Goal: Task Accomplishment & Management: Use online tool/utility

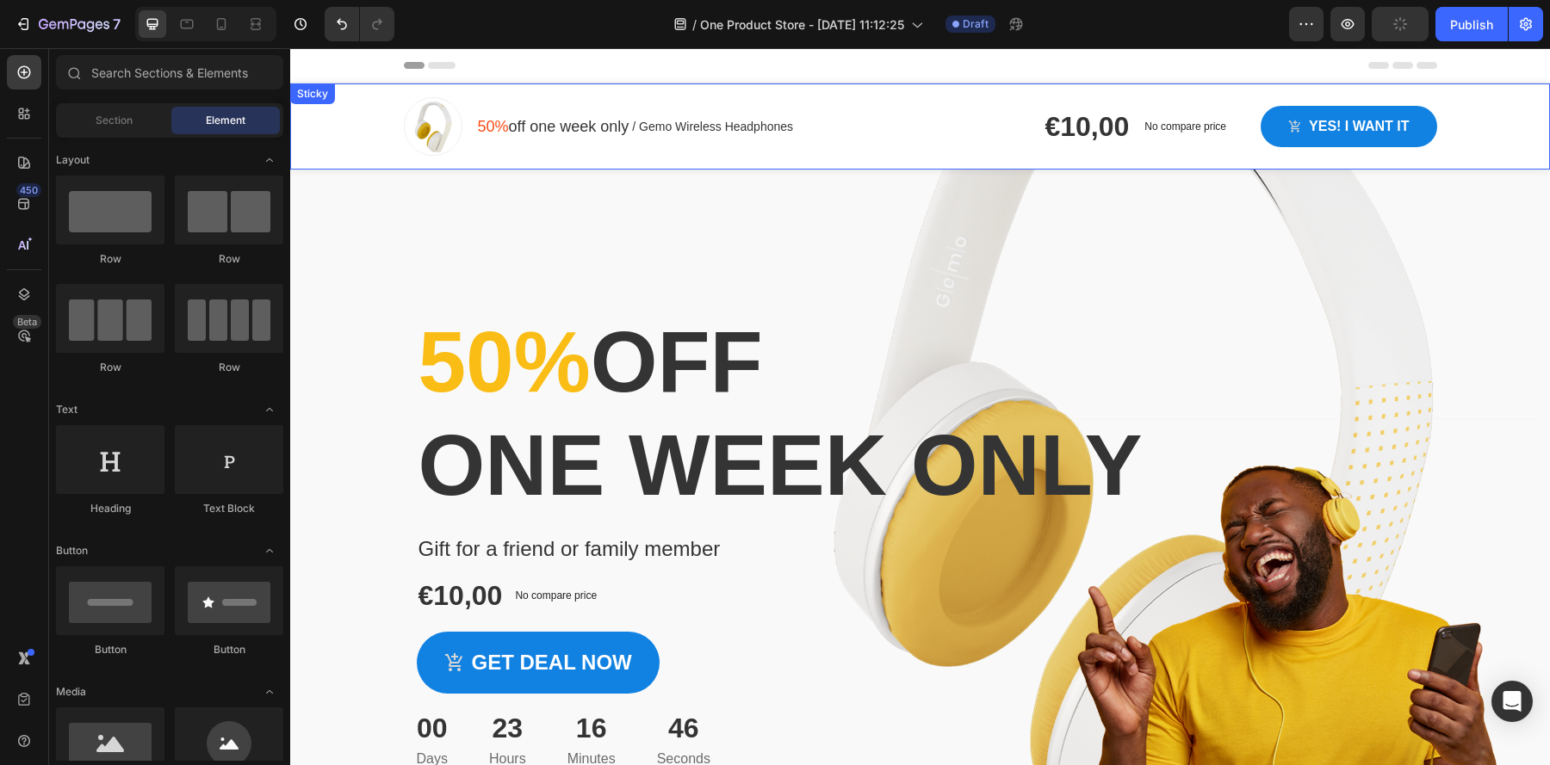
click at [355, 145] on div "Image 50% off one week only Text block / Gemo Wireless Headphones Text block Ro…" at bounding box center [920, 127] width 1260 height 86
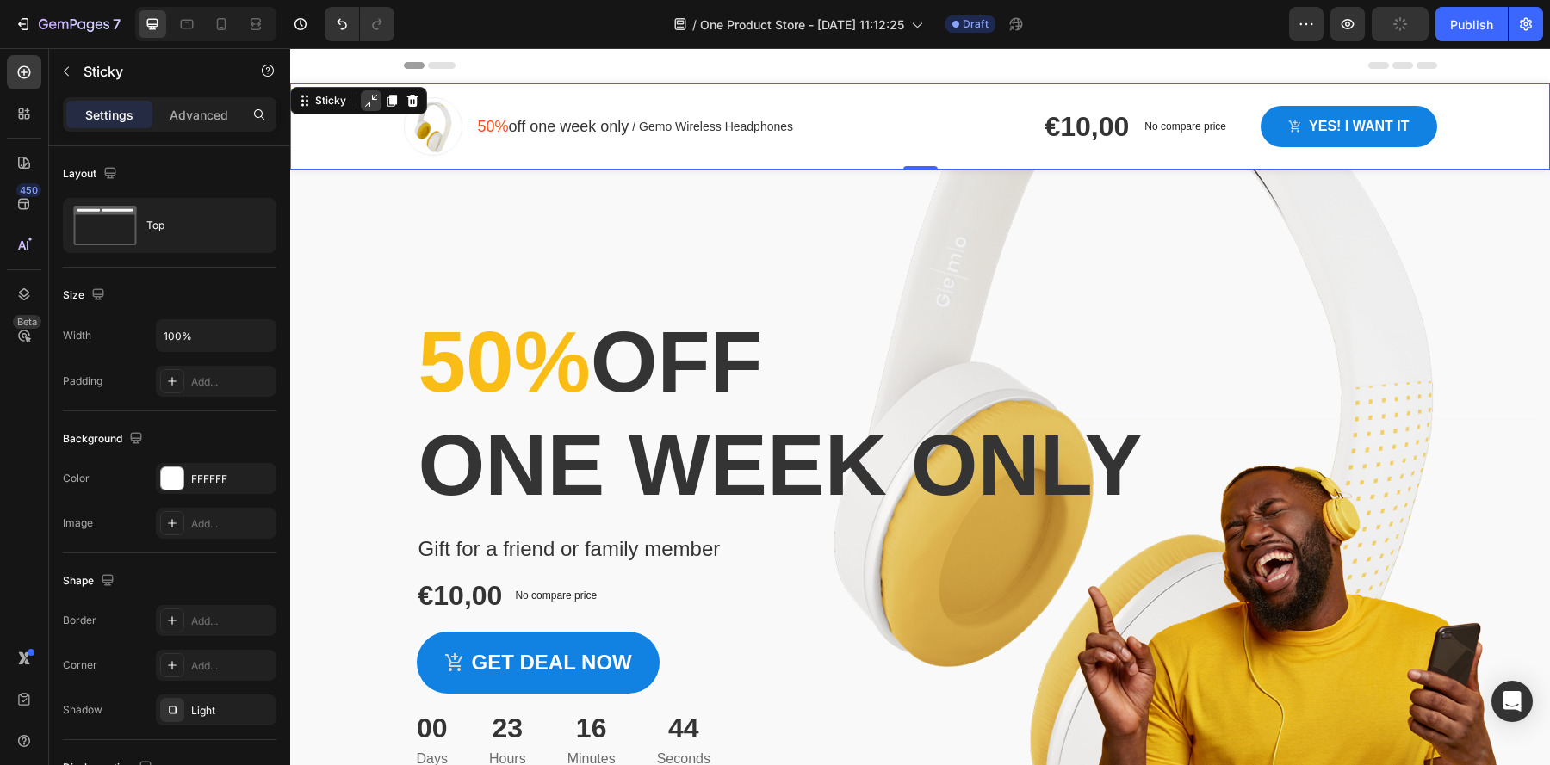
click at [368, 109] on div at bounding box center [371, 100] width 21 height 21
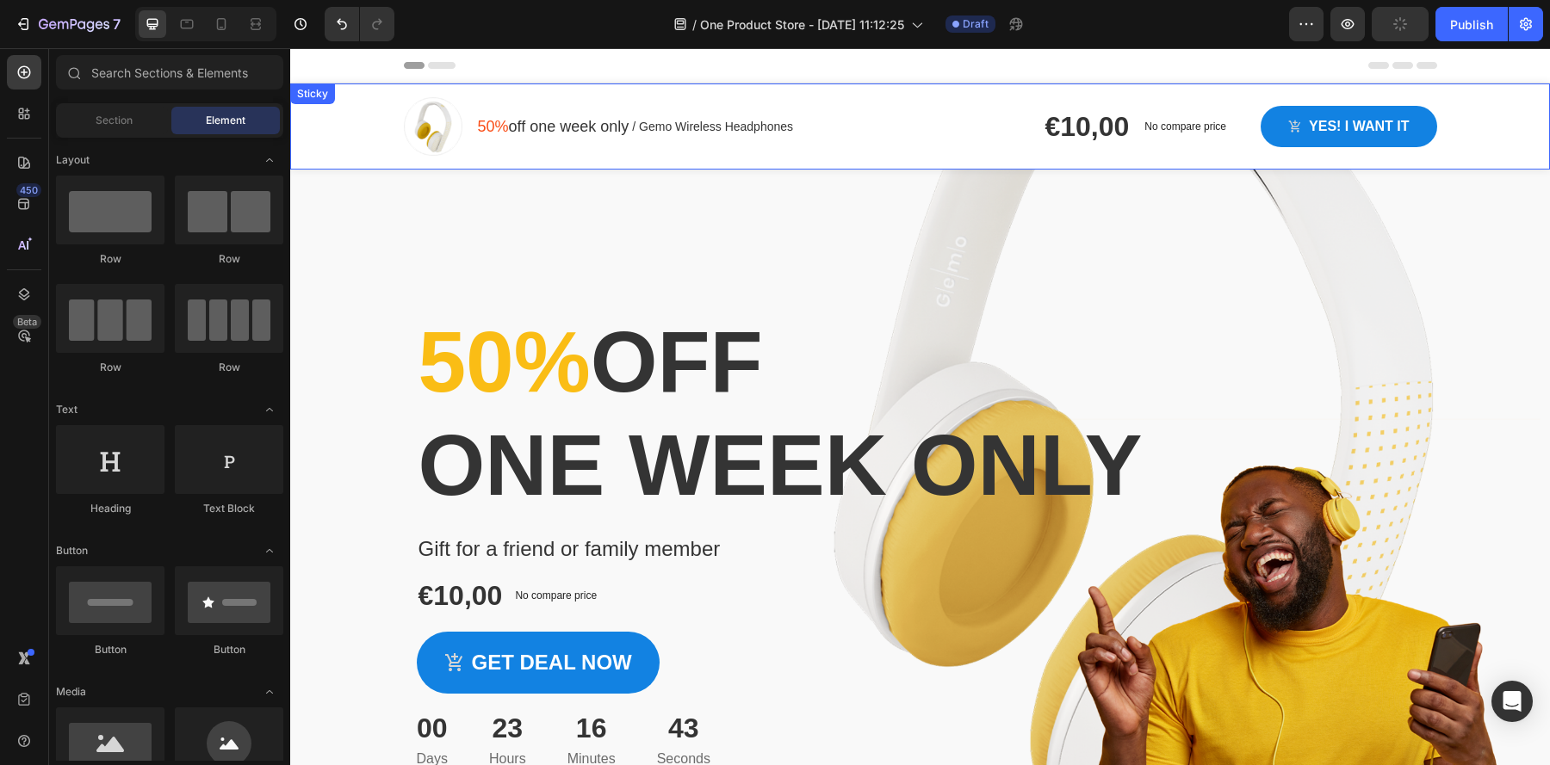
click at [360, 147] on div "Image 50% off one week only Text block / Gemo Wireless Headphones Text block Ro…" at bounding box center [920, 127] width 1260 height 86
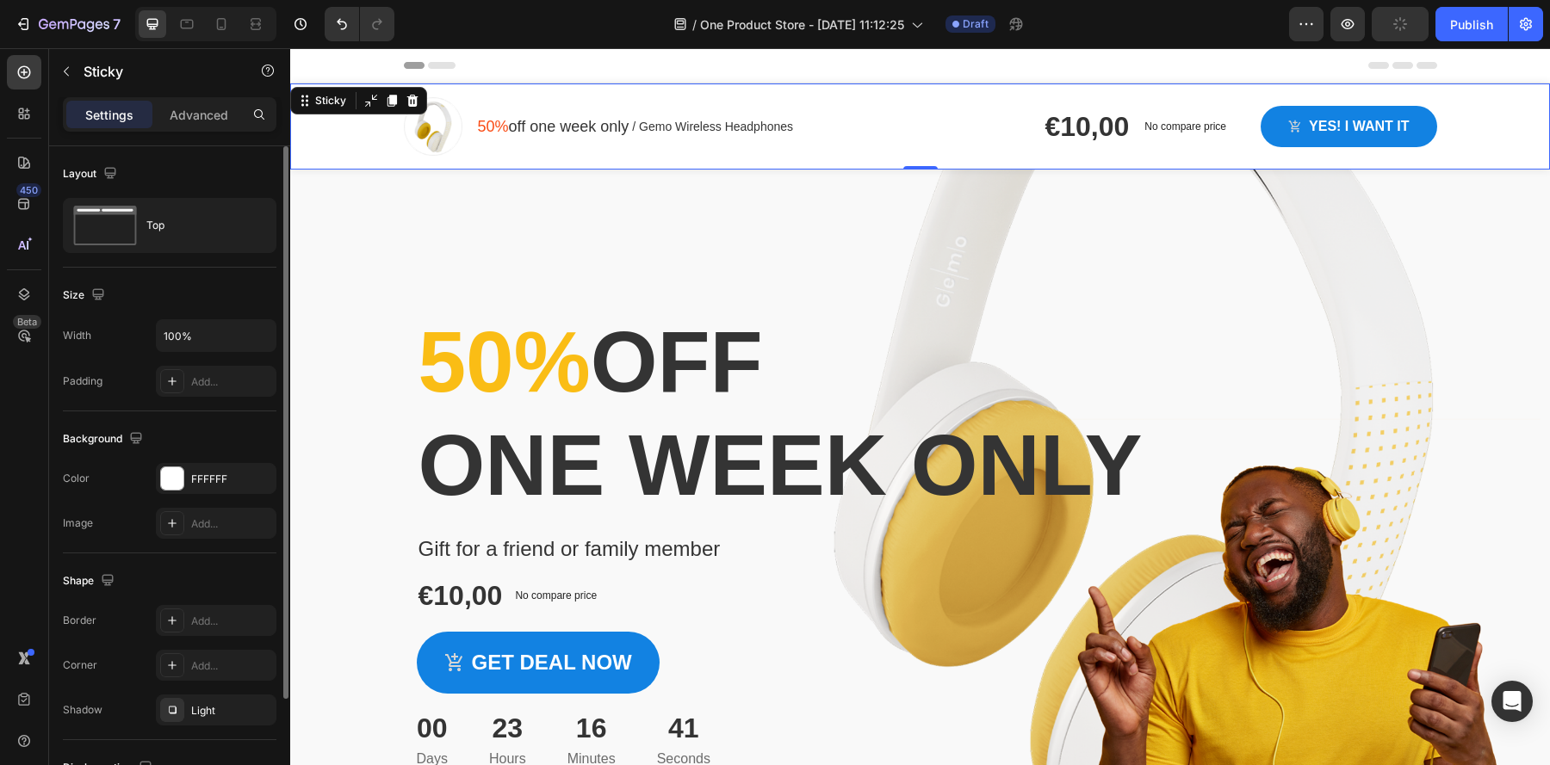
scroll to position [2, 0]
click at [206, 345] on input "100%" at bounding box center [216, 334] width 119 height 31
click at [261, 337] on icon "button" at bounding box center [259, 333] width 17 height 17
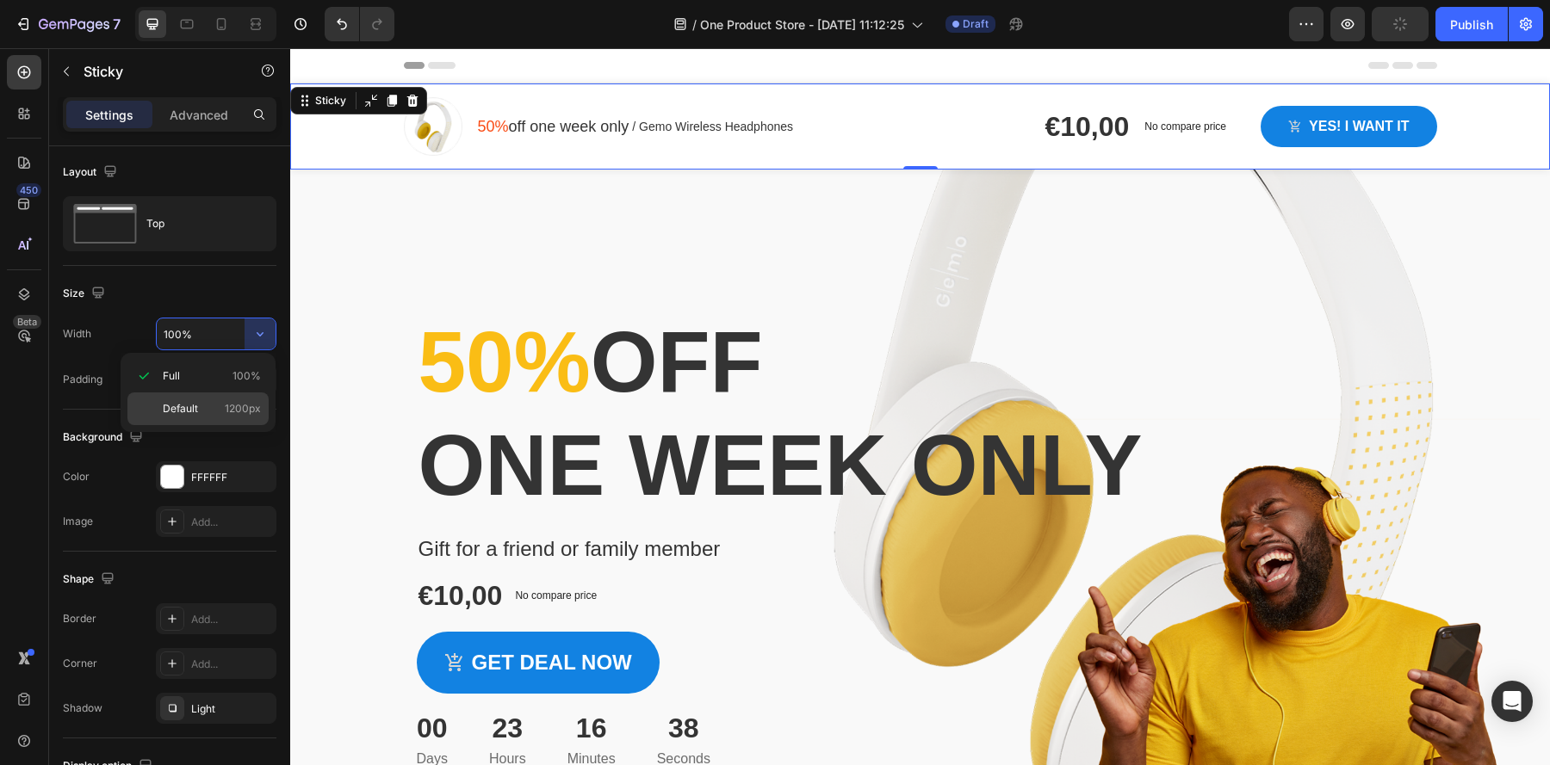
click at [194, 412] on span "Default" at bounding box center [180, 408] width 35 height 15
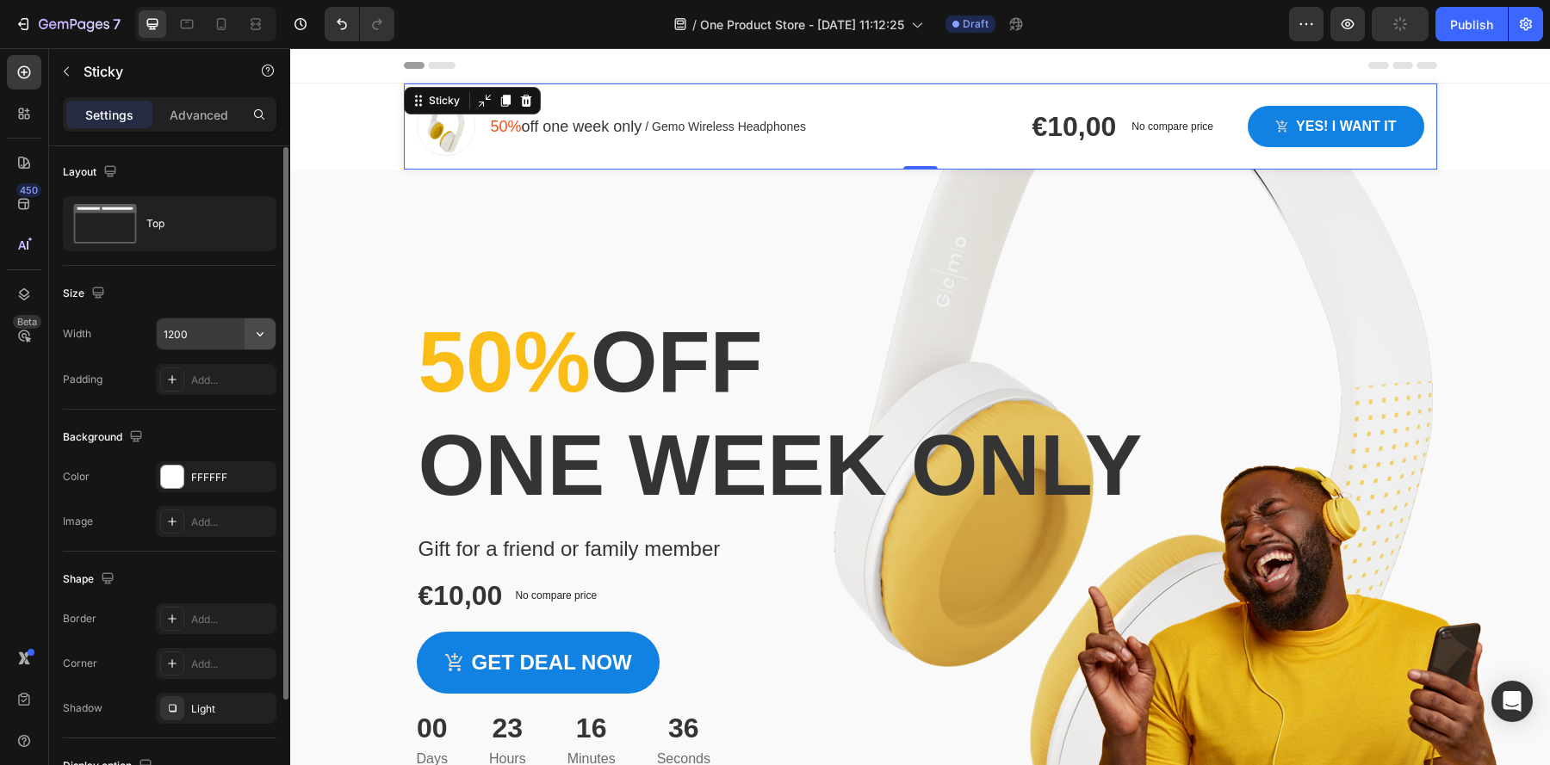
click at [263, 335] on icon "button" at bounding box center [259, 333] width 17 height 17
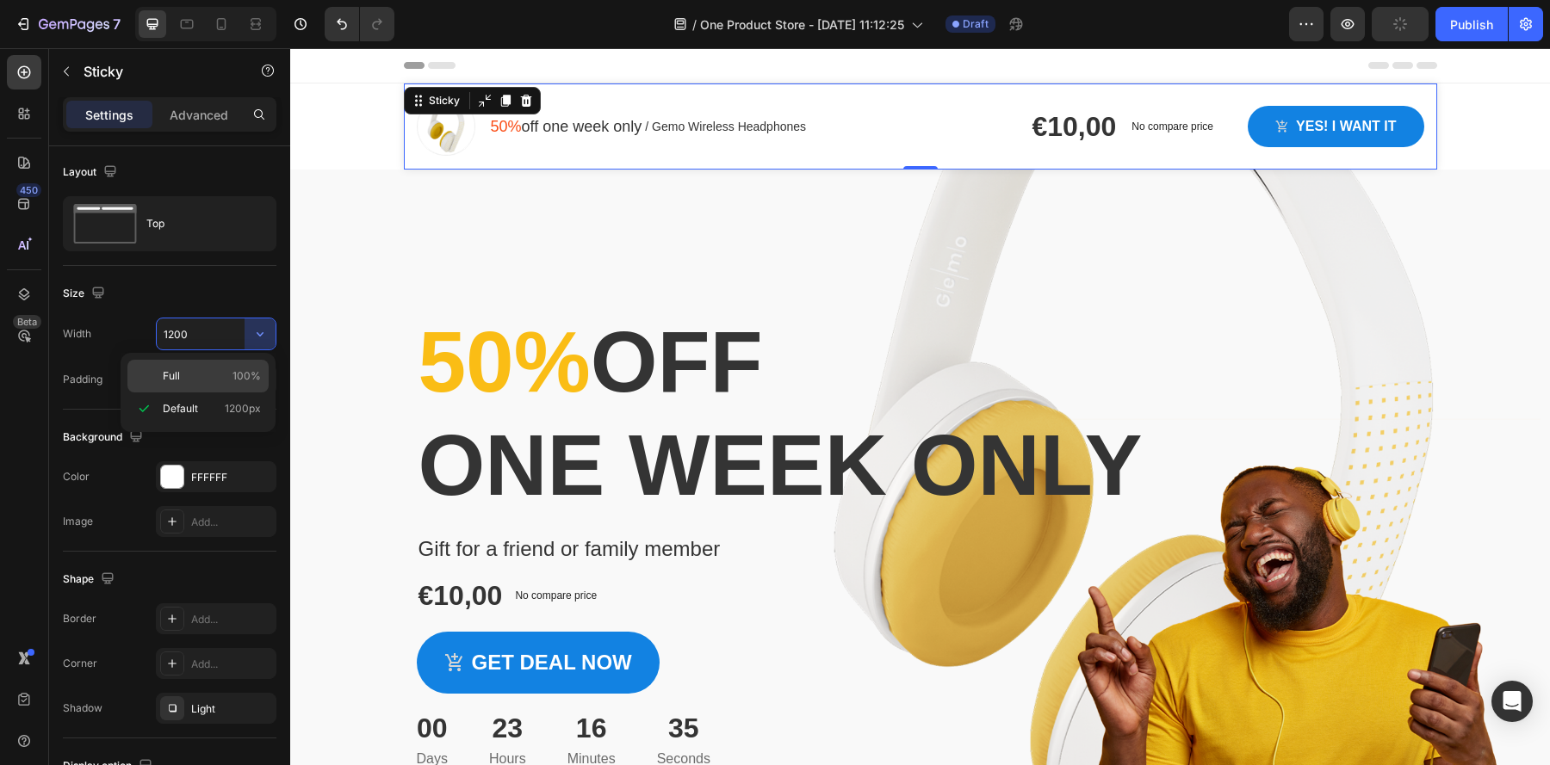
click at [206, 375] on p "Full 100%" at bounding box center [212, 375] width 98 height 15
type input "100%"
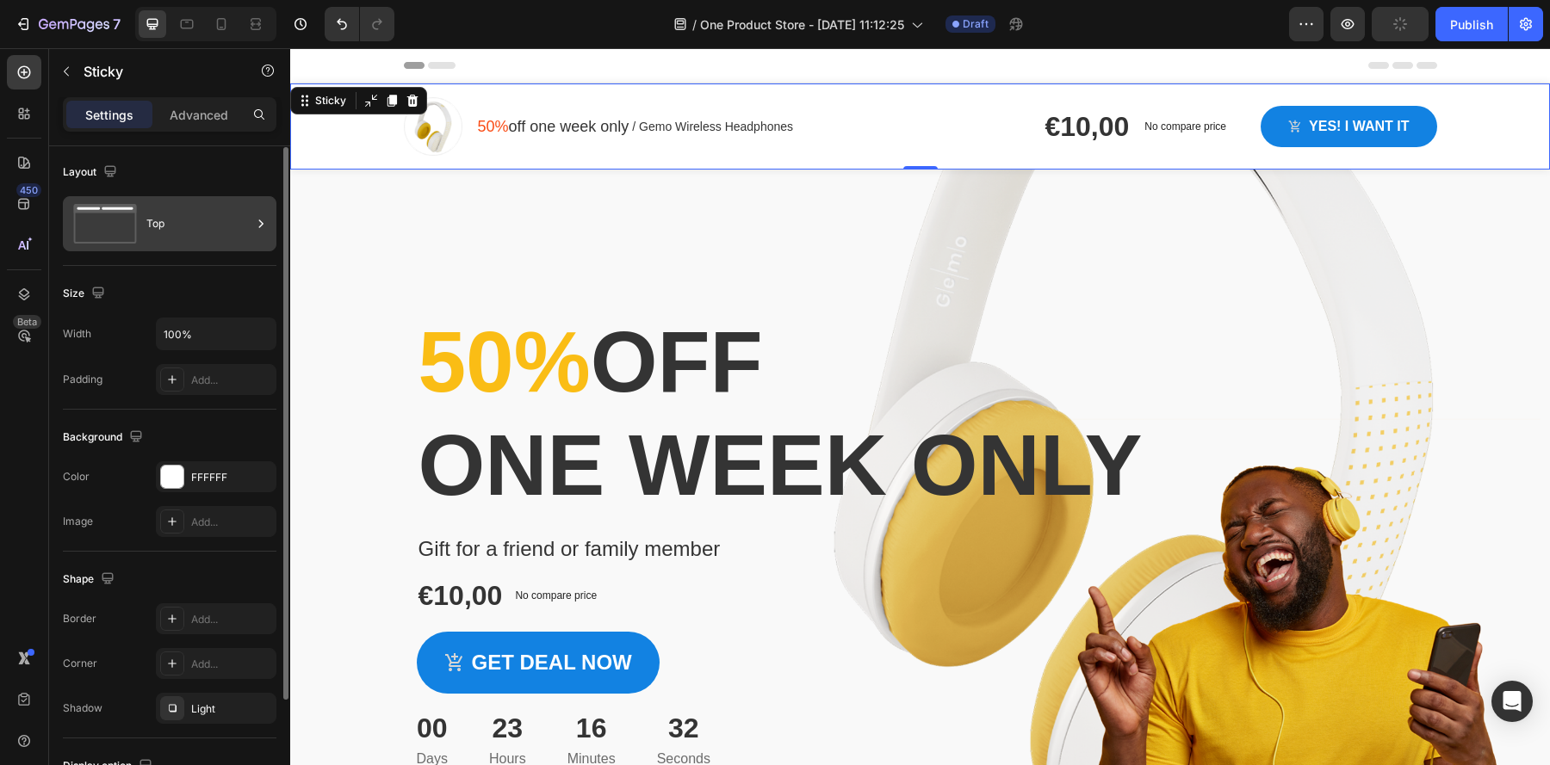
click at [200, 223] on div "Top" at bounding box center [198, 224] width 105 height 40
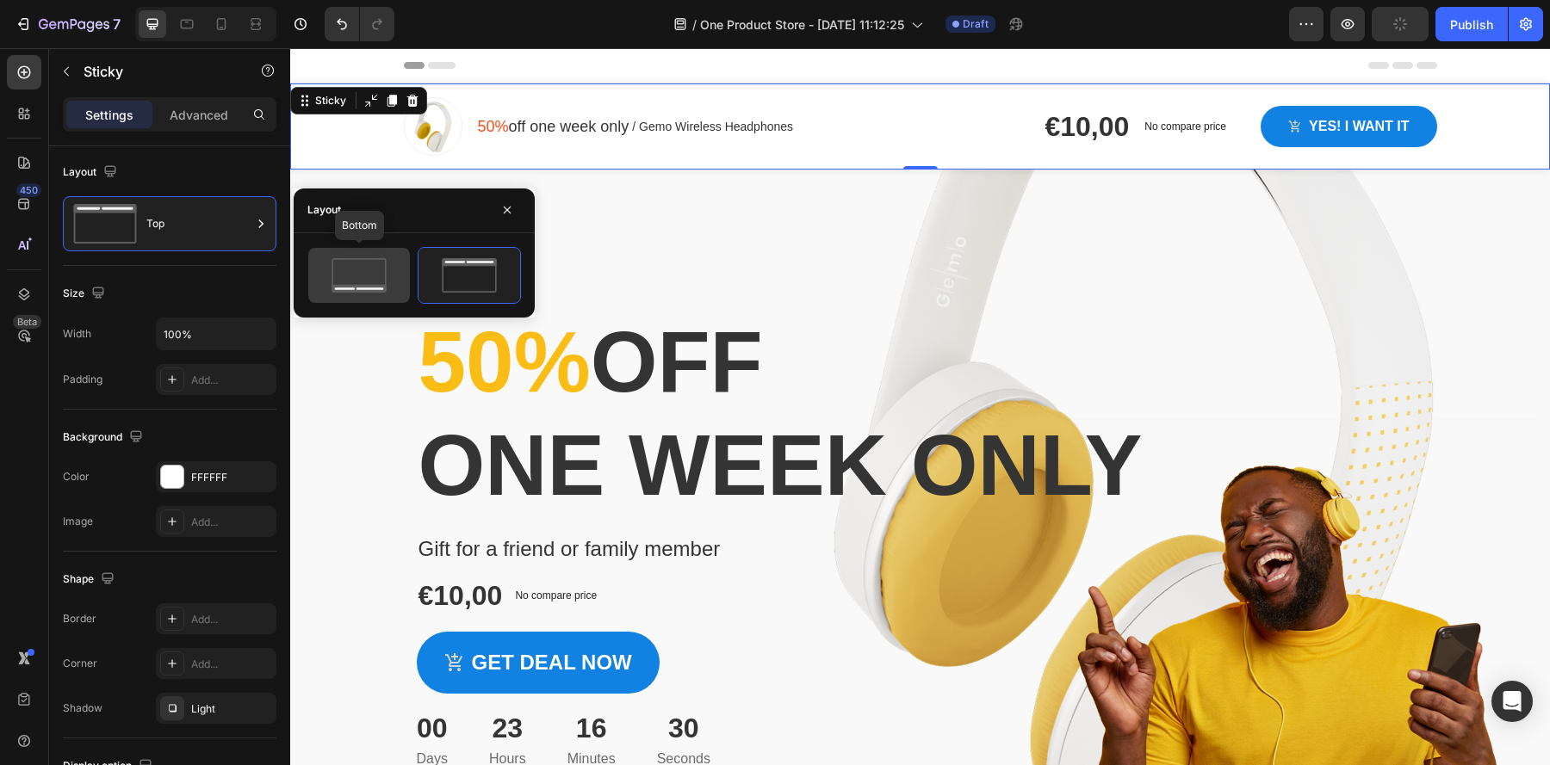
click at [351, 264] on icon at bounding box center [359, 275] width 81 height 34
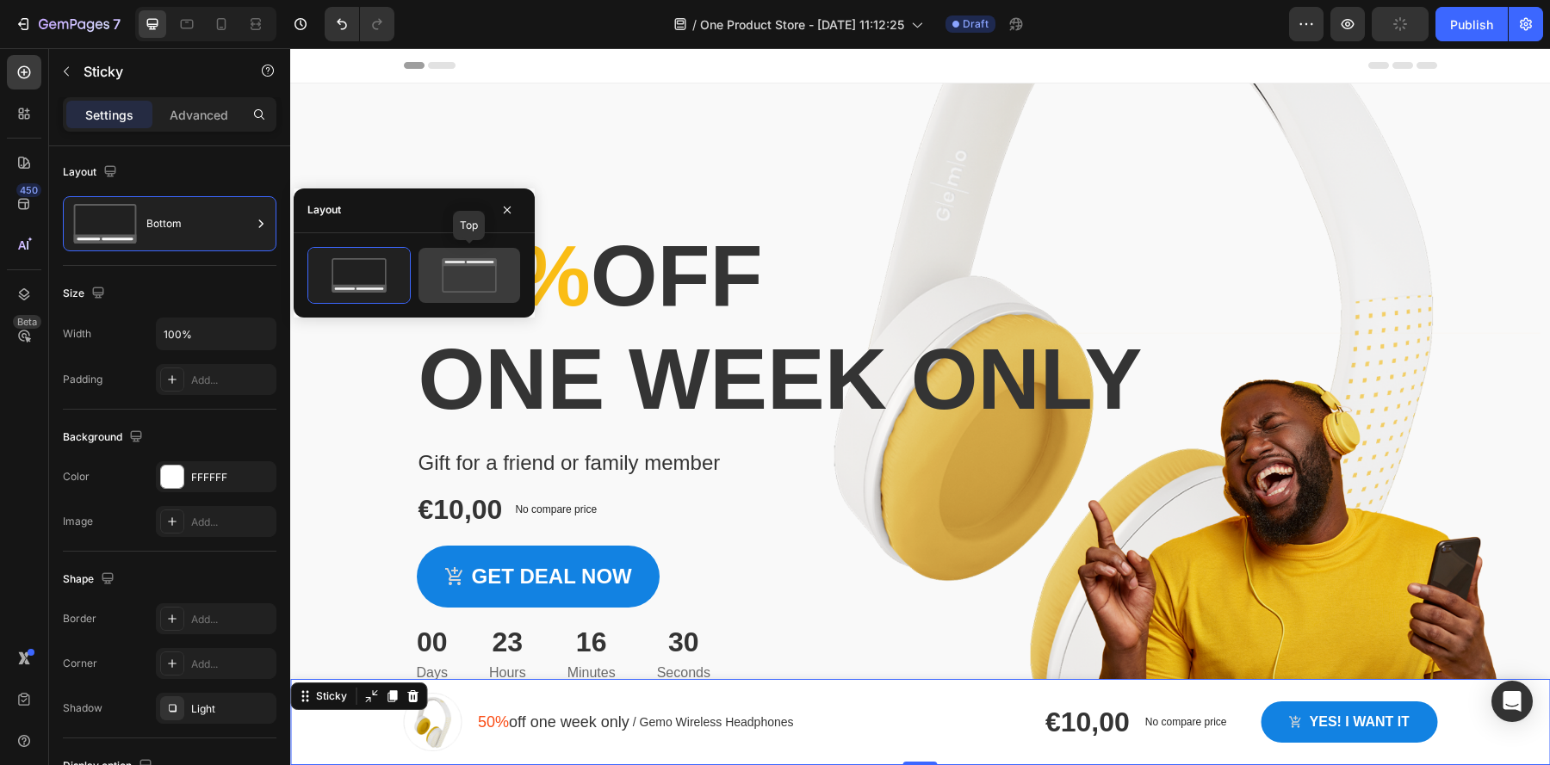
click at [464, 267] on icon at bounding box center [469, 275] width 81 height 34
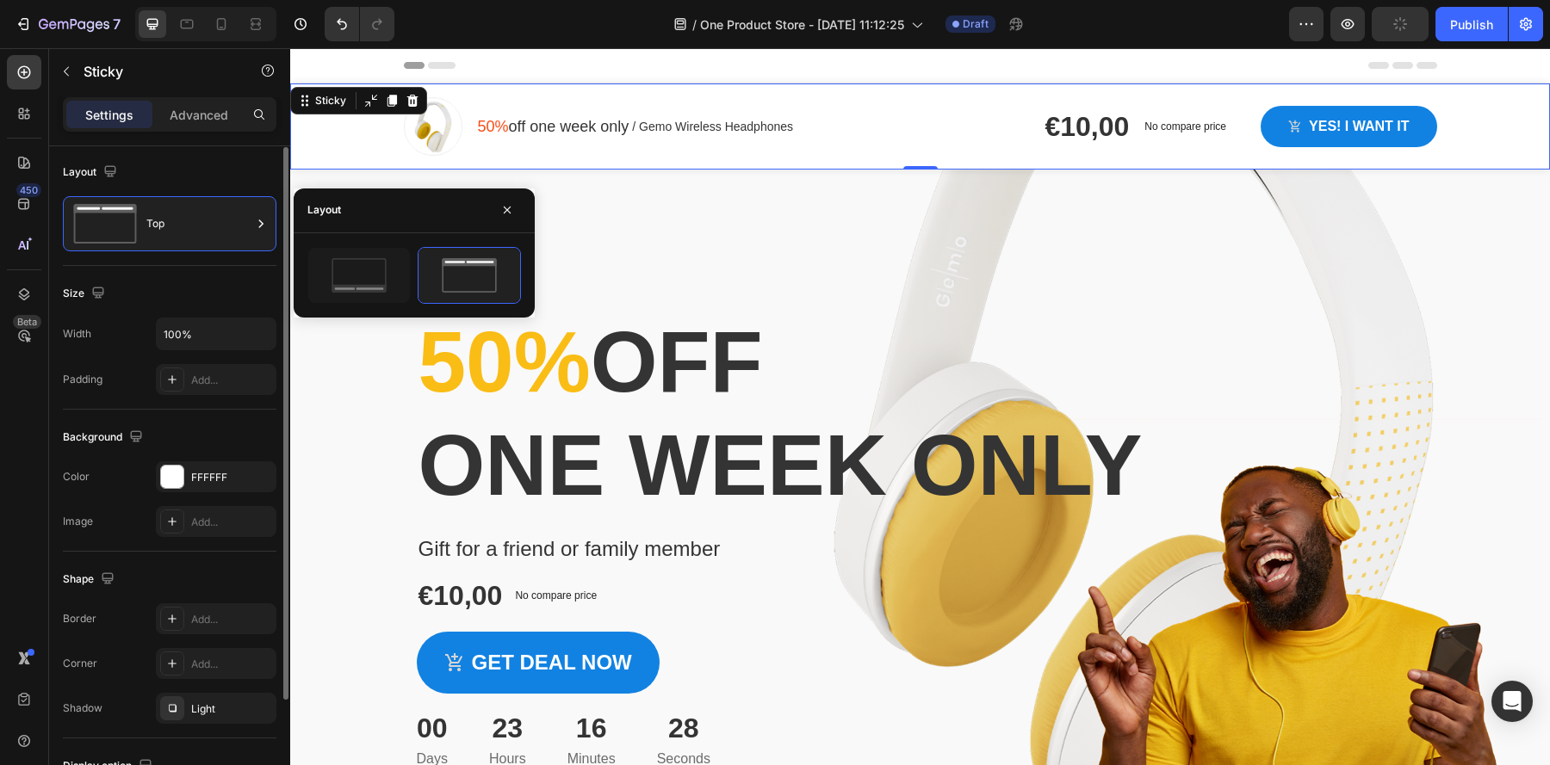
click at [150, 312] on div "Size Width 100% Padding Add..." at bounding box center [170, 338] width 214 height 144
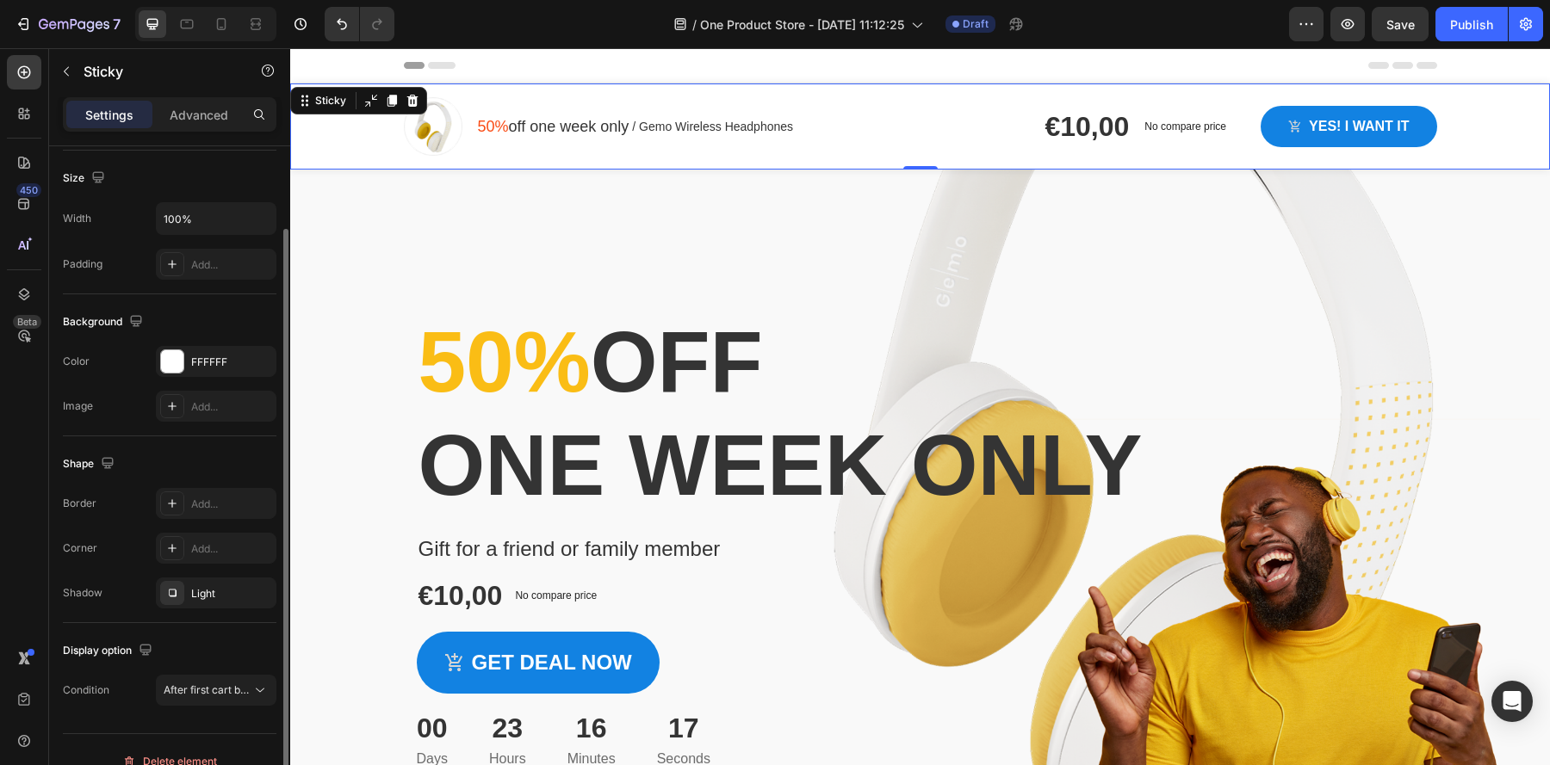
scroll to position [138, 0]
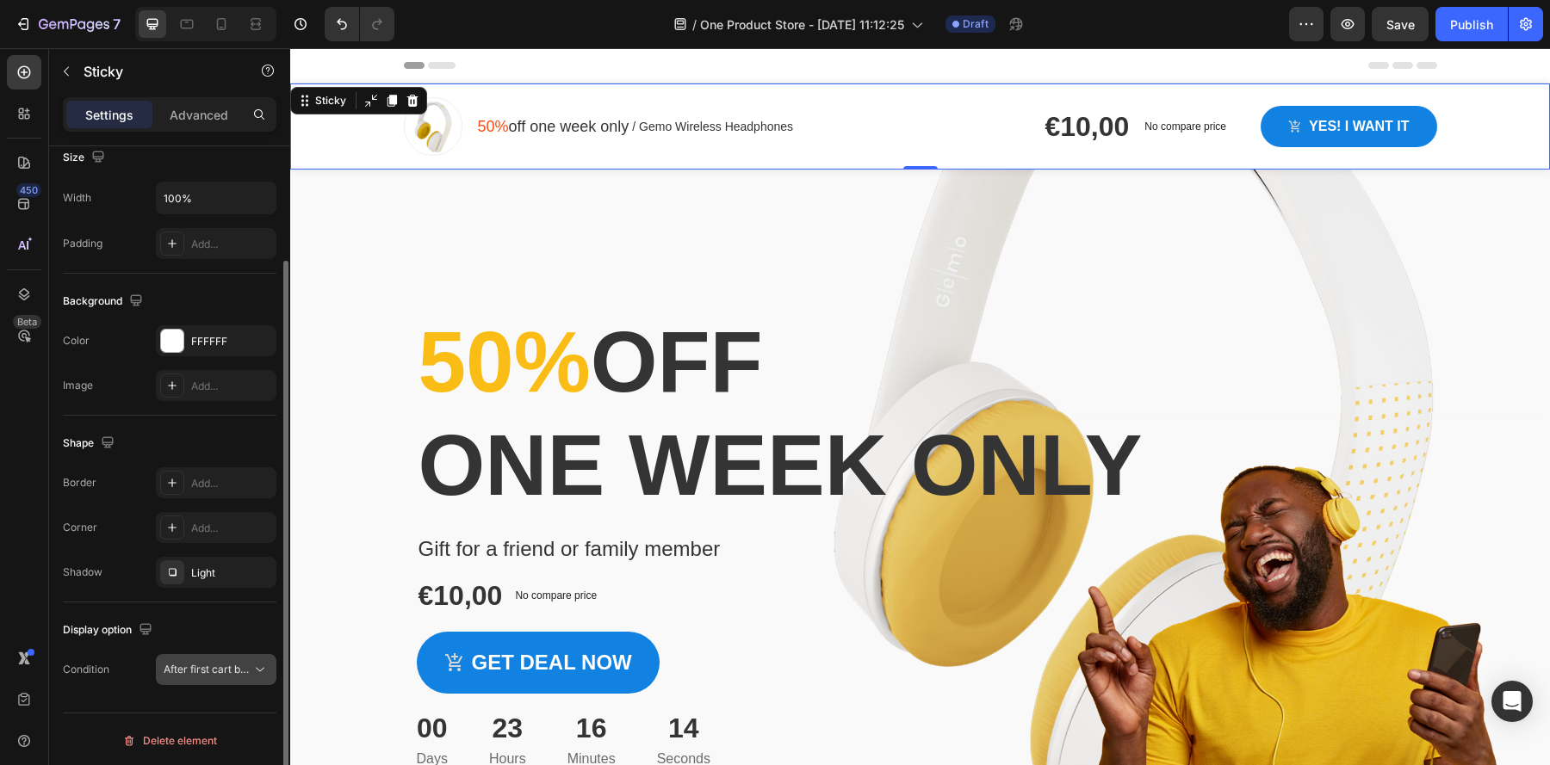
click at [217, 669] on span "After first cart button" at bounding box center [215, 669] width 102 height 13
click at [210, 635] on div "Display option" at bounding box center [170, 630] width 214 height 28
click at [206, 121] on p "Advanced" at bounding box center [199, 115] width 59 height 18
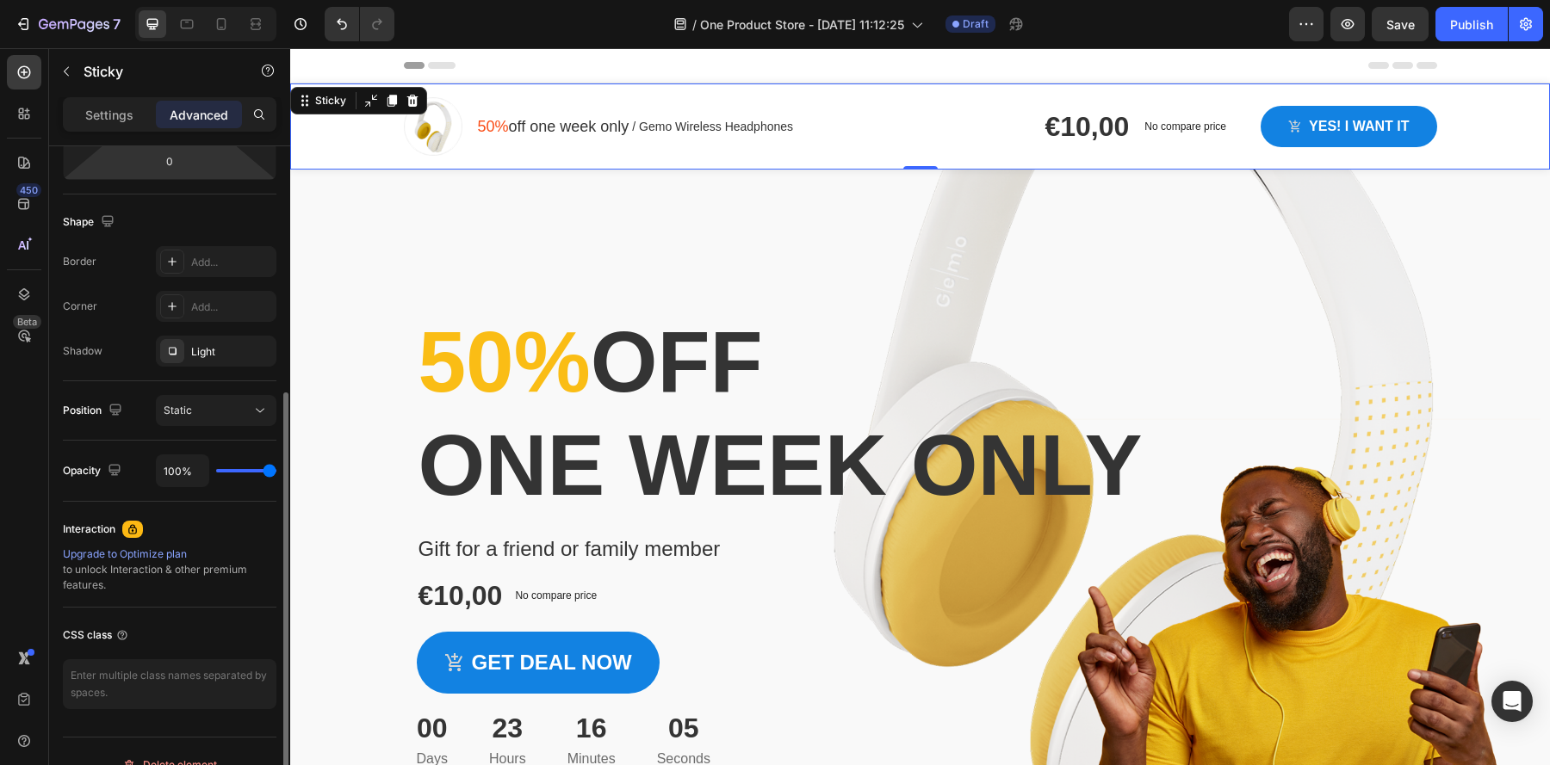
scroll to position [418, 0]
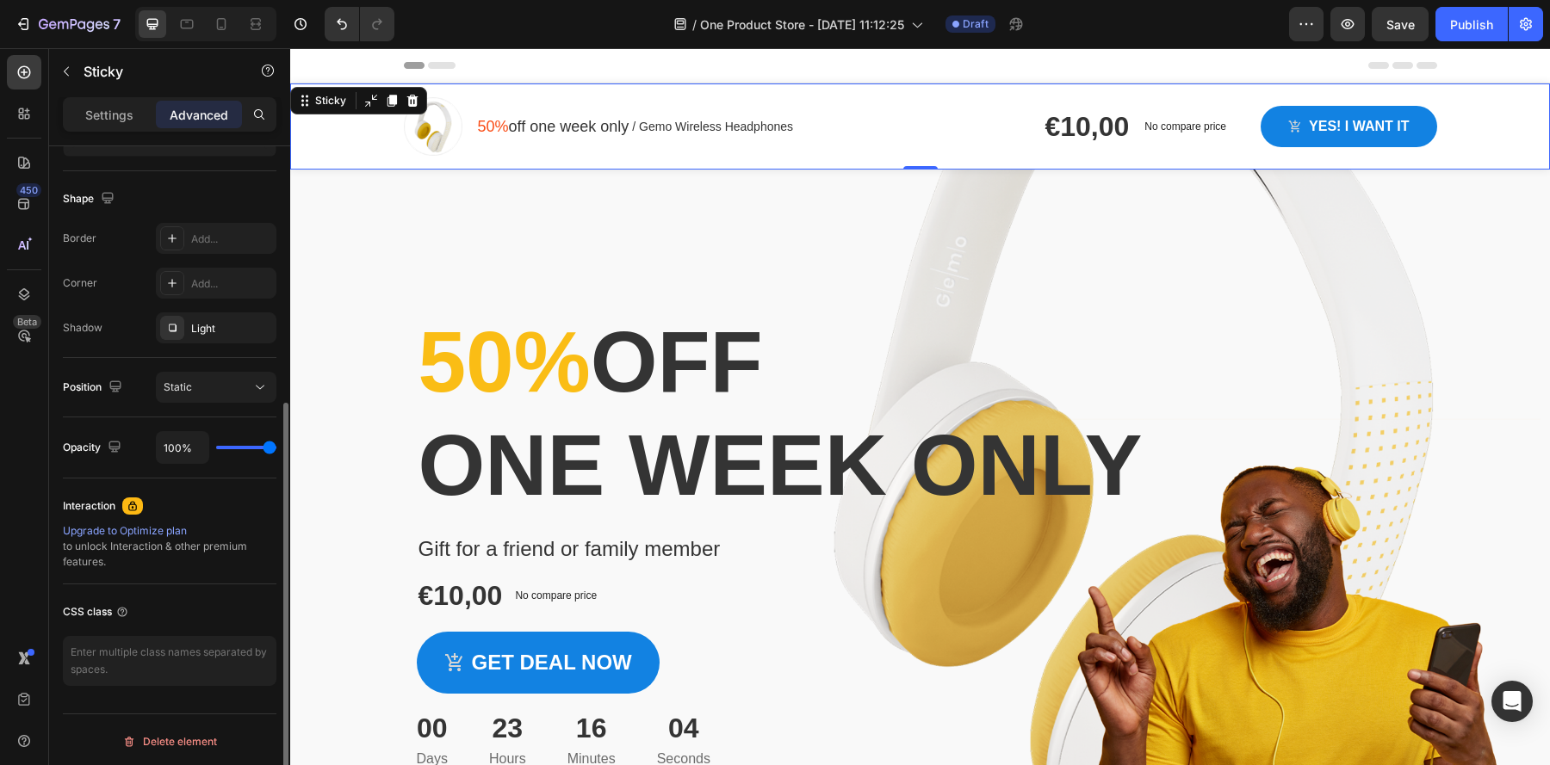
type input "97%"
type input "97"
type input "85%"
type input "85"
type input "69%"
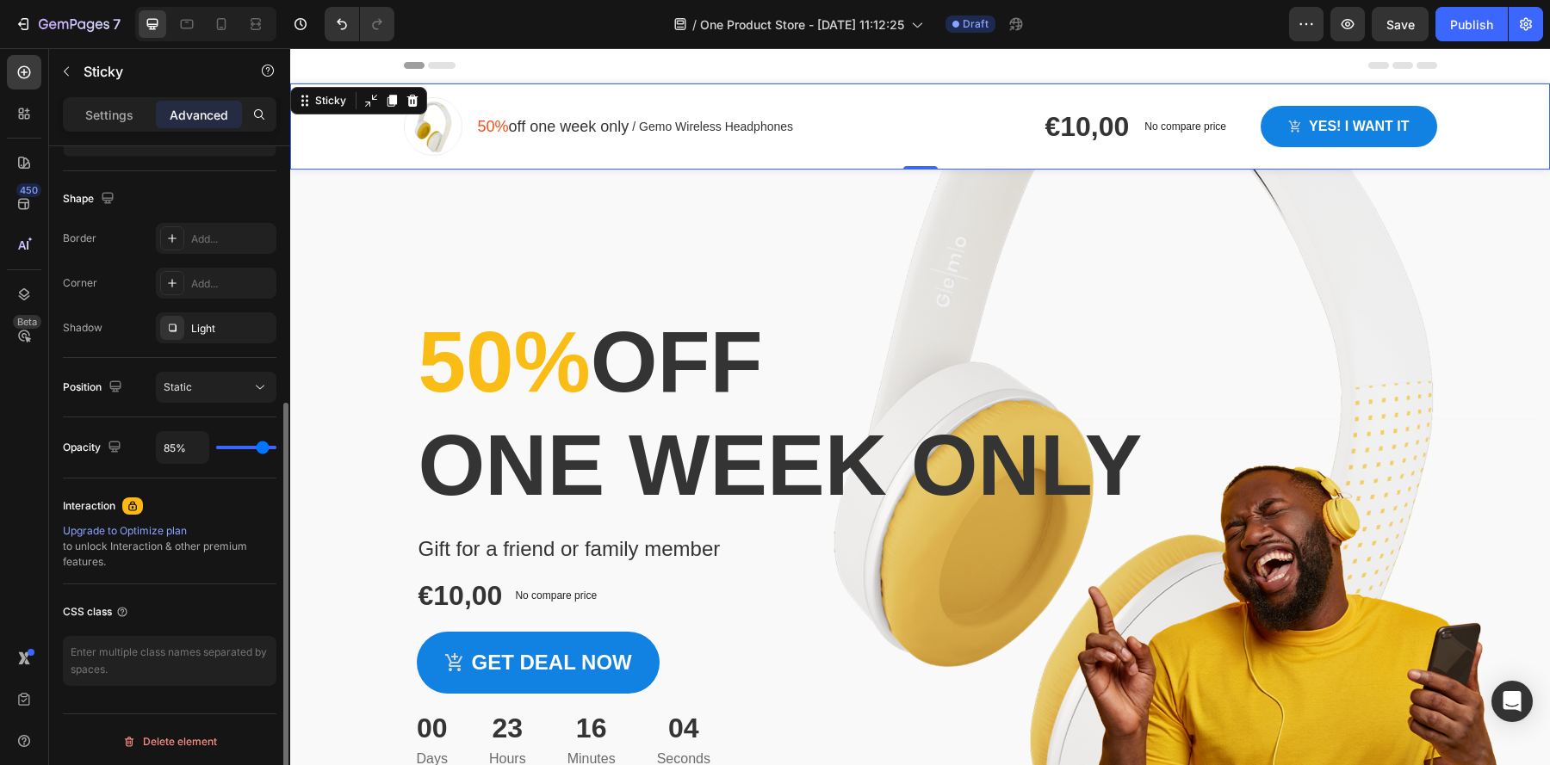
type input "69"
type input "50%"
type input "50"
type input "34%"
type input "34"
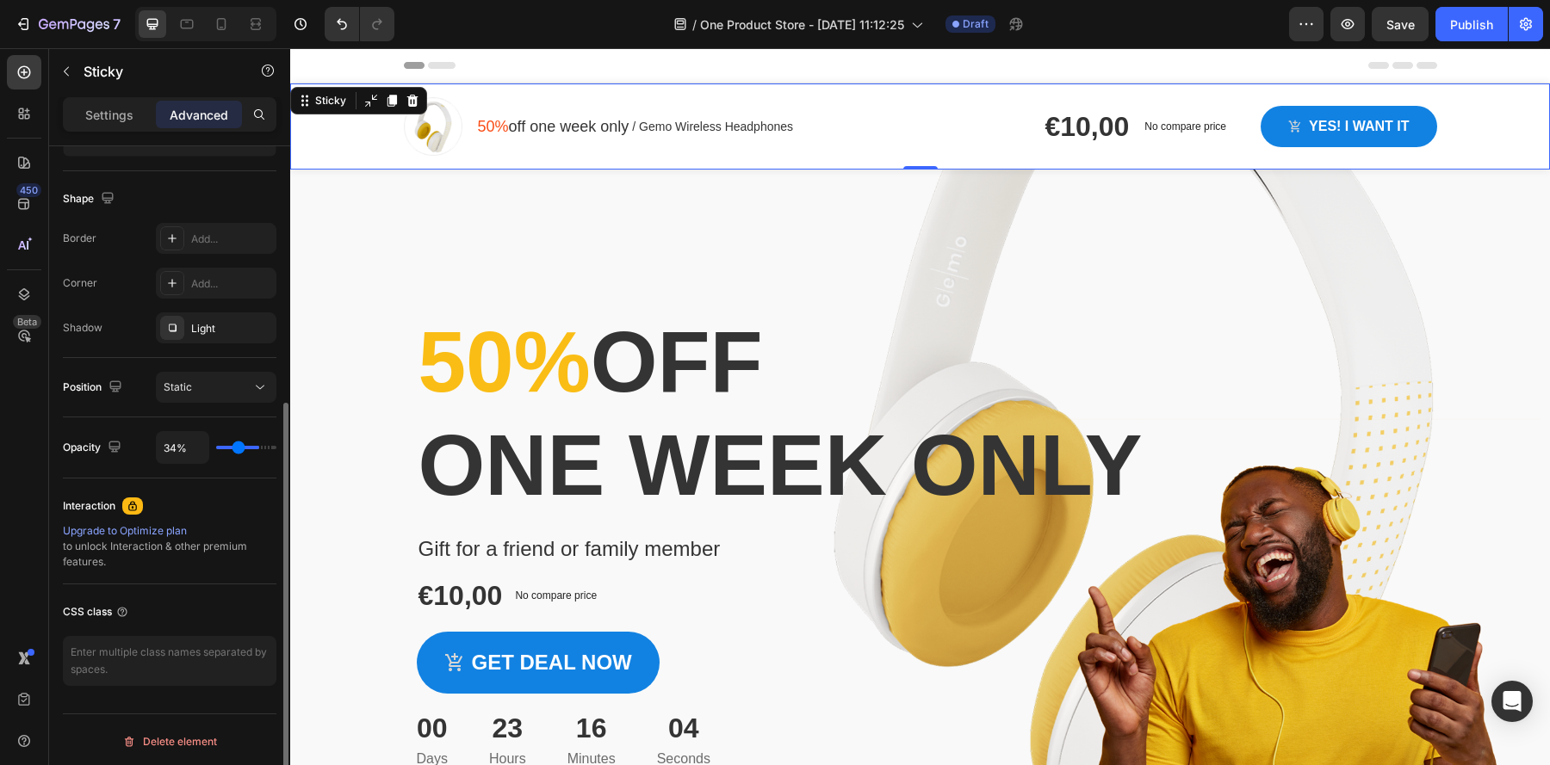
type input "19%"
type input "19"
type input "7%"
type input "7"
type input "0%"
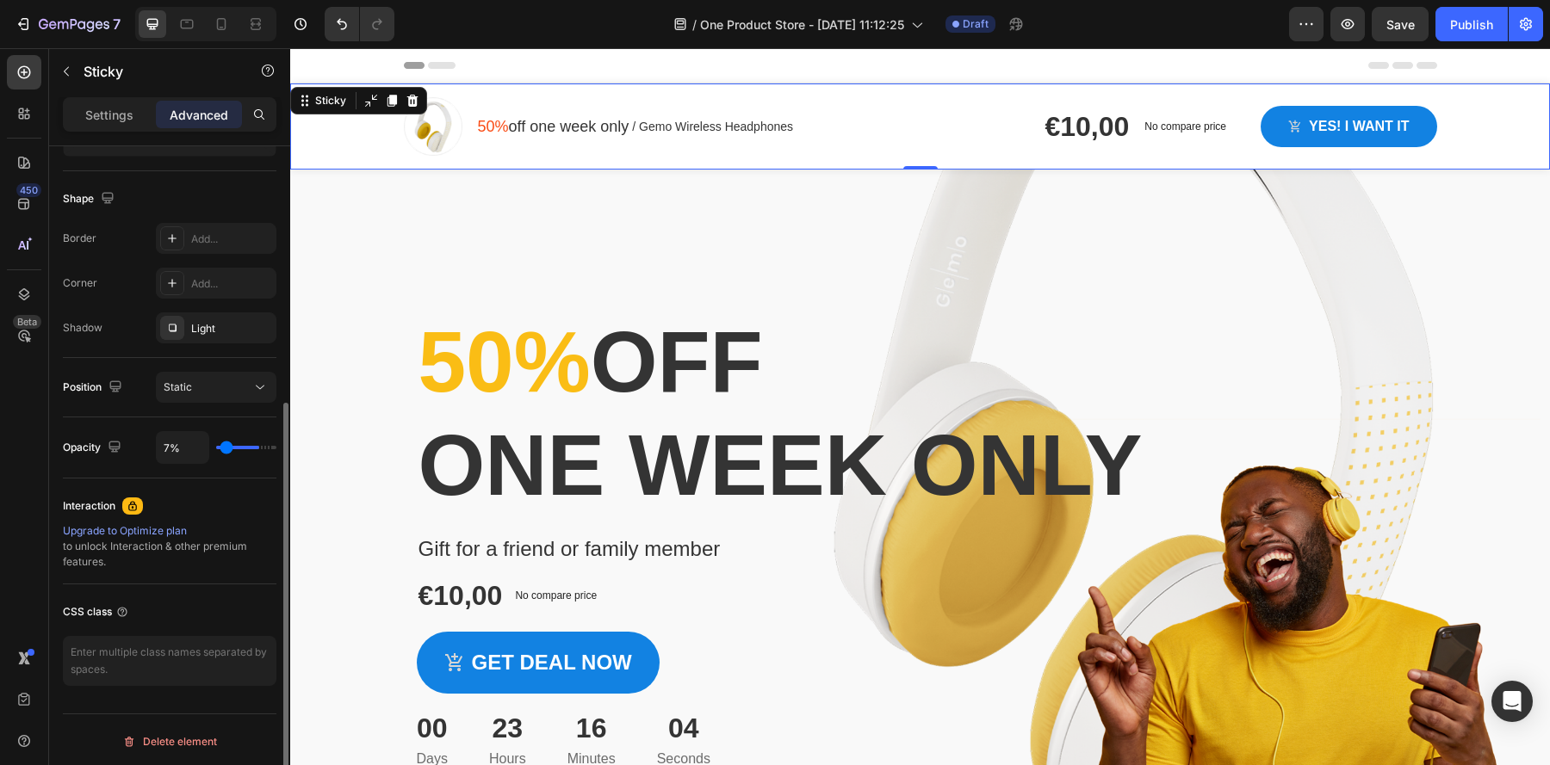
type input "0"
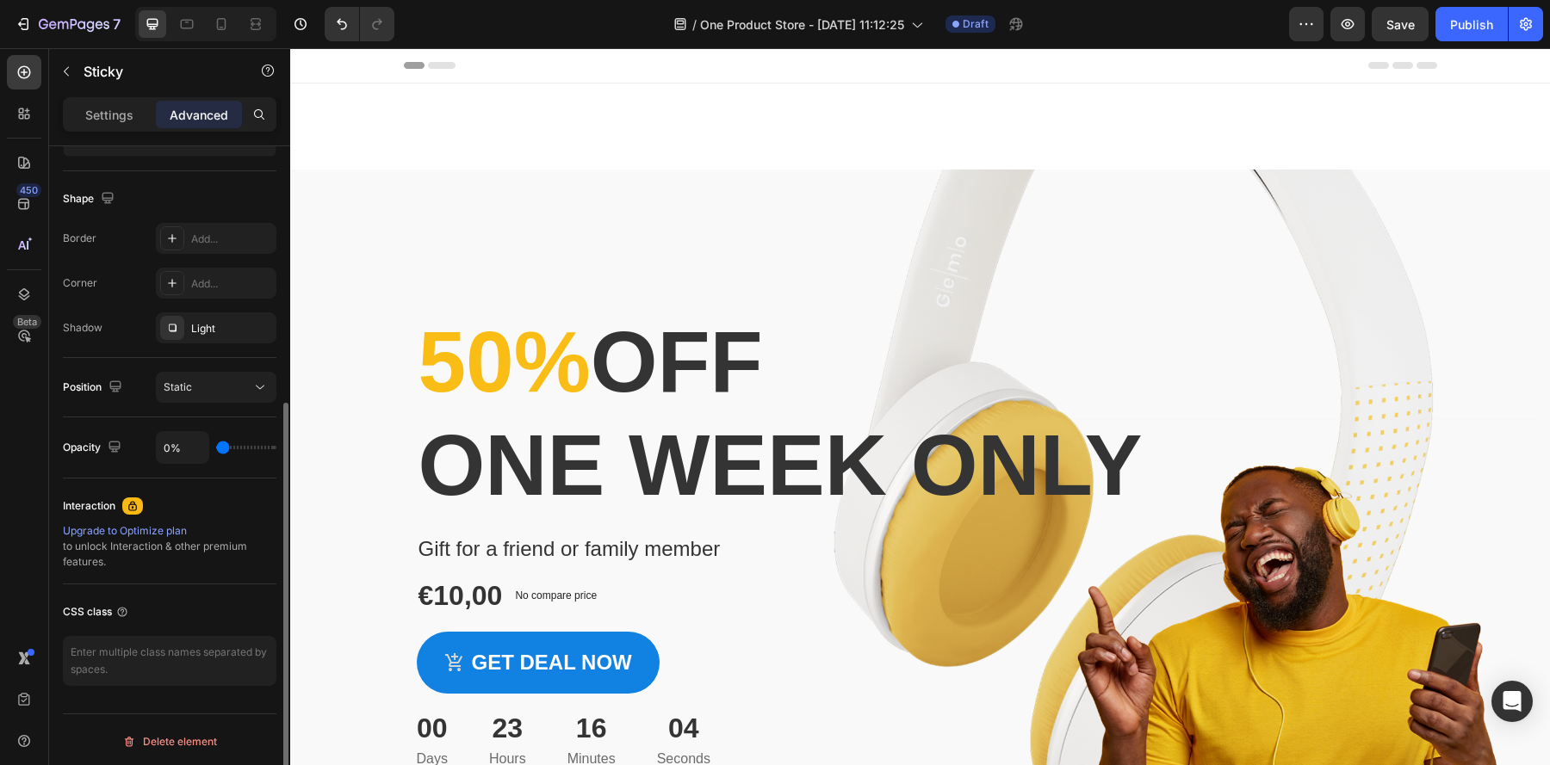
type input "60%"
type input "60"
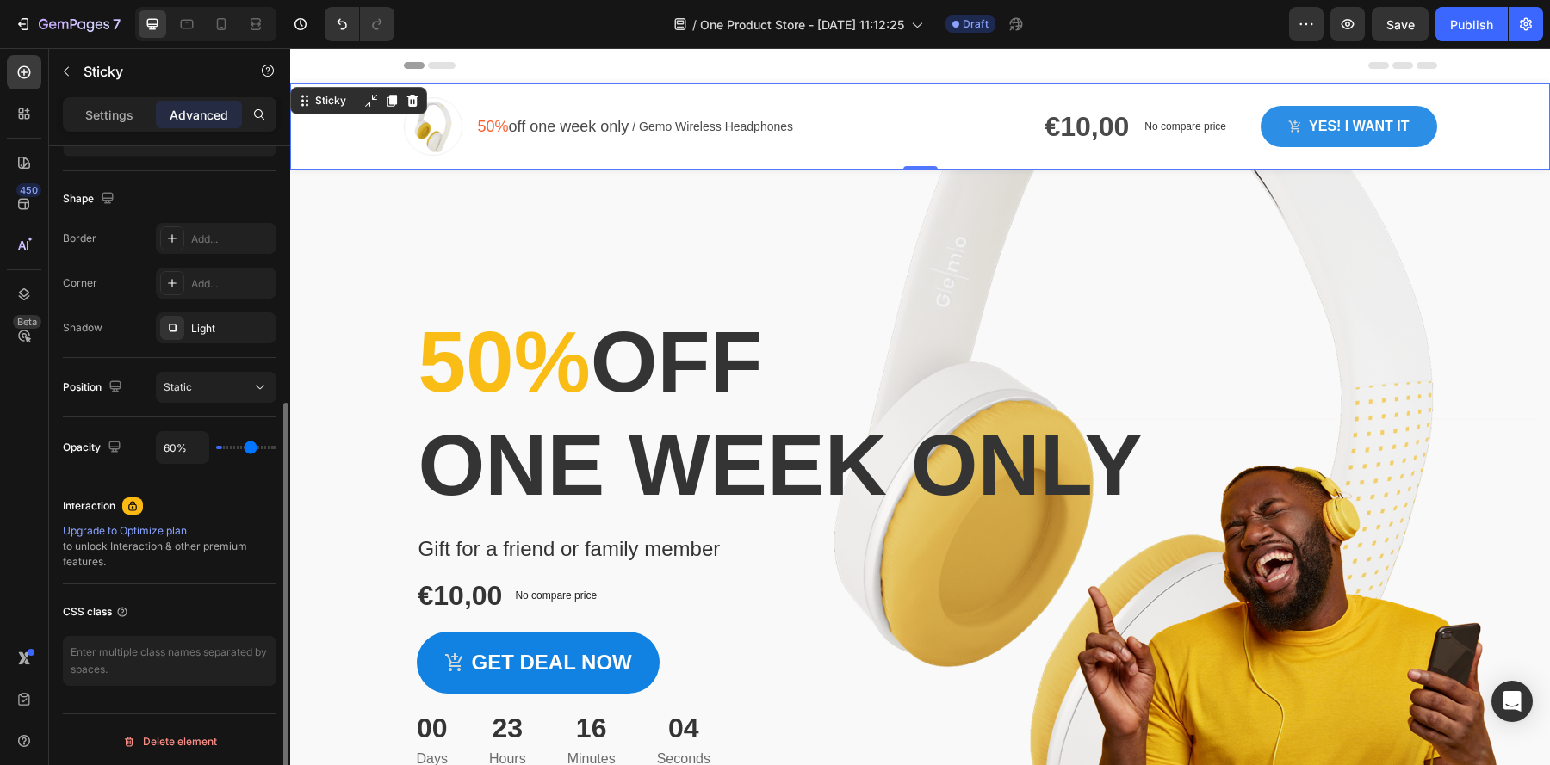
type input "89%"
type input "89"
type input "100%"
type input "100"
drag, startPoint x: 270, startPoint y: 445, endPoint x: 340, endPoint y: 463, distance: 72.0
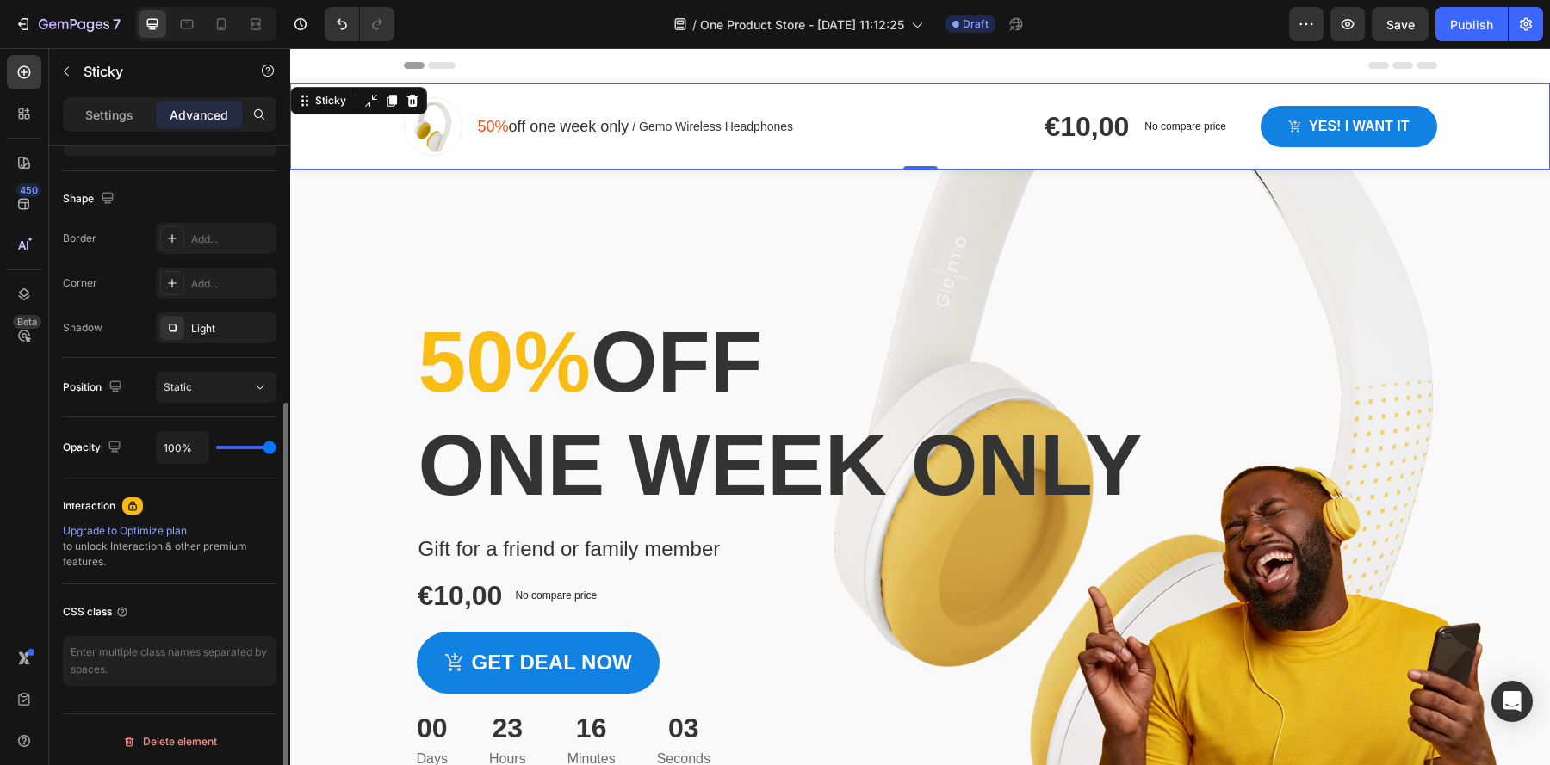
click at [276, 449] on input "range" at bounding box center [246, 447] width 60 height 3
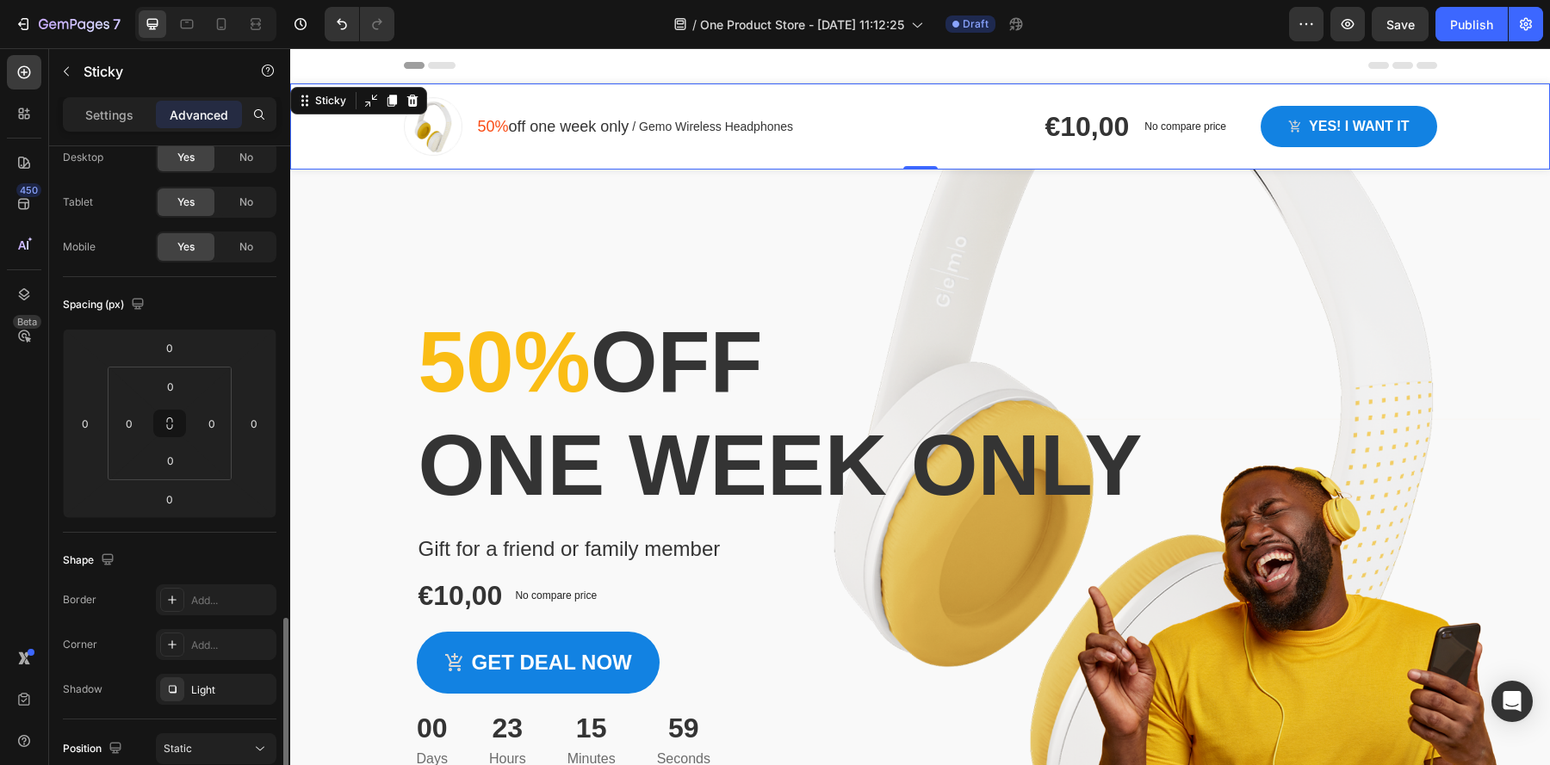
scroll to position [0, 0]
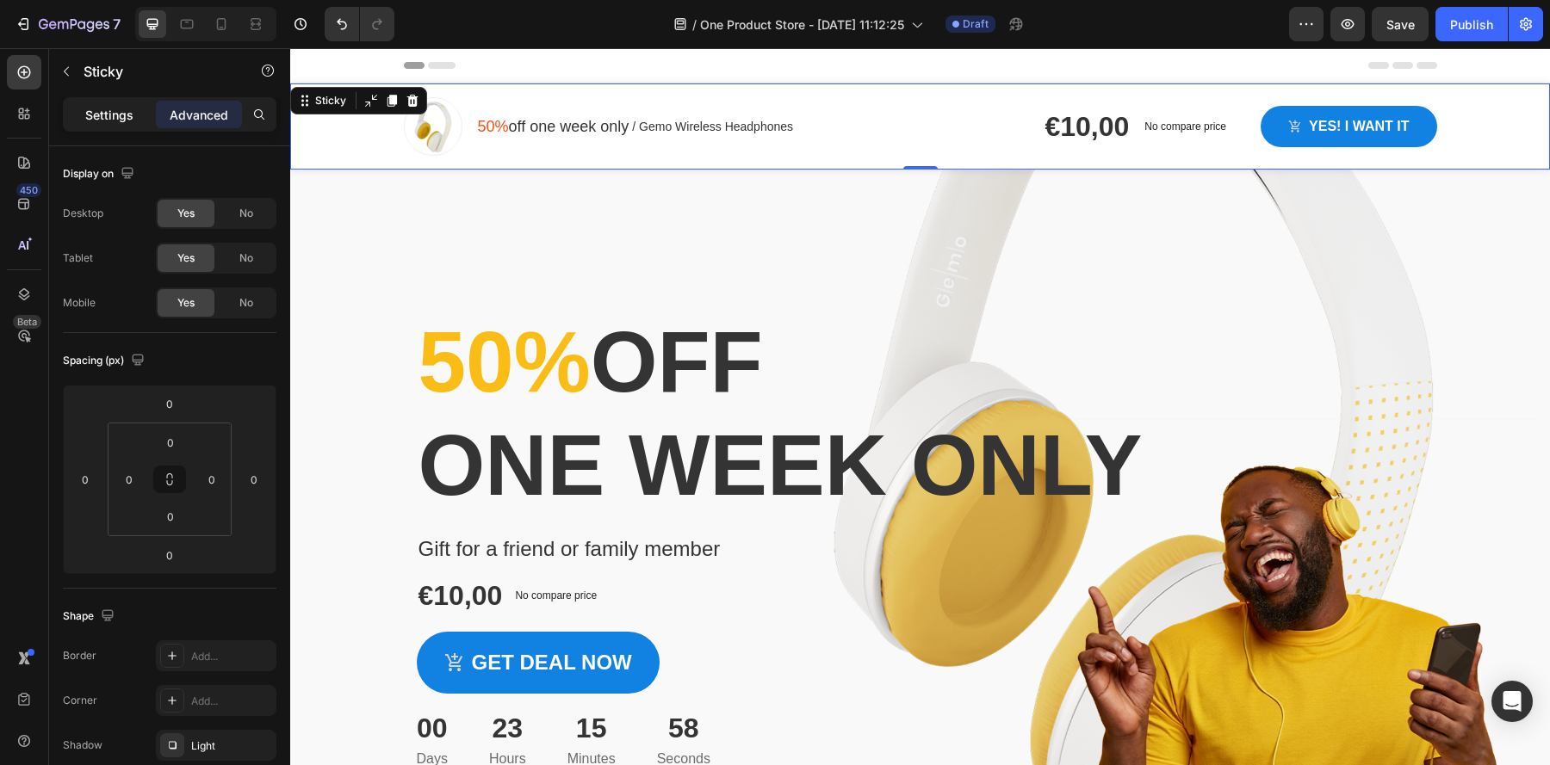
click at [105, 111] on p "Settings" at bounding box center [109, 115] width 48 height 18
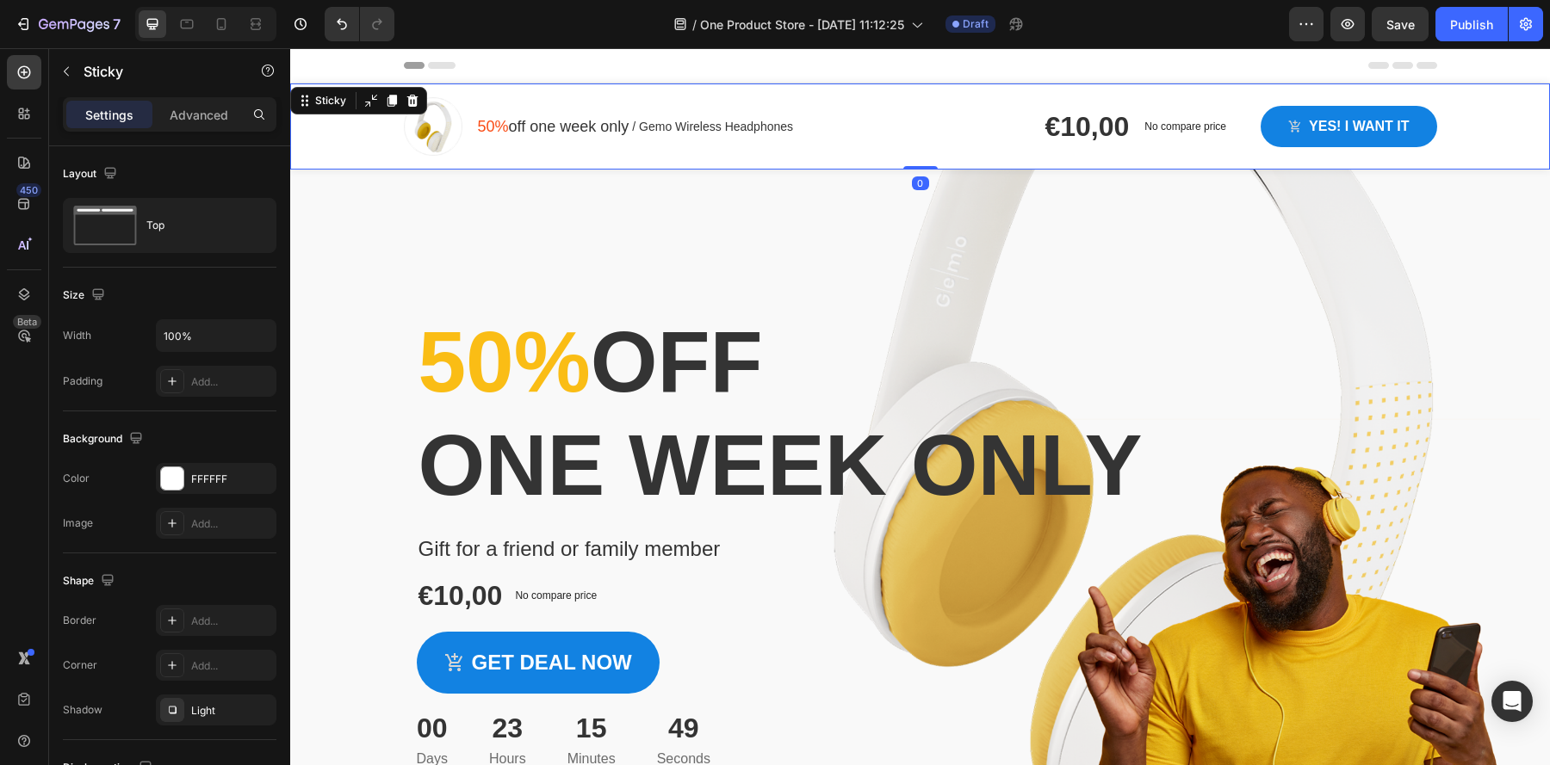
drag, startPoint x: 922, startPoint y: 164, endPoint x: 810, endPoint y: -121, distance: 306.2
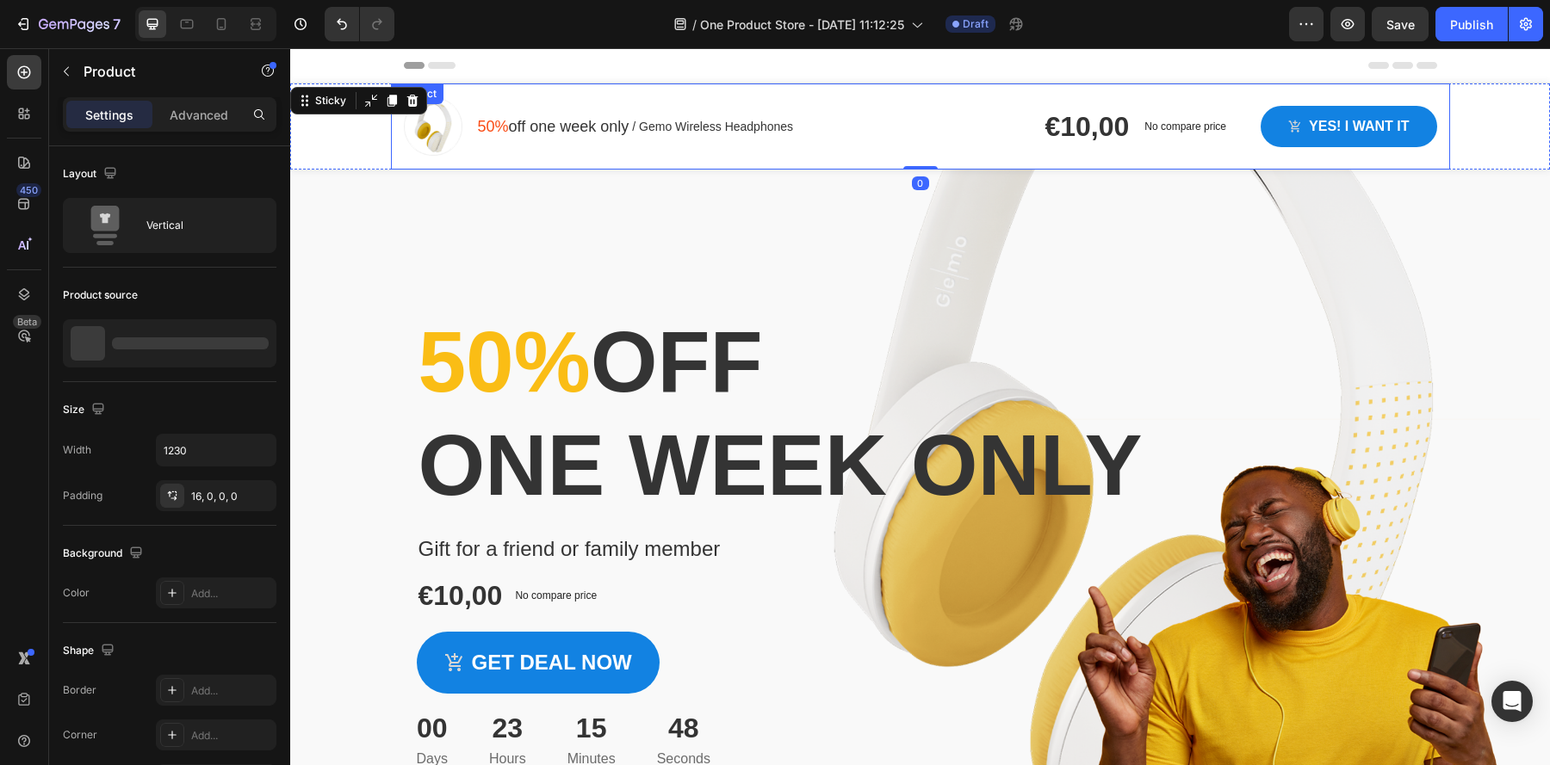
click at [891, 90] on div "Image 50% off one week only Text block / Gemo Wireless Headphones Text block Ro…" at bounding box center [920, 127] width 1059 height 86
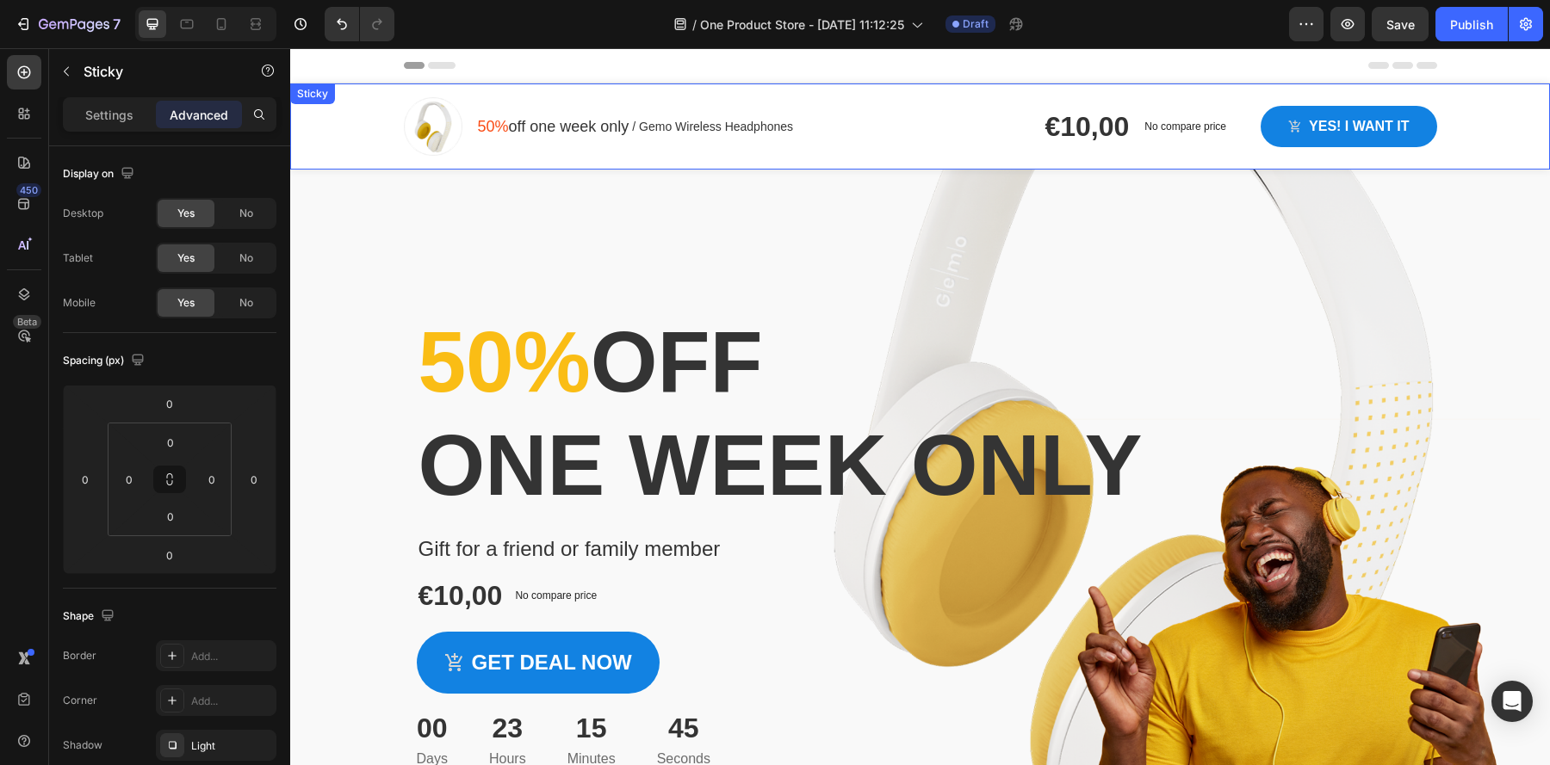
click at [343, 92] on div "Image 50% off one week only Text block / Gemo Wireless Headphones Text block Ro…" at bounding box center [920, 127] width 1260 height 86
click at [334, 105] on div "Sticky" at bounding box center [331, 100] width 38 height 15
click at [372, 102] on icon at bounding box center [371, 101] width 14 height 14
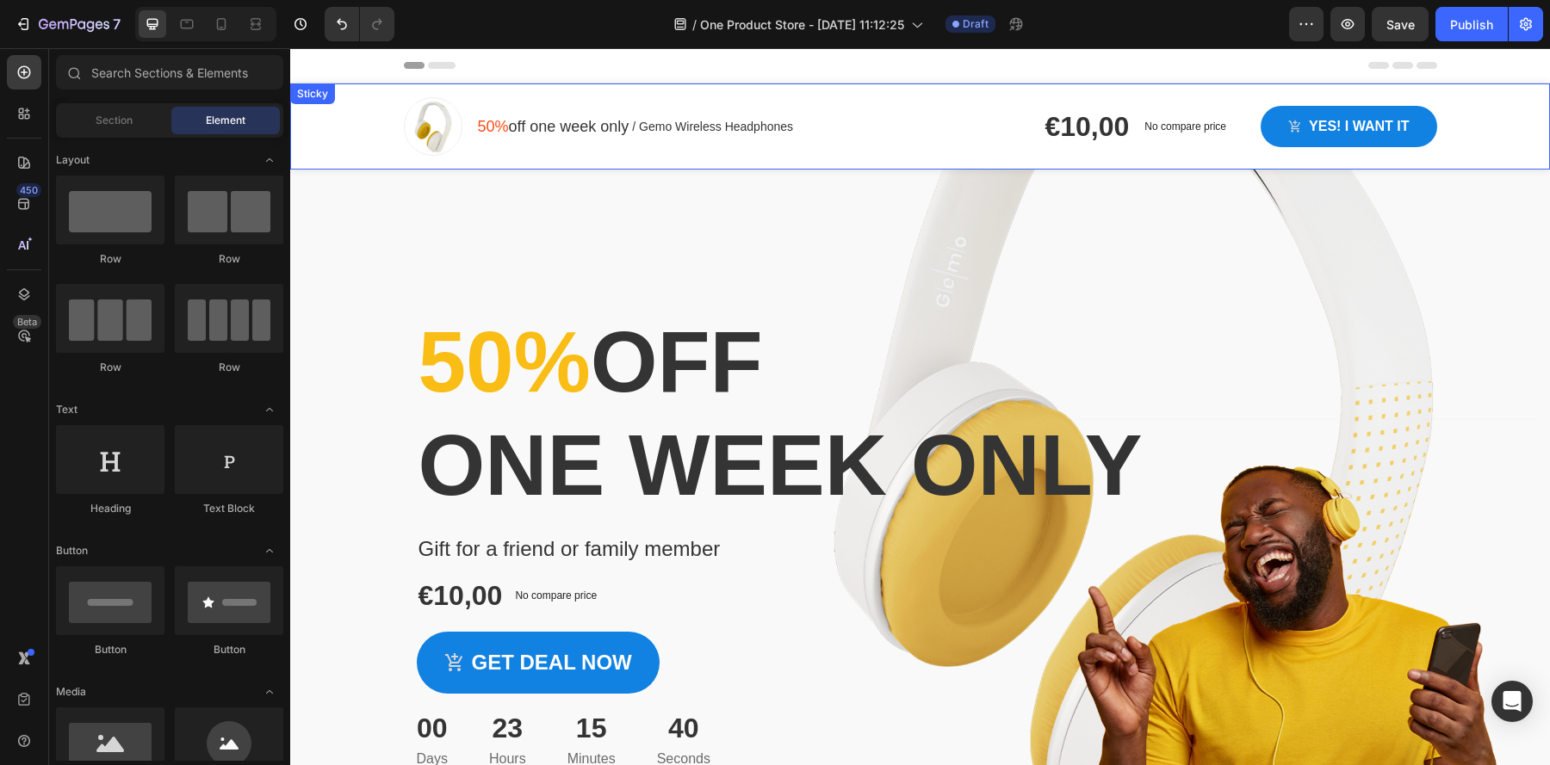
click at [1504, 117] on div "Image 50% off one week only Text block / Gemo Wireless Headphones Text block Ro…" at bounding box center [920, 127] width 1260 height 86
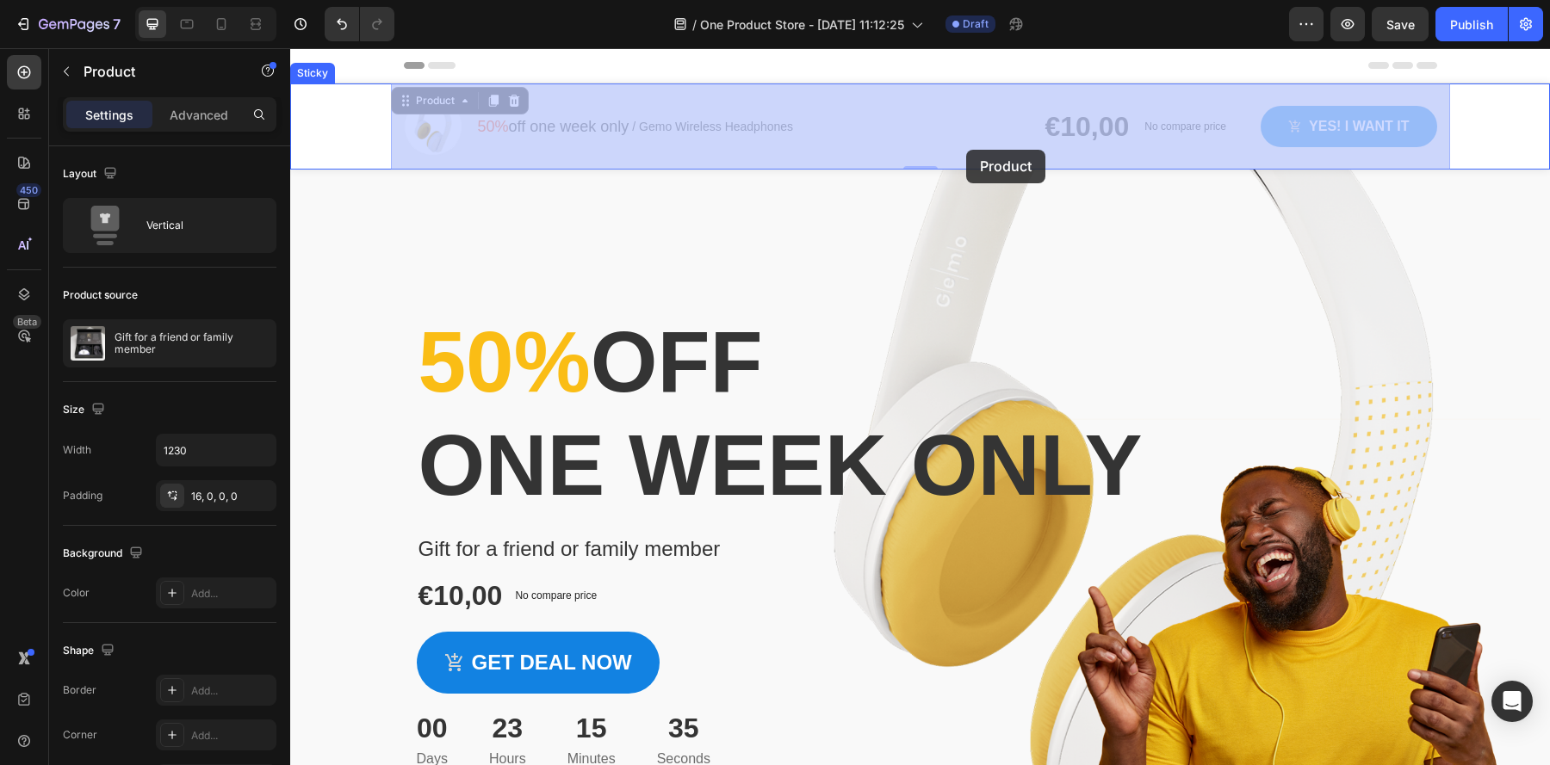
drag, startPoint x: 958, startPoint y: 89, endPoint x: 969, endPoint y: 169, distance: 80.8
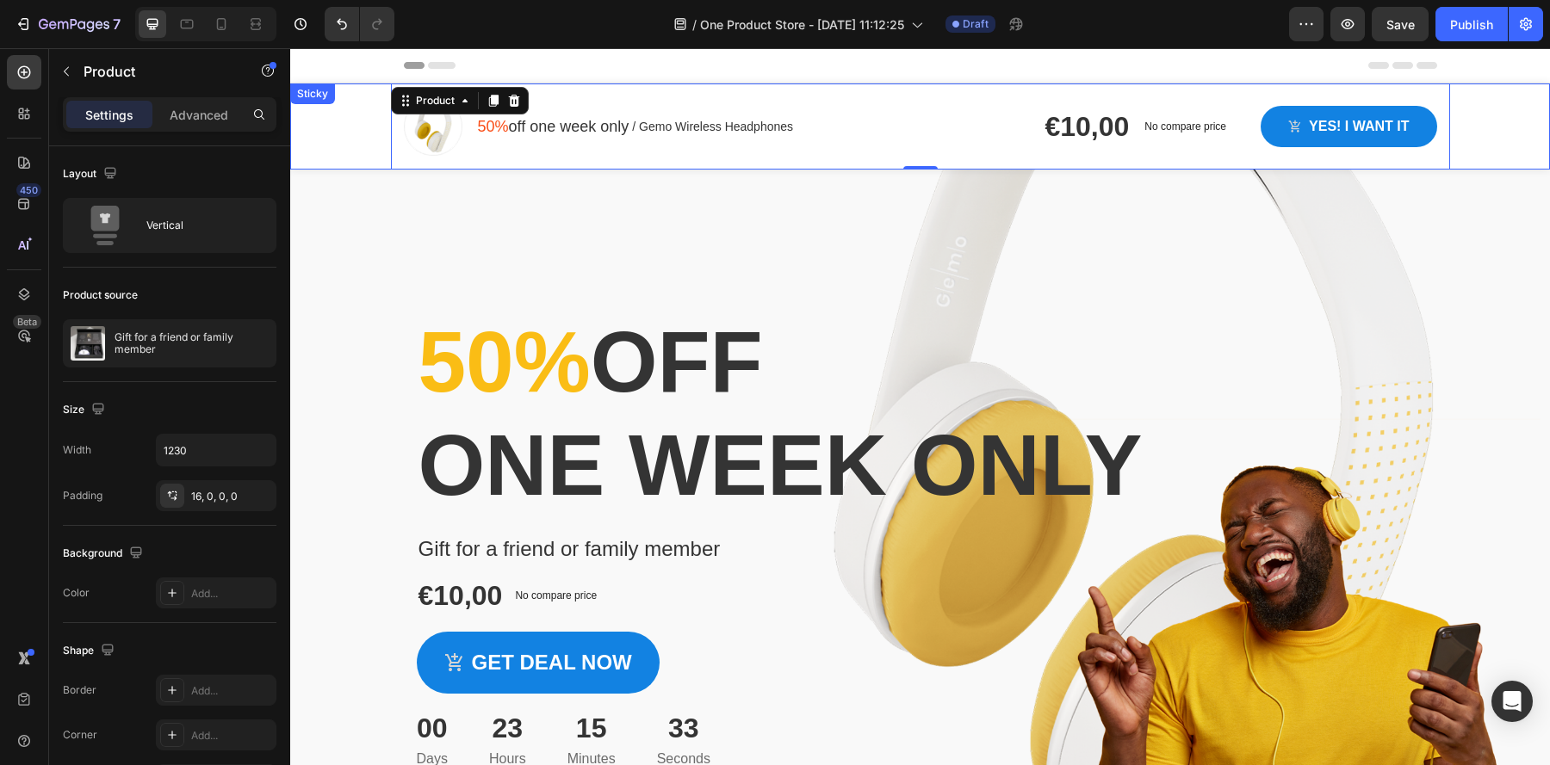
click at [1450, 93] on div "Image 50% off one week only Text block / Gemo Wireless Headphones Text block Ro…" at bounding box center [920, 127] width 1260 height 86
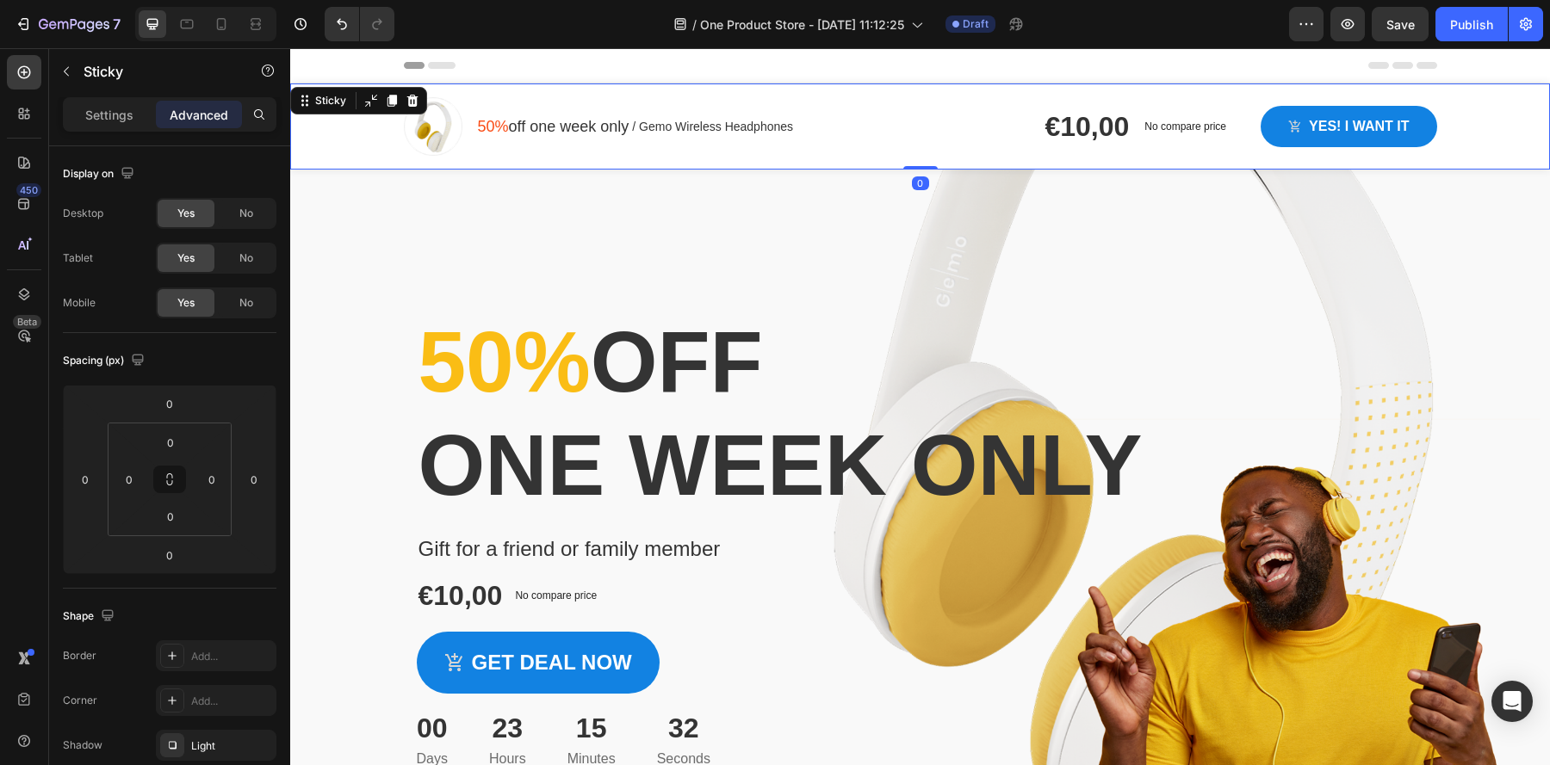
click at [1505, 105] on div "Image 50% off one week only Text block / Gemo Wireless Headphones Text block Ro…" at bounding box center [920, 127] width 1260 height 86
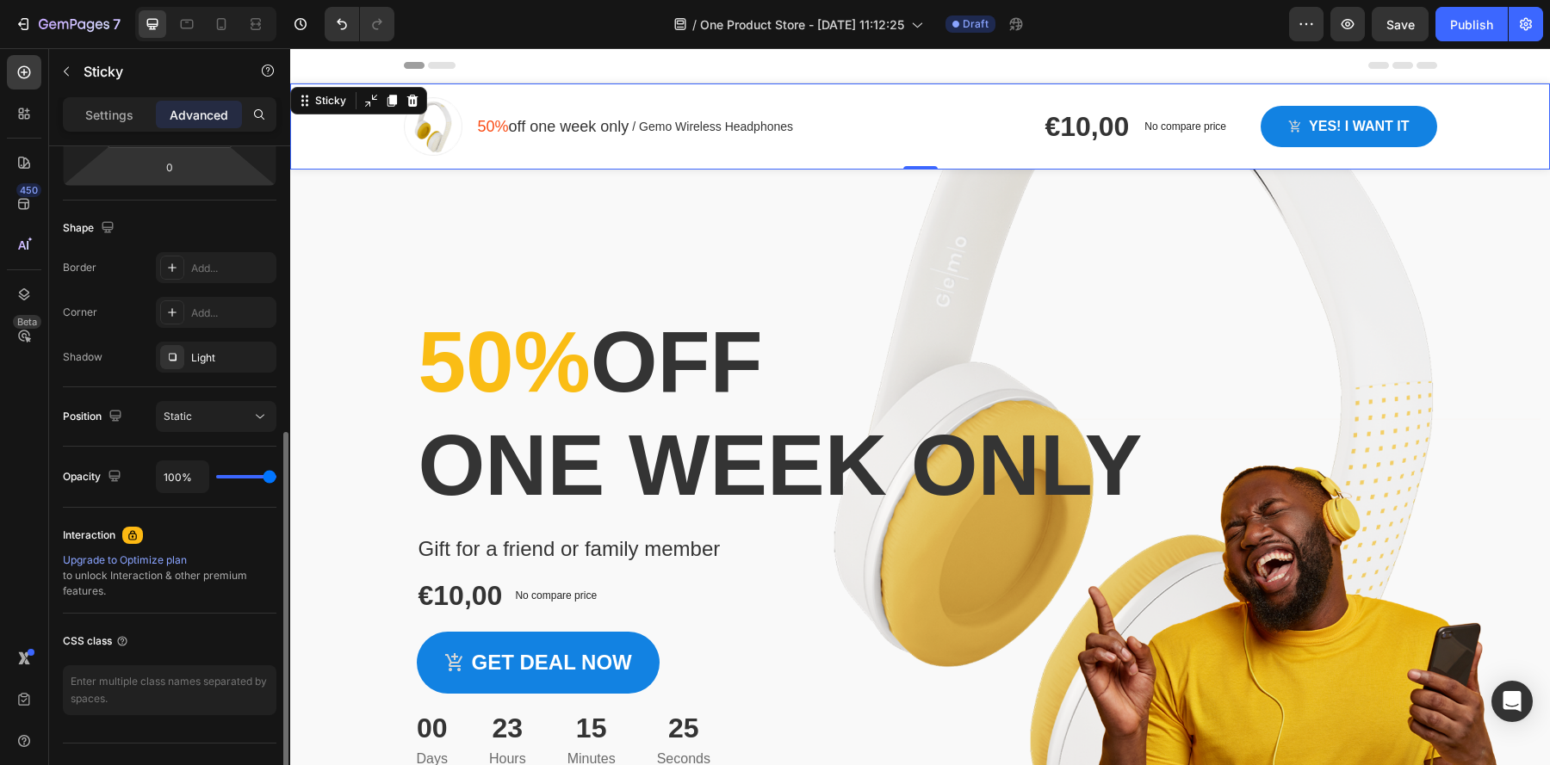
scroll to position [418, 0]
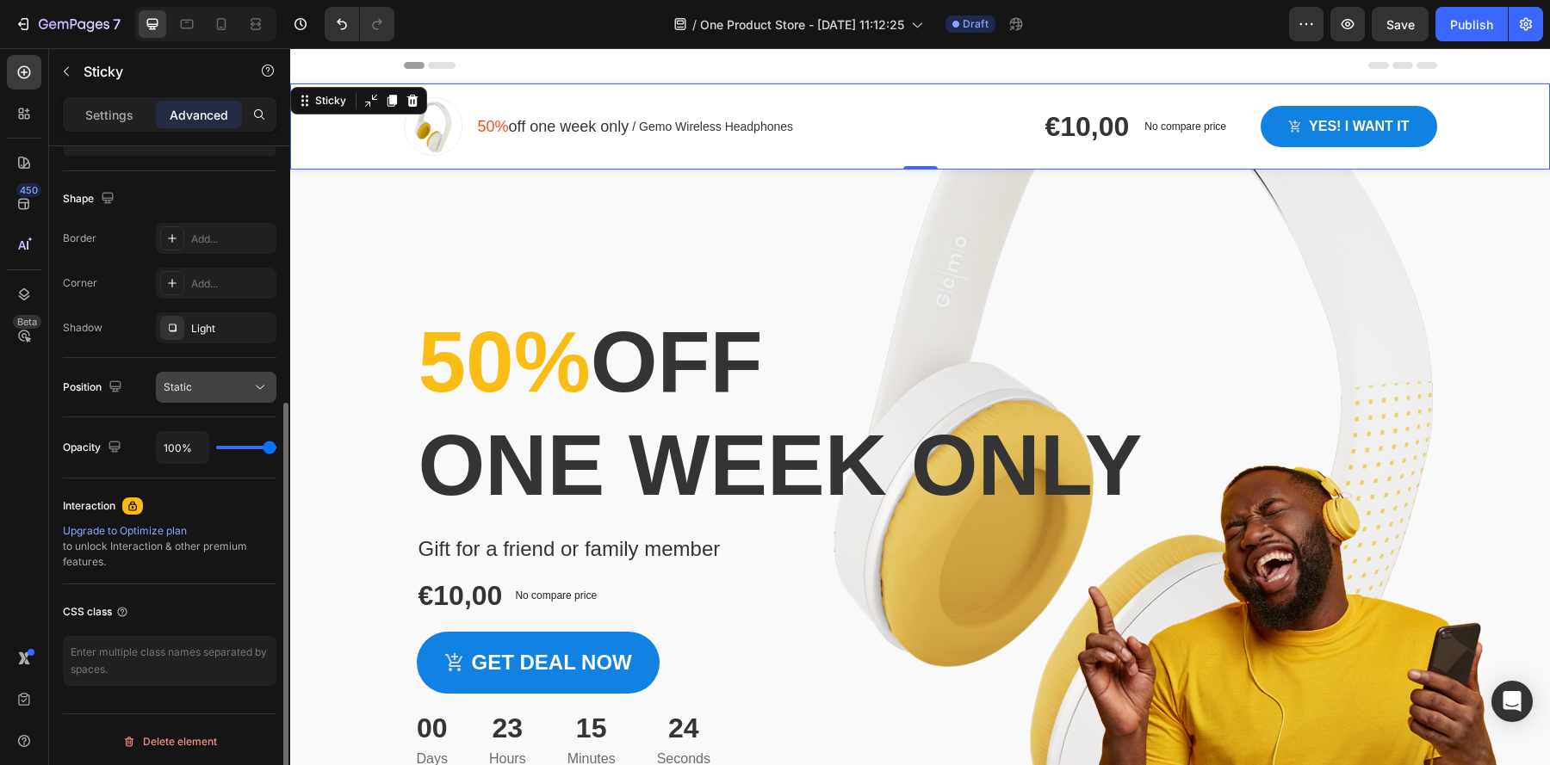
click at [219, 385] on div "Static" at bounding box center [208, 387] width 88 height 15
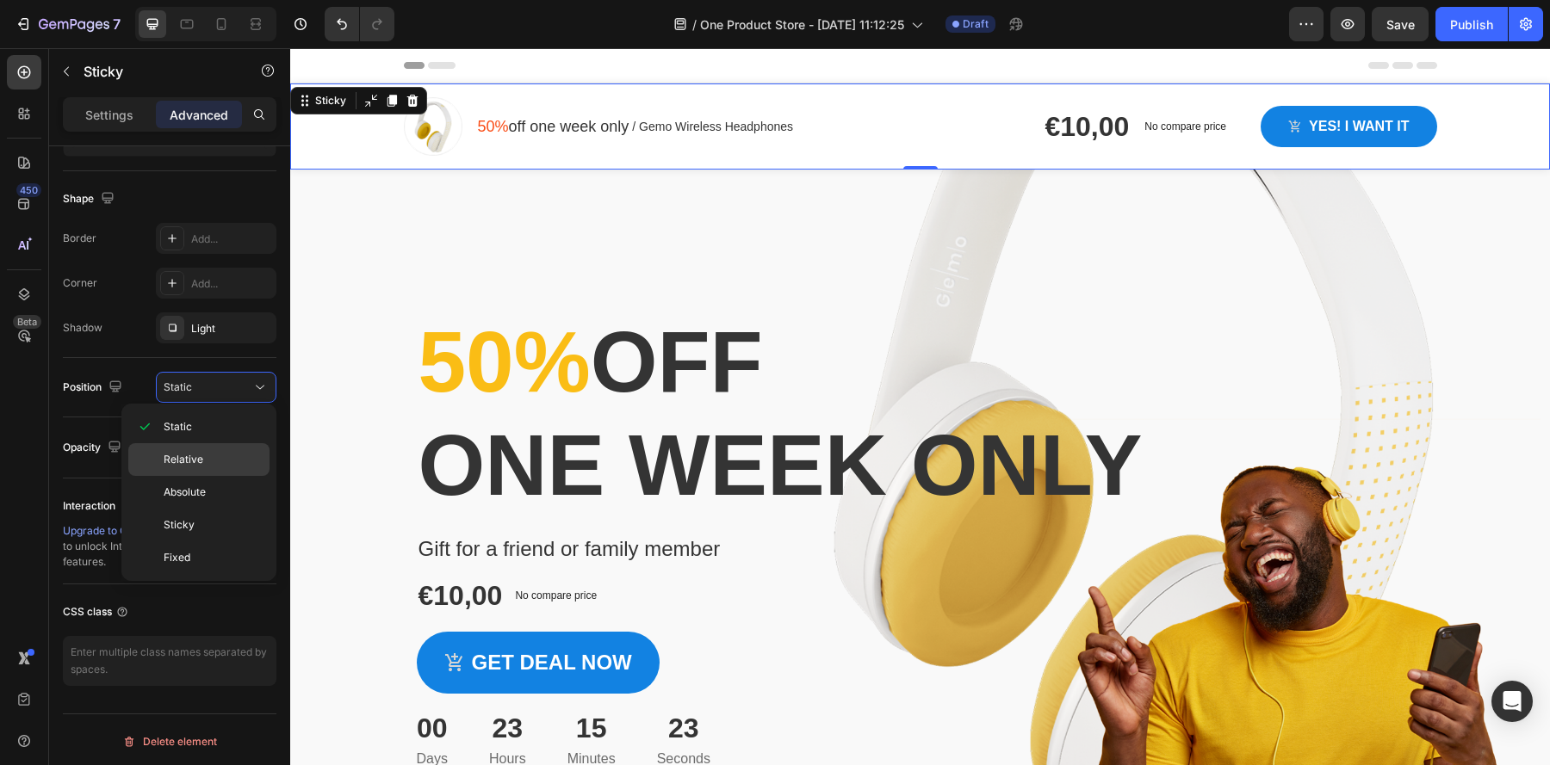
click at [217, 457] on p "Relative" at bounding box center [213, 459] width 98 height 15
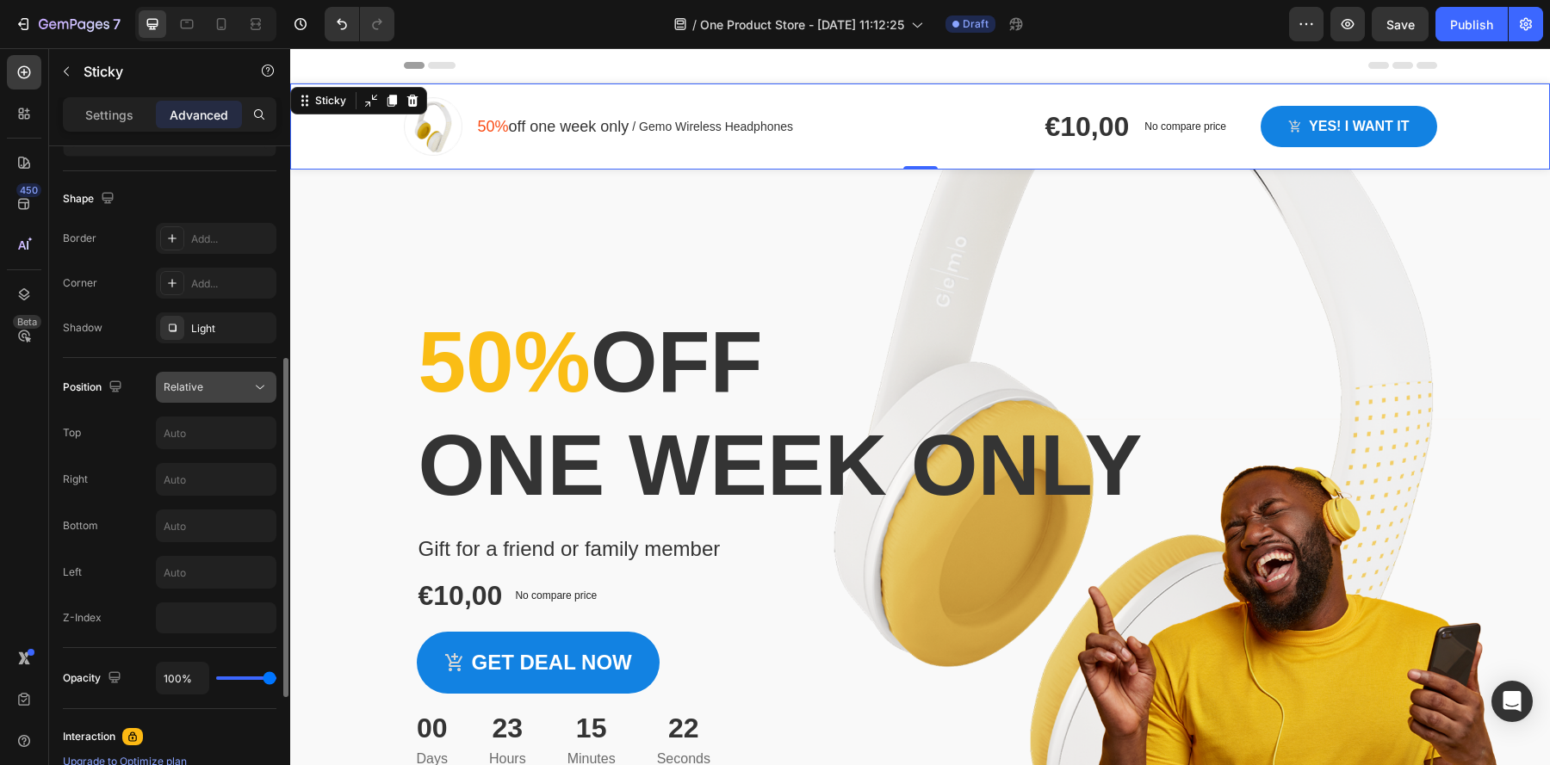
click at [224, 385] on div "Relative" at bounding box center [208, 387] width 88 height 15
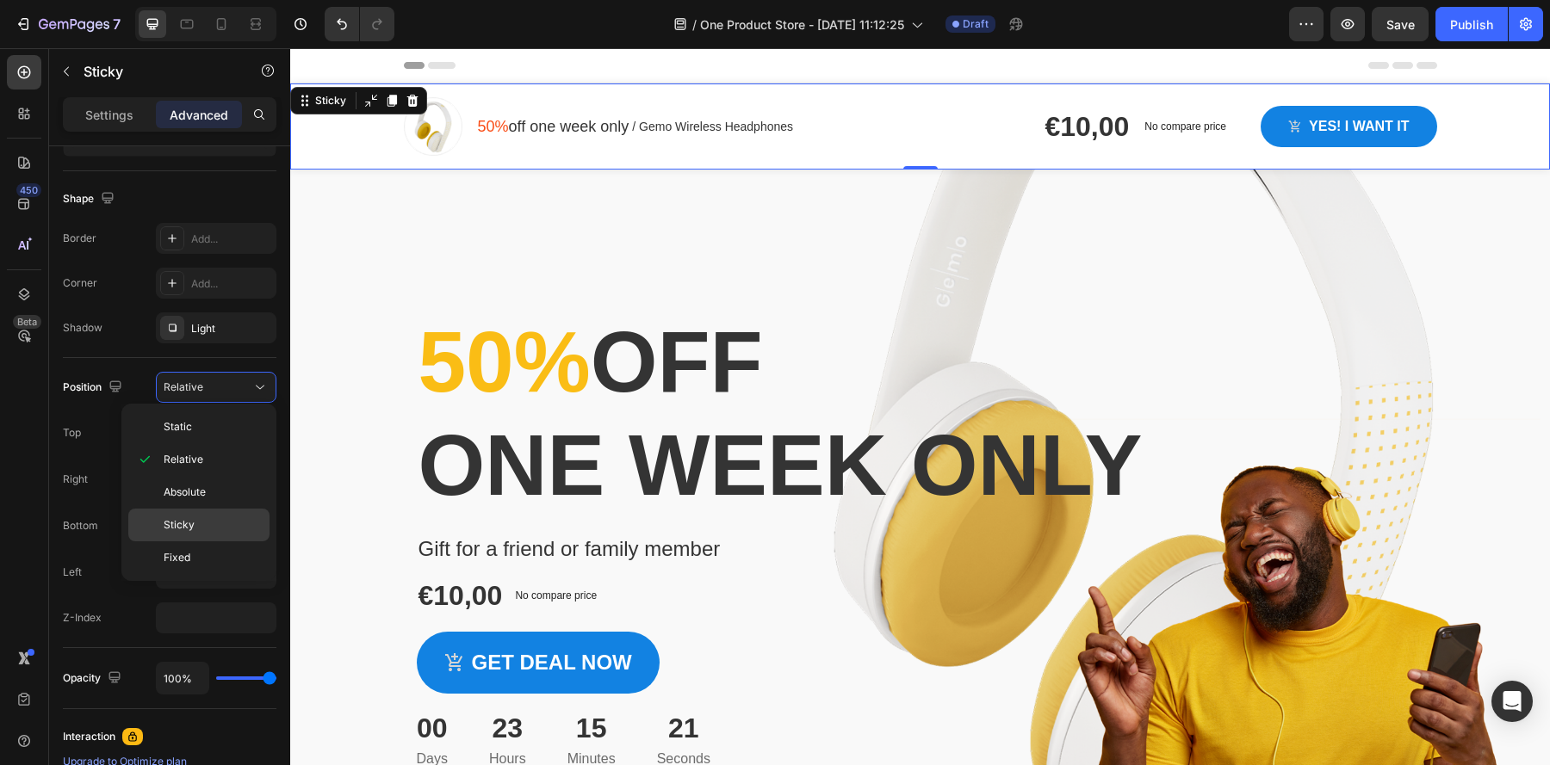
click at [207, 517] on p "Sticky" at bounding box center [213, 524] width 98 height 15
type input "0"
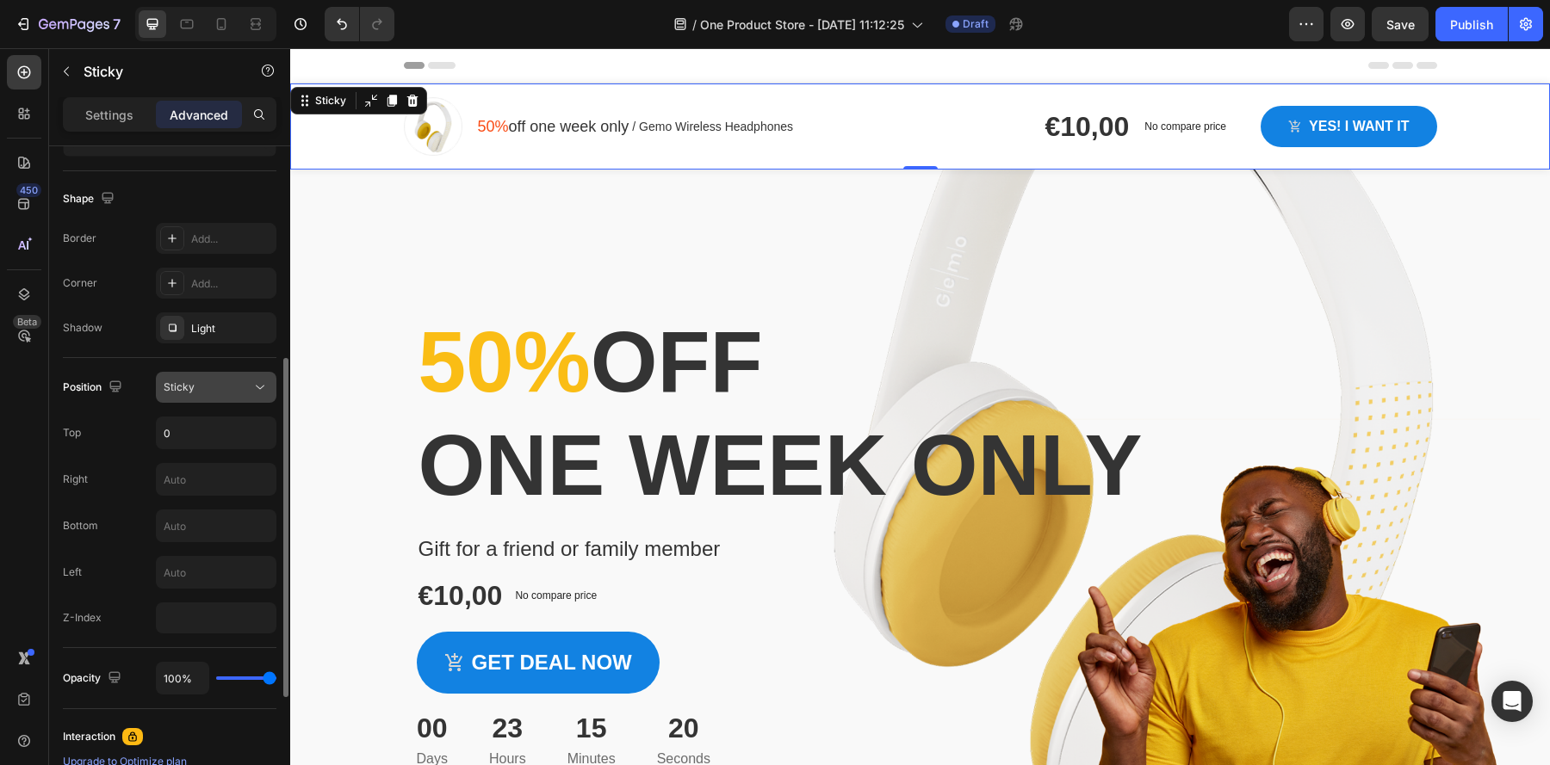
click at [221, 389] on div "Sticky" at bounding box center [208, 387] width 88 height 15
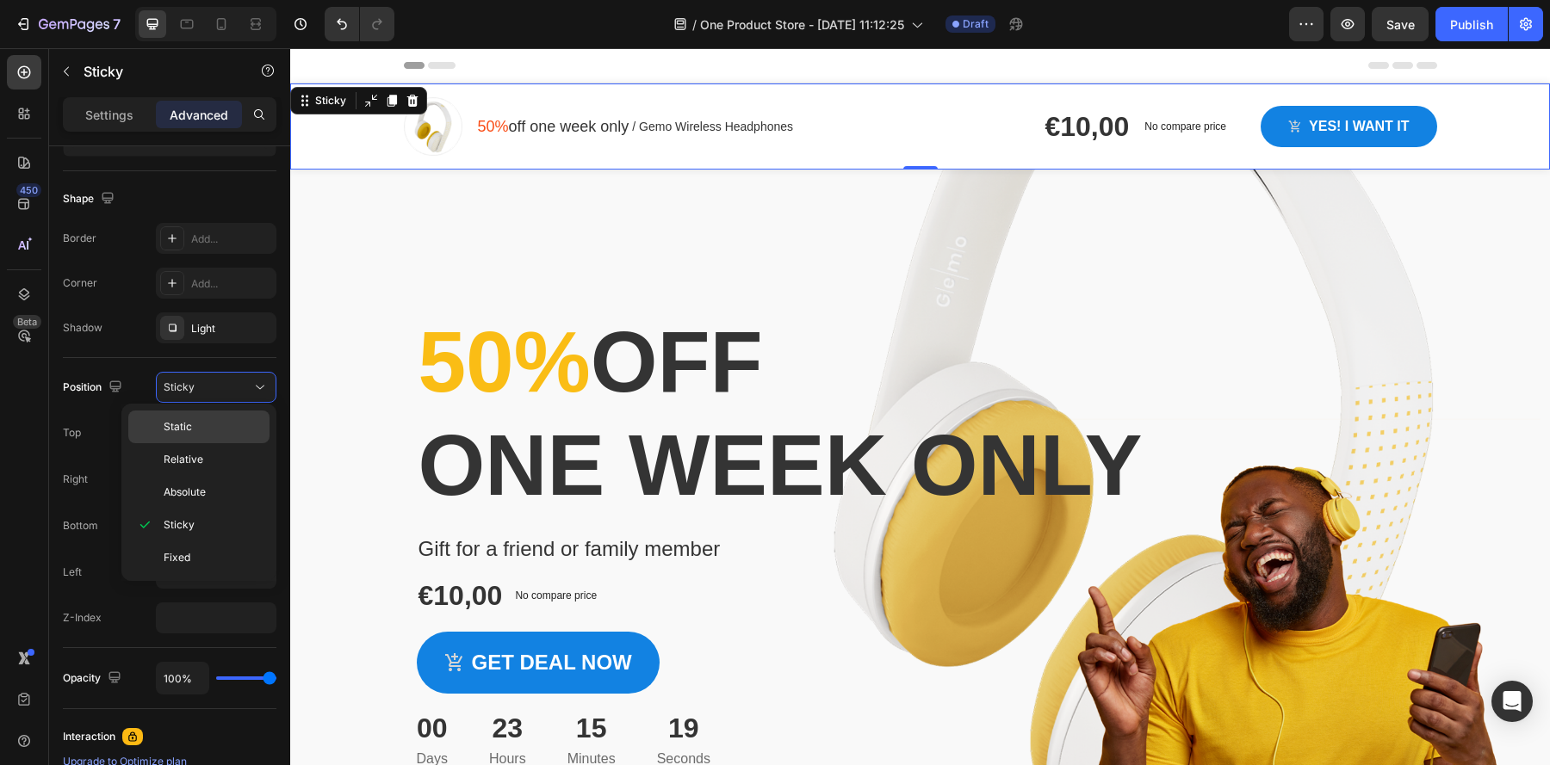
click at [180, 423] on span "Static" at bounding box center [178, 426] width 28 height 15
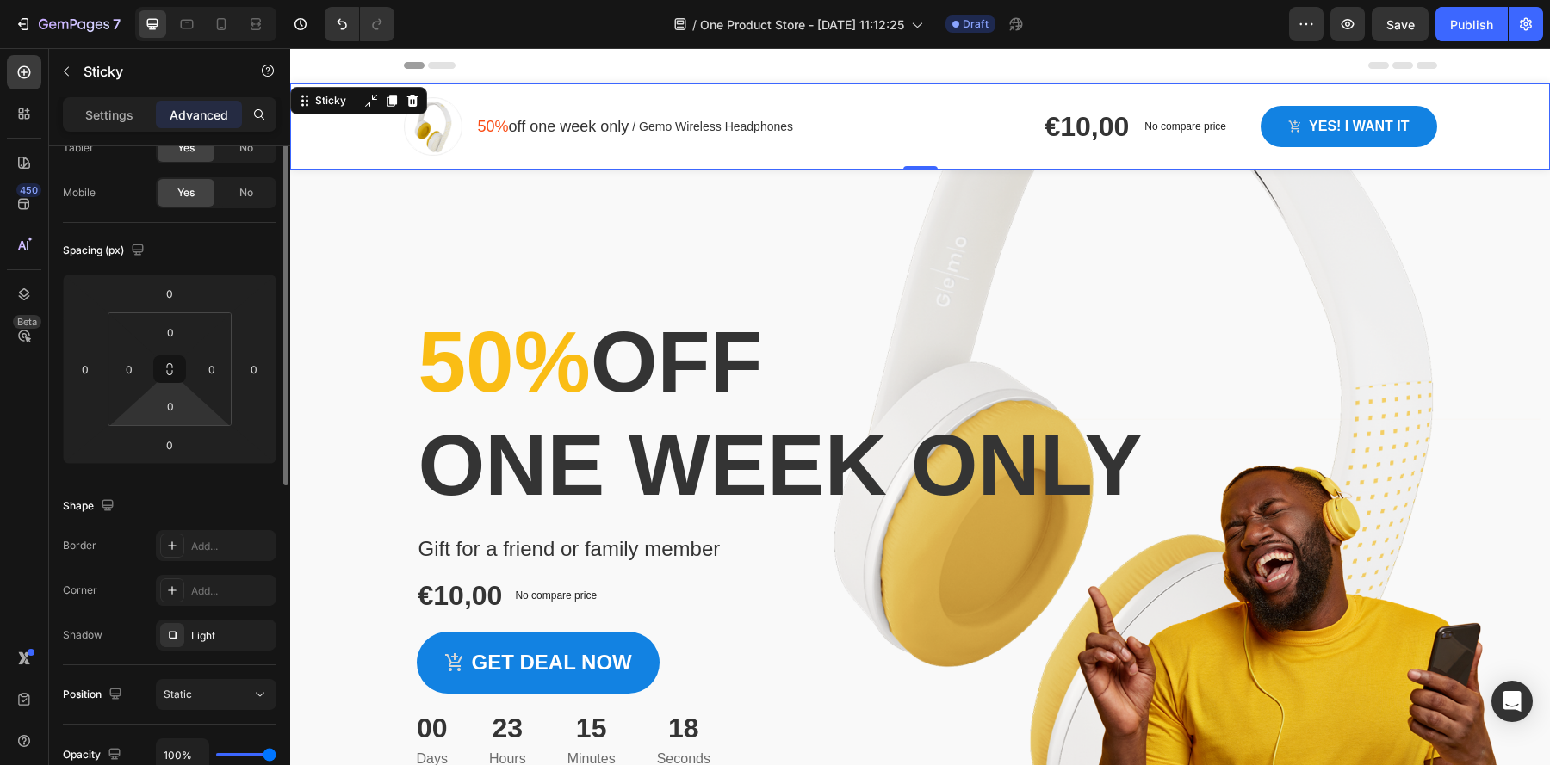
scroll to position [0, 0]
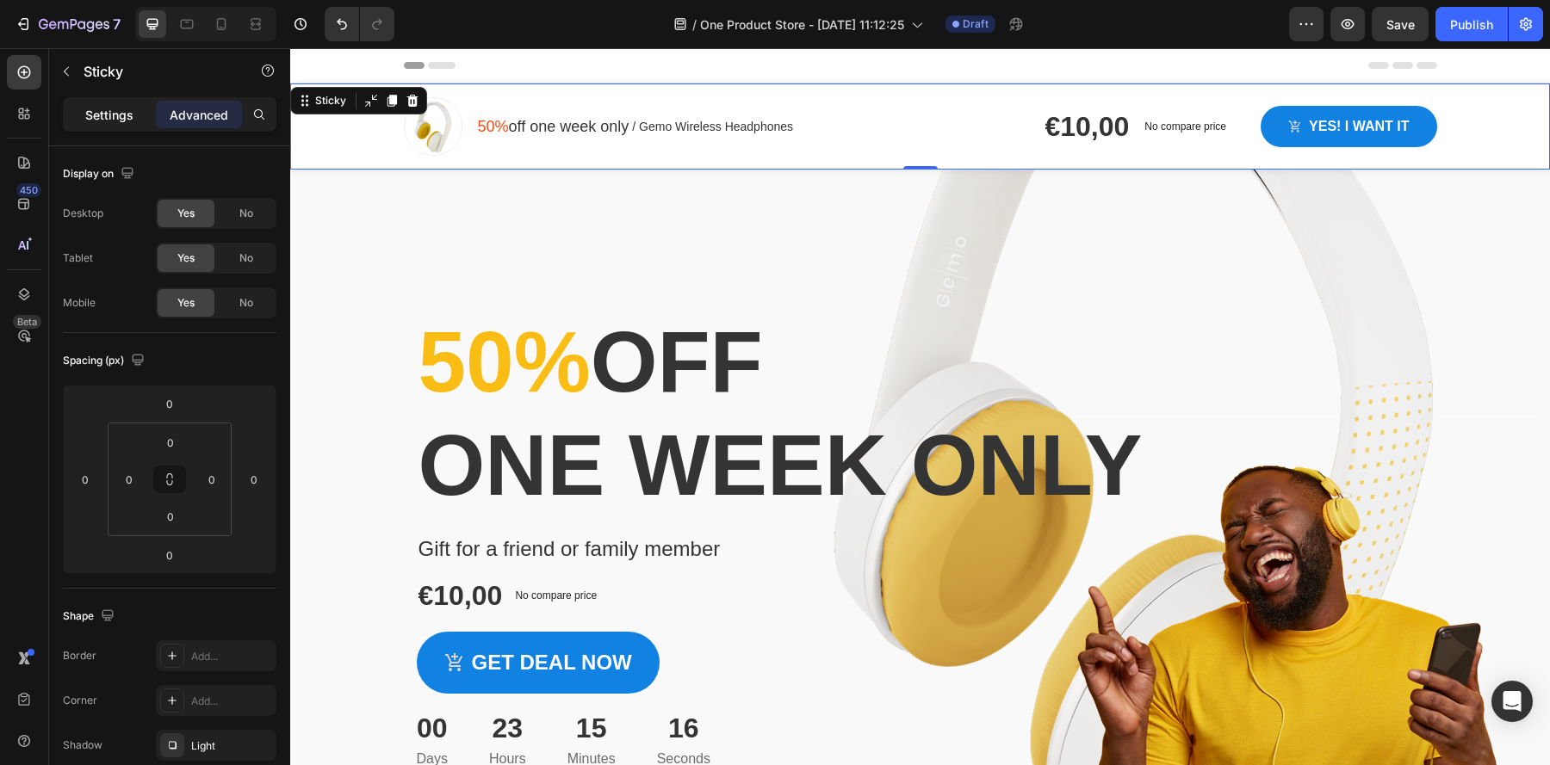
click at [97, 115] on p "Settings" at bounding box center [109, 115] width 48 height 18
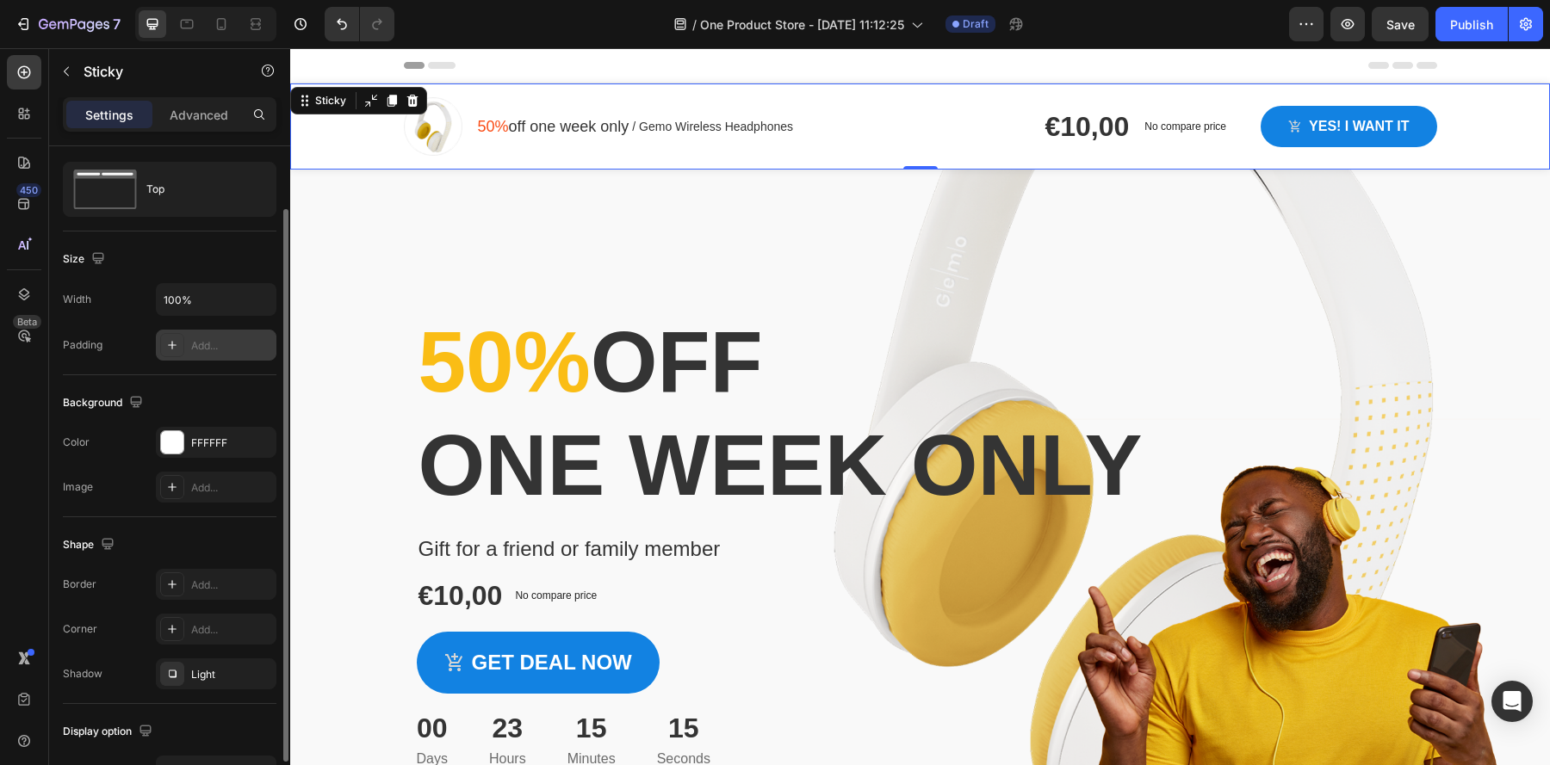
scroll to position [84, 0]
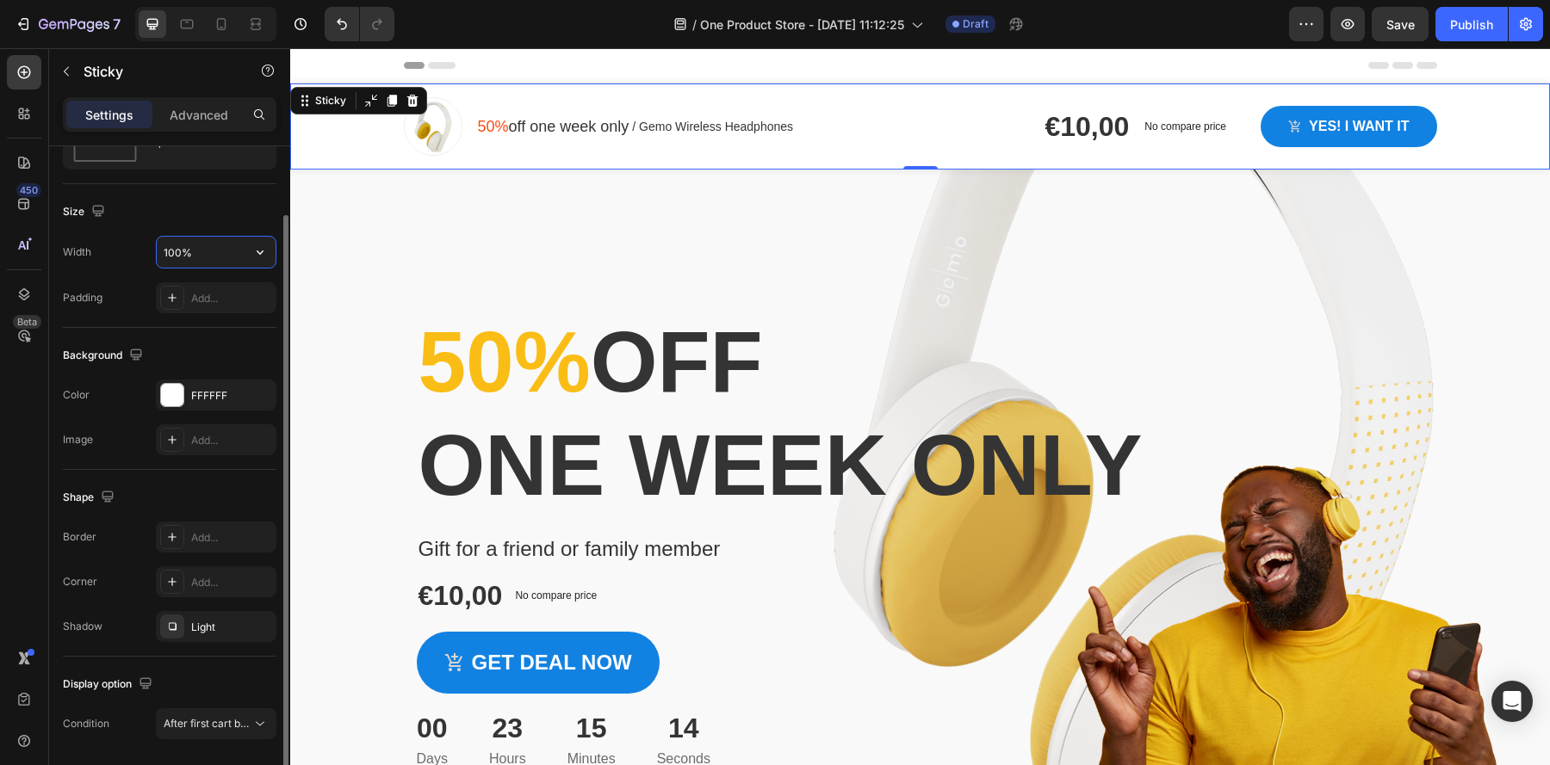
click at [196, 248] on input "100%" at bounding box center [216, 252] width 119 height 31
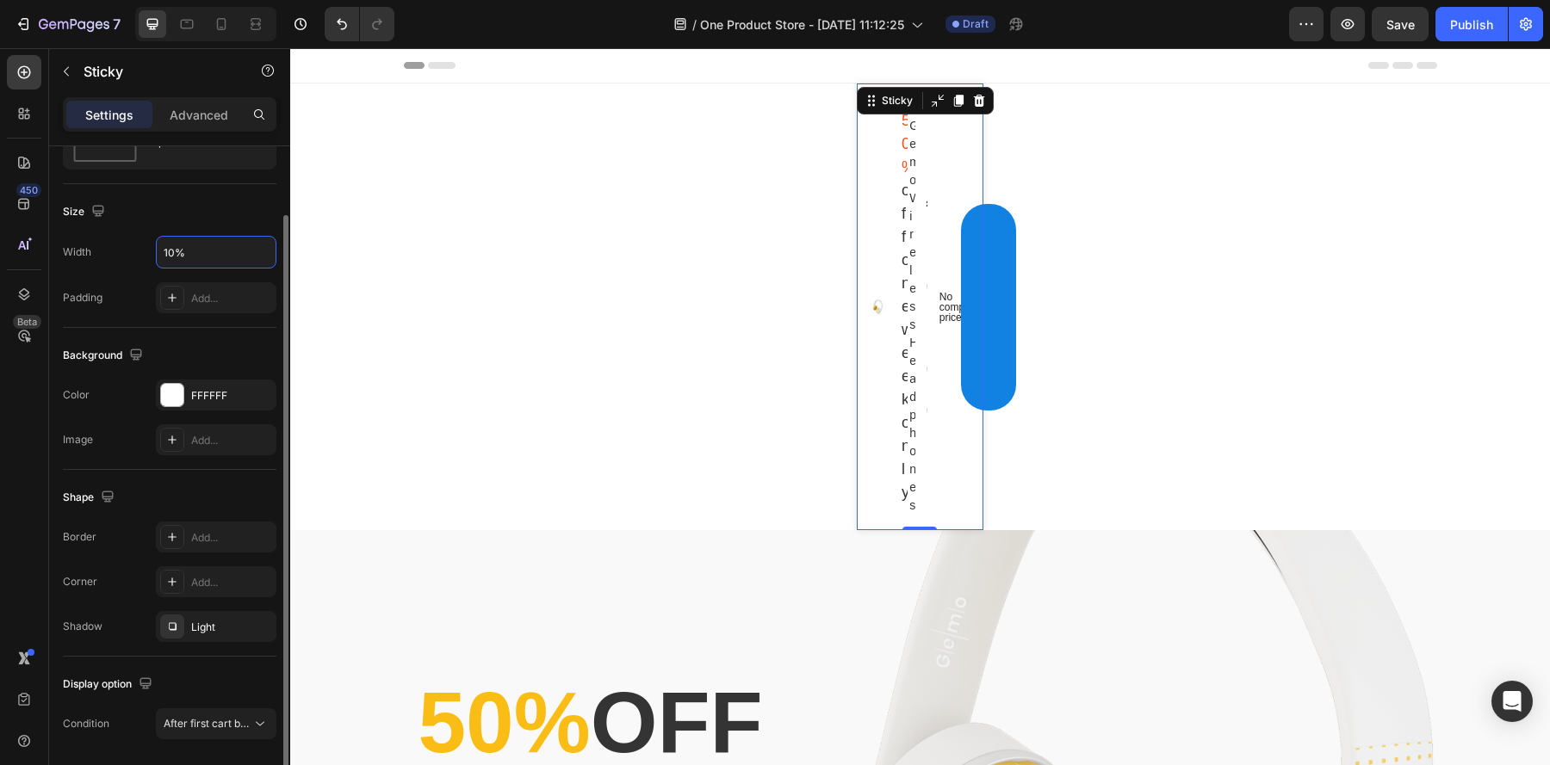
type input "100%"
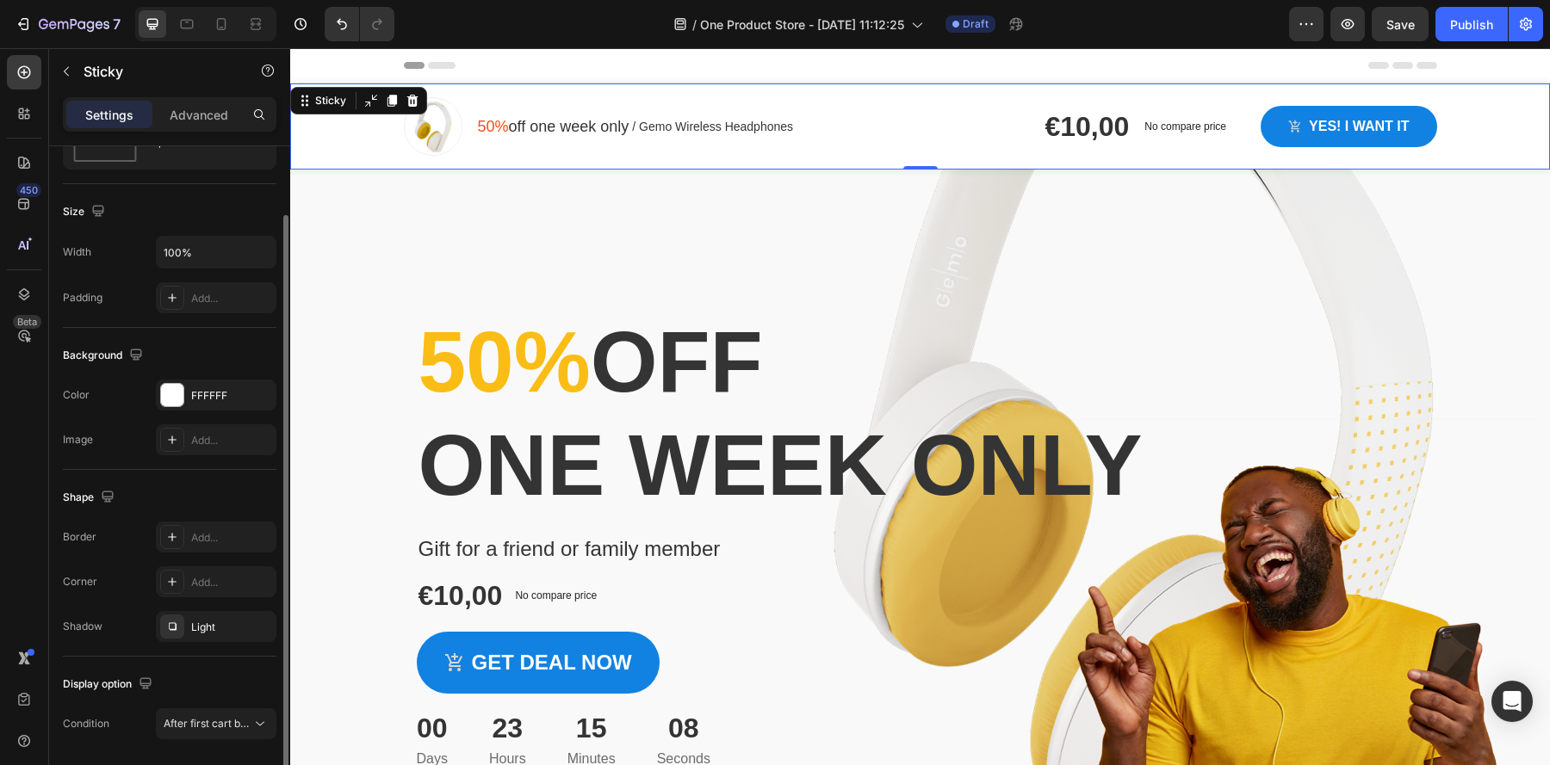
click at [122, 321] on div "Size Width 100% Padding Add..." at bounding box center [170, 256] width 214 height 144
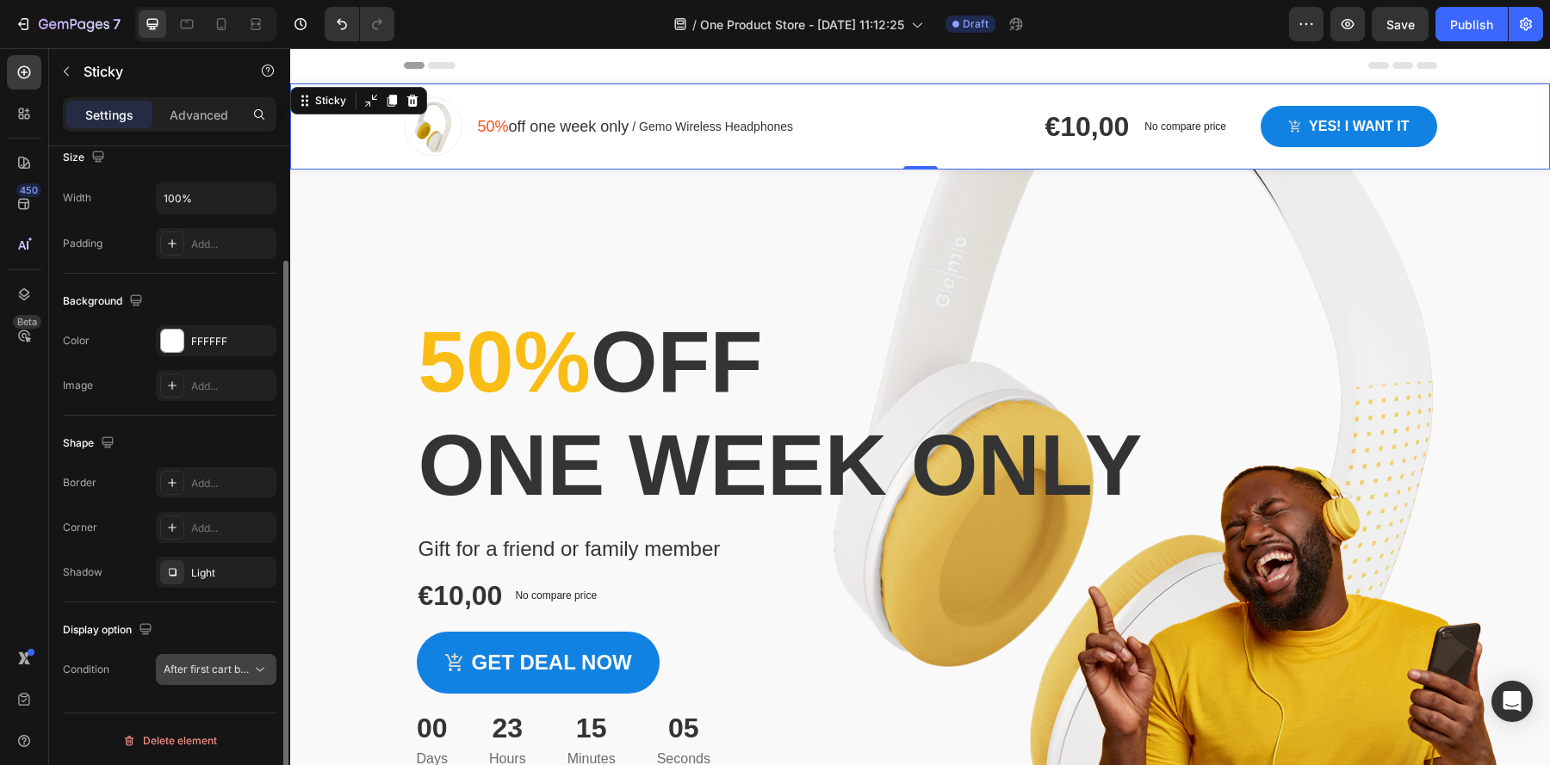
click at [207, 676] on button "After first cart button" at bounding box center [216, 669] width 121 height 31
click at [197, 669] on span "After first cart button" at bounding box center [215, 669] width 102 height 13
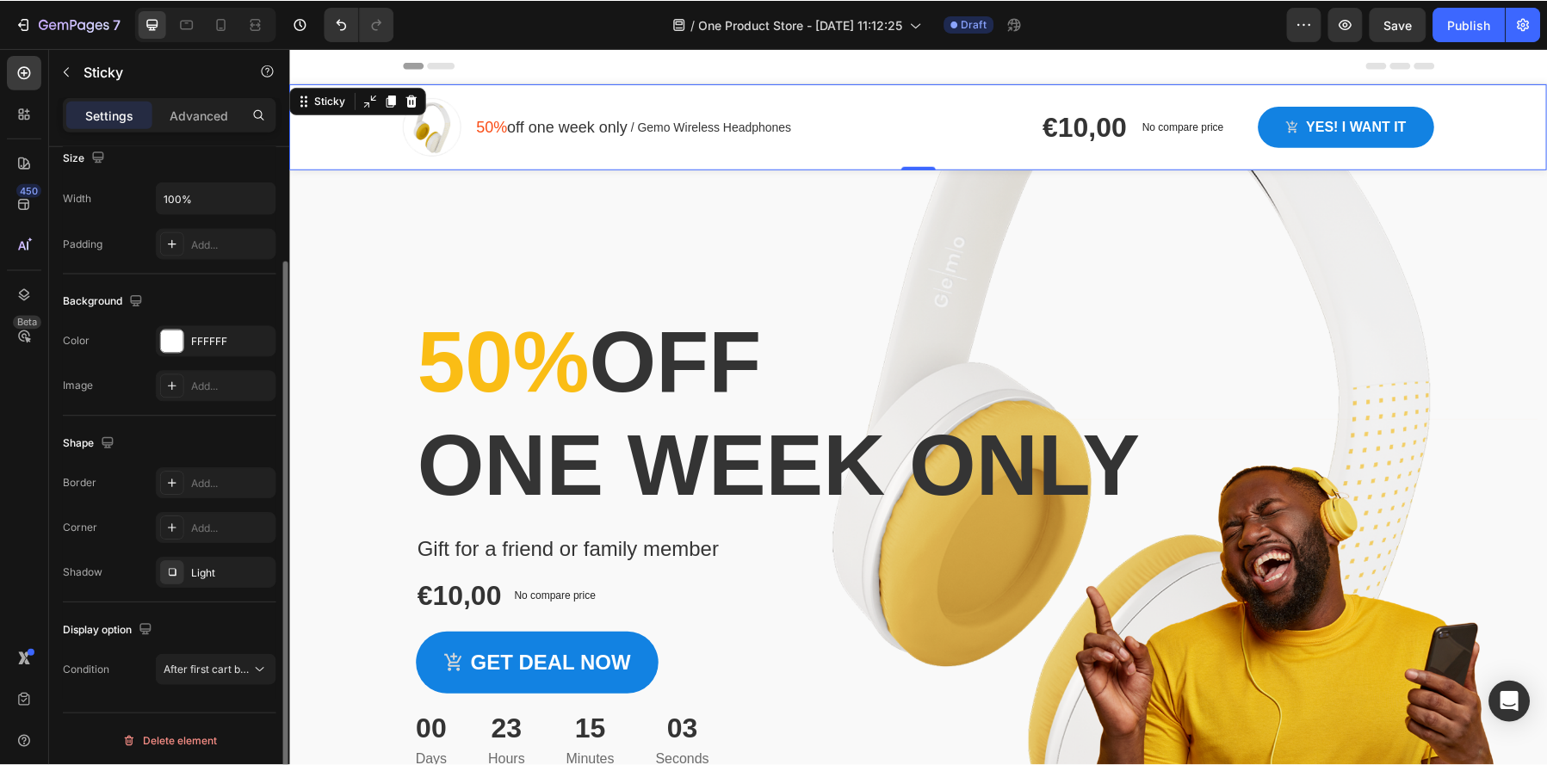
scroll to position [0, 0]
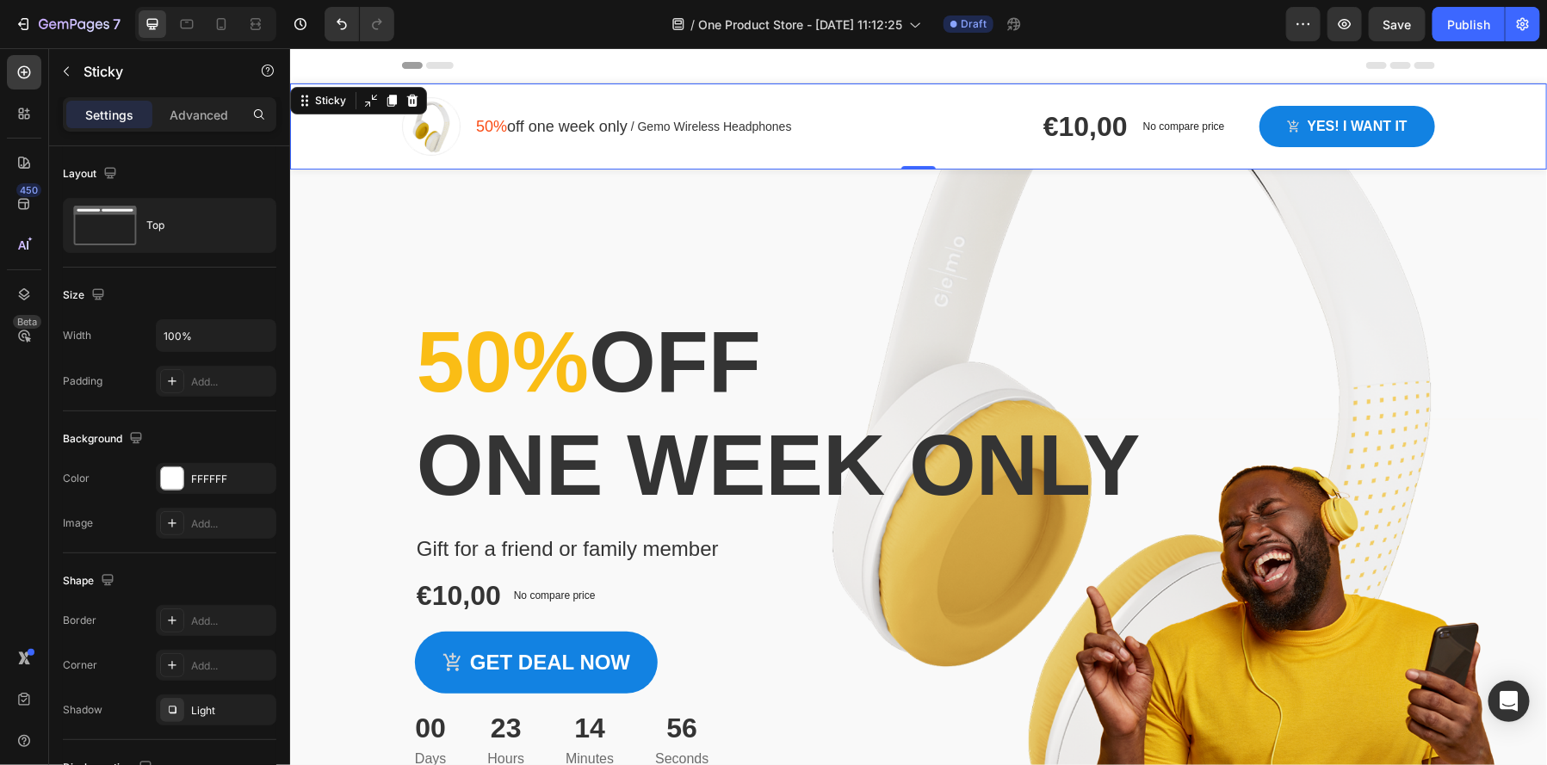
click at [1504, 109] on div "Image 50% off one week only Text block / Gemo Wireless Headphones Text block Ro…" at bounding box center [917, 126] width 1257 height 86
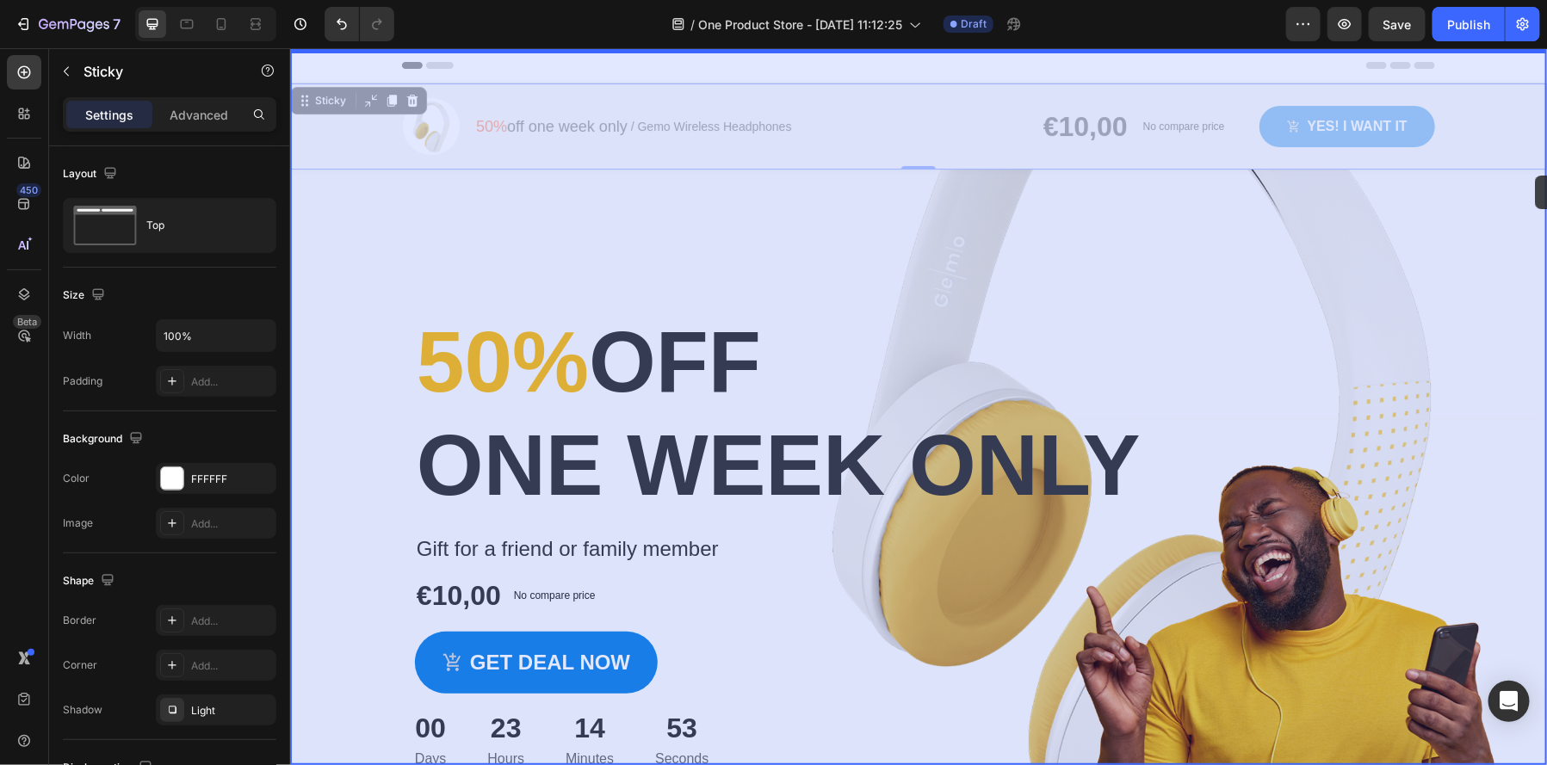
drag, startPoint x: 1538, startPoint y: 84, endPoint x: 1534, endPoint y: 172, distance: 87.9
drag, startPoint x: 1524, startPoint y: 116, endPoint x: 1514, endPoint y: 314, distance: 198.3
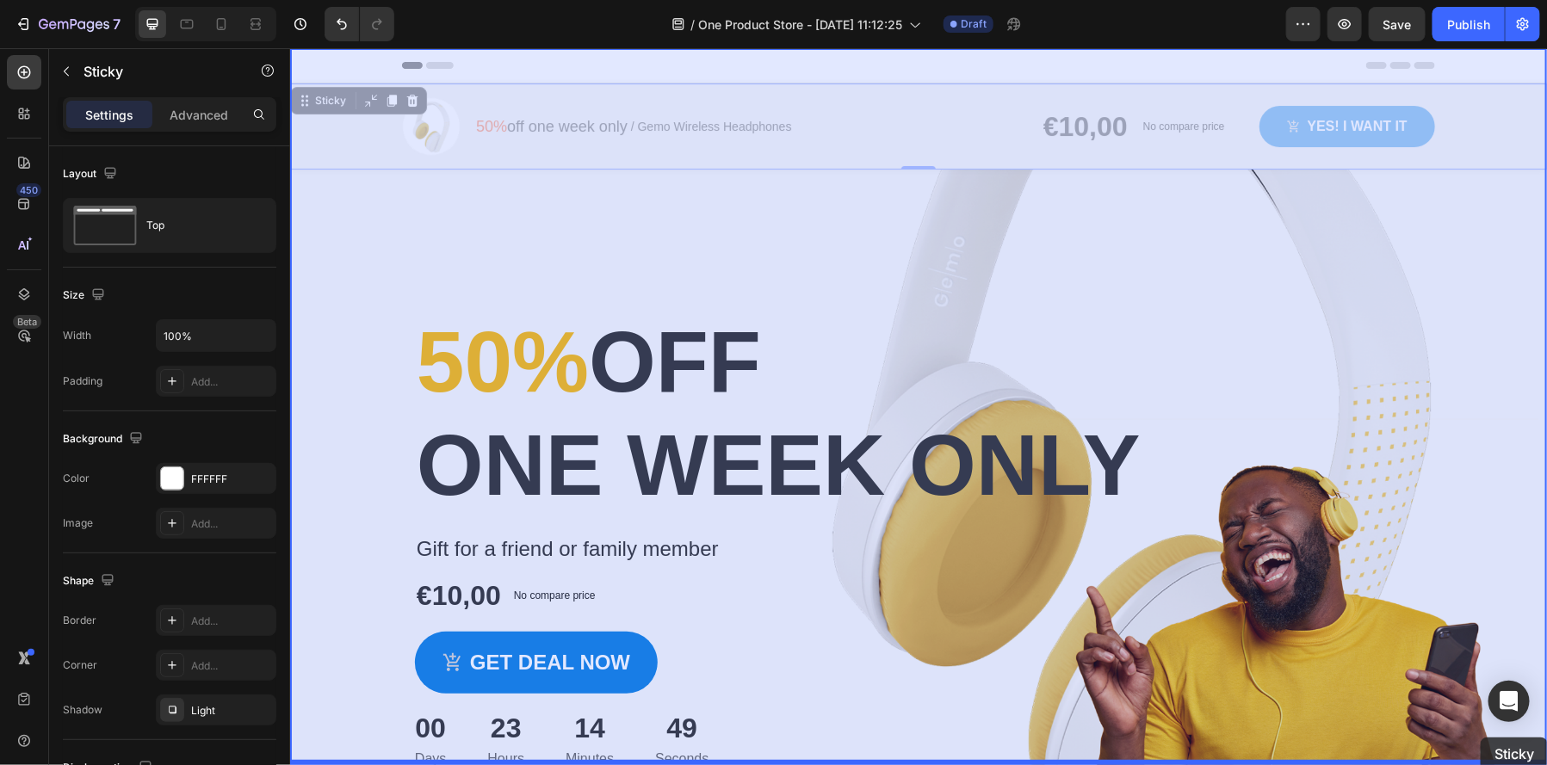
drag, startPoint x: 1486, startPoint y: 140, endPoint x: 1479, endPoint y: 737, distance: 596.7
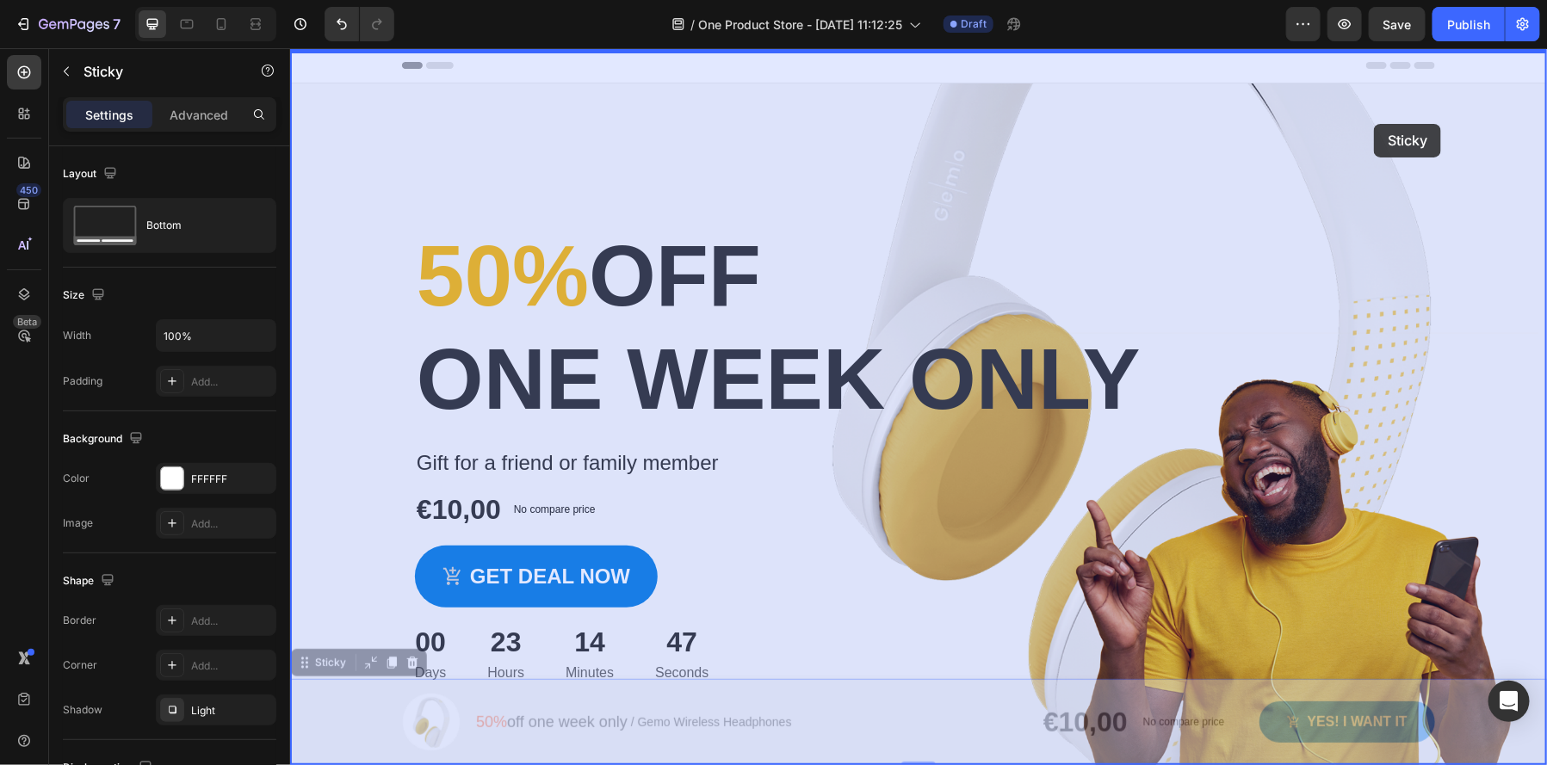
drag, startPoint x: 1496, startPoint y: 728, endPoint x: 1364, endPoint y: 121, distance: 621.3
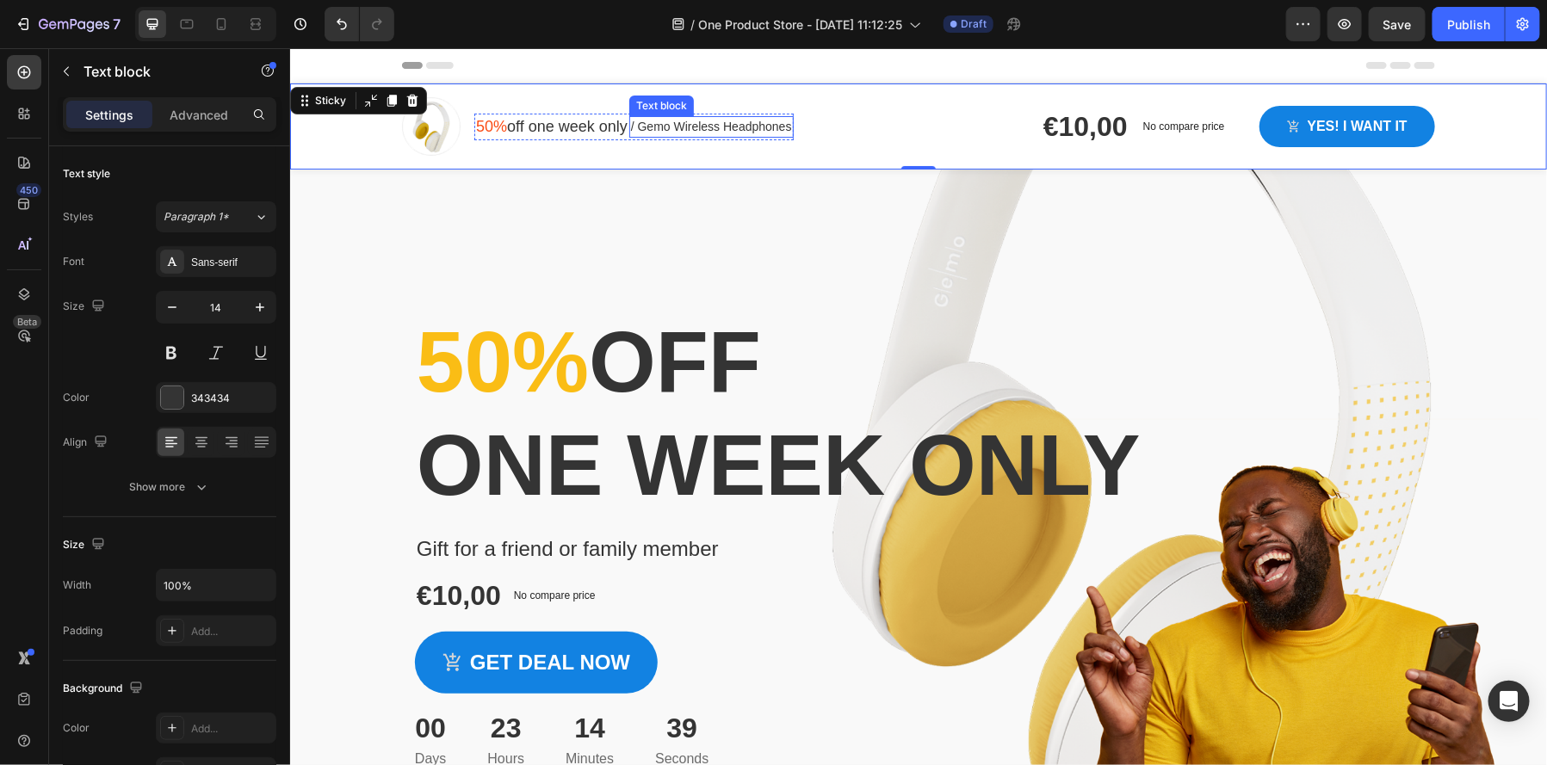
click at [682, 132] on p "/ Gemo Wireless Headphones" at bounding box center [710, 126] width 161 height 18
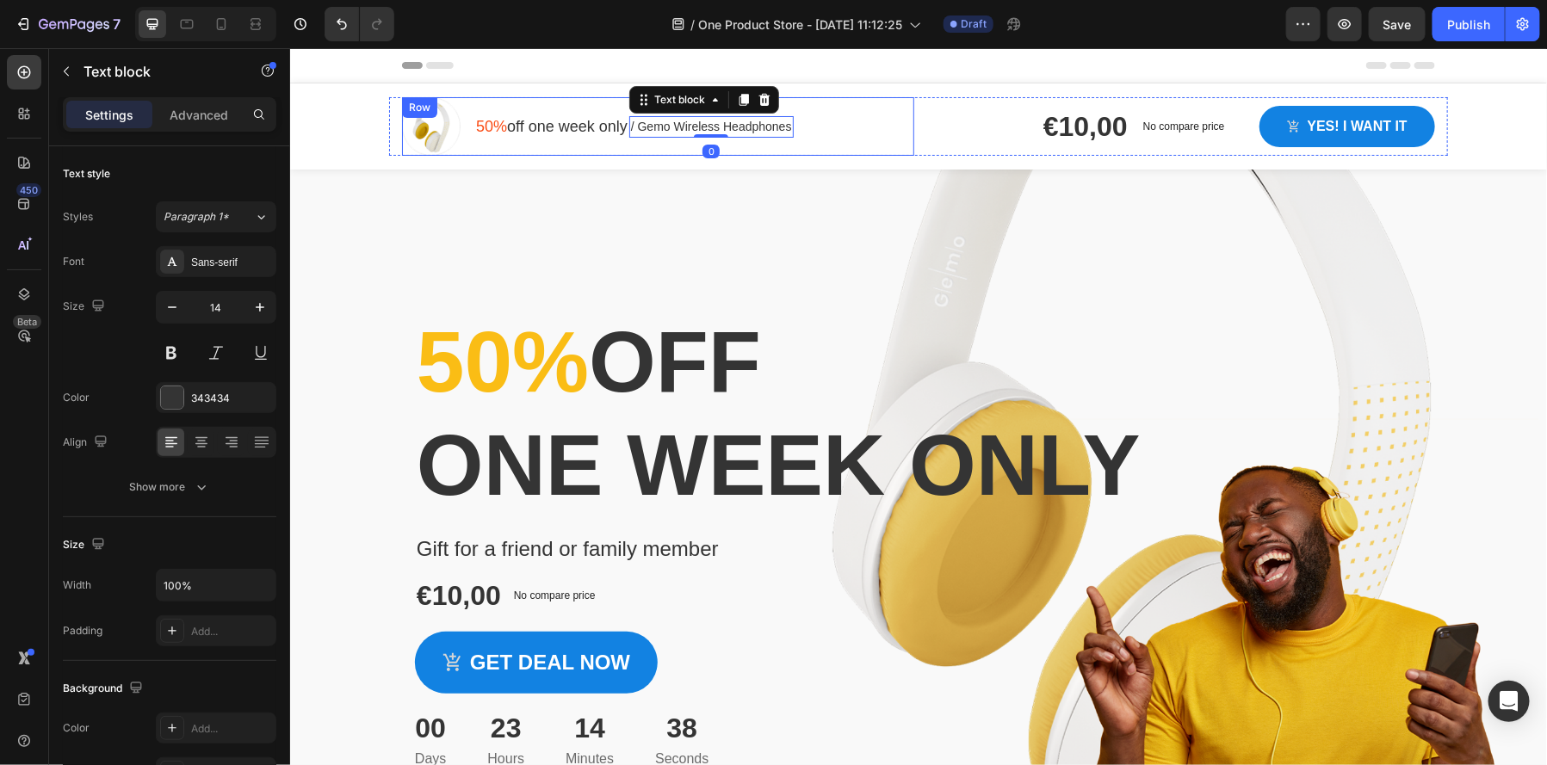
click at [824, 145] on div "Image 50% off one week only Text block / Gemo Wireless Headphones Text block 0 …" at bounding box center [657, 125] width 512 height 59
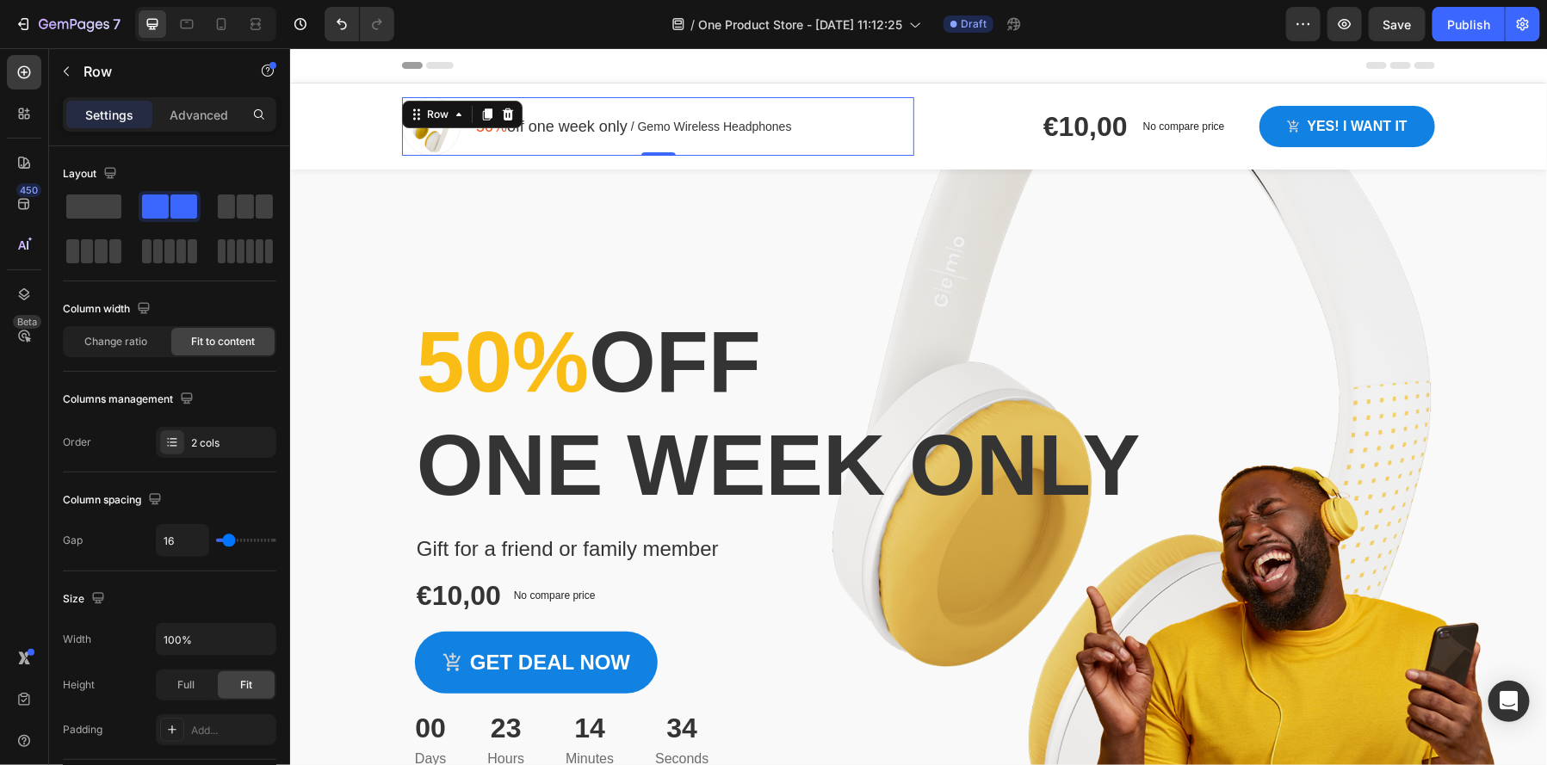
click at [860, 131] on div "Image 50% off one week only Text block / Gemo Wireless Headphones Text block Ro…" at bounding box center [657, 125] width 512 height 59
click at [456, 115] on icon at bounding box center [458, 114] width 14 height 14
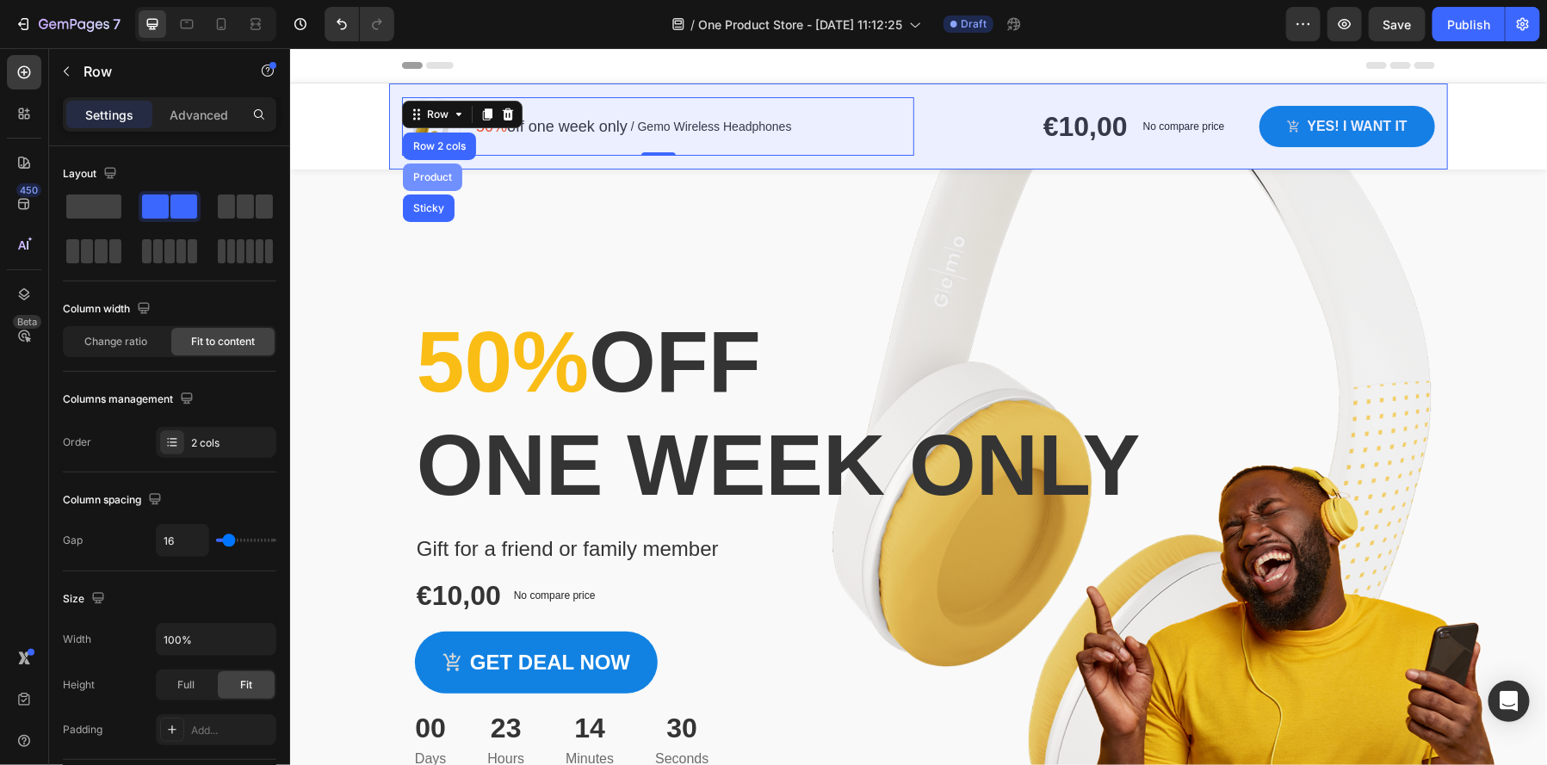
click at [434, 177] on div "Product" at bounding box center [432, 176] width 46 height 10
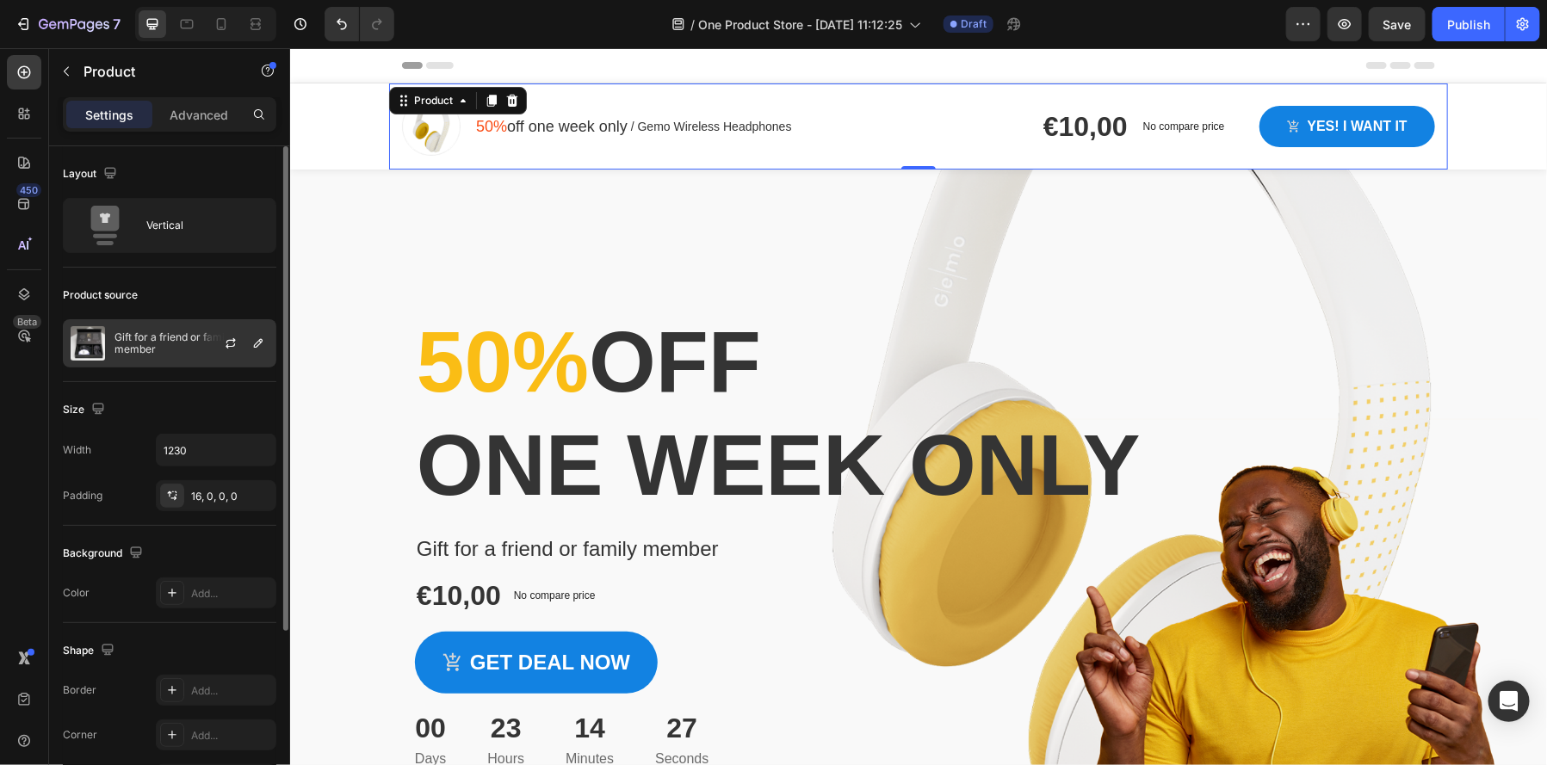
click at [97, 349] on img at bounding box center [88, 343] width 34 height 34
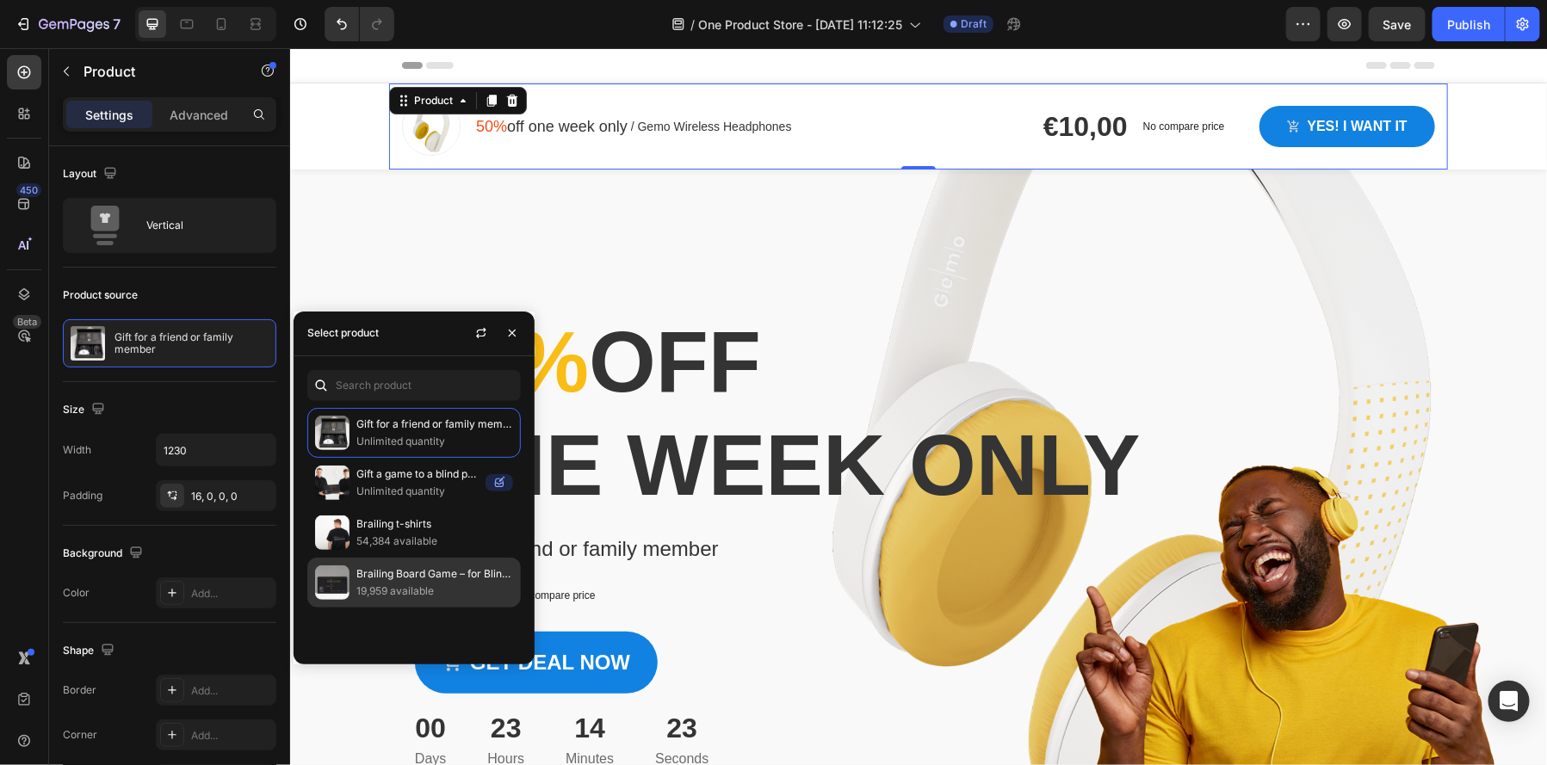
click at [336, 583] on img at bounding box center [332, 583] width 34 height 34
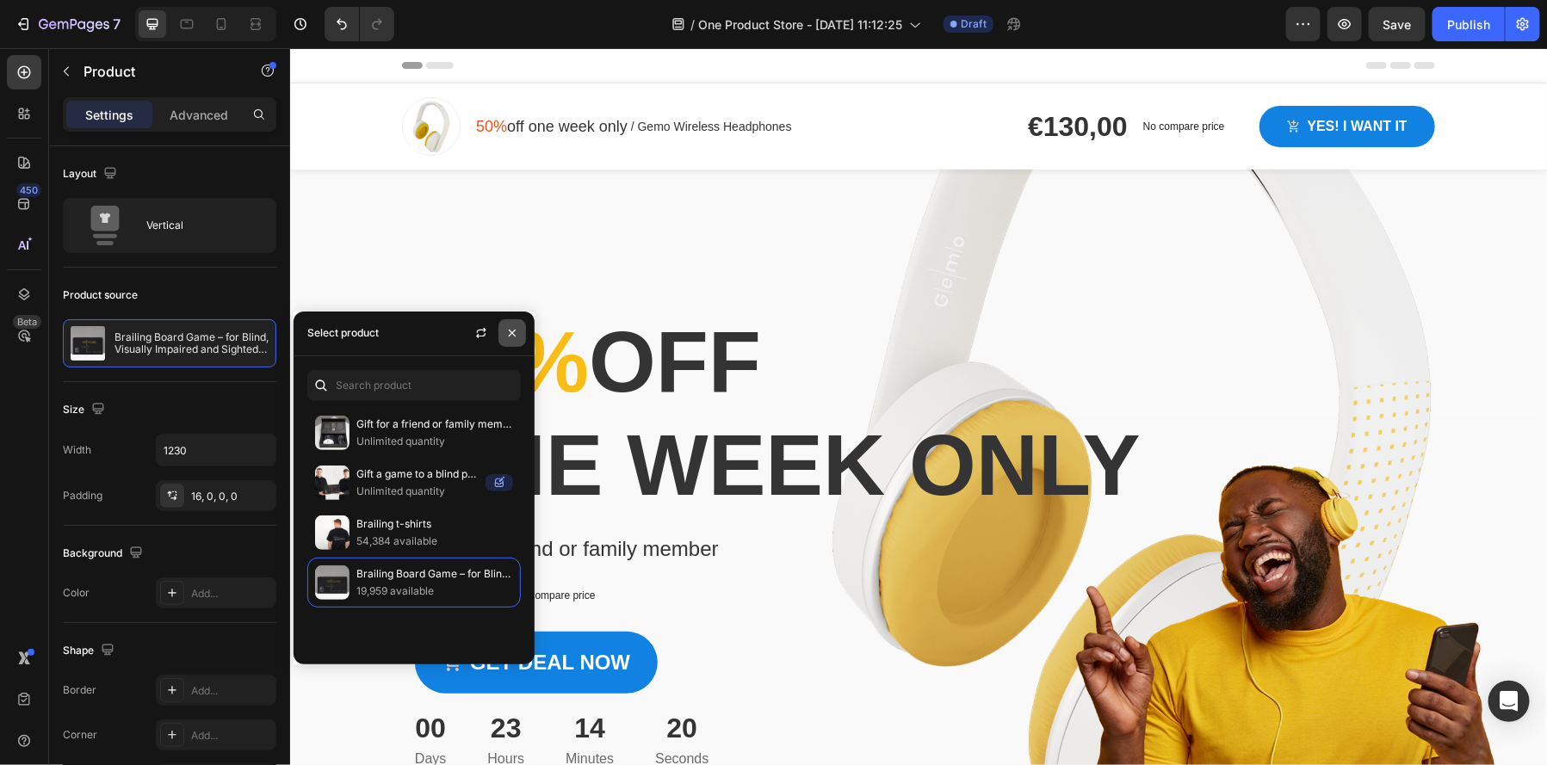
click at [512, 334] on icon "button" at bounding box center [512, 333] width 7 height 7
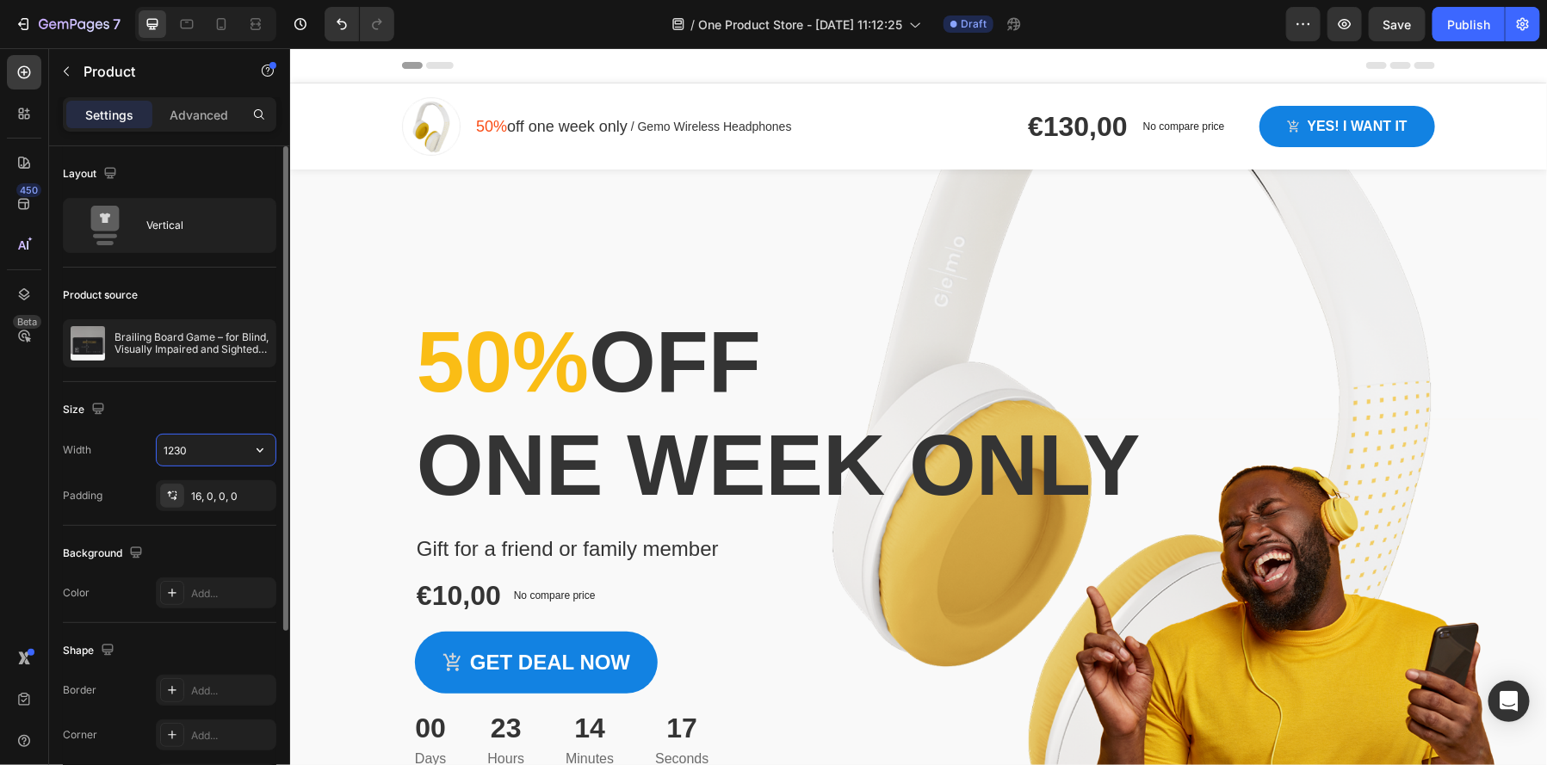
click at [226, 448] on input "1230" at bounding box center [216, 450] width 119 height 31
click at [196, 451] on input "1230" at bounding box center [216, 450] width 119 height 31
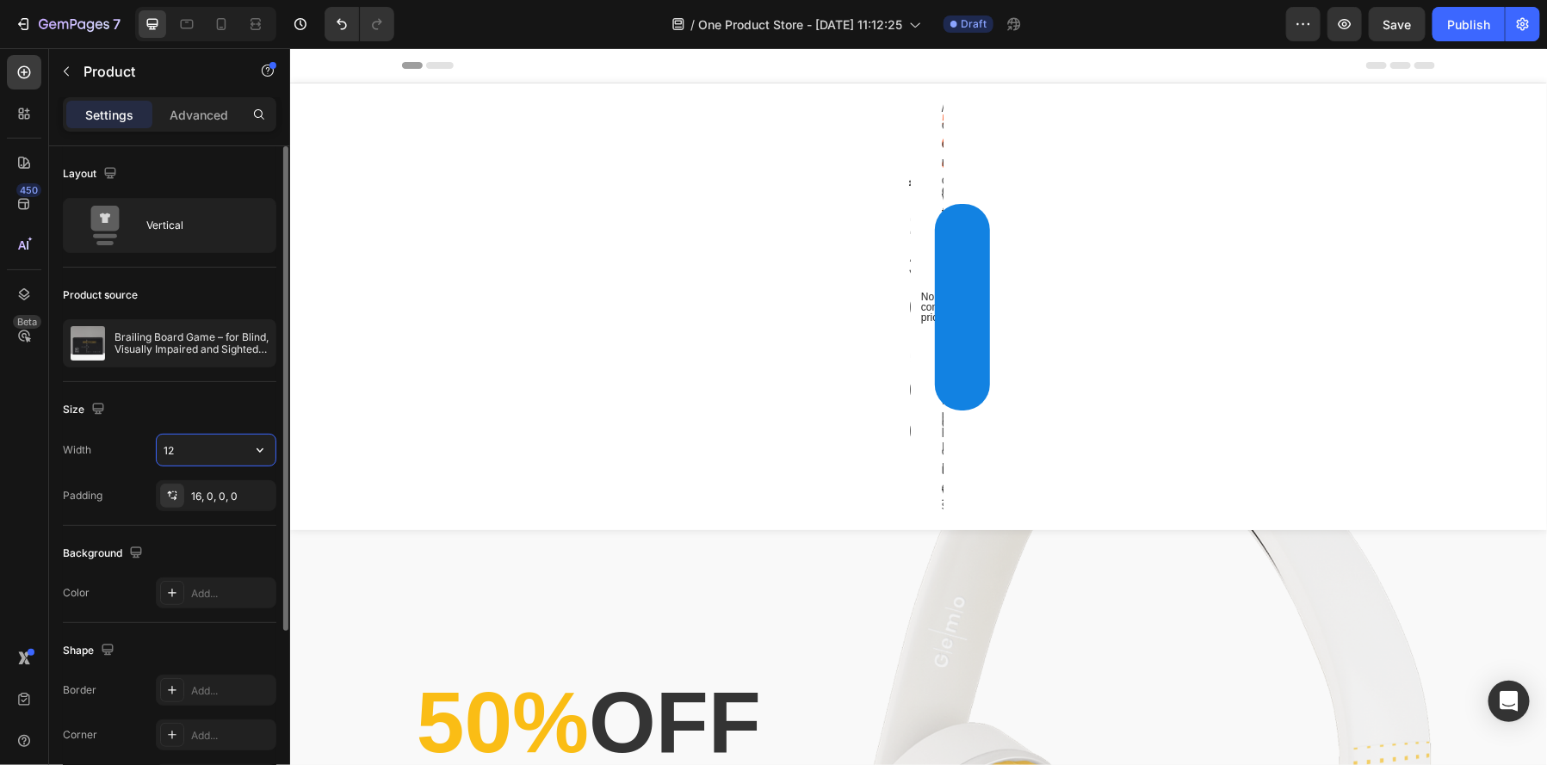
type input "1"
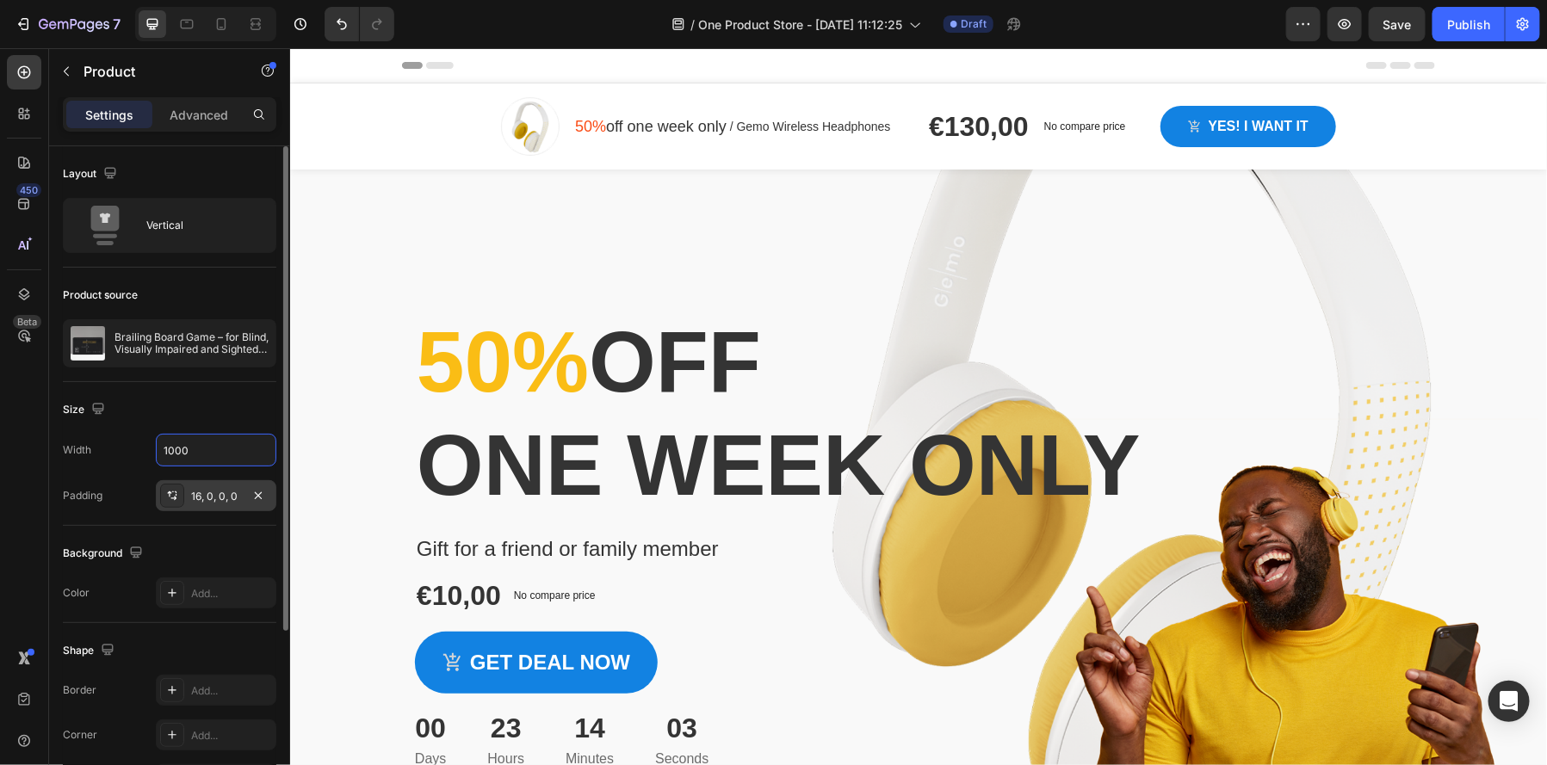
type input "1000"
click at [180, 504] on div at bounding box center [172, 496] width 24 height 24
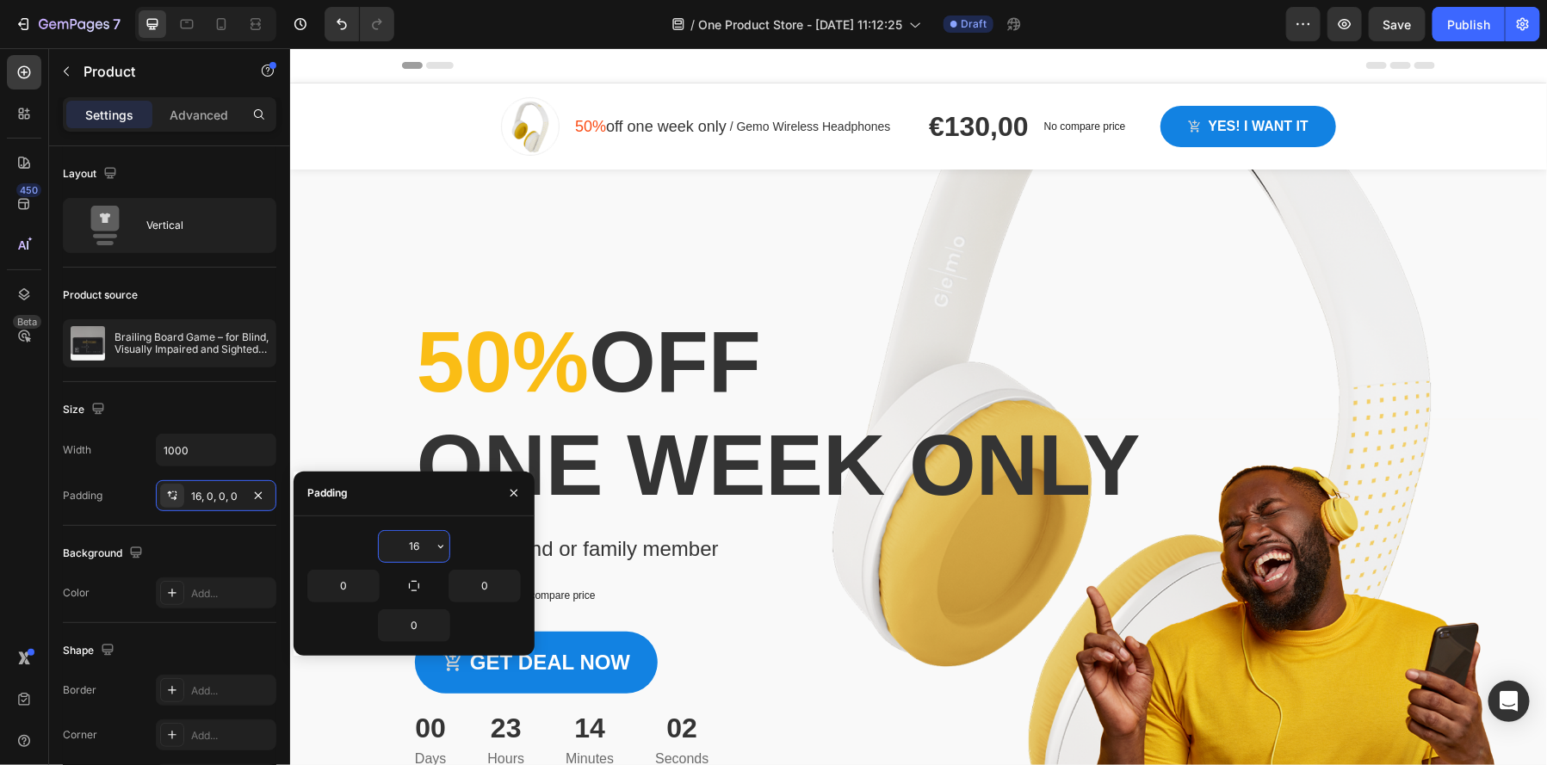
click at [420, 552] on input "16" at bounding box center [414, 546] width 71 height 31
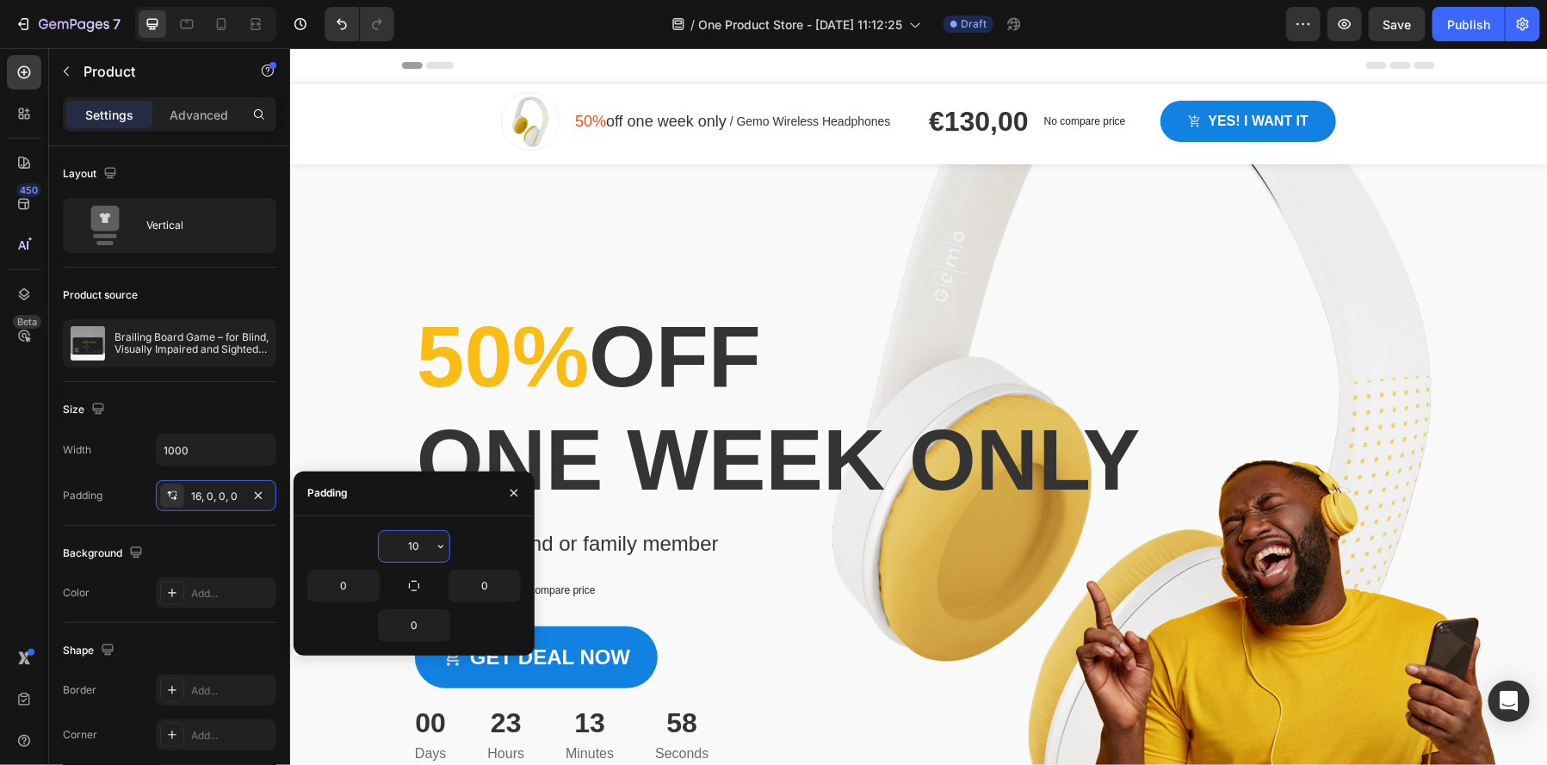
type input "1"
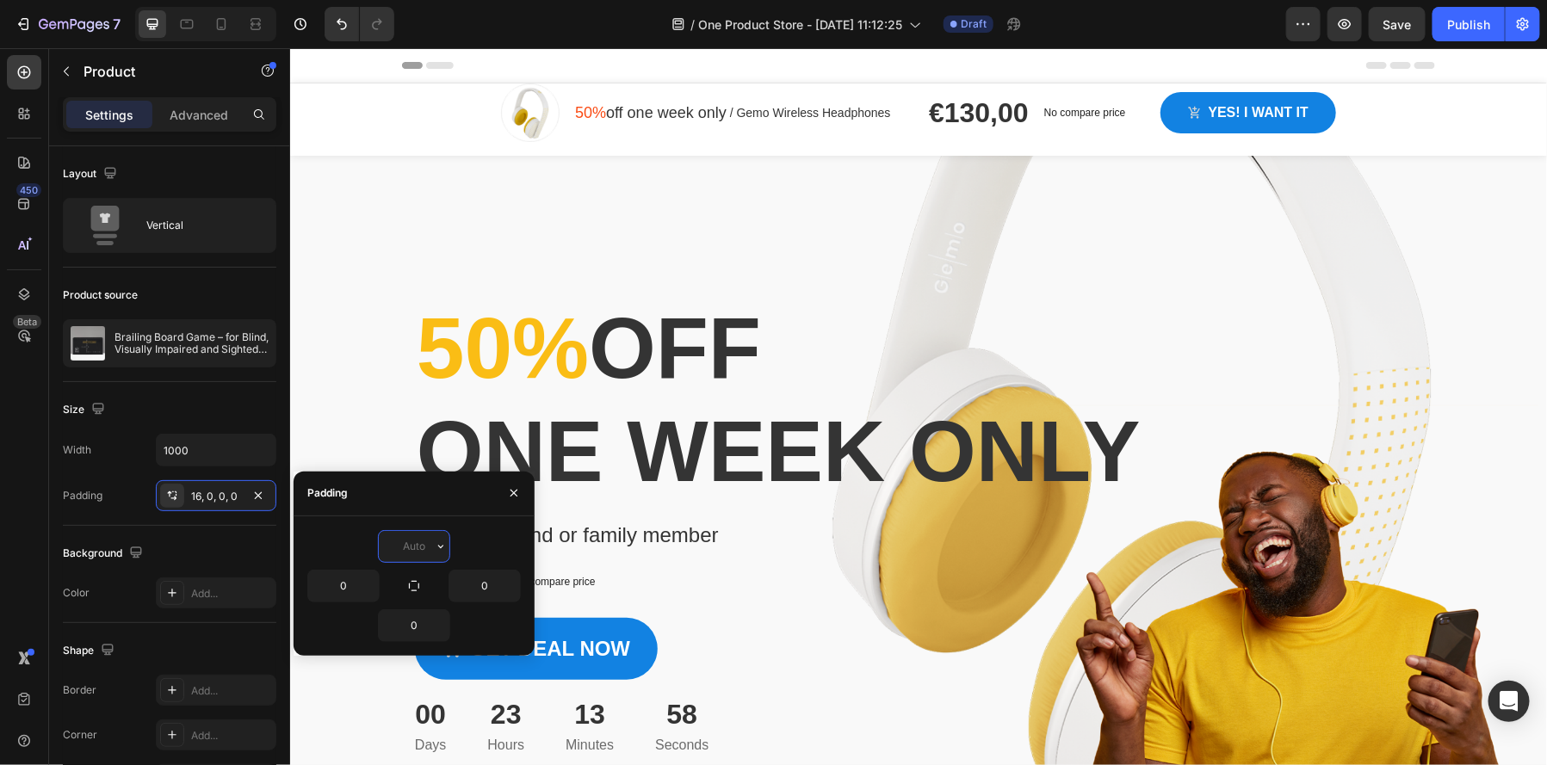
type input "0"
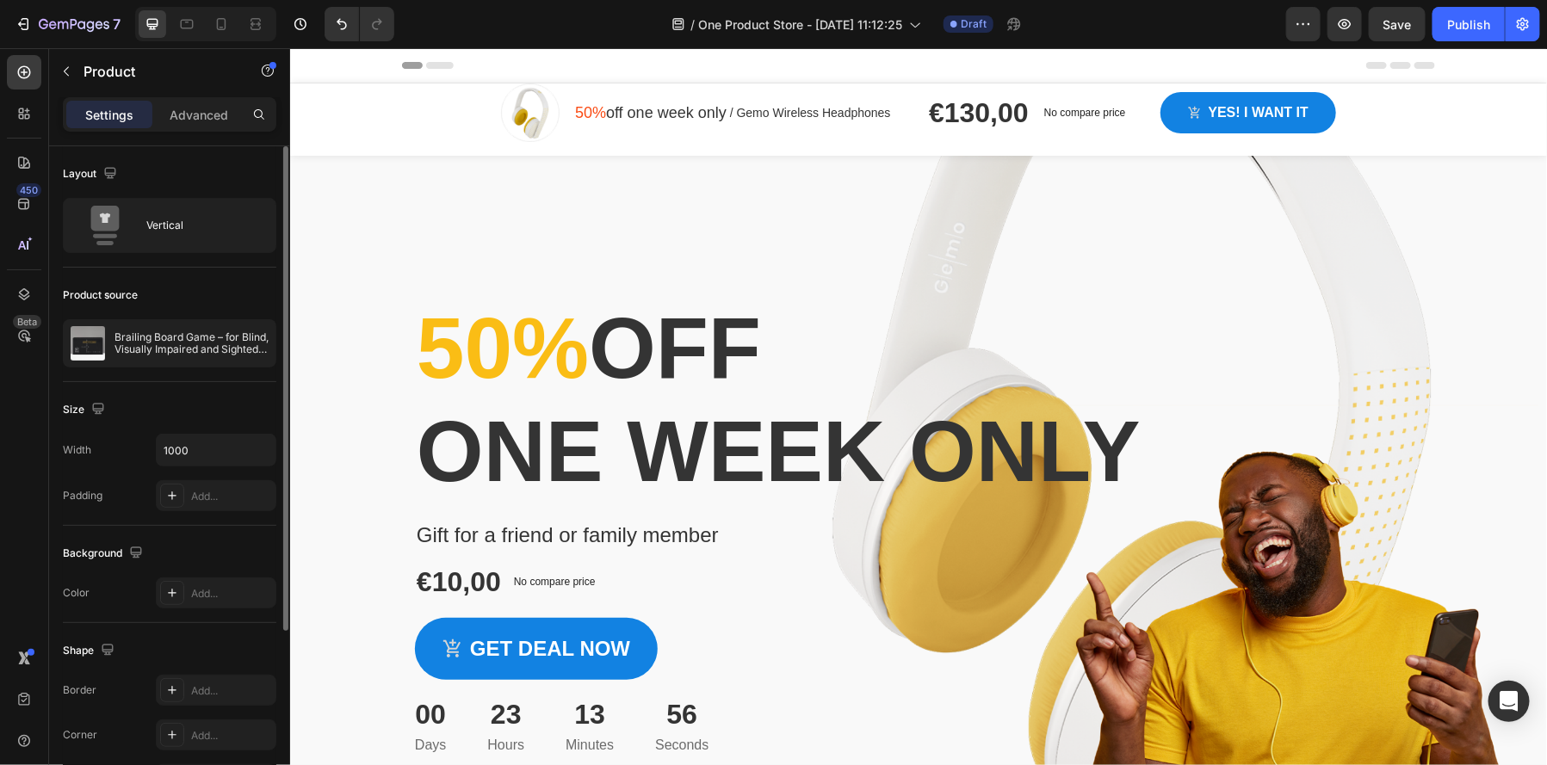
click at [115, 520] on div "Size Width 1000 Padding Add..." at bounding box center [170, 454] width 214 height 144
click at [190, 443] on input "1000" at bounding box center [216, 450] width 119 height 31
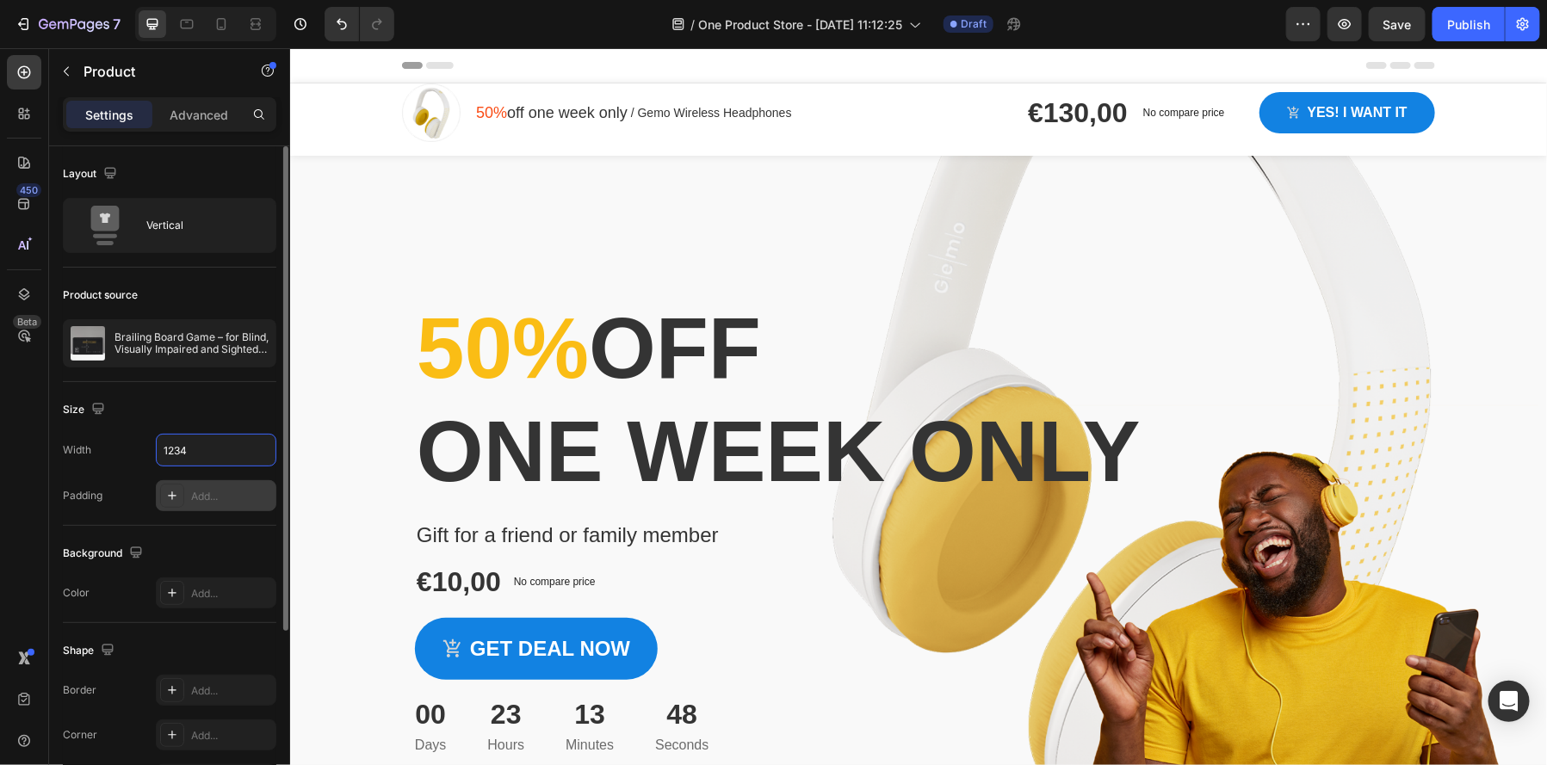
type input "1234"
click at [205, 489] on div "Add..." at bounding box center [231, 496] width 81 height 15
type input "16"
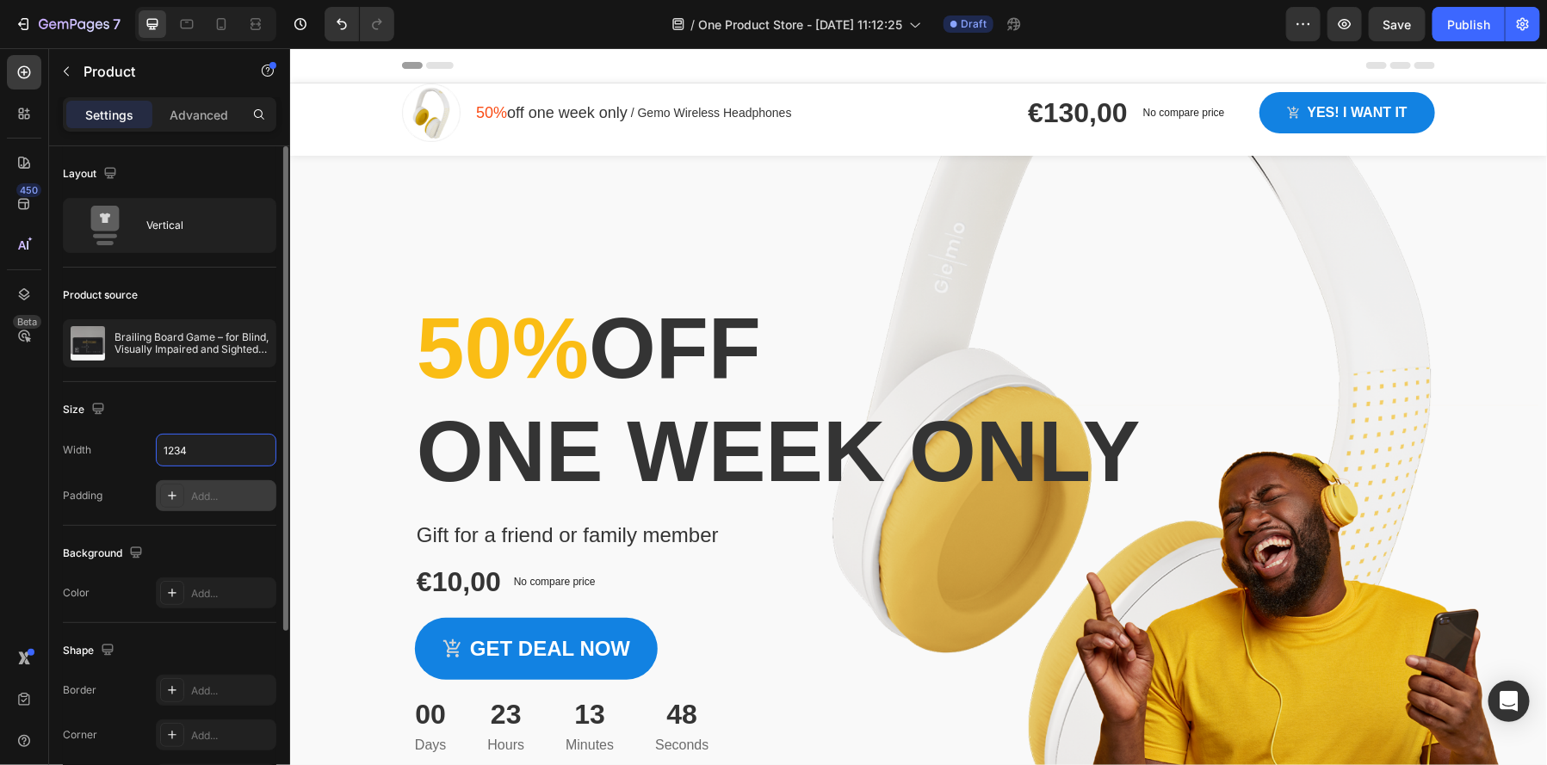
type input "16"
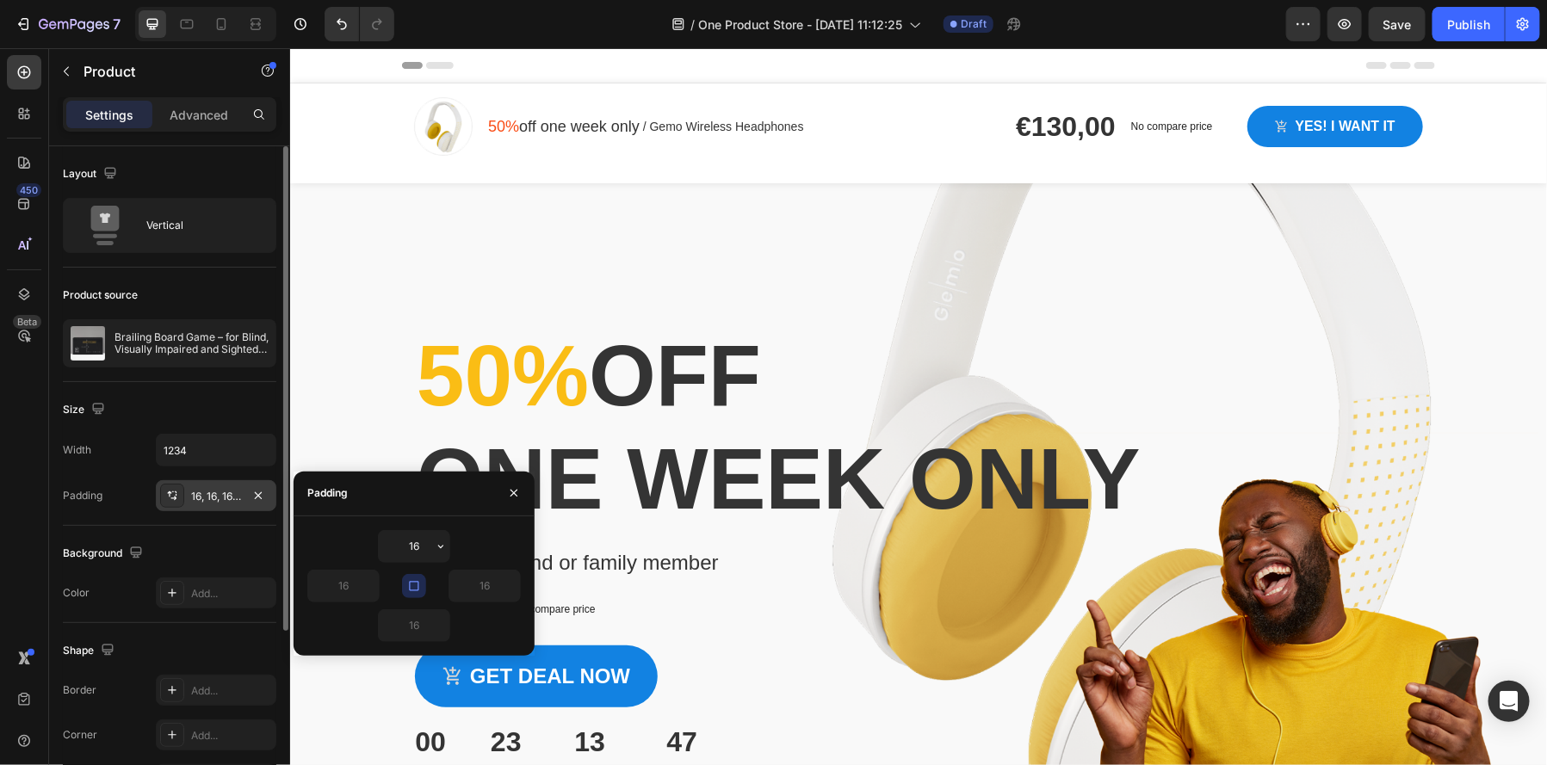
click at [183, 527] on div "Background The changes might be hidden by the video. Color Add..." at bounding box center [170, 574] width 214 height 97
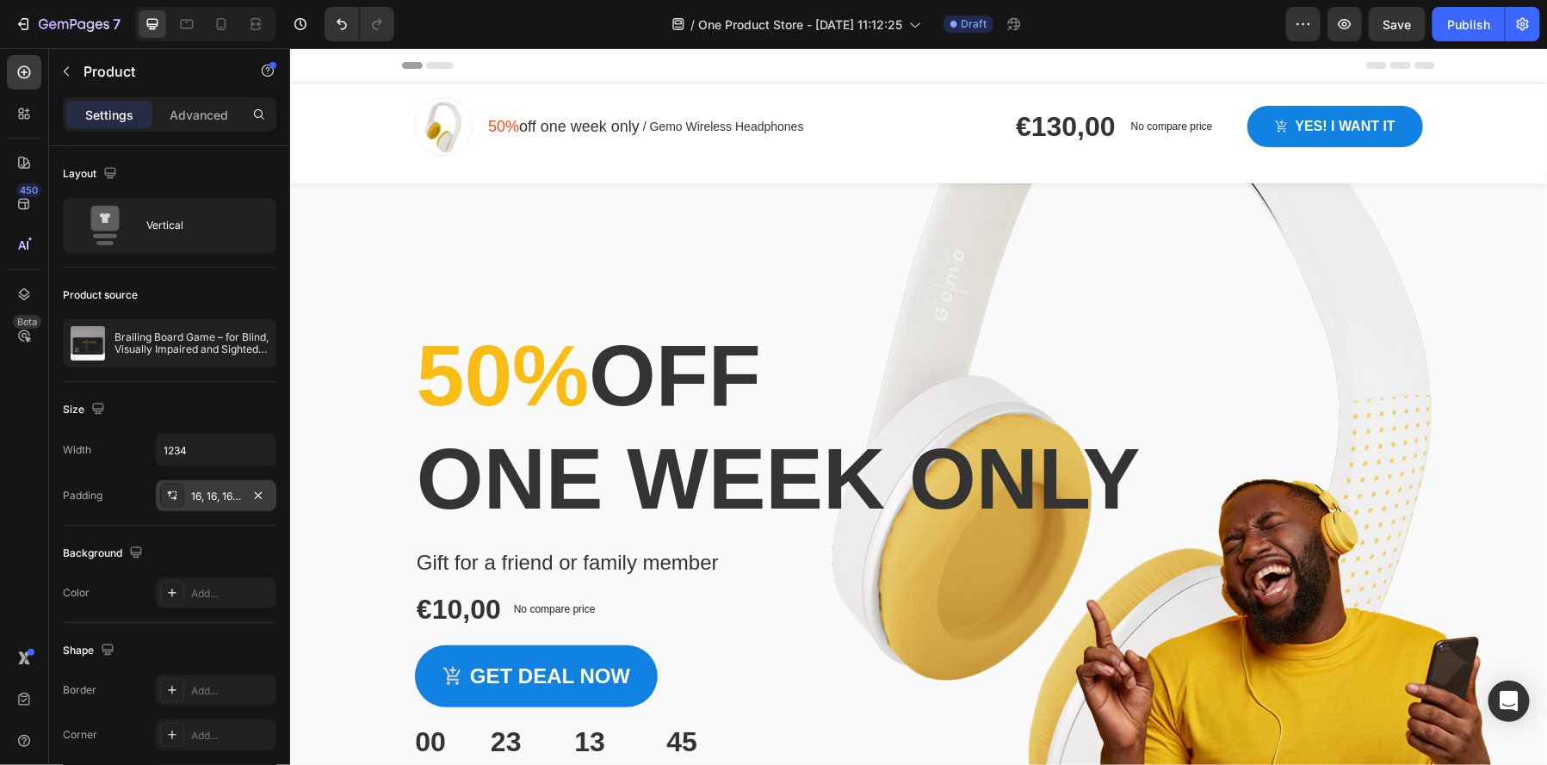
click at [224, 491] on div "16, 16, 16, 16" at bounding box center [216, 496] width 50 height 15
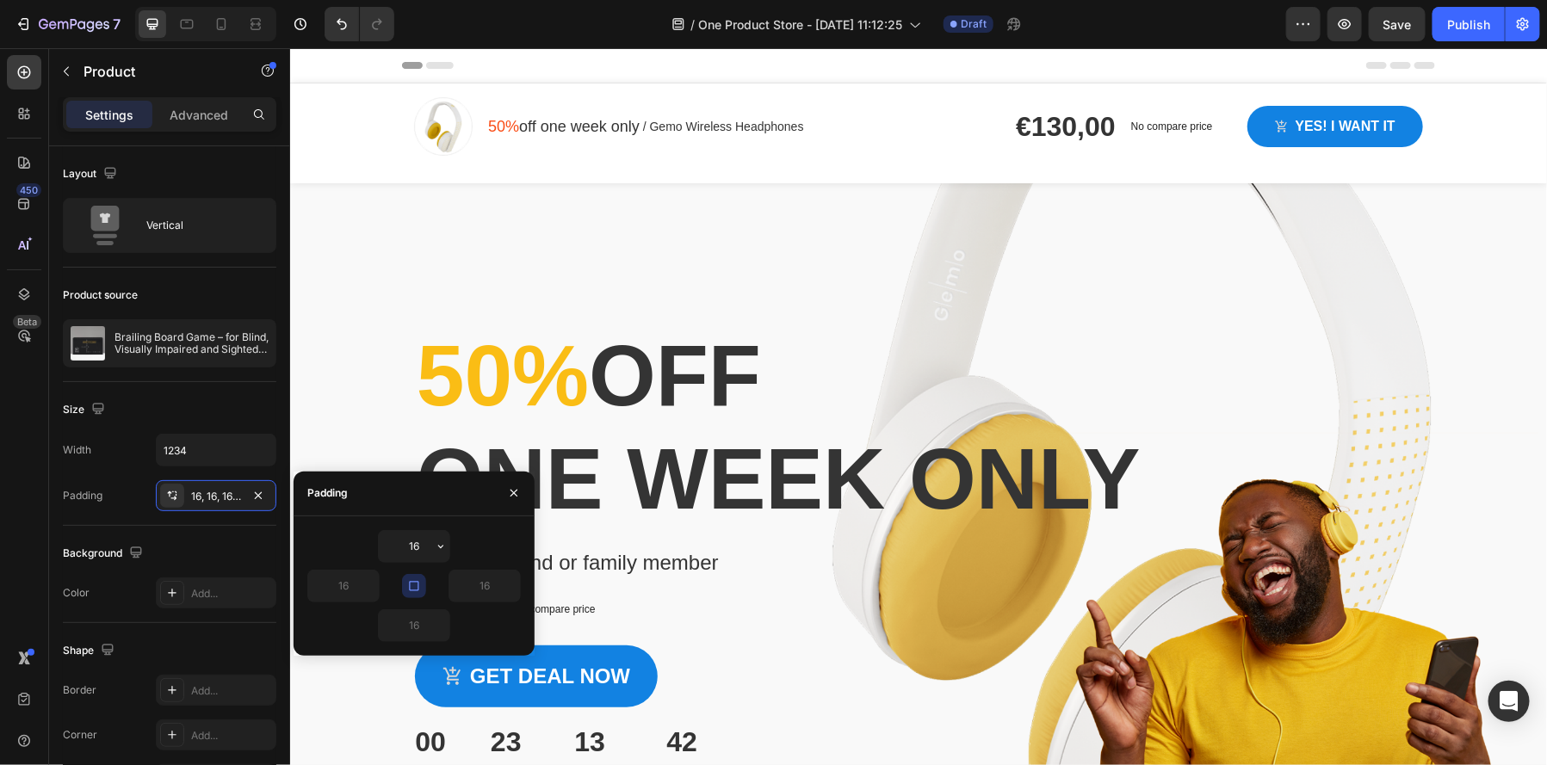
click at [418, 587] on icon "button" at bounding box center [414, 586] width 14 height 14
click at [495, 586] on input "16" at bounding box center [484, 586] width 71 height 31
type input "0"
click at [360, 591] on input "16" at bounding box center [343, 586] width 71 height 31
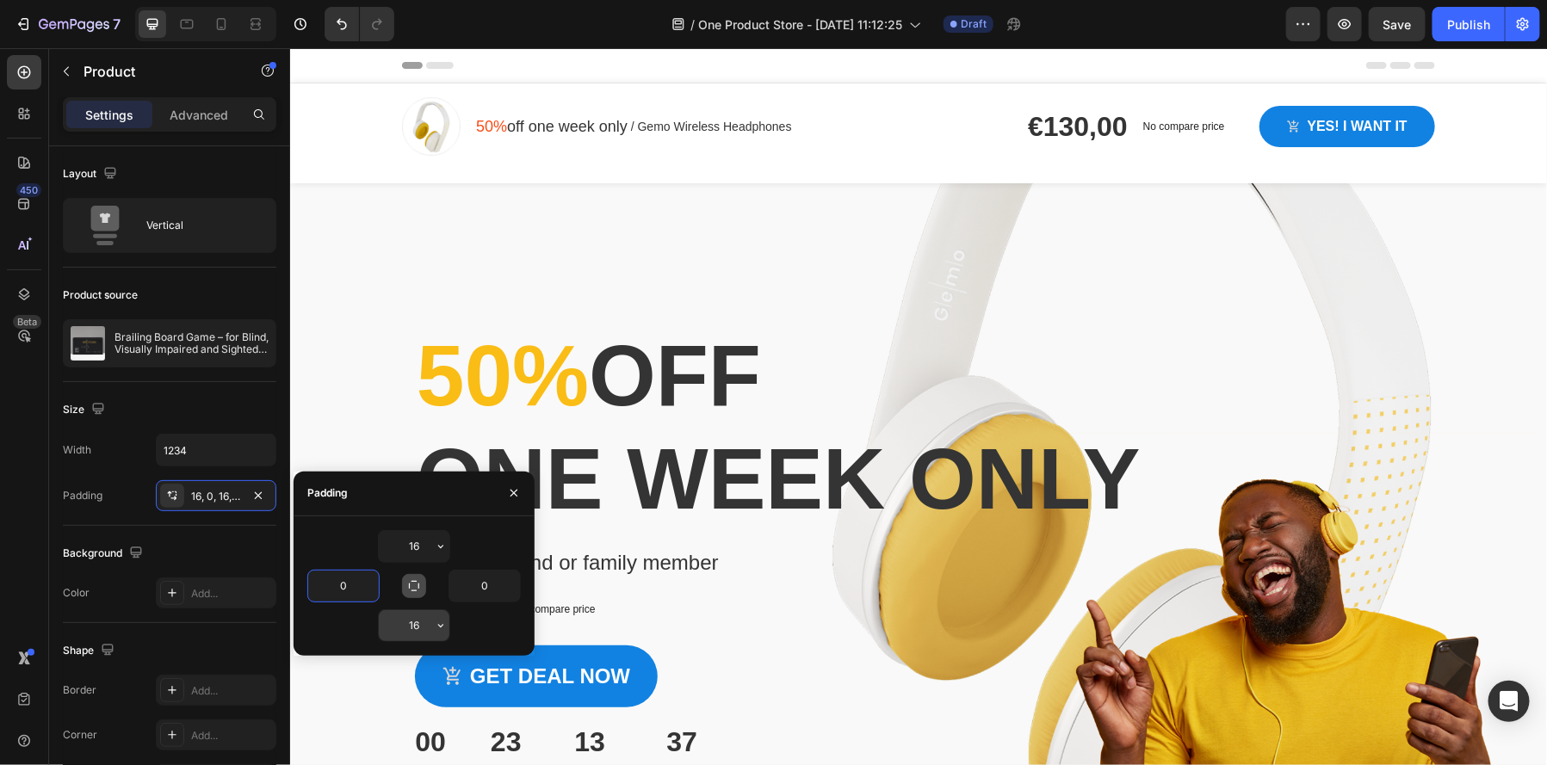
type input "0"
click at [426, 624] on input "16" at bounding box center [414, 625] width 71 height 31
type input "0"
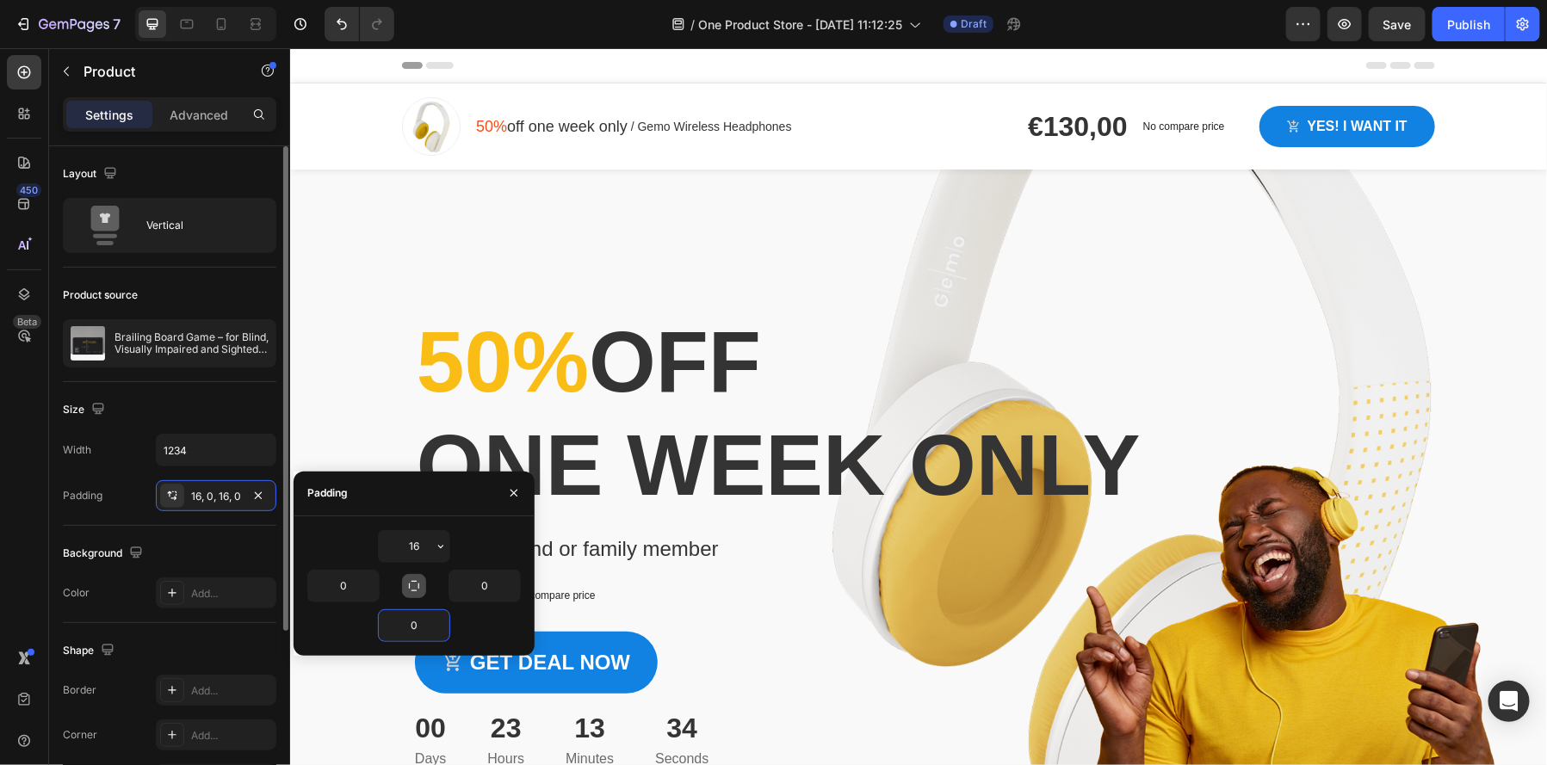
click at [84, 485] on div "Padding" at bounding box center [83, 496] width 40 height 28
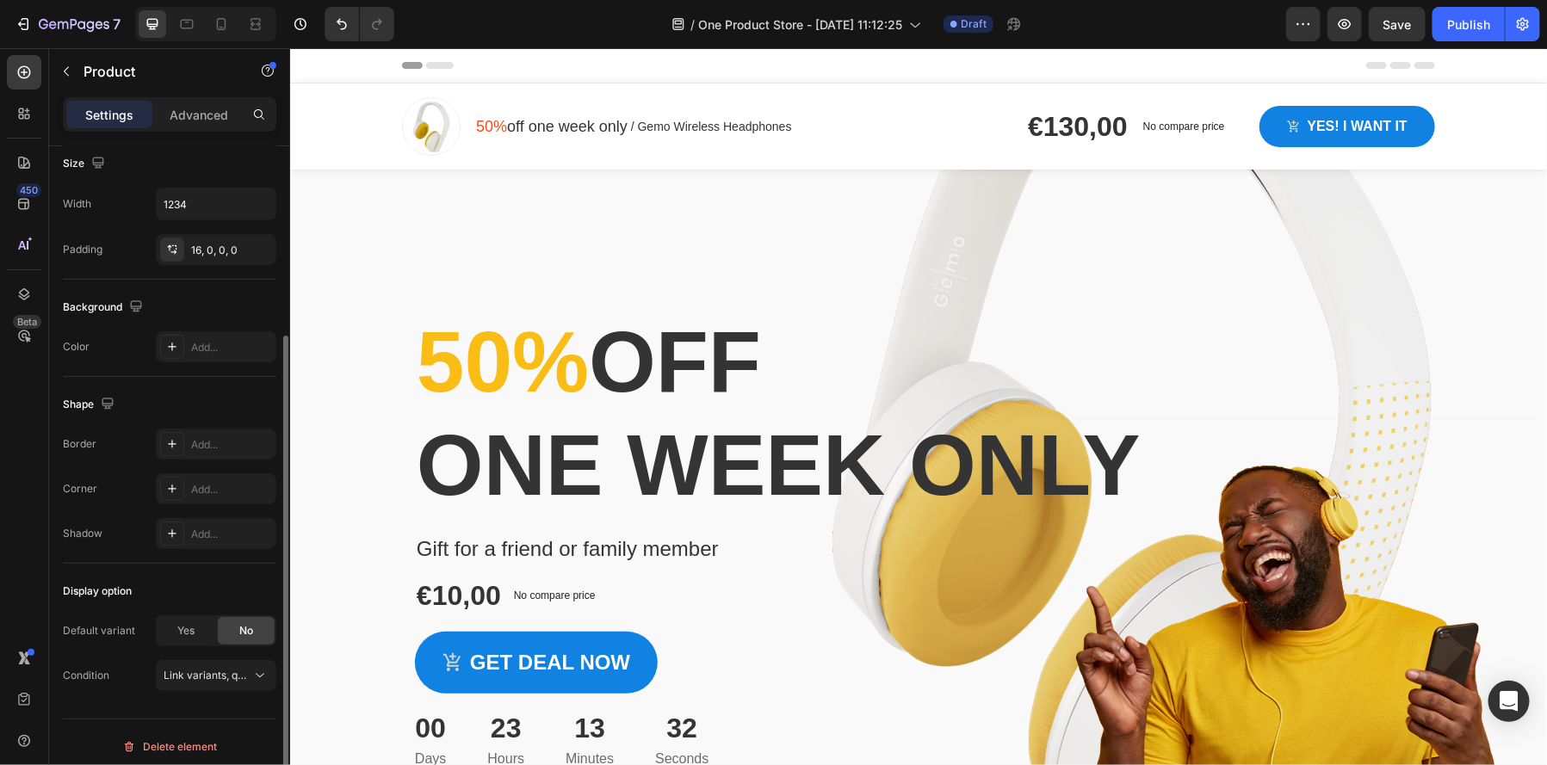
scroll to position [252, 0]
click at [195, 628] on div "Yes" at bounding box center [186, 625] width 57 height 28
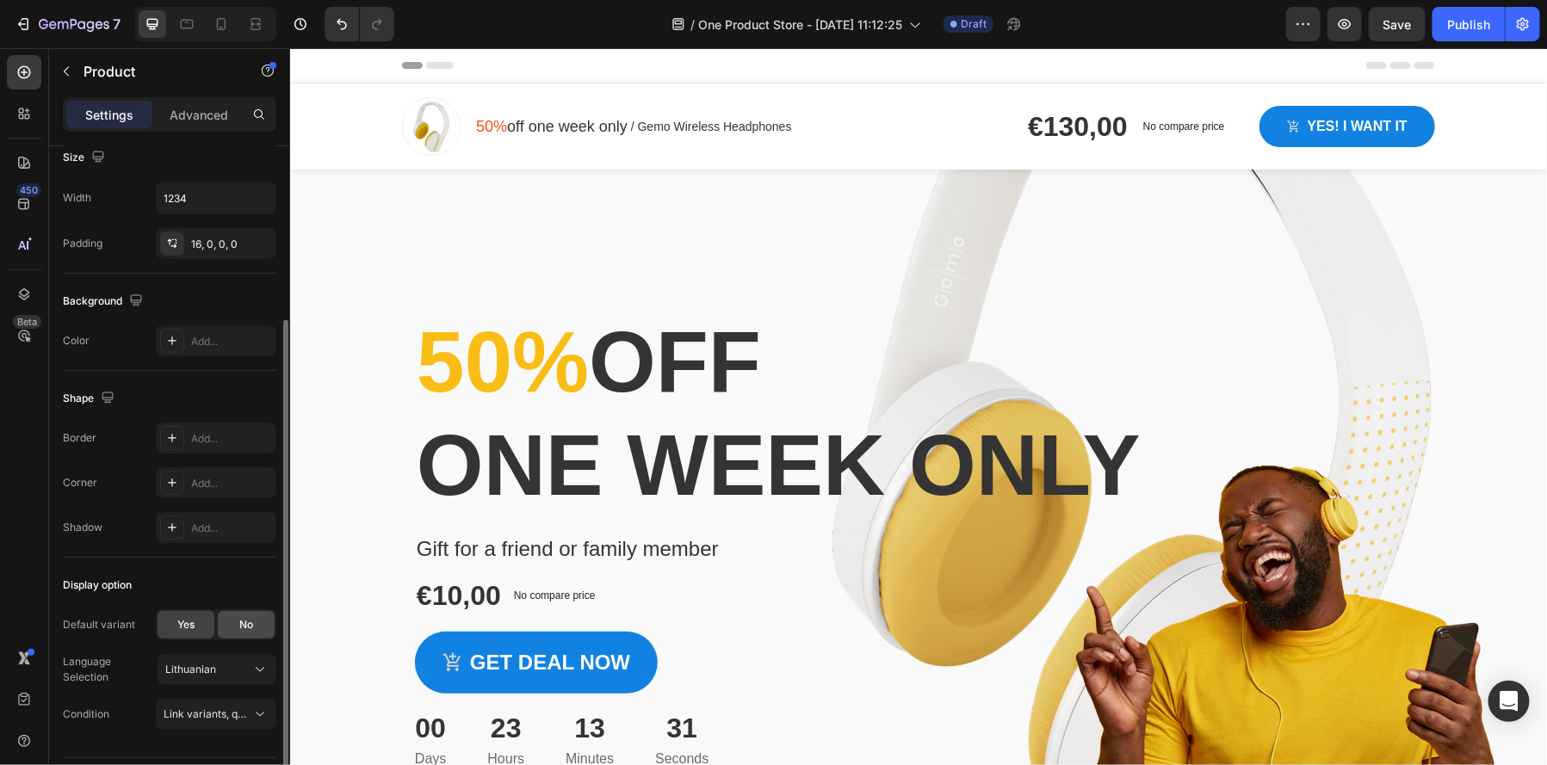
click at [254, 625] on div "No" at bounding box center [246, 625] width 57 height 28
click at [173, 616] on div "Yes" at bounding box center [186, 625] width 57 height 28
click at [232, 626] on div "No" at bounding box center [246, 625] width 57 height 28
click at [212, 676] on button "Link variants, quantity <br> between same products" at bounding box center [216, 669] width 121 height 31
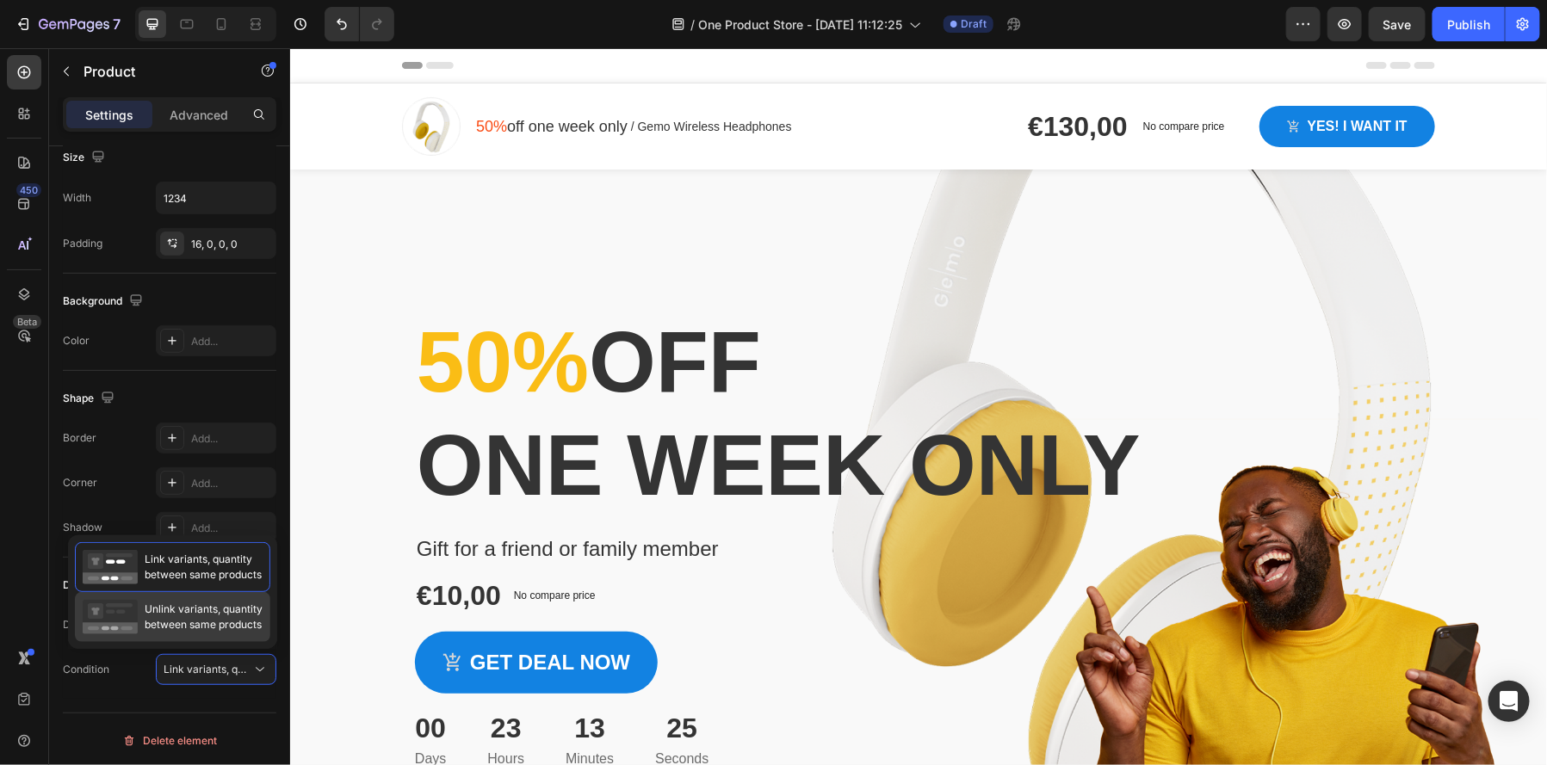
click at [183, 609] on span "Unlink variants, quantity between same products" at bounding box center [204, 617] width 118 height 31
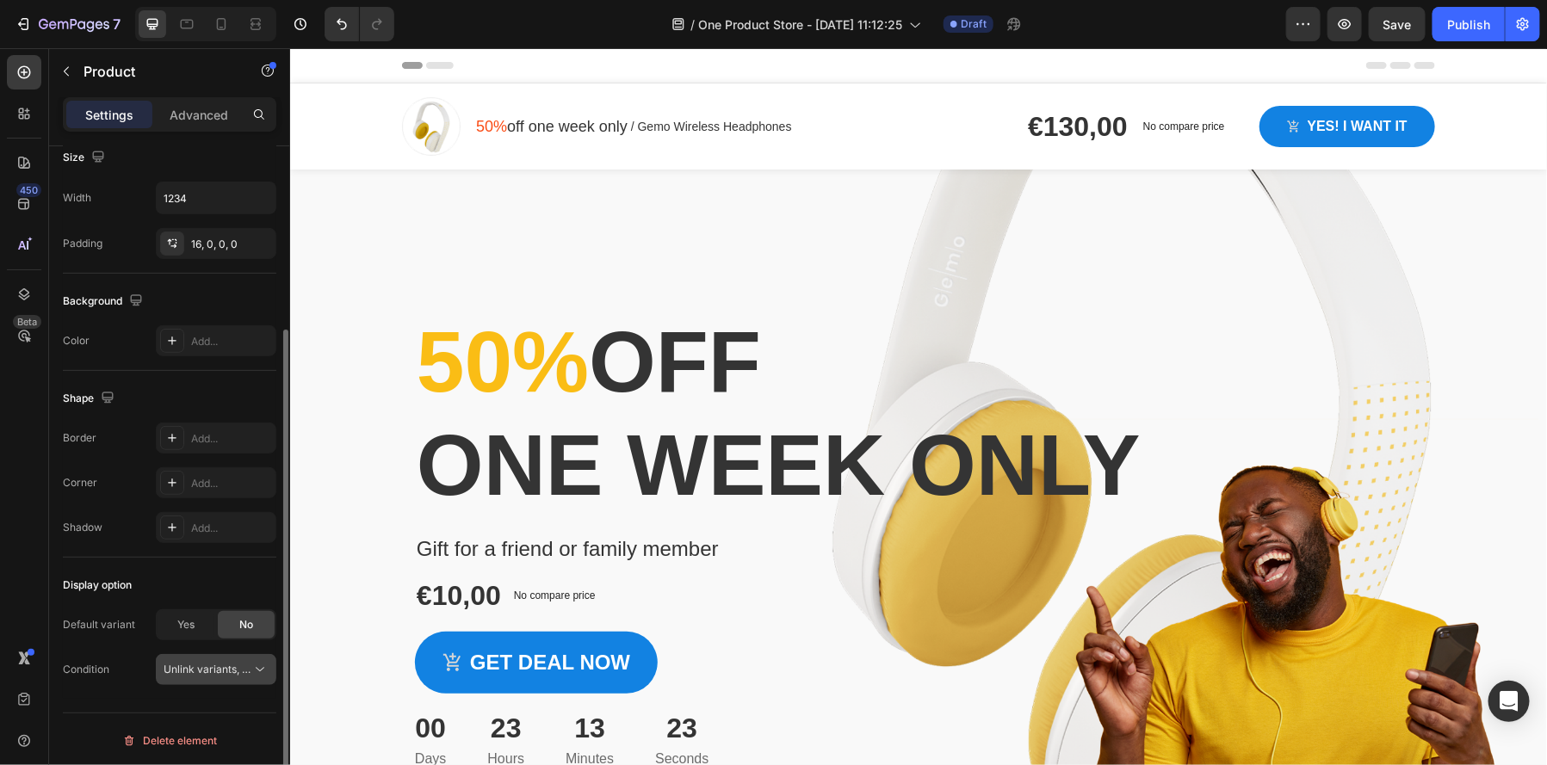
click at [222, 678] on button "Unlink variants, quantity <br> between same products" at bounding box center [216, 669] width 121 height 31
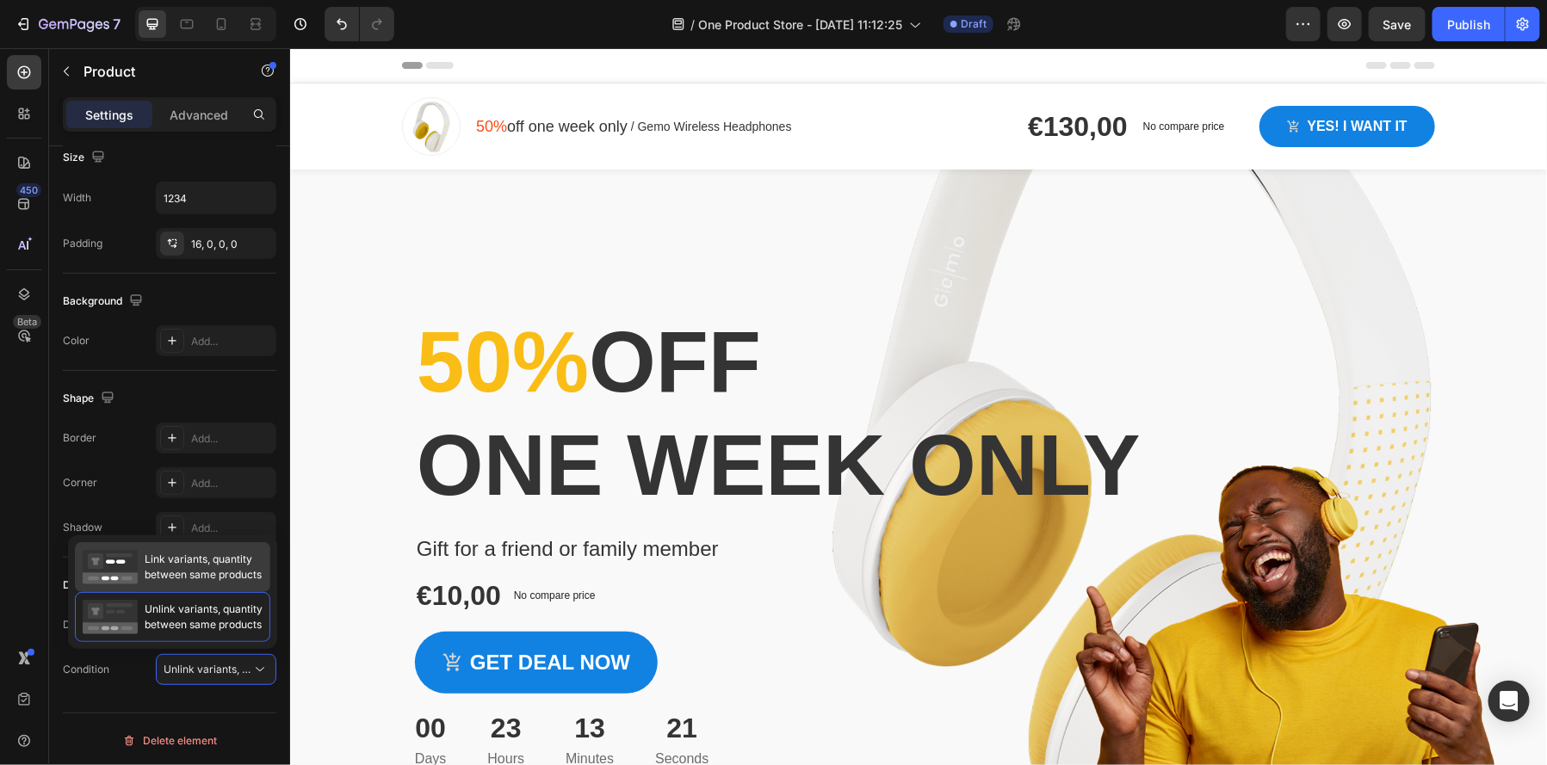
click at [180, 572] on span "Link variants, quantity between same products" at bounding box center [203, 567] width 117 height 31
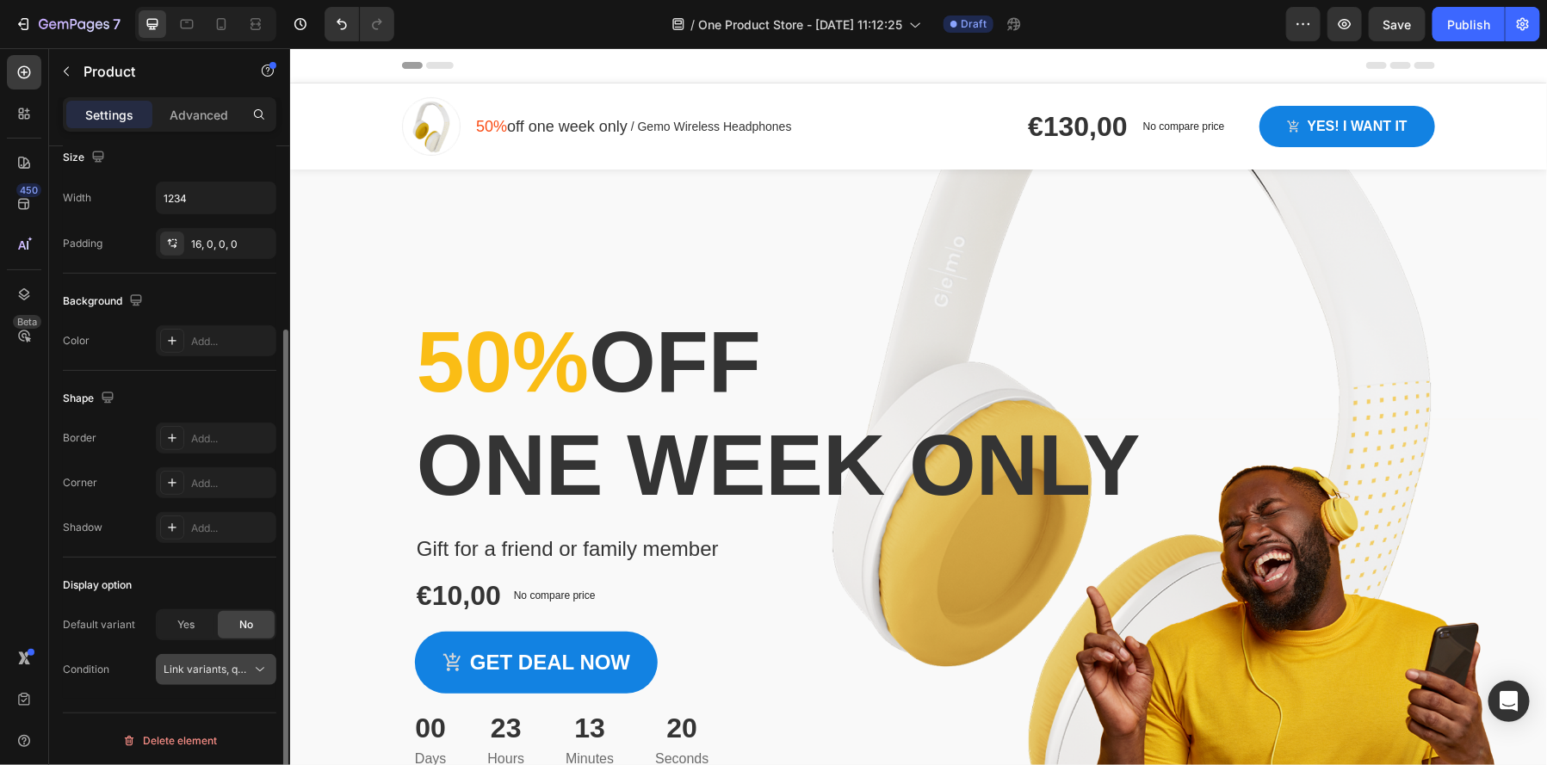
click at [226, 664] on span "Link variants, quantity <br> between same products" at bounding box center [291, 669] width 254 height 13
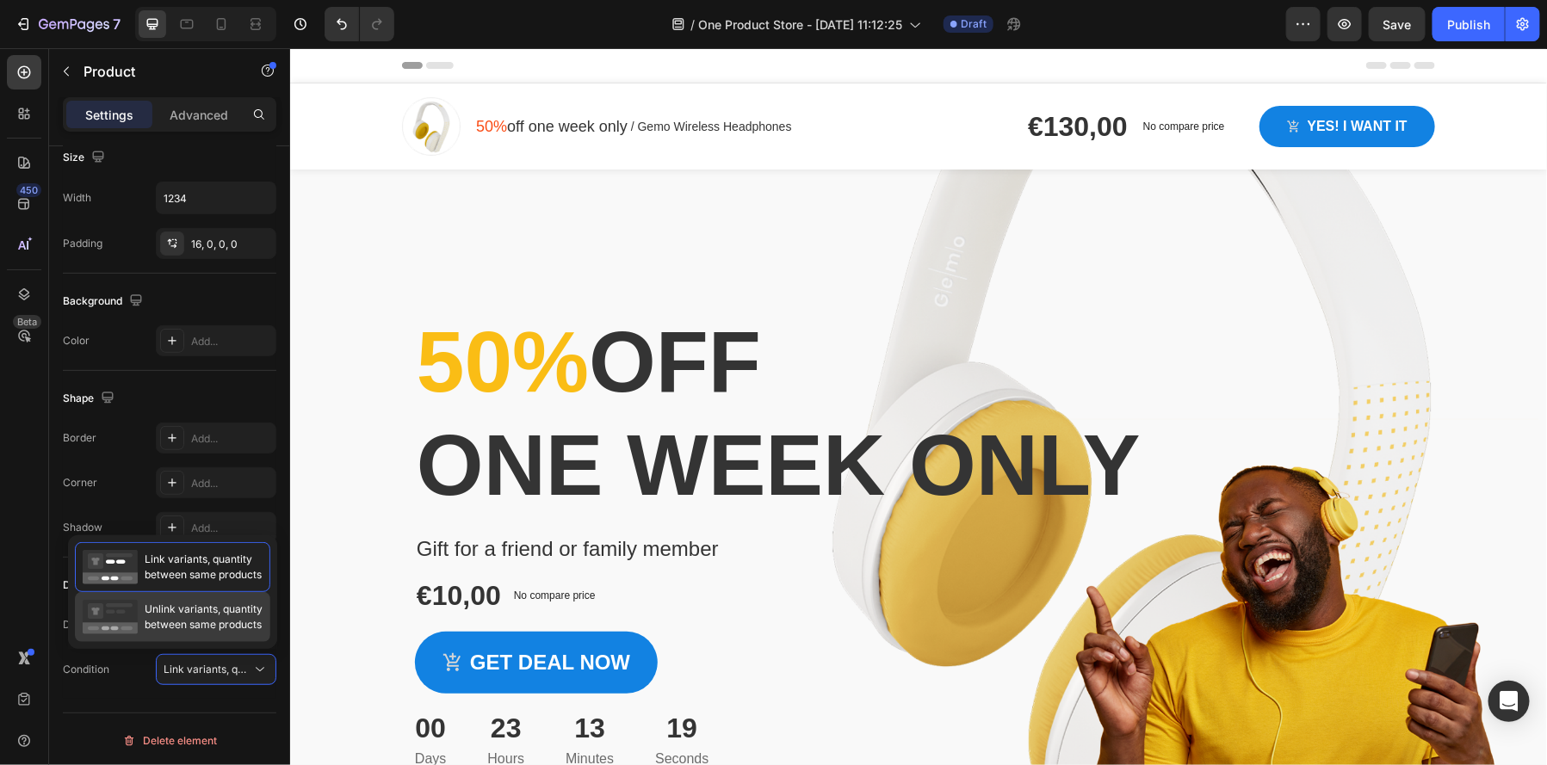
click at [195, 622] on span "Unlink variants, quantity between same products" at bounding box center [204, 617] width 118 height 31
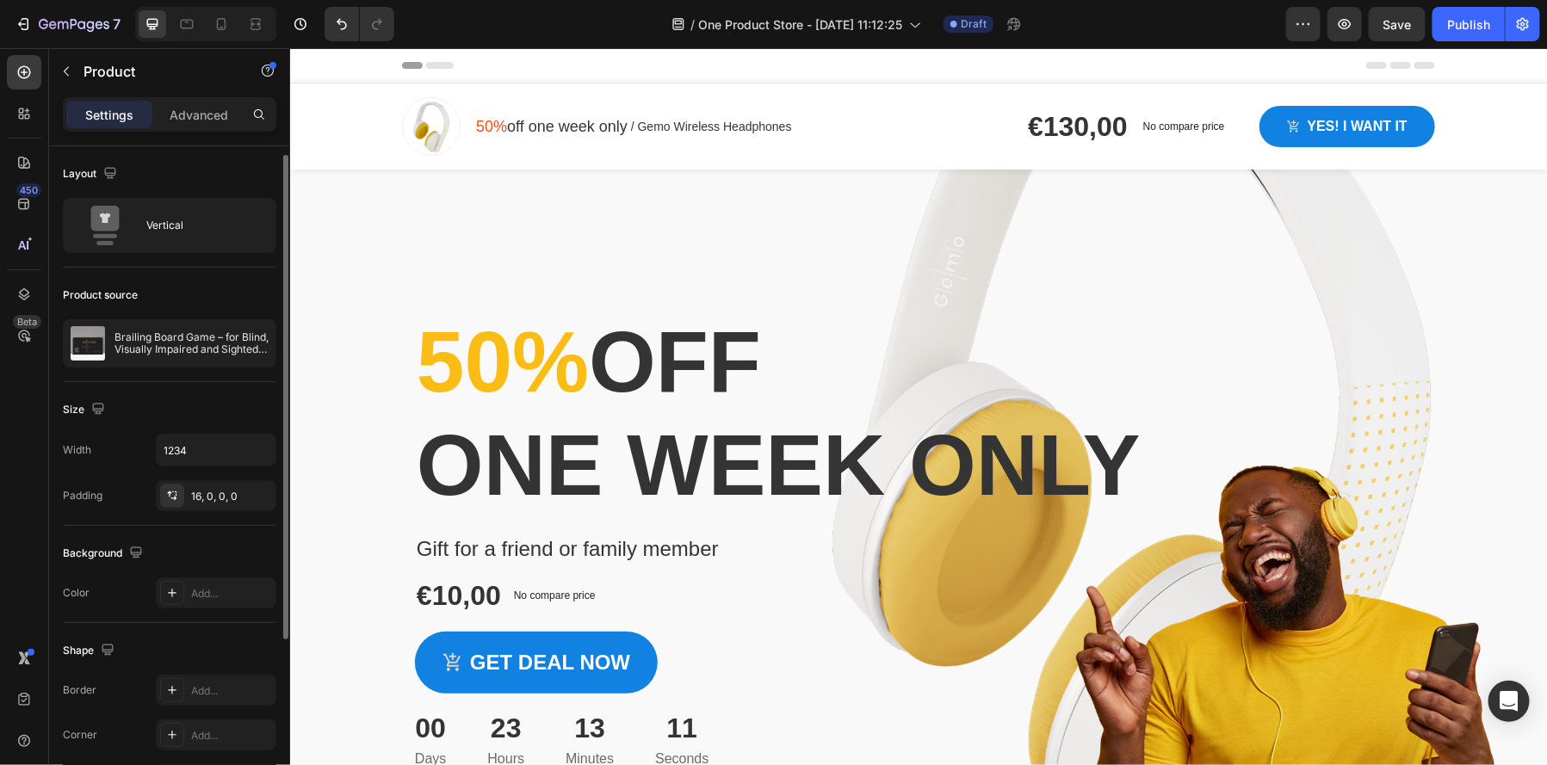
scroll to position [0, 0]
click at [127, 212] on icon at bounding box center [105, 226] width 69 height 40
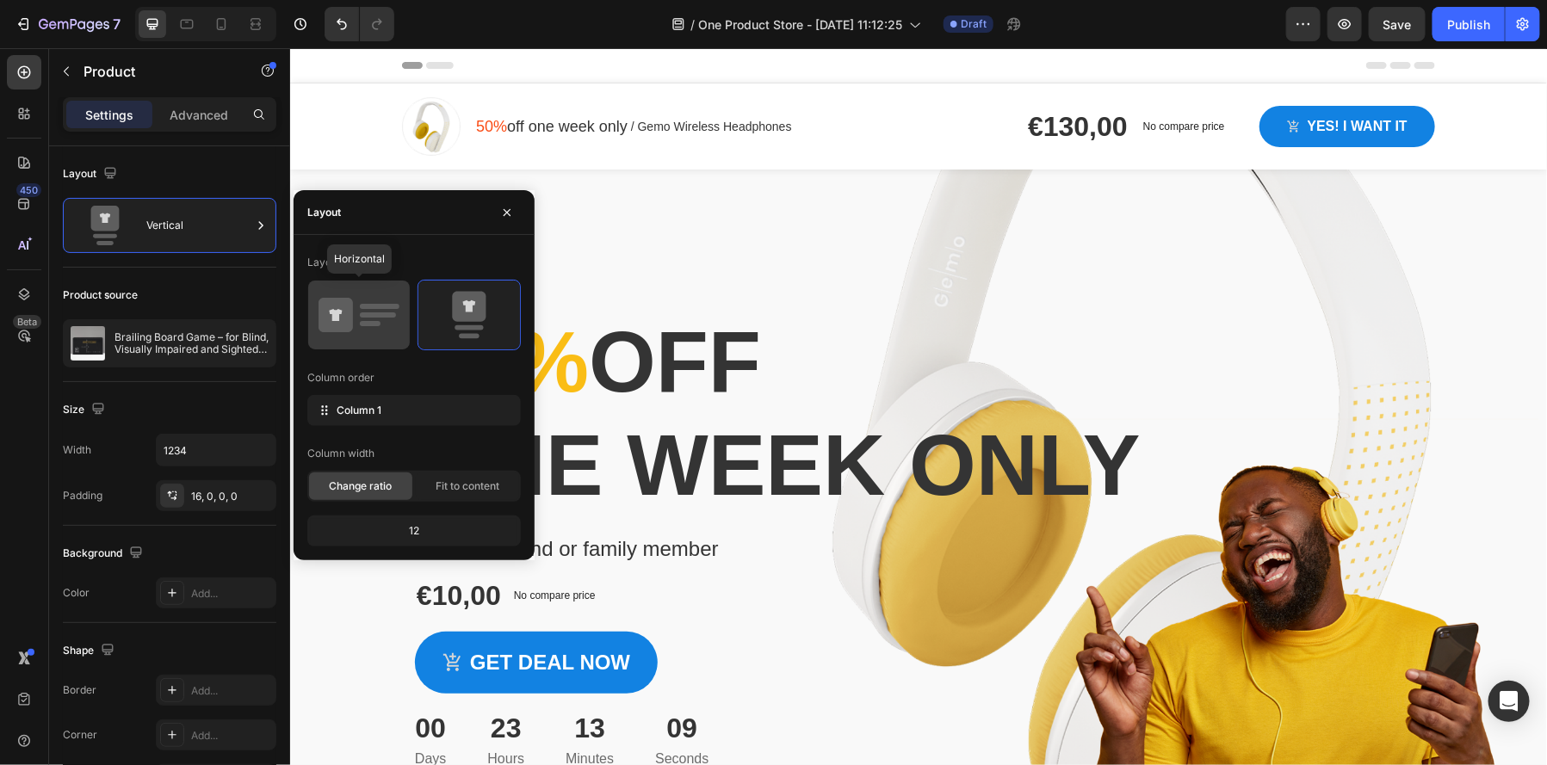
click at [366, 332] on icon at bounding box center [359, 315] width 81 height 48
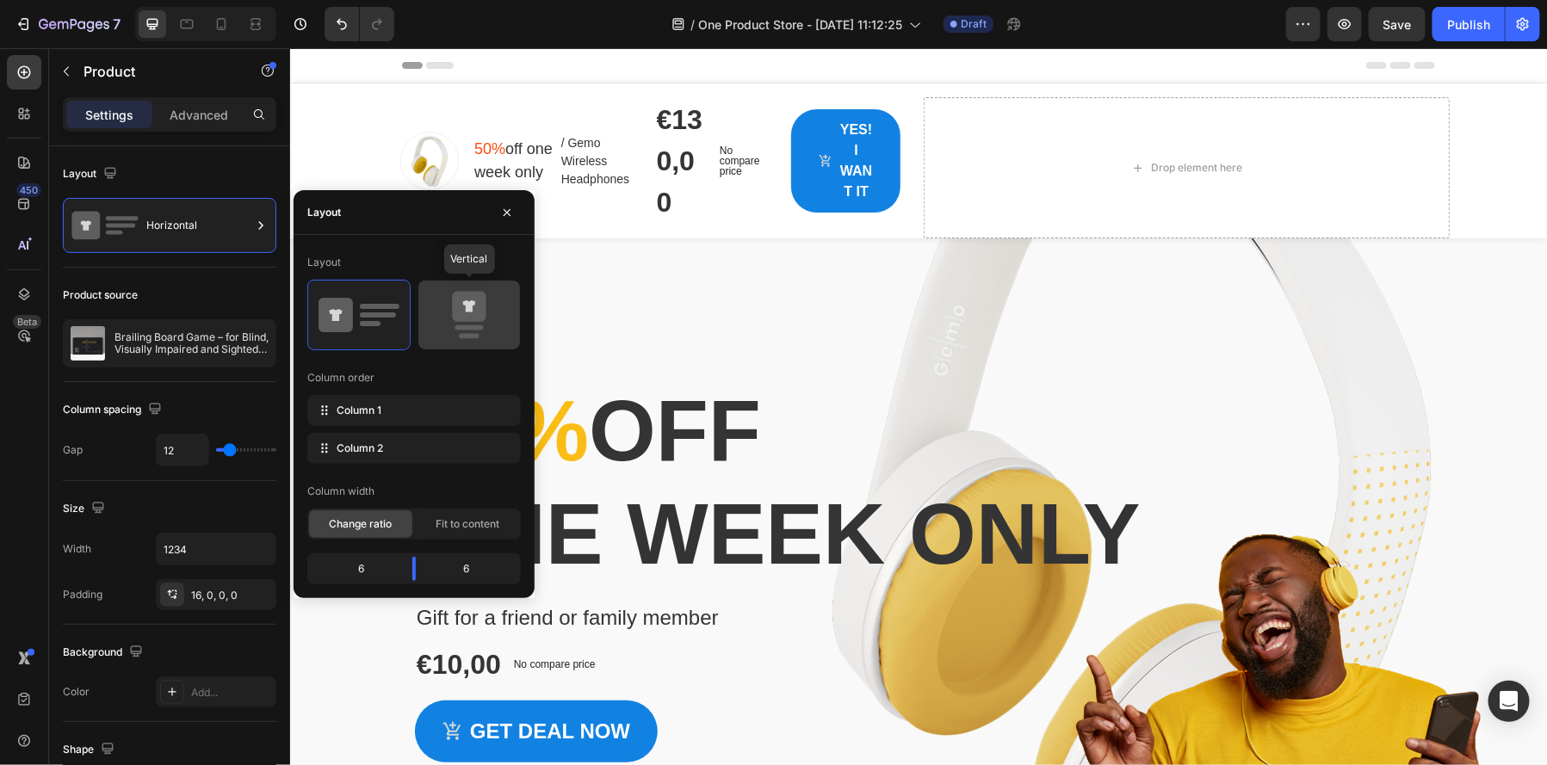
click at [483, 326] on rect at bounding box center [469, 327] width 28 height 5
type input "0"
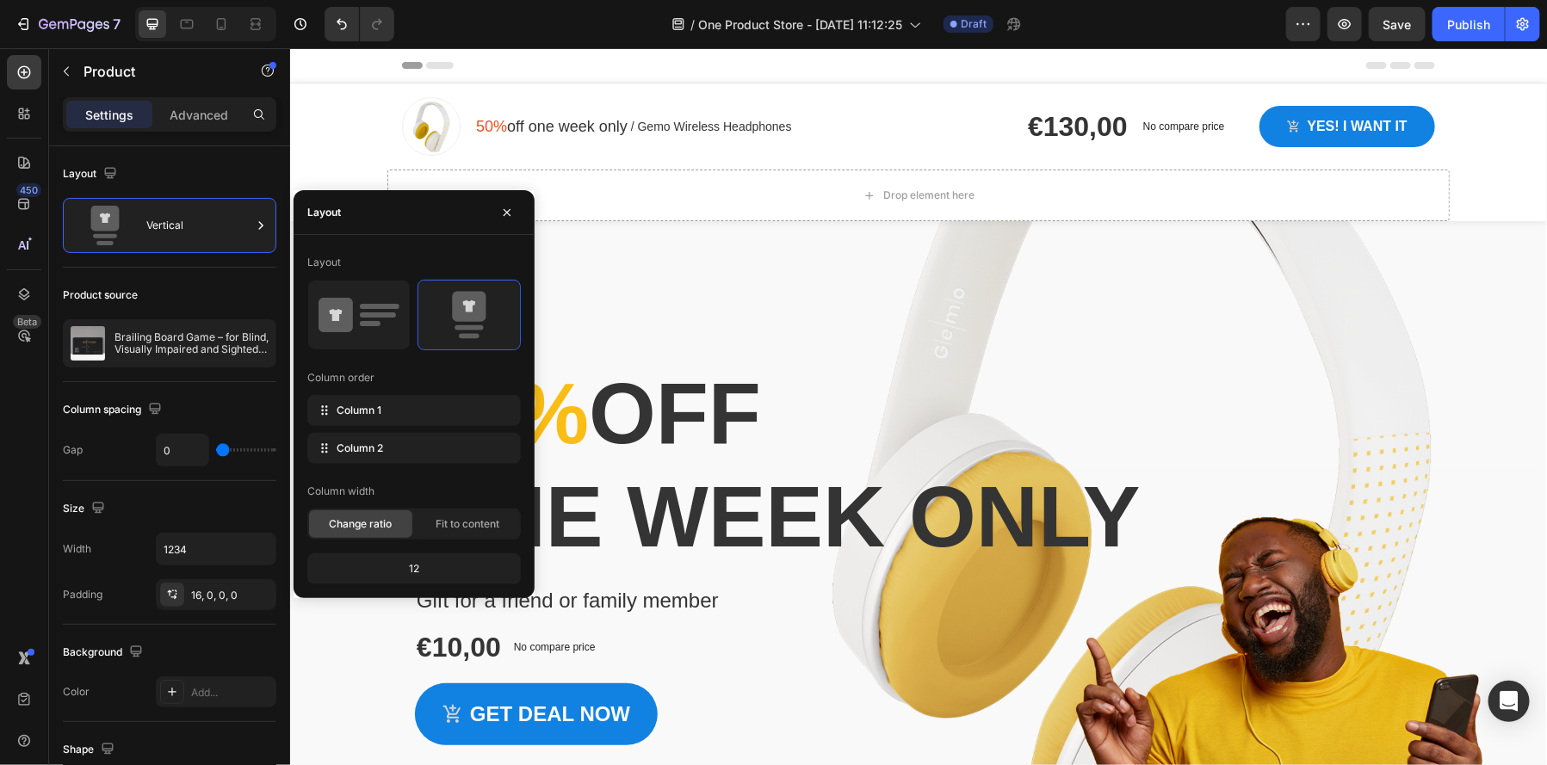
click at [434, 572] on div "12" at bounding box center [414, 569] width 207 height 24
click at [430, 573] on div "12" at bounding box center [414, 569] width 207 height 24
click at [429, 573] on div "12" at bounding box center [414, 569] width 207 height 24
click at [458, 529] on span "Fit to content" at bounding box center [468, 524] width 64 height 15
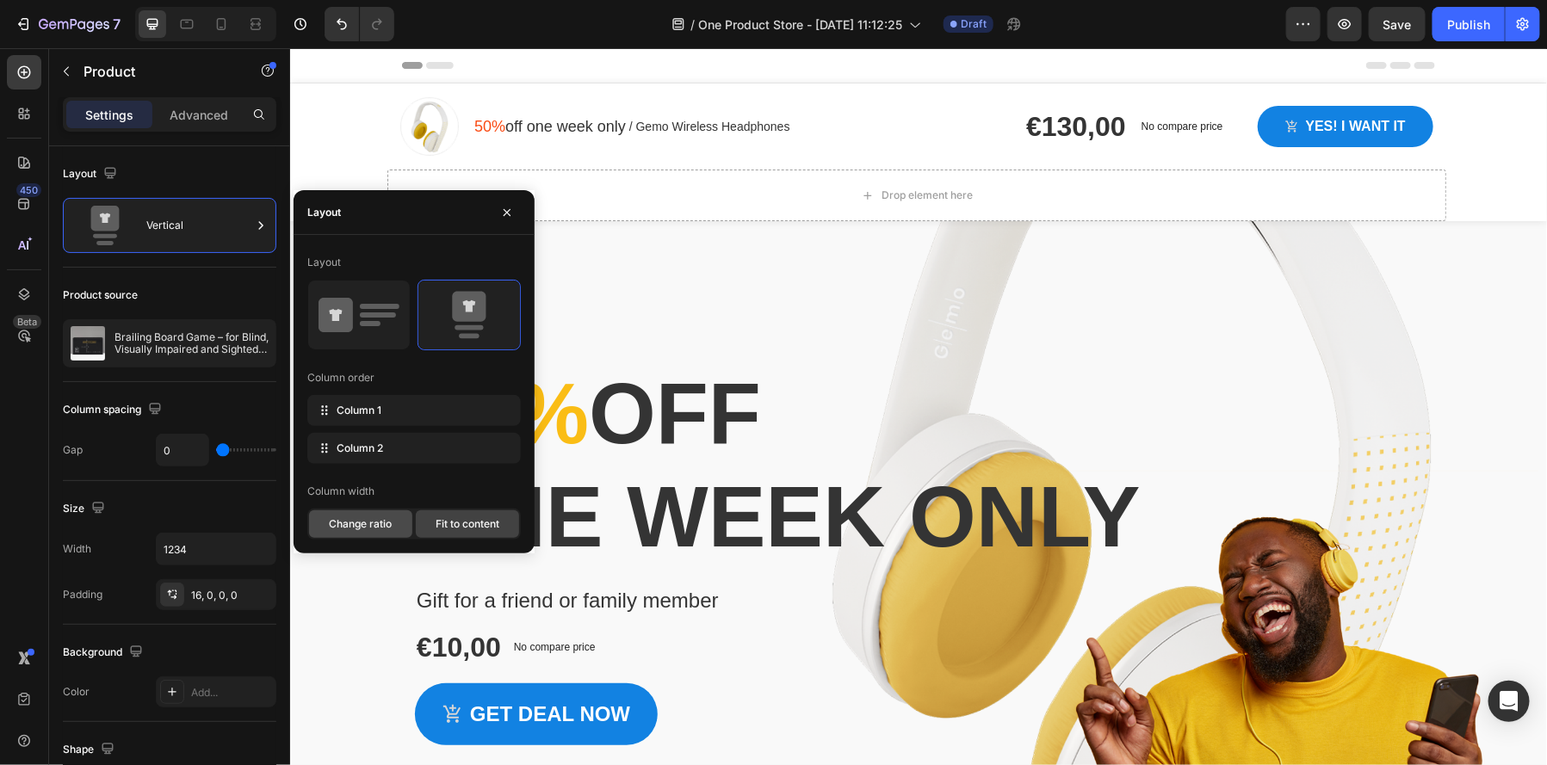
click at [387, 527] on span "Change ratio" at bounding box center [360, 524] width 63 height 15
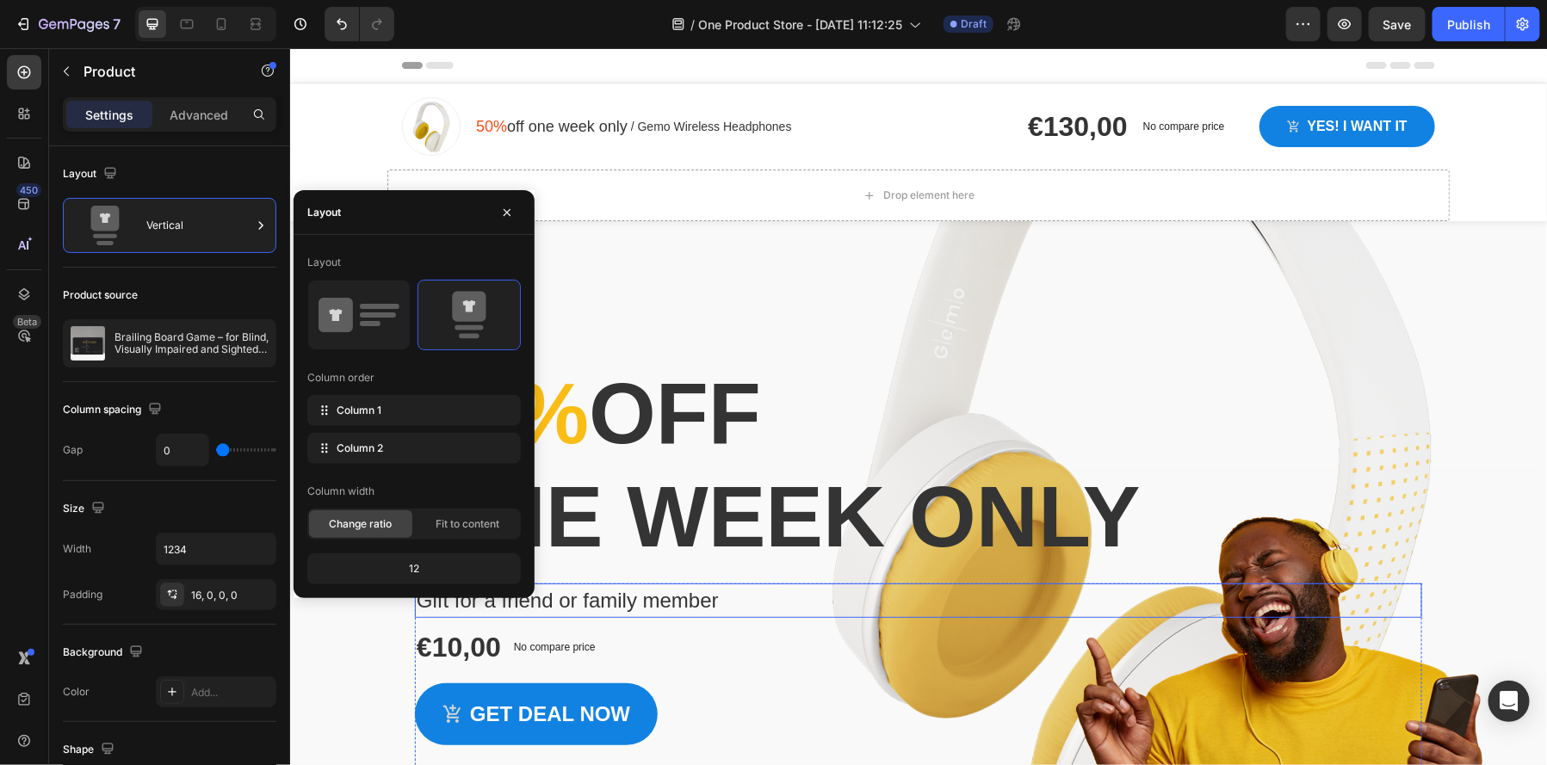
click at [617, 570] on div "50% off one week only Heading Gift for a friend or family member Product Title …" at bounding box center [917, 589] width 1007 height 461
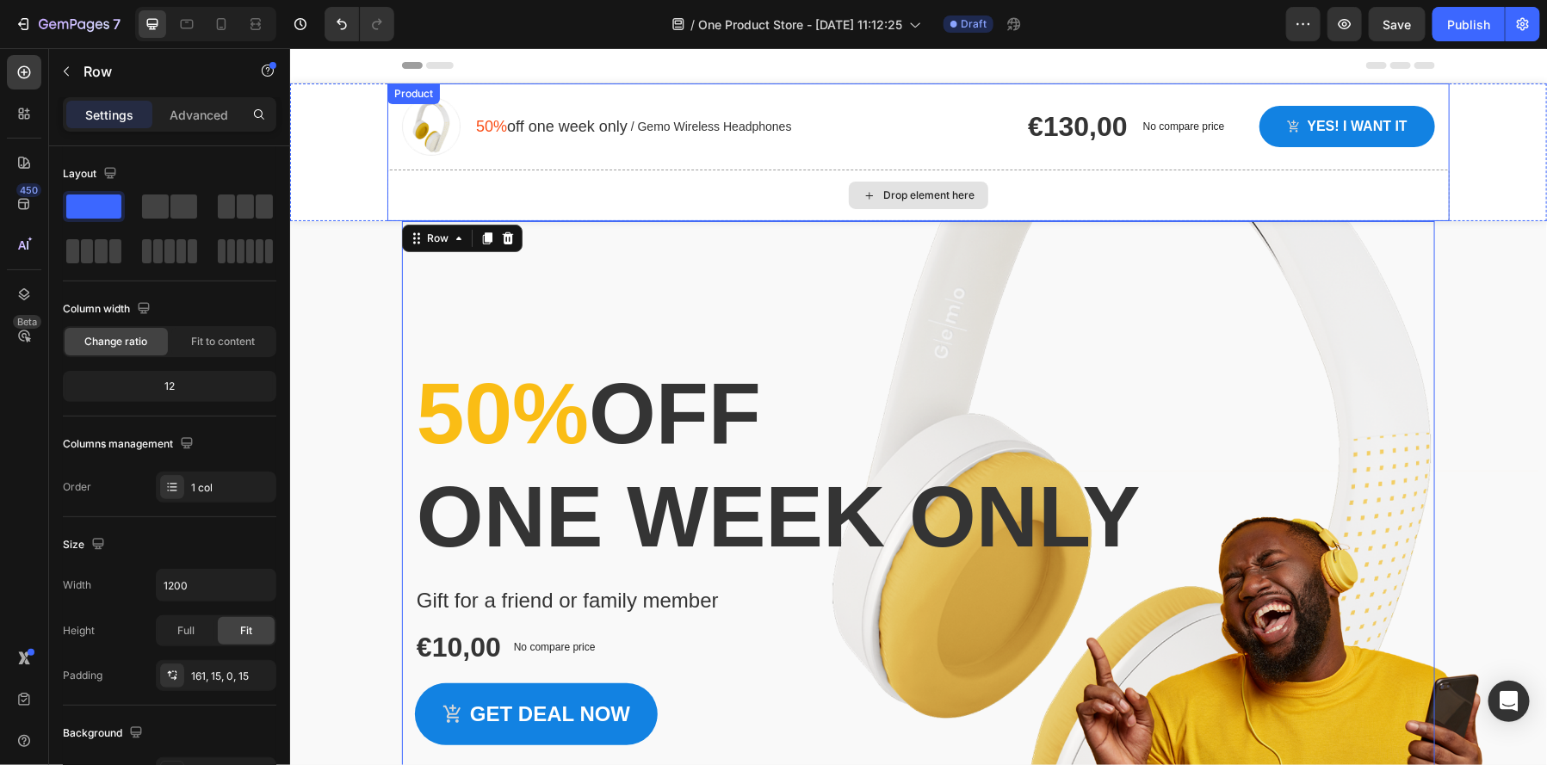
click at [623, 207] on div "Drop element here" at bounding box center [918, 195] width 1062 height 52
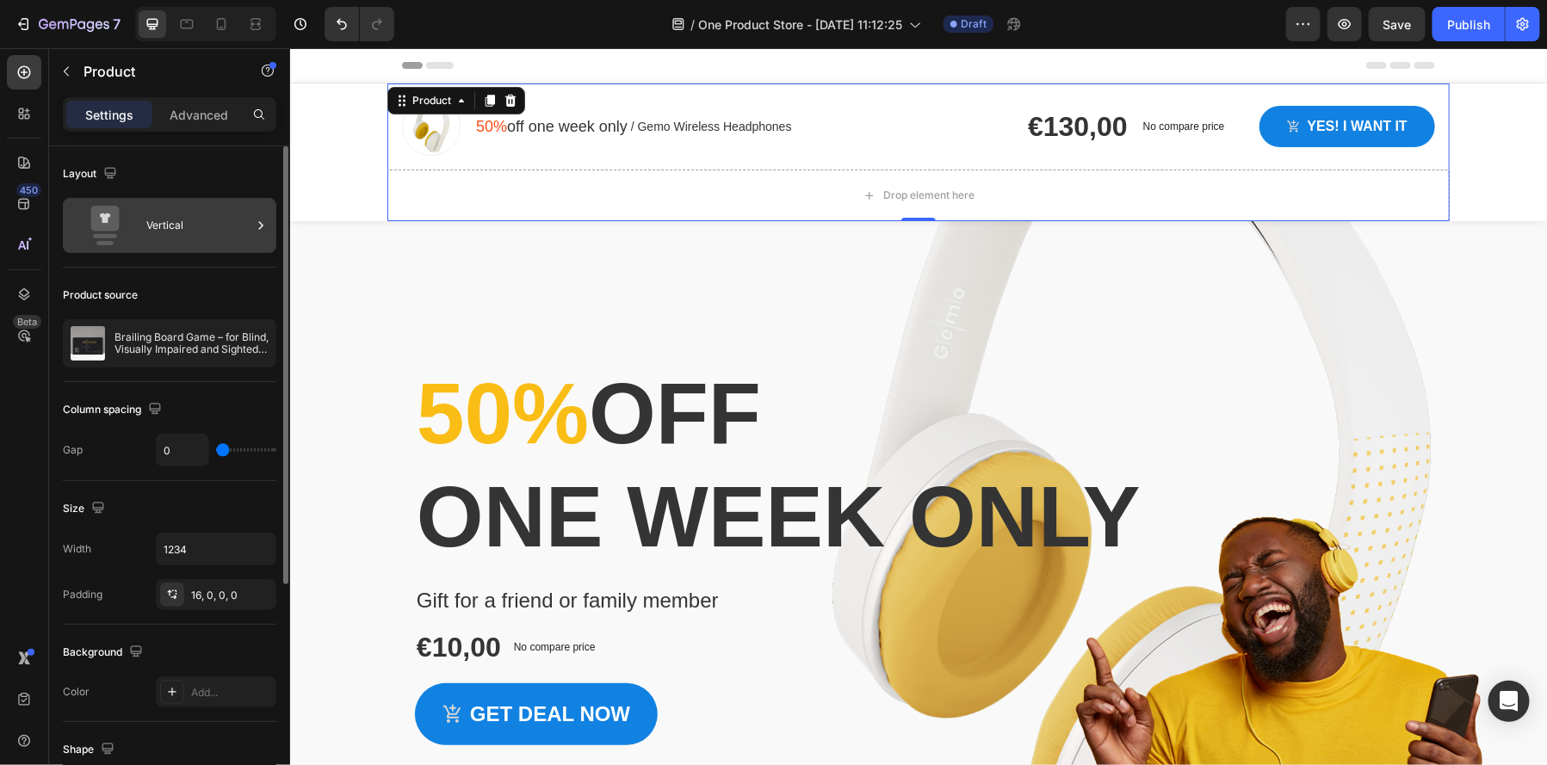
click at [183, 230] on div "Vertical" at bounding box center [198, 226] width 105 height 40
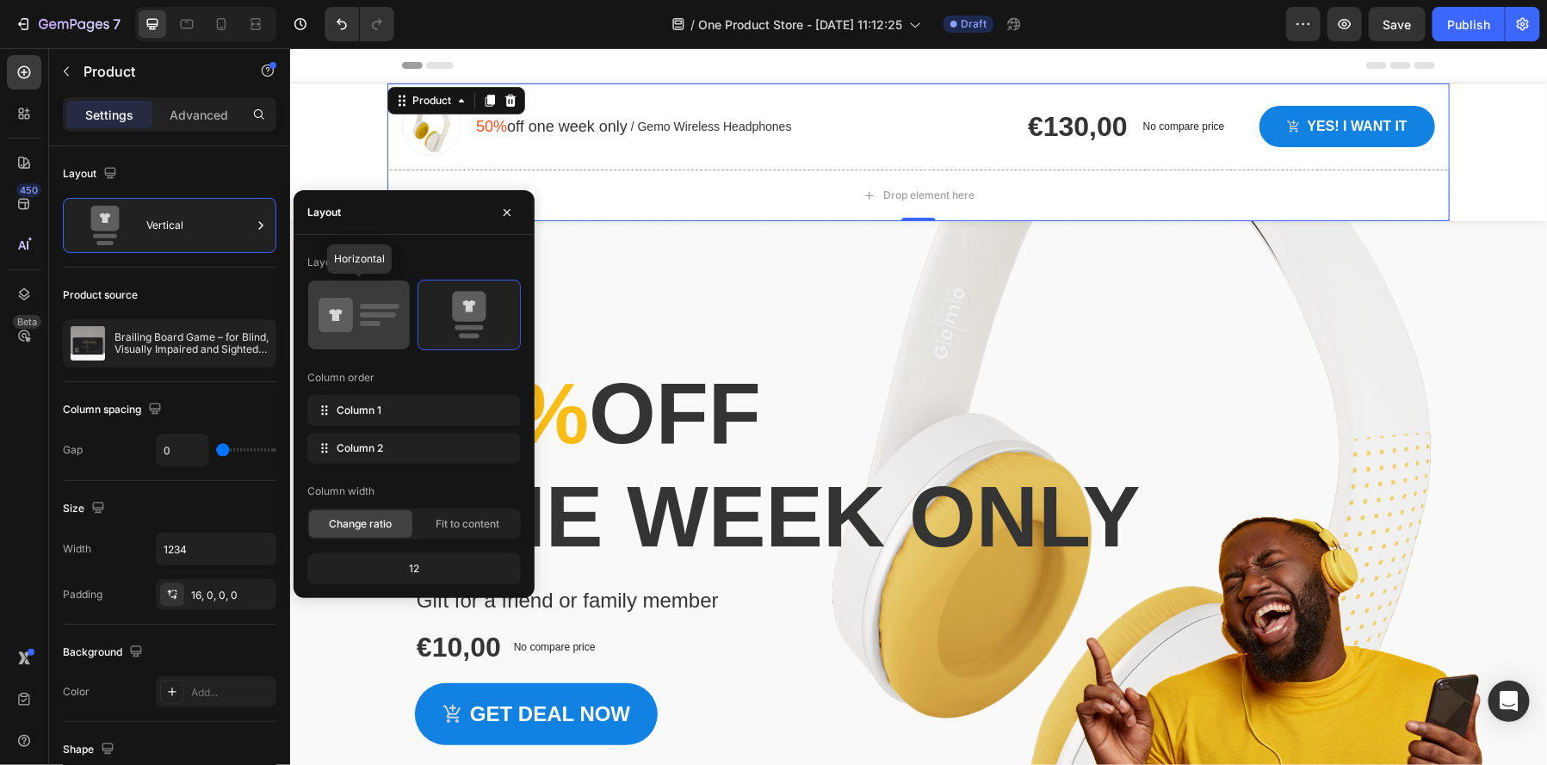
click at [365, 297] on icon at bounding box center [359, 315] width 81 height 48
type input "12"
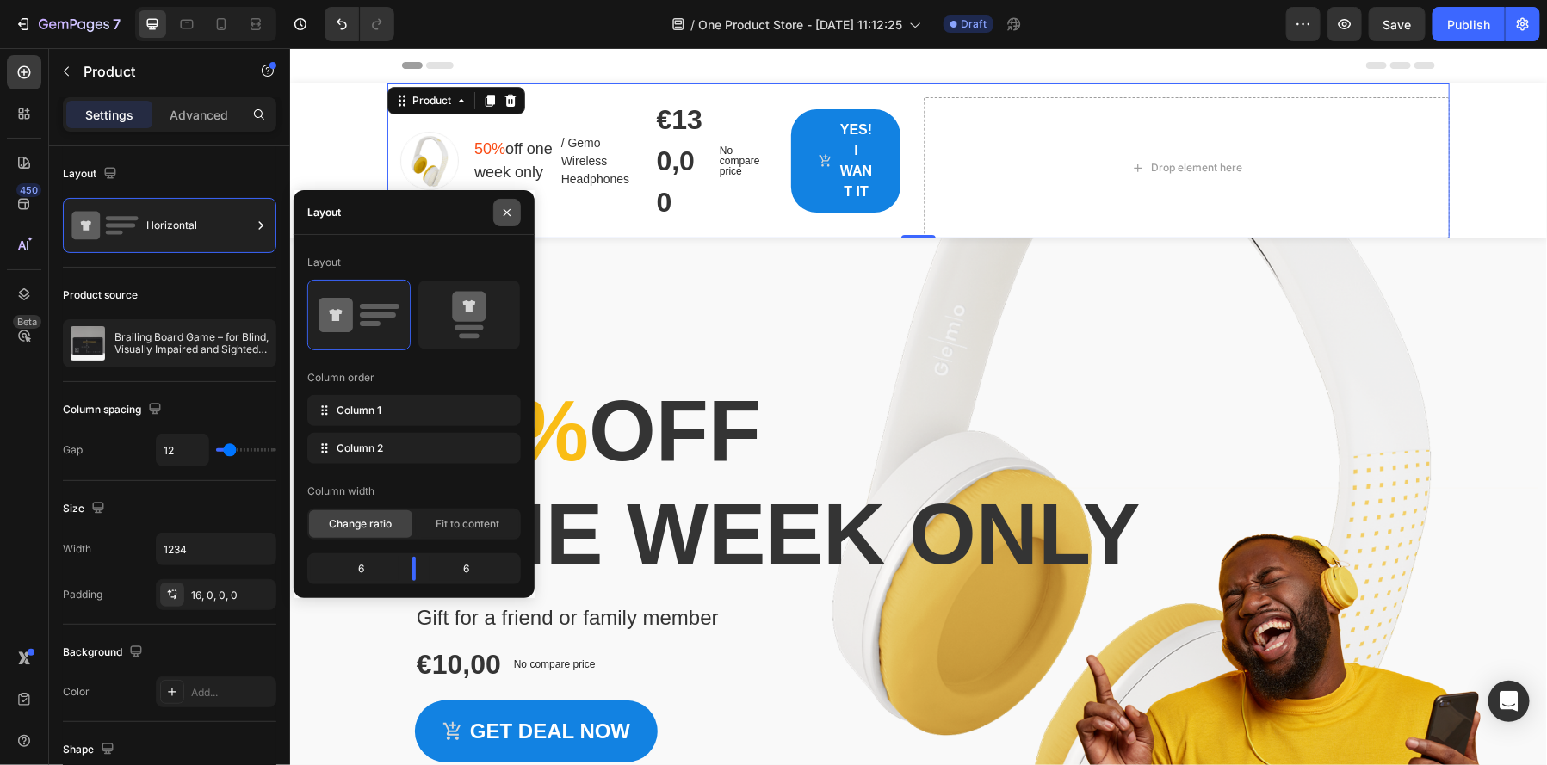
click at [512, 209] on icon "button" at bounding box center [507, 213] width 14 height 14
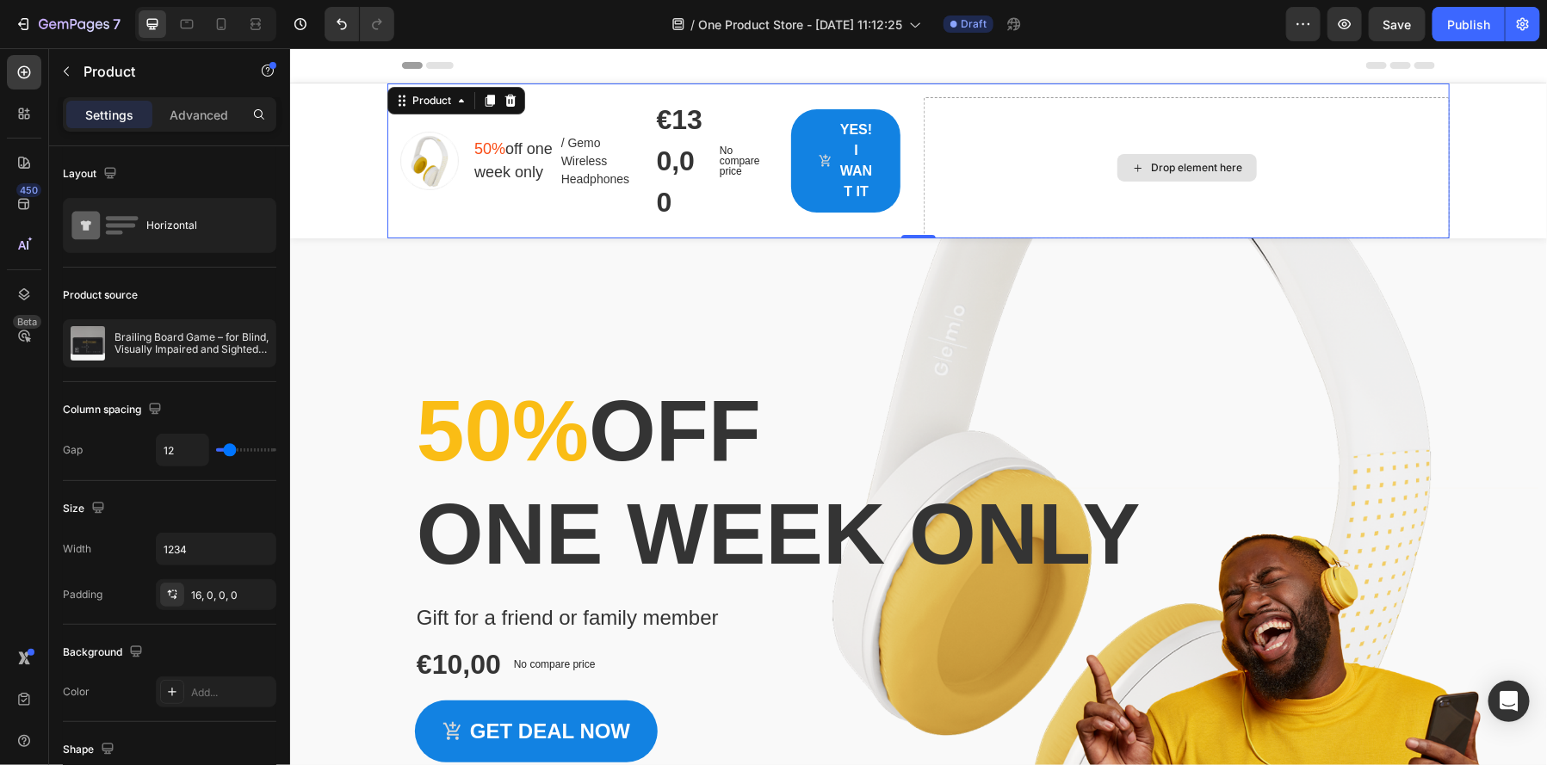
click at [1085, 189] on div "Drop element here" at bounding box center [1186, 166] width 526 height 141
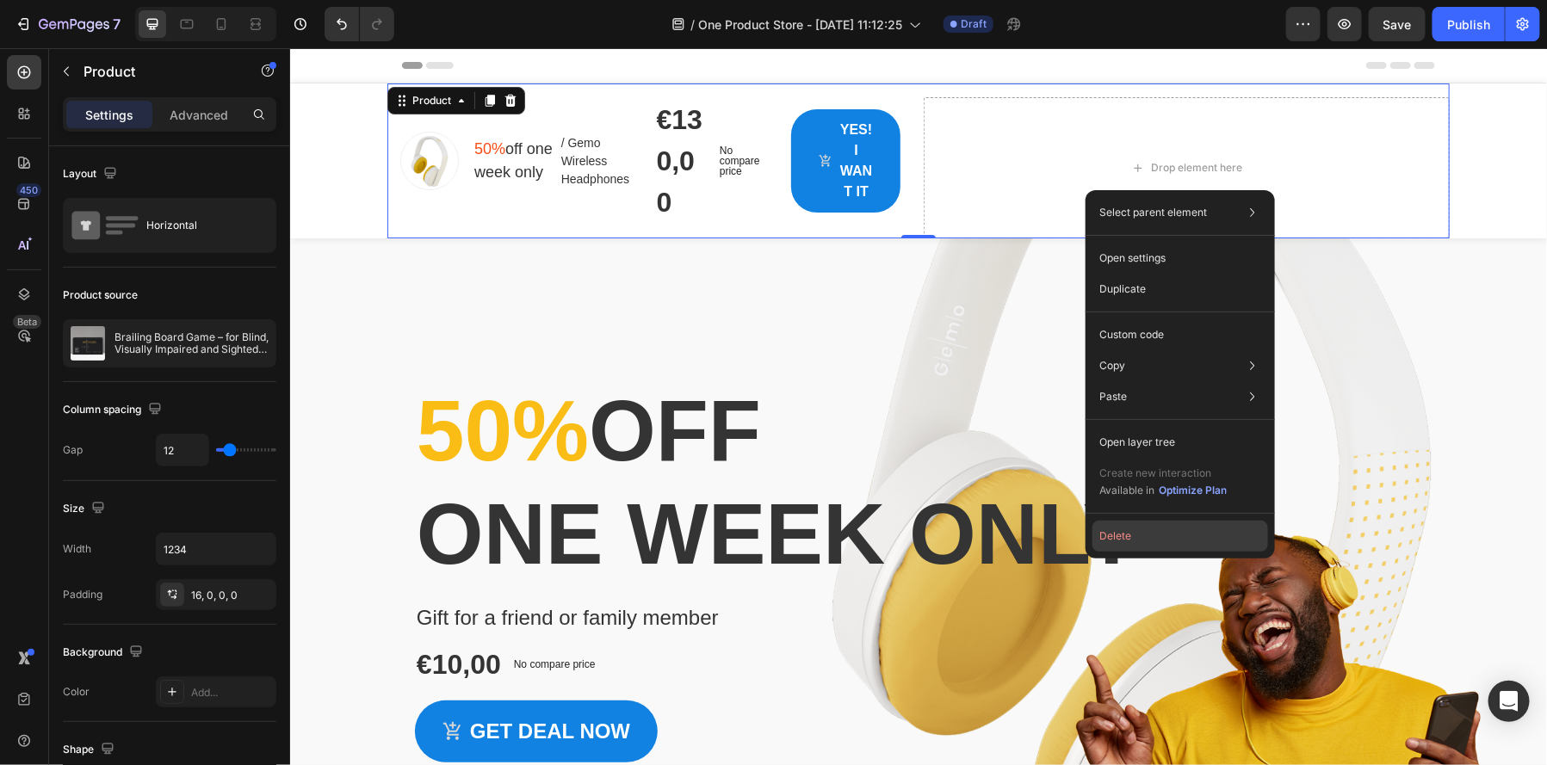
click at [1136, 537] on button "Delete" at bounding box center [1181, 536] width 176 height 31
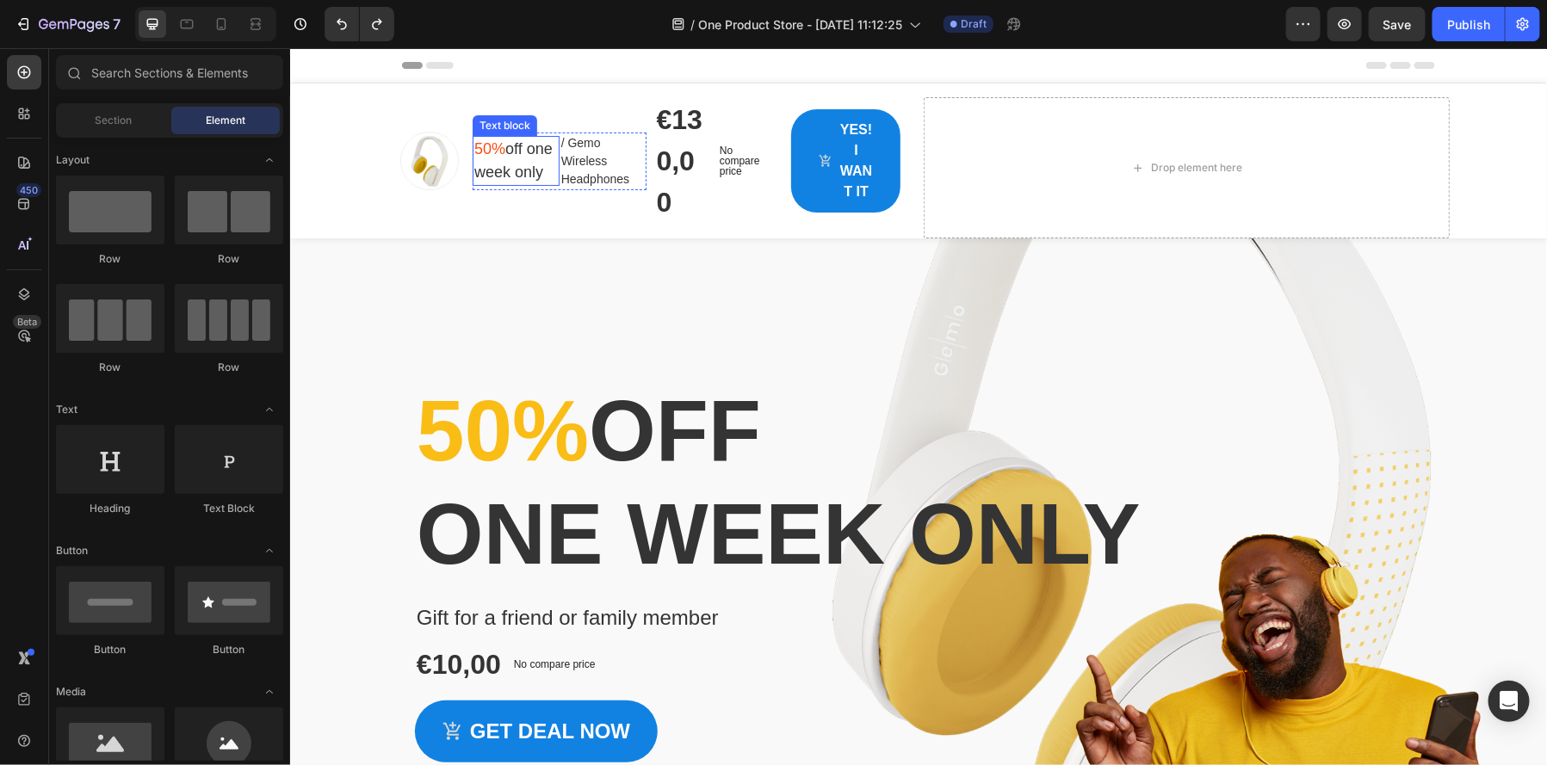
click at [490, 169] on p "50% off one week only" at bounding box center [516, 160] width 84 height 46
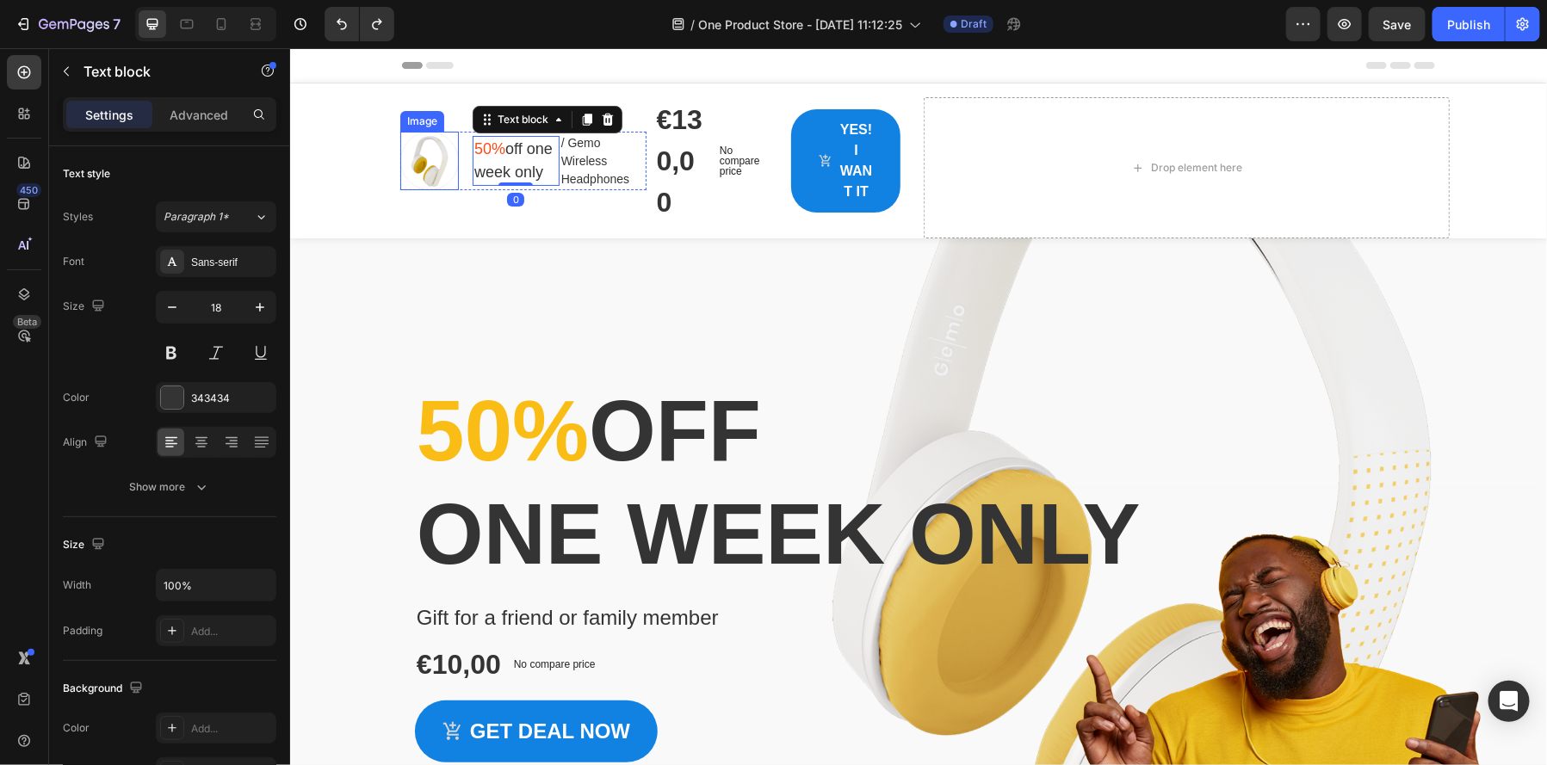
click at [430, 178] on img at bounding box center [428, 160] width 59 height 59
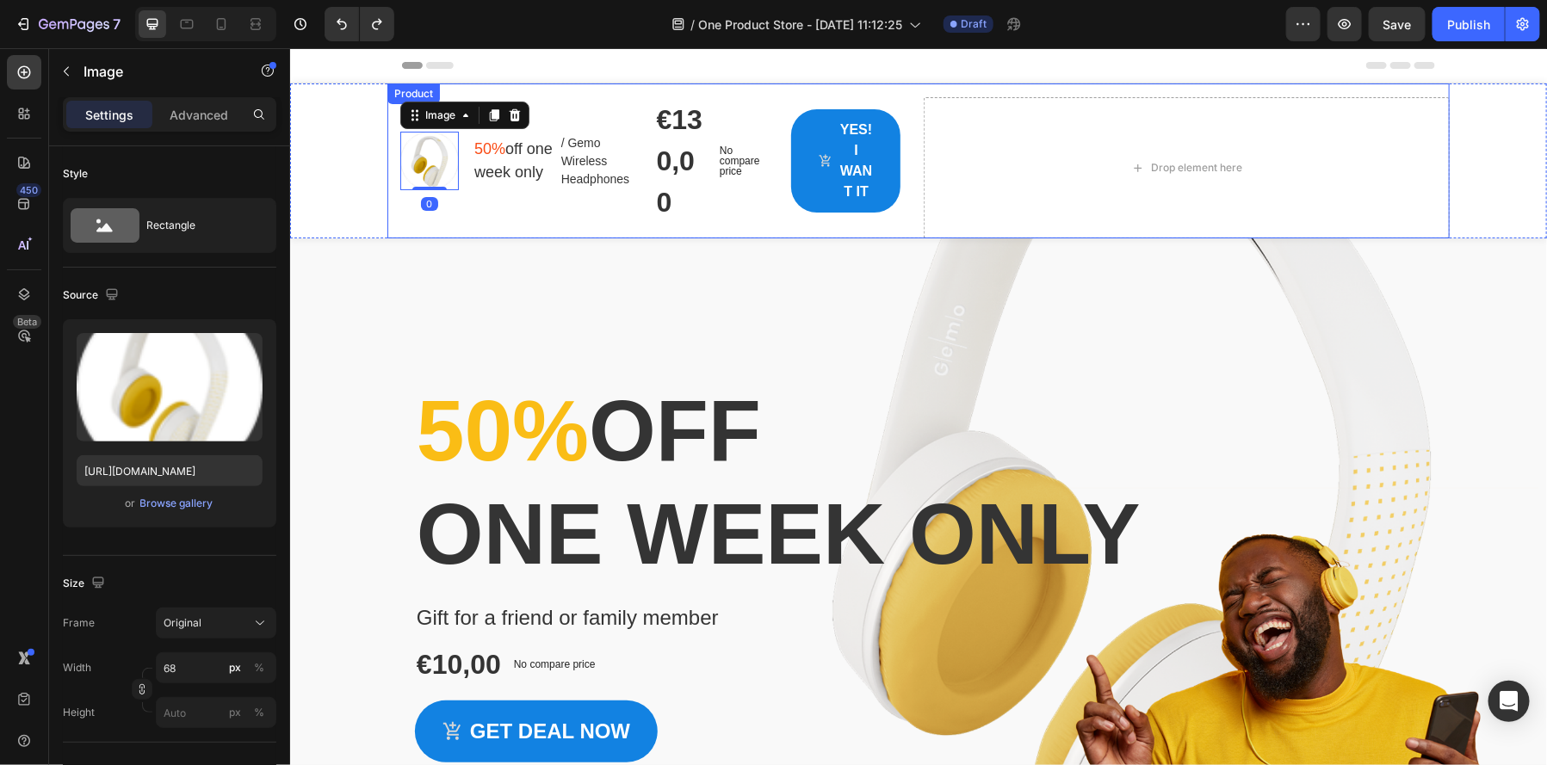
click at [549, 242] on div "50% off one week only Heading Gift for a friend or family member Product Title …" at bounding box center [917, 538] width 1033 height 600
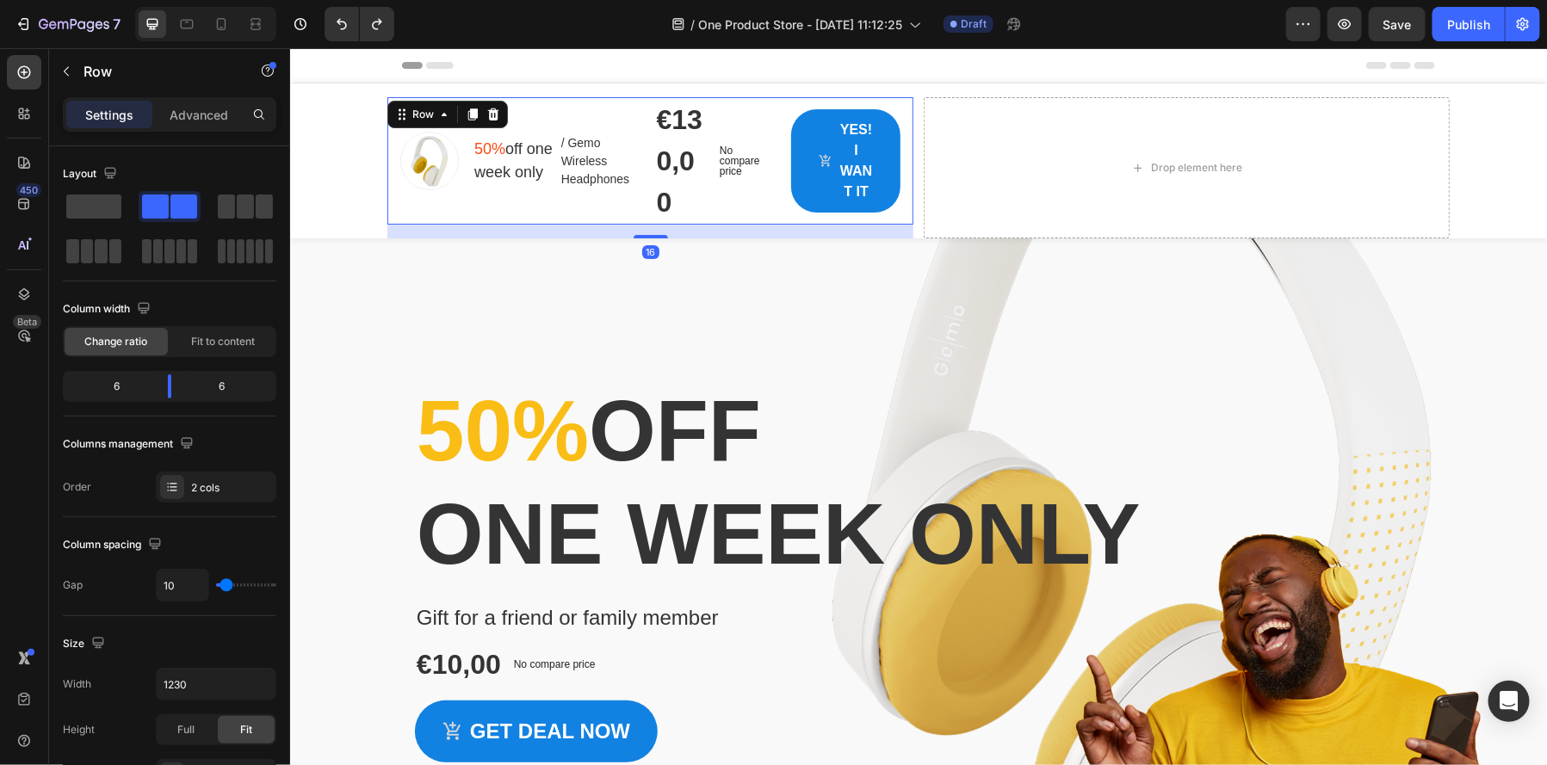
click at [572, 206] on div "Image 50% off one week only Text block / Gemo Wireless Headphones Text block Ro…" at bounding box center [522, 159] width 246 height 127
click at [176, 201] on span at bounding box center [183, 207] width 27 height 24
click at [58, 199] on div "Layout Column width Change ratio Fit to content 6 6 Columns management Order 2 …" at bounding box center [169, 769] width 241 height 1247
click at [77, 199] on span at bounding box center [93, 207] width 55 height 24
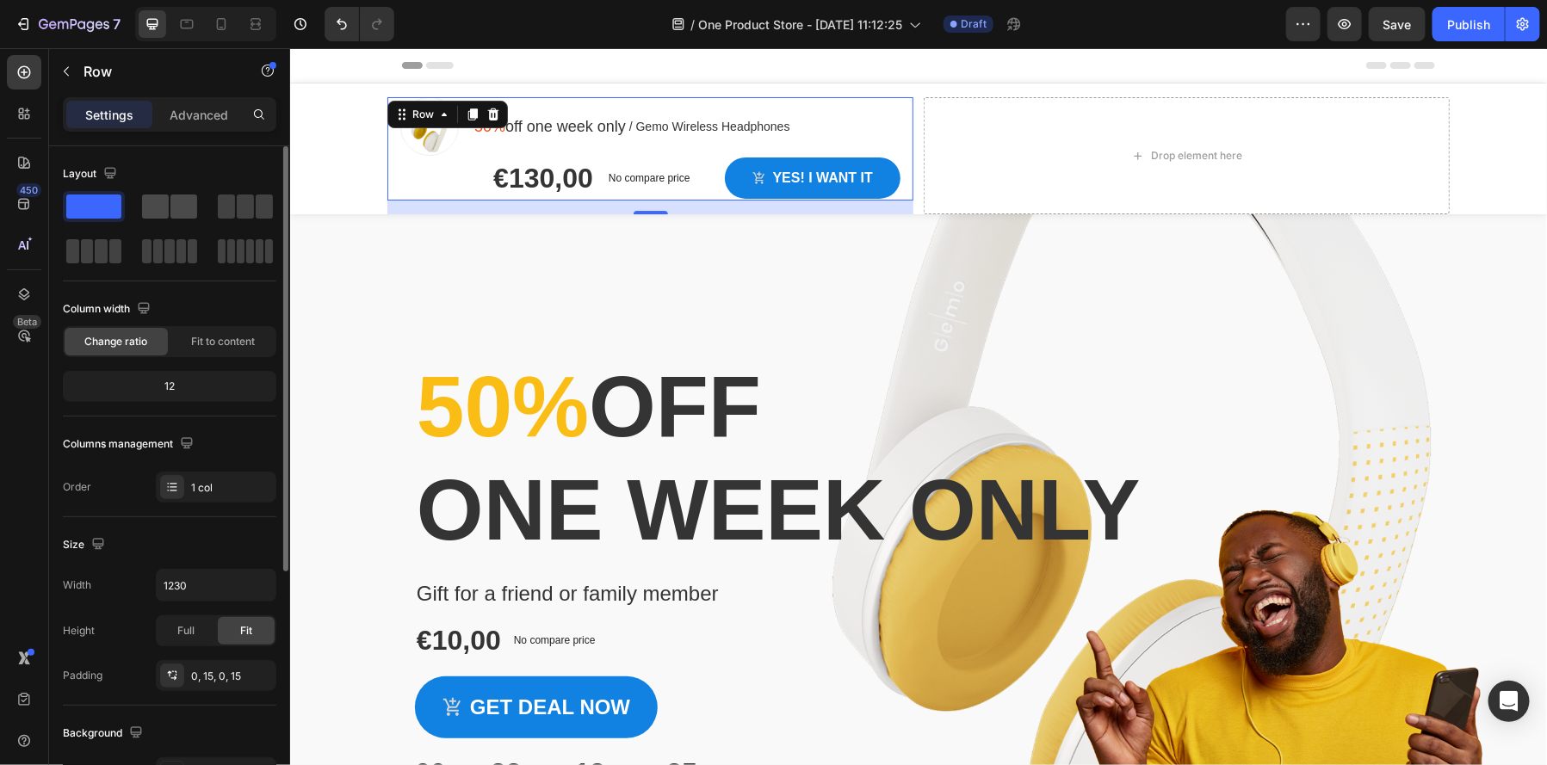
click at [156, 206] on span at bounding box center [155, 207] width 27 height 24
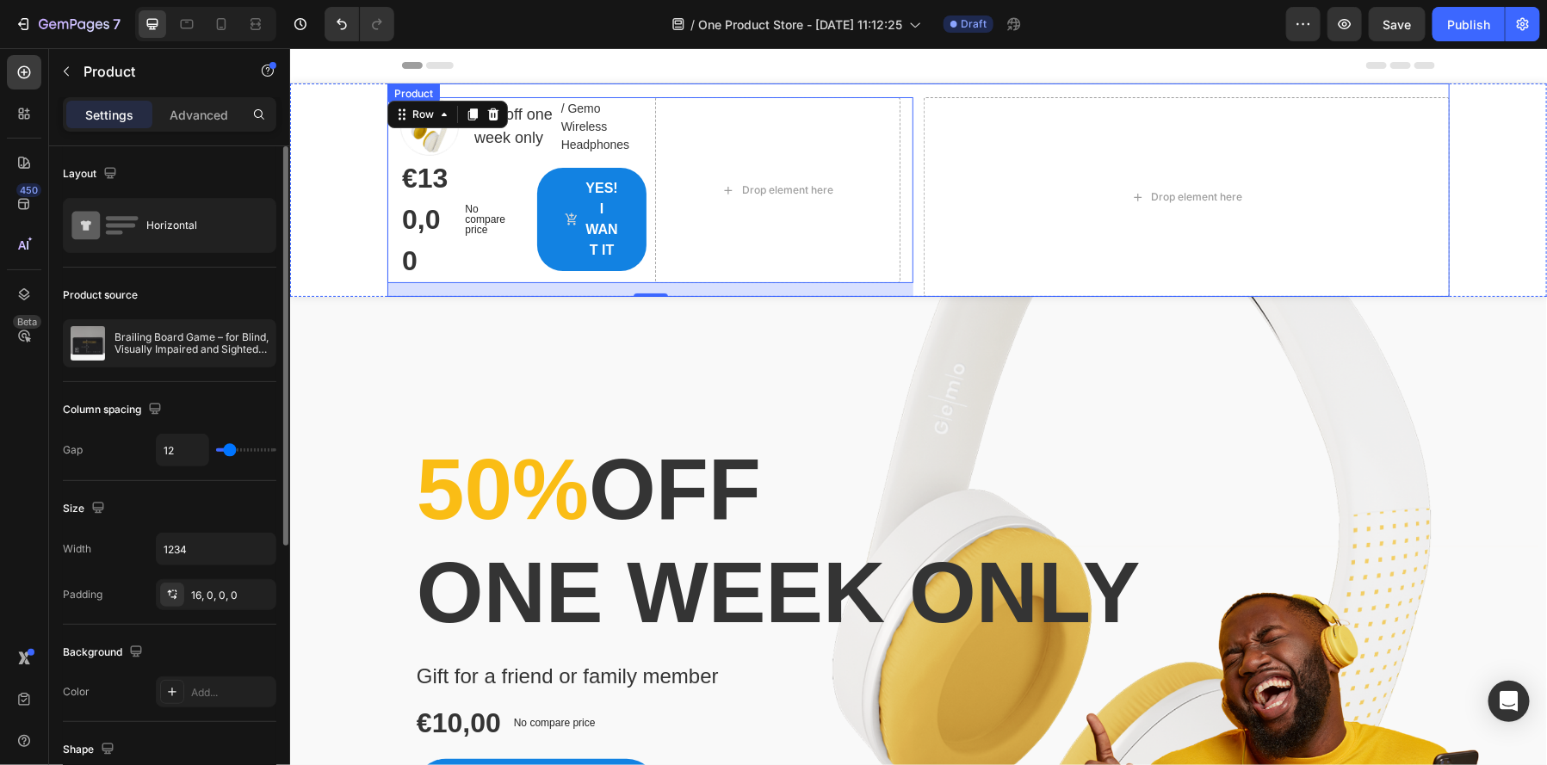
click at [916, 228] on div "Image 50% off one week only Text block / Gemo Wireless Headphones Text block Ro…" at bounding box center [918, 190] width 1062 height 214
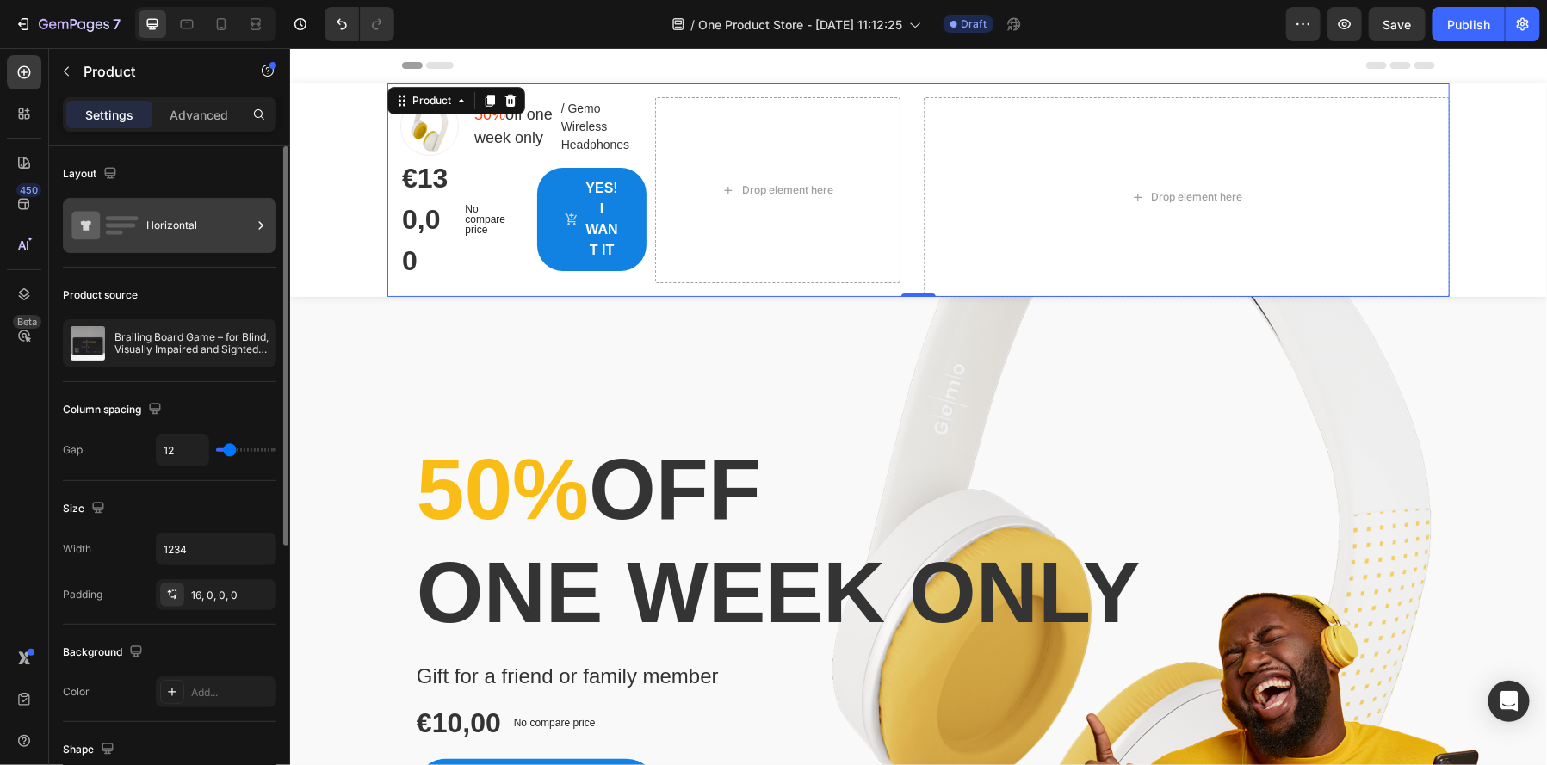
click at [245, 247] on div "Horizontal" at bounding box center [170, 225] width 214 height 55
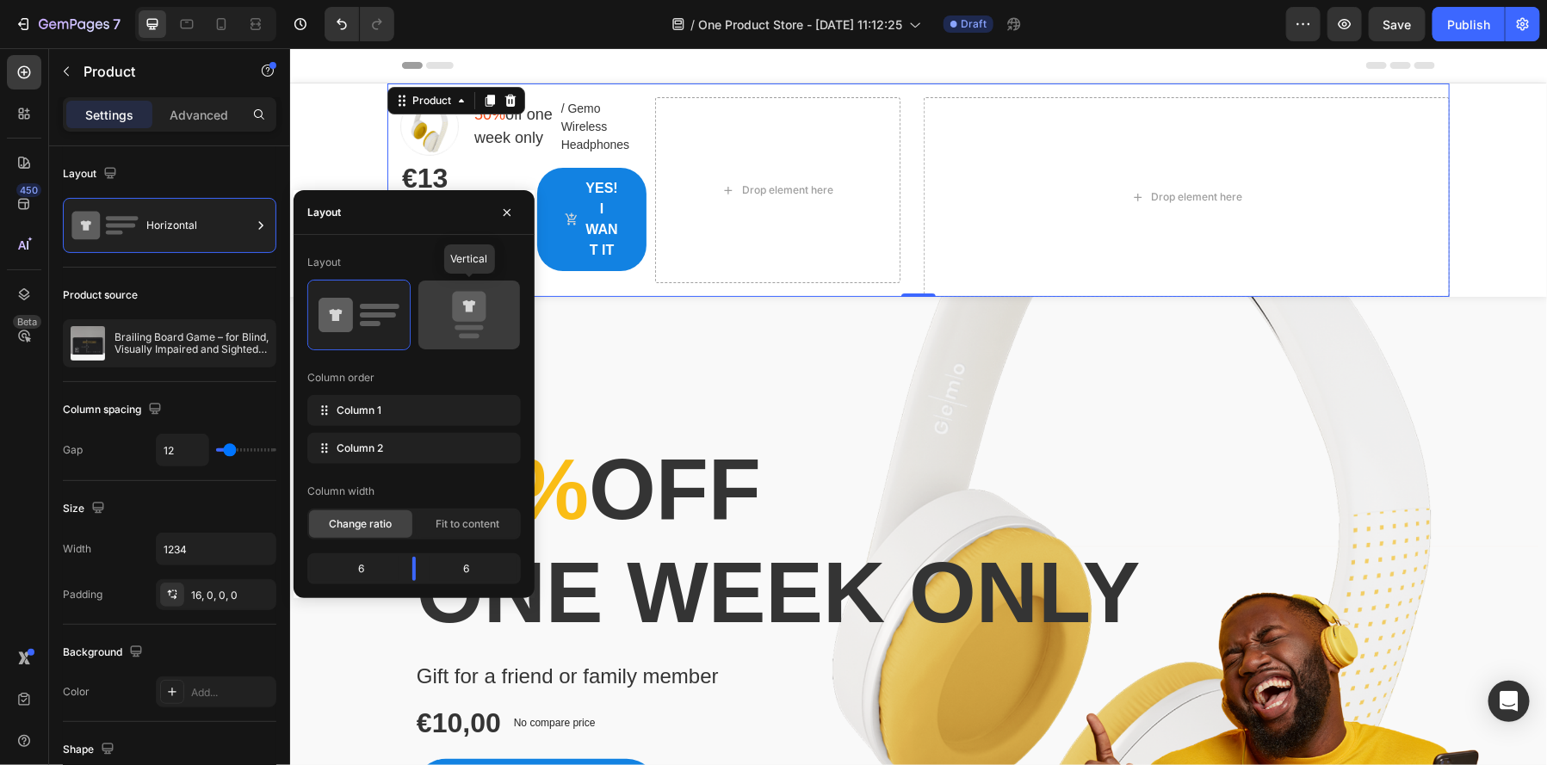
click at [474, 321] on icon at bounding box center [469, 315] width 81 height 48
type input "0"
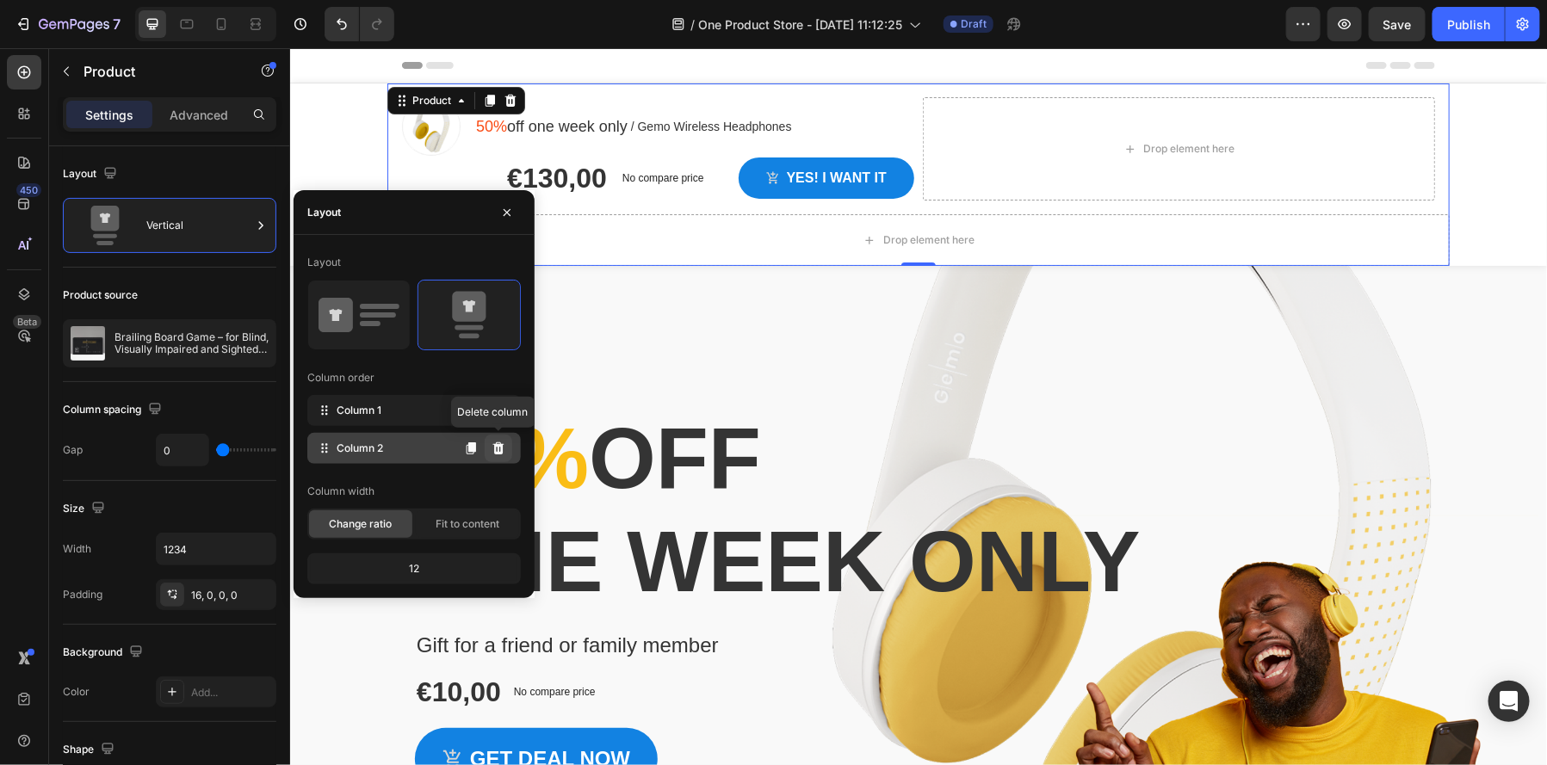
click at [503, 445] on icon at bounding box center [499, 449] width 14 height 14
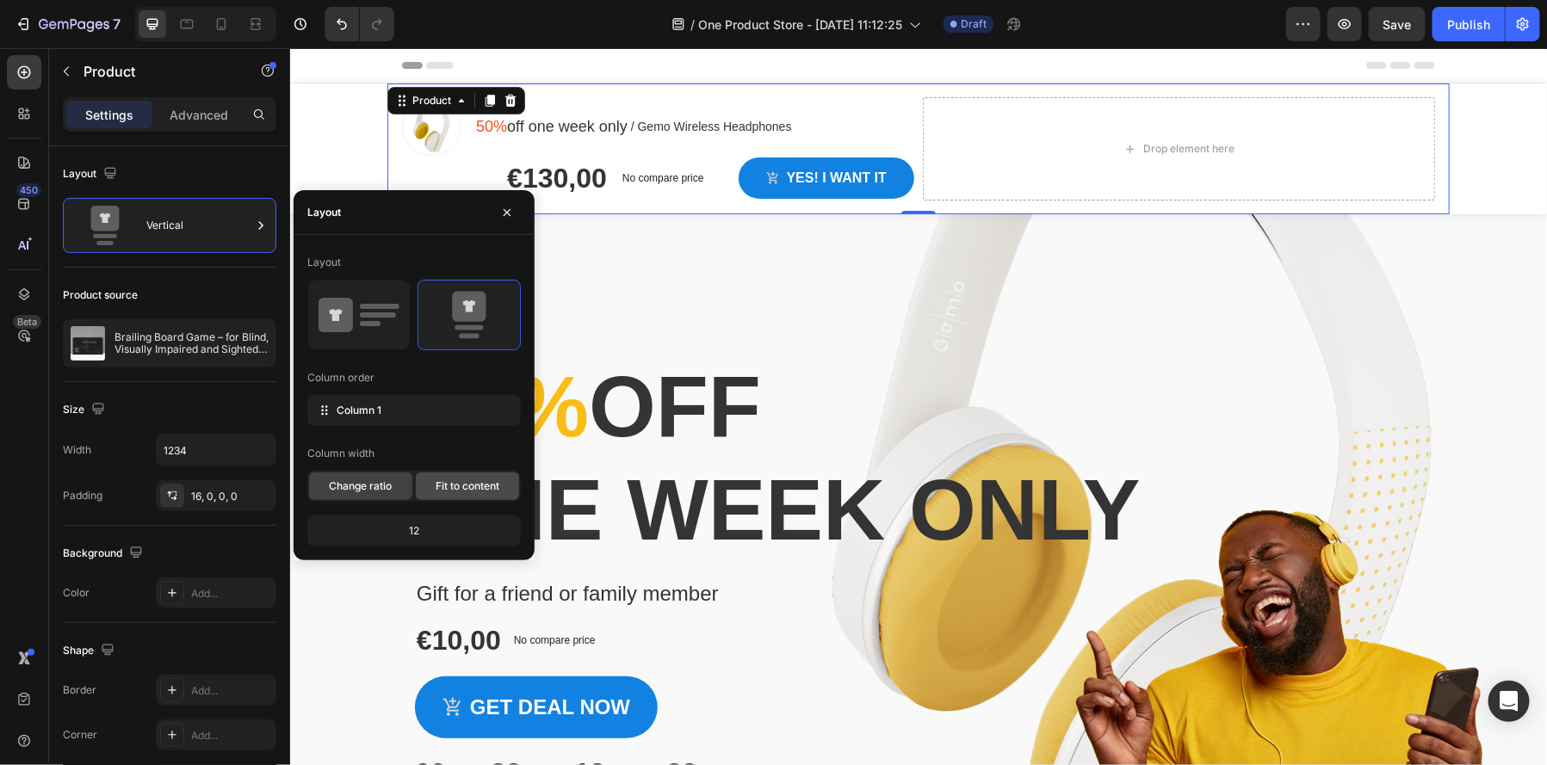
click at [450, 484] on span "Fit to content" at bounding box center [468, 486] width 64 height 15
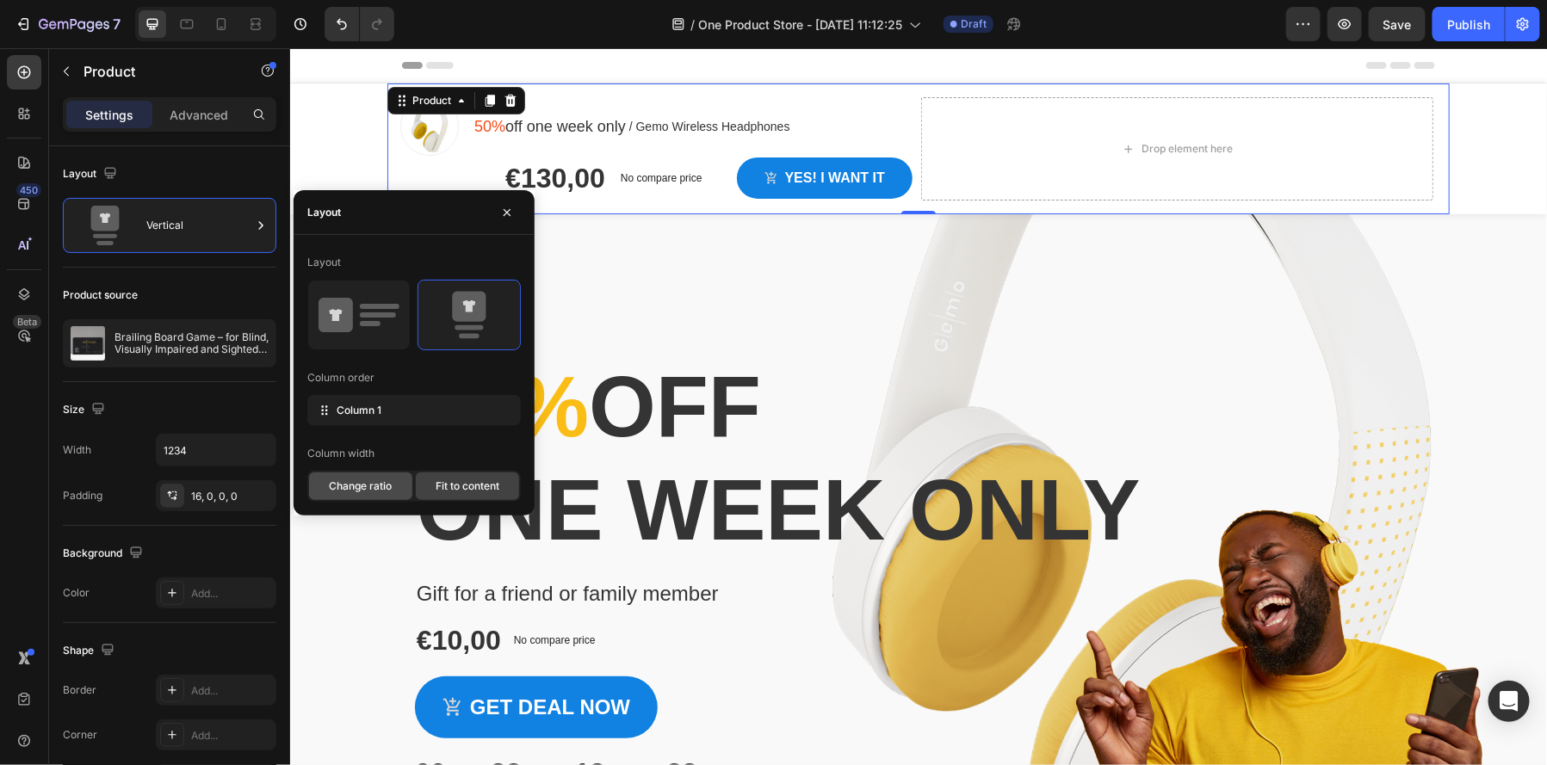
click at [350, 484] on span "Change ratio" at bounding box center [360, 486] width 63 height 15
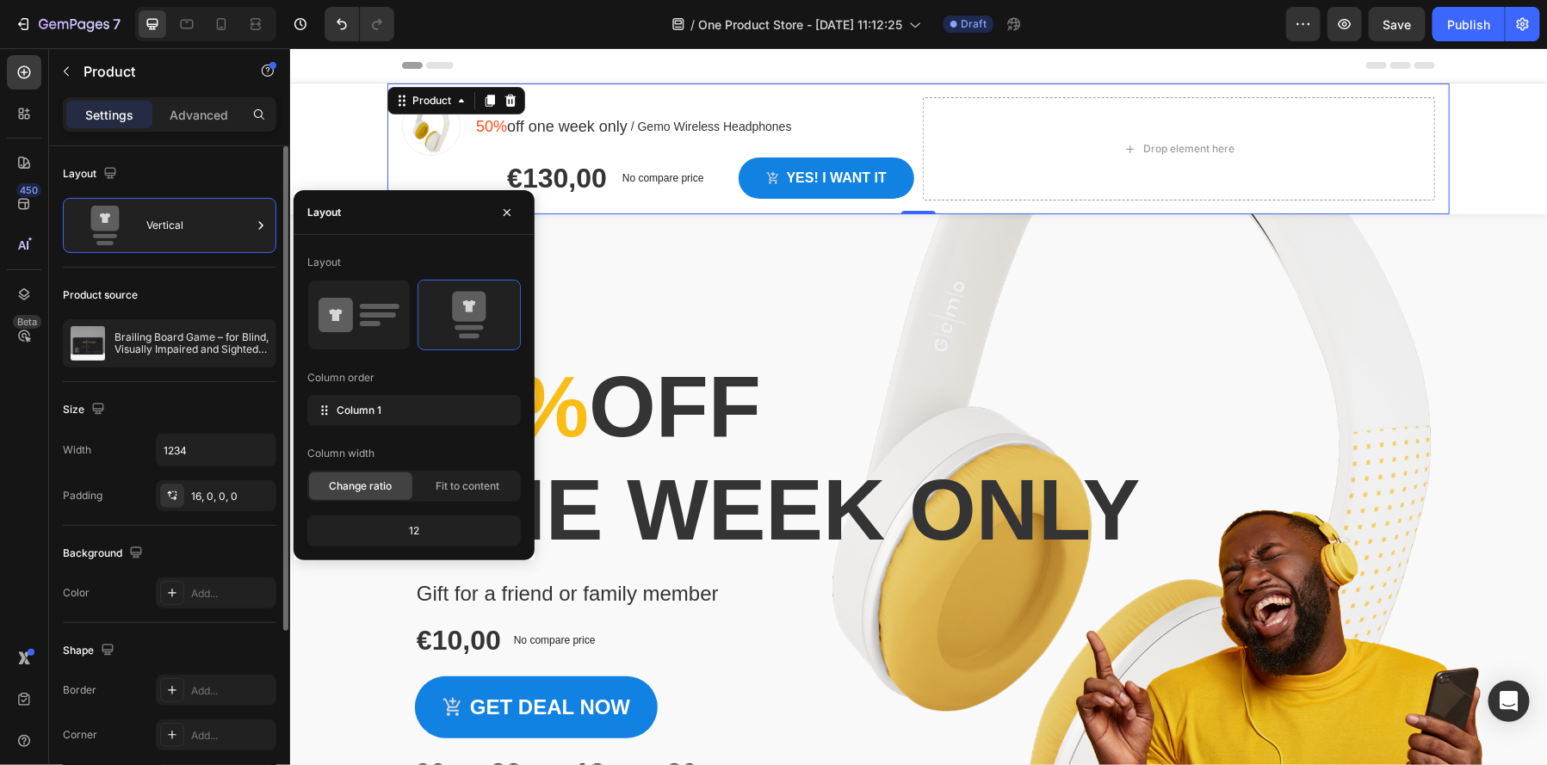
click at [207, 296] on div "Product source" at bounding box center [170, 296] width 214 height 28
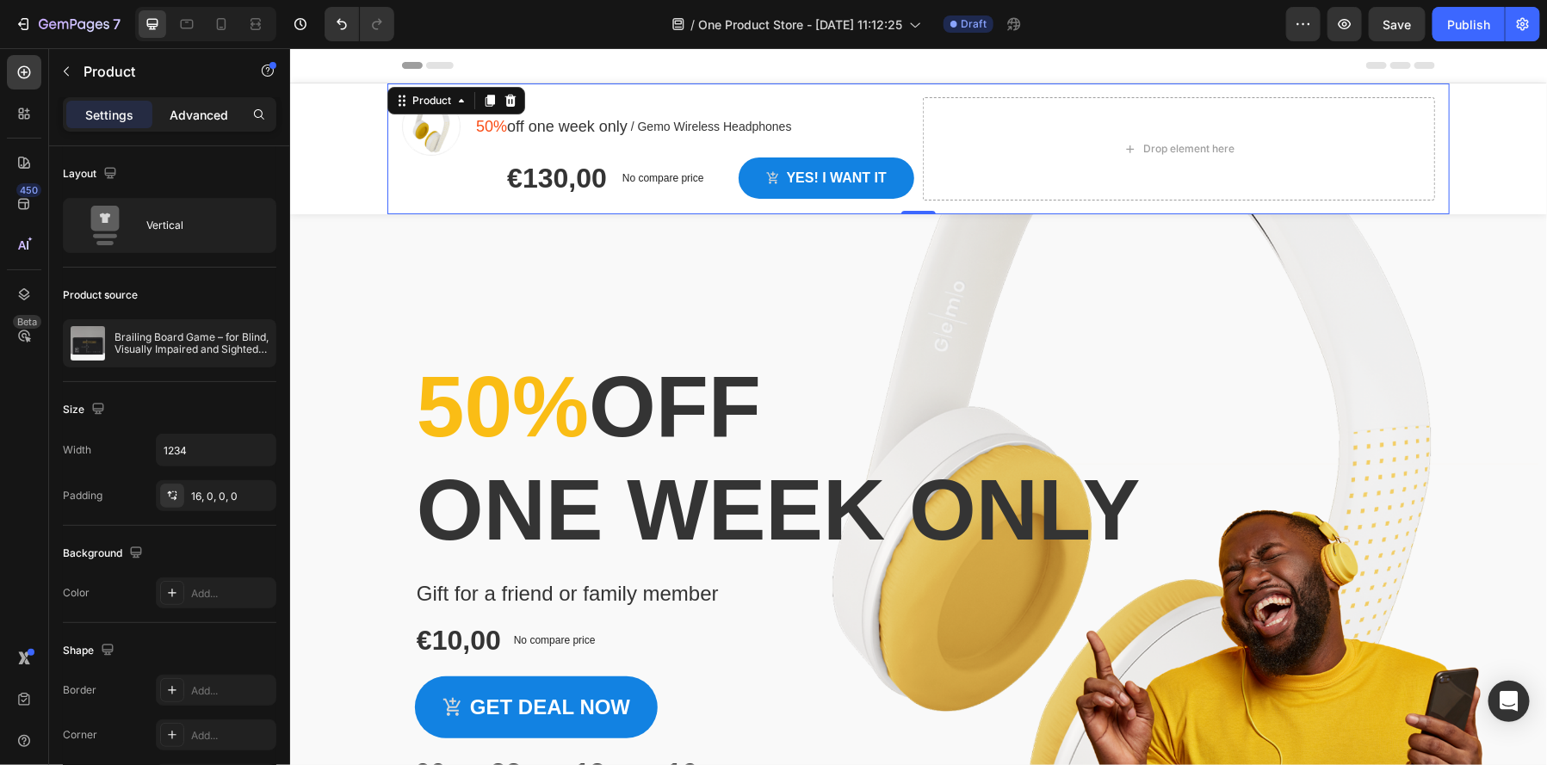
click at [176, 109] on p "Advanced" at bounding box center [199, 115] width 59 height 18
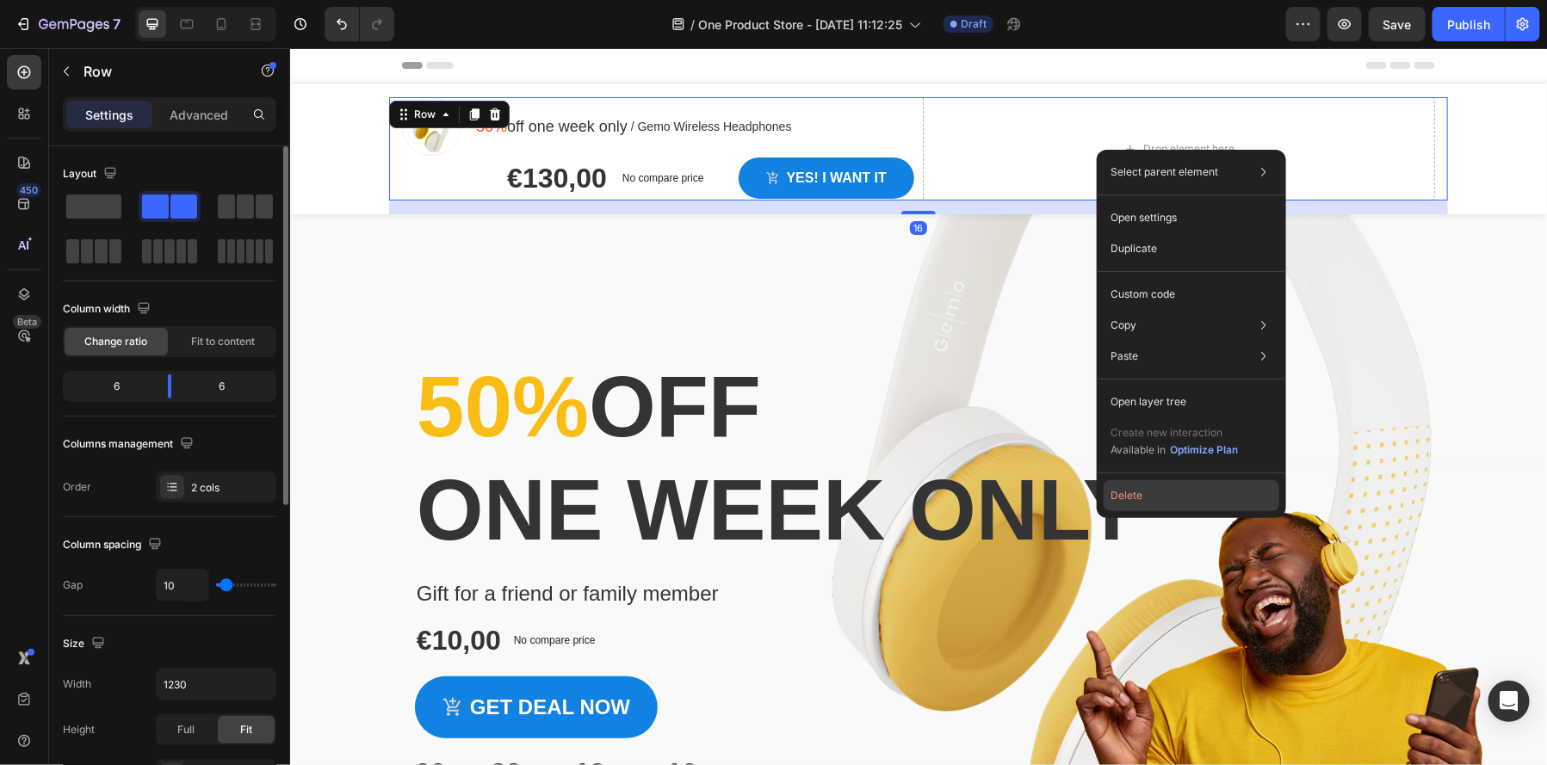
drag, startPoint x: 1153, startPoint y: 498, endPoint x: 862, endPoint y: 450, distance: 295.0
click at [1153, 498] on button "Delete" at bounding box center [1192, 495] width 176 height 31
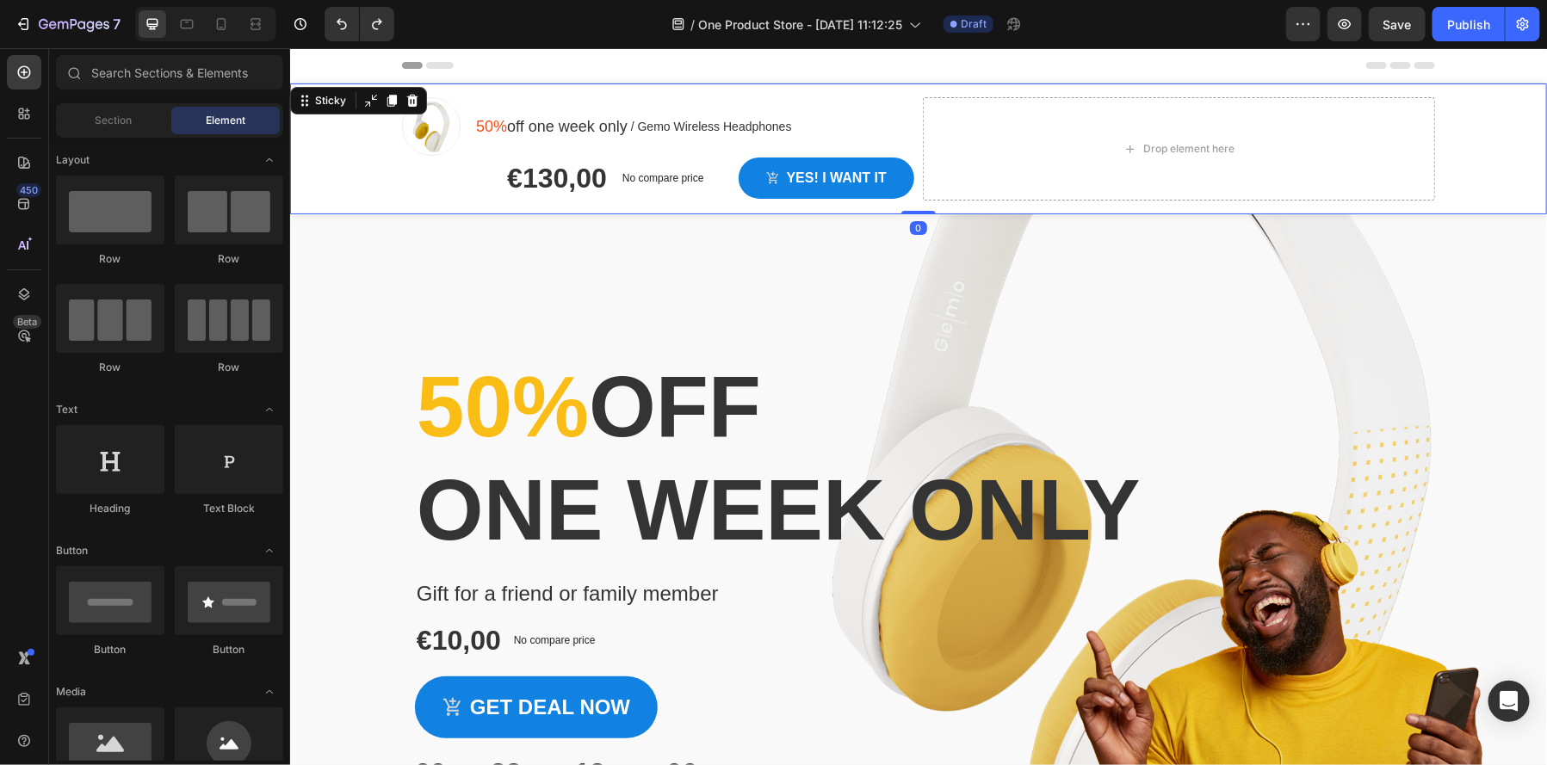
click at [352, 126] on div "Image 50% off one week only Text block / Gemo Wireless Headphones Text block Ro…" at bounding box center [917, 148] width 1257 height 131
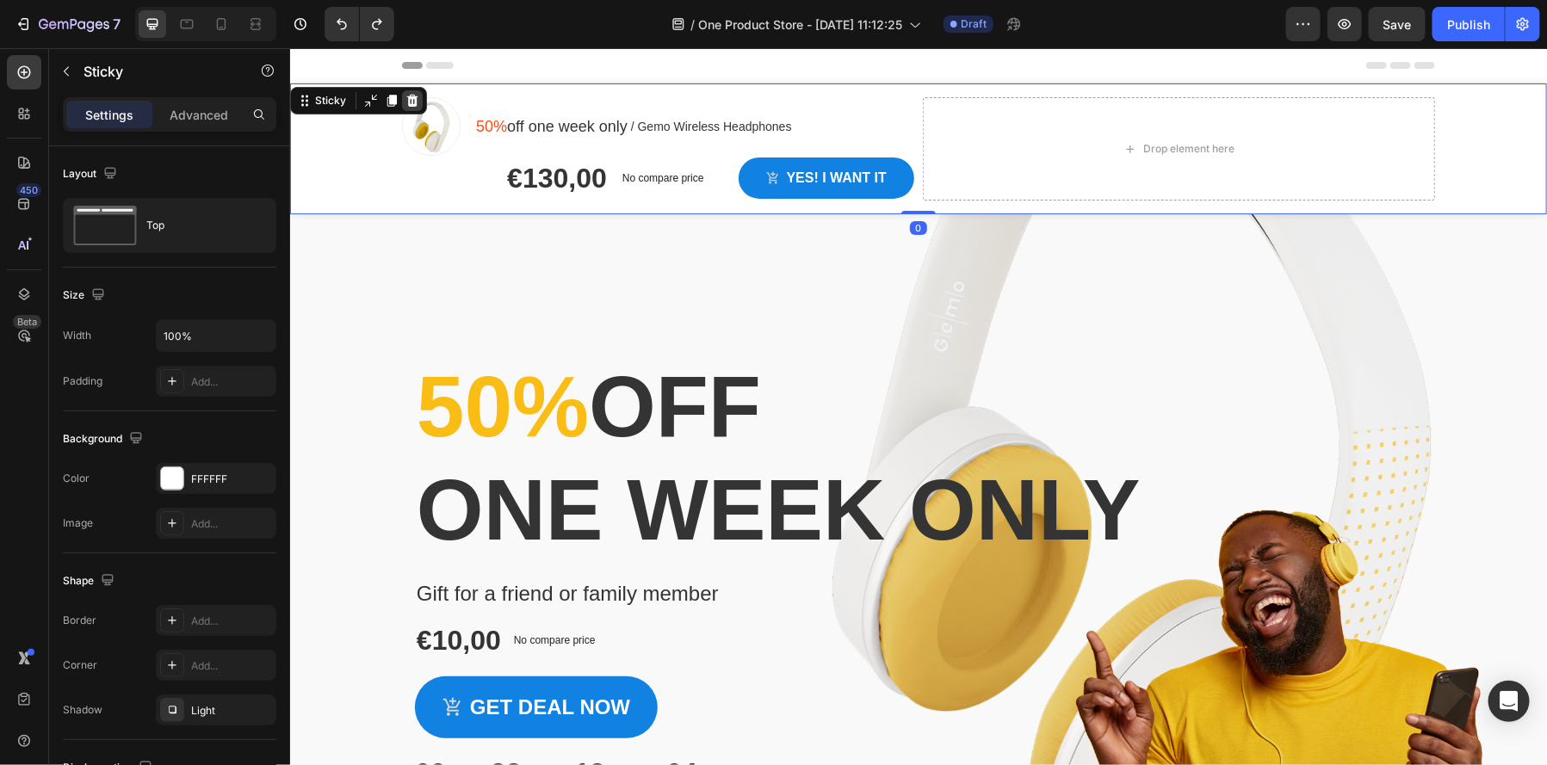
click at [418, 105] on div at bounding box center [411, 100] width 21 height 21
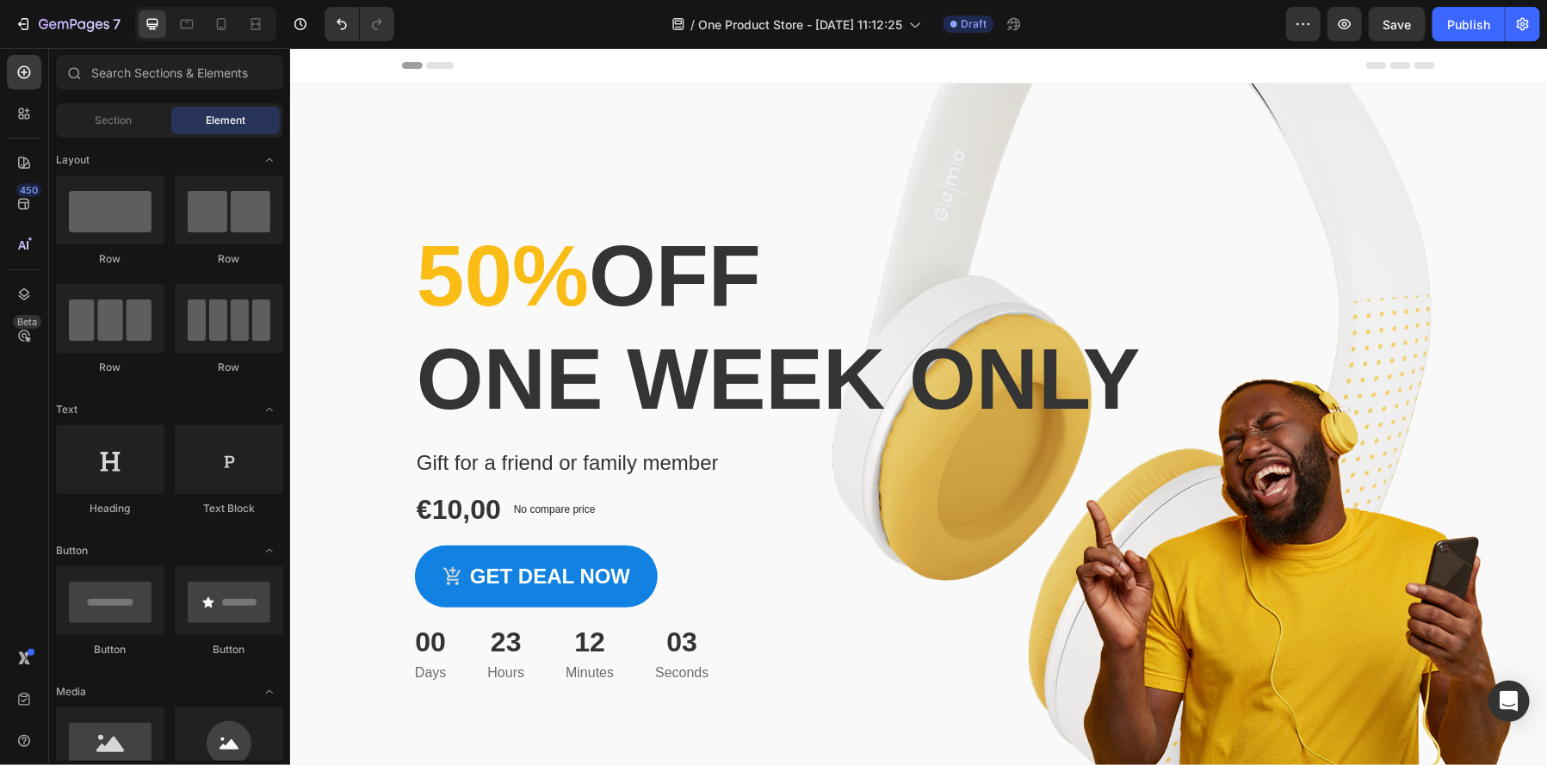
click at [544, 69] on div "Header" at bounding box center [917, 64] width 1033 height 34
click at [327, 59] on span "Header" at bounding box center [341, 64] width 38 height 17
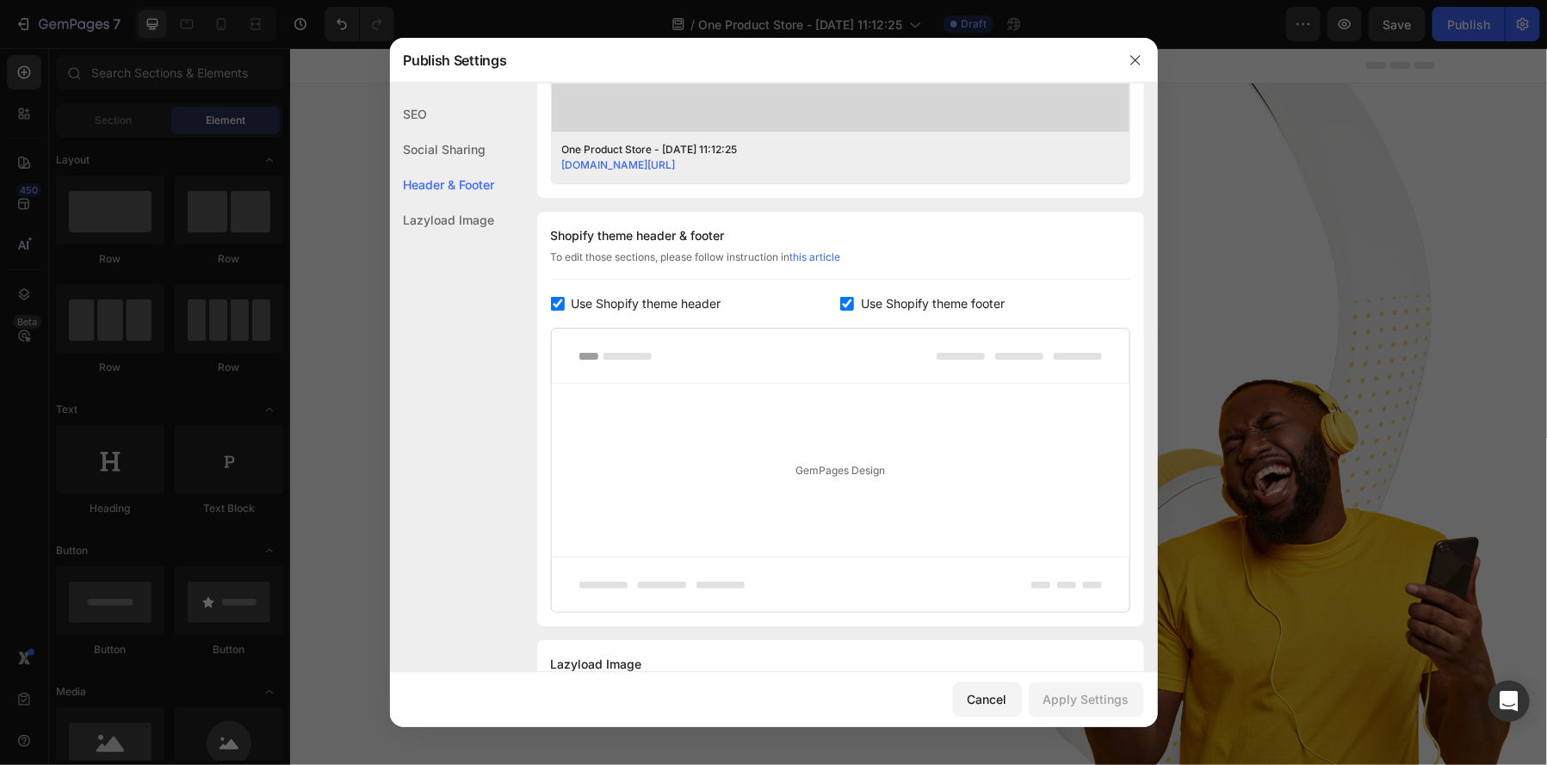
scroll to position [747, 0]
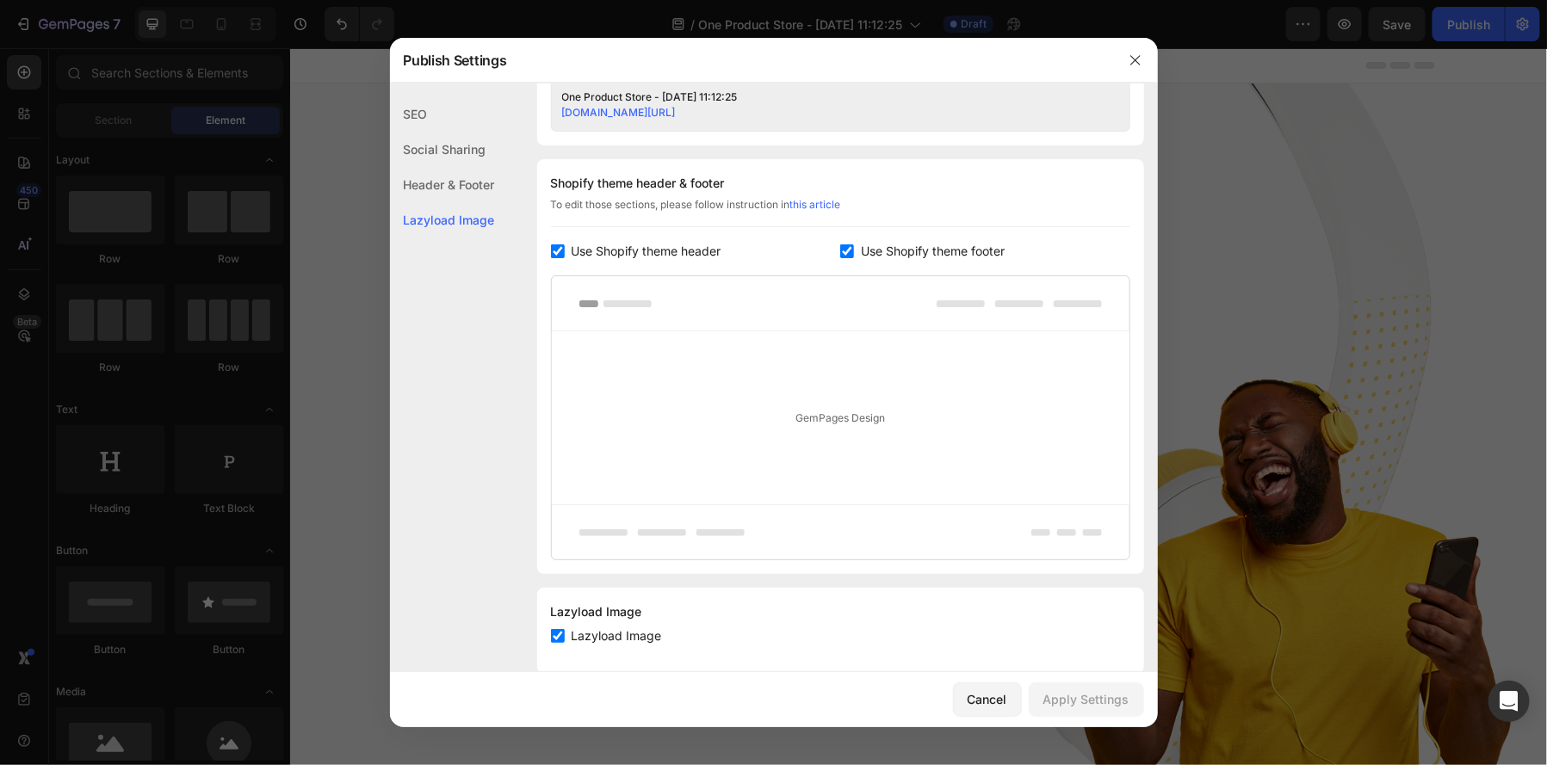
click at [554, 254] on input "checkbox" at bounding box center [558, 252] width 14 height 14
checkbox input "false"
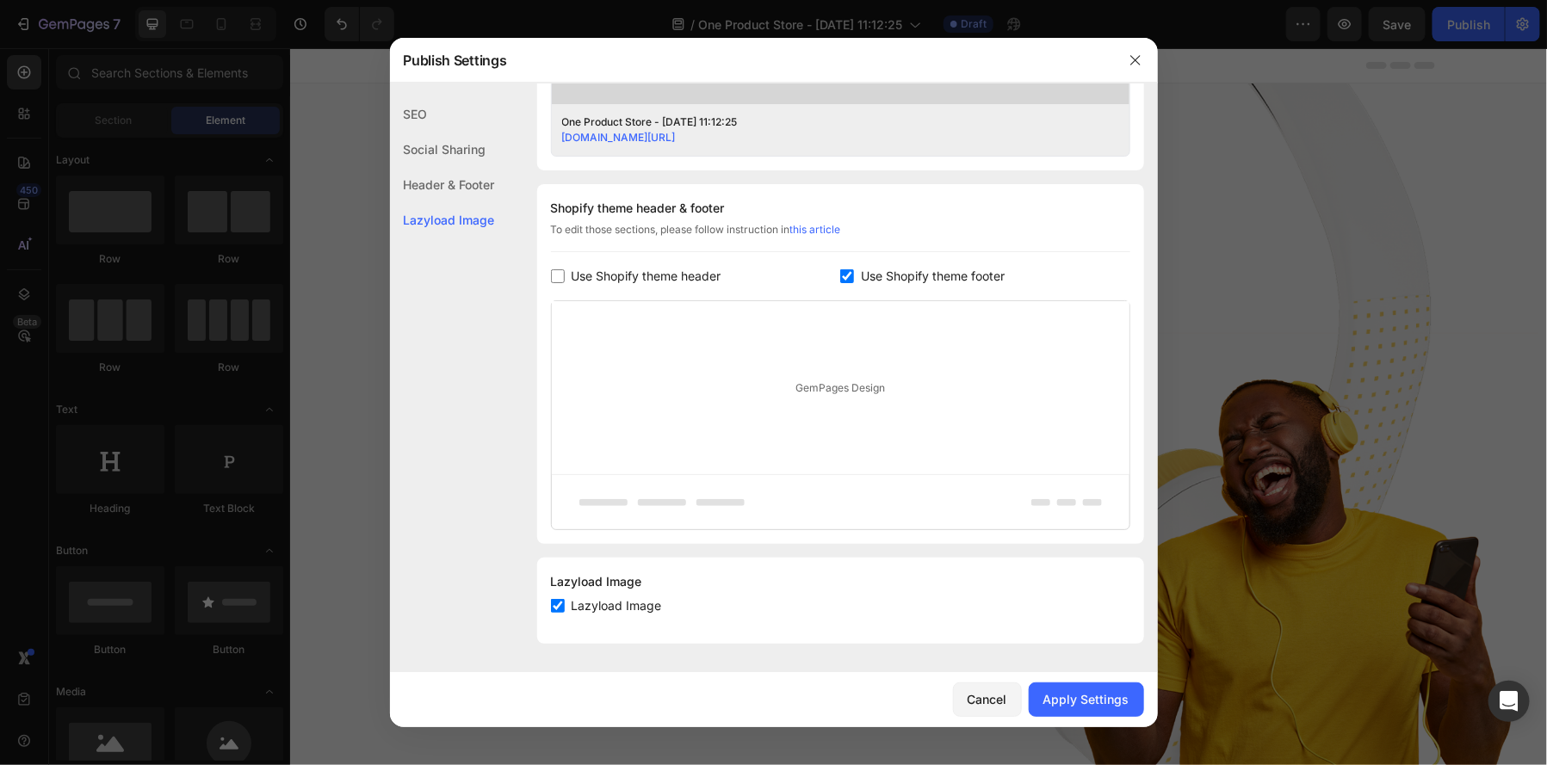
scroll to position [720, 0]
click at [849, 279] on input "checkbox" at bounding box center [847, 279] width 14 height 14
checkbox input "false"
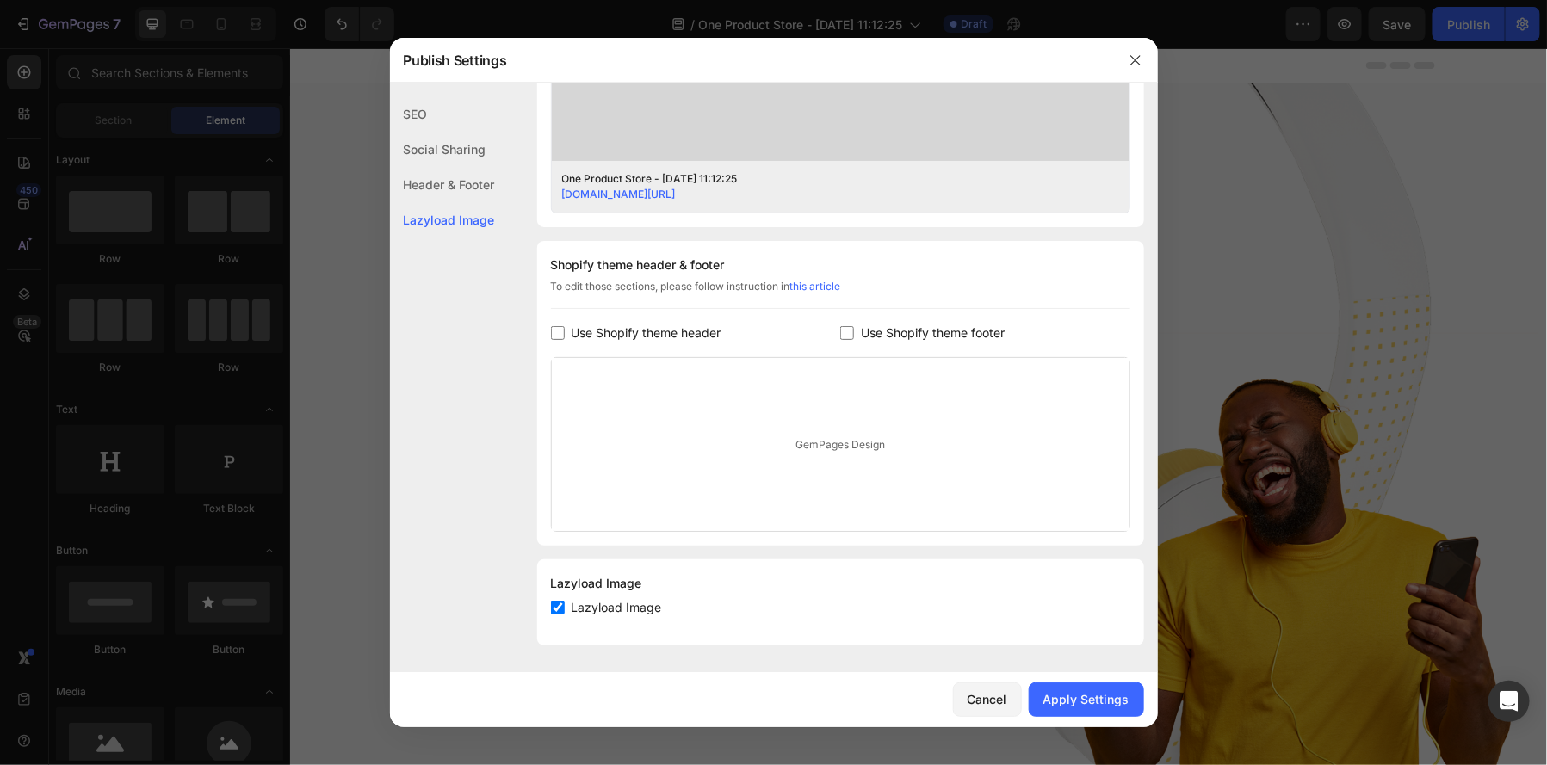
scroll to position [665, 0]
click at [1093, 695] on div "Apply Settings" at bounding box center [1086, 699] width 86 height 18
click at [1136, 65] on icon "button" at bounding box center [1136, 60] width 14 height 14
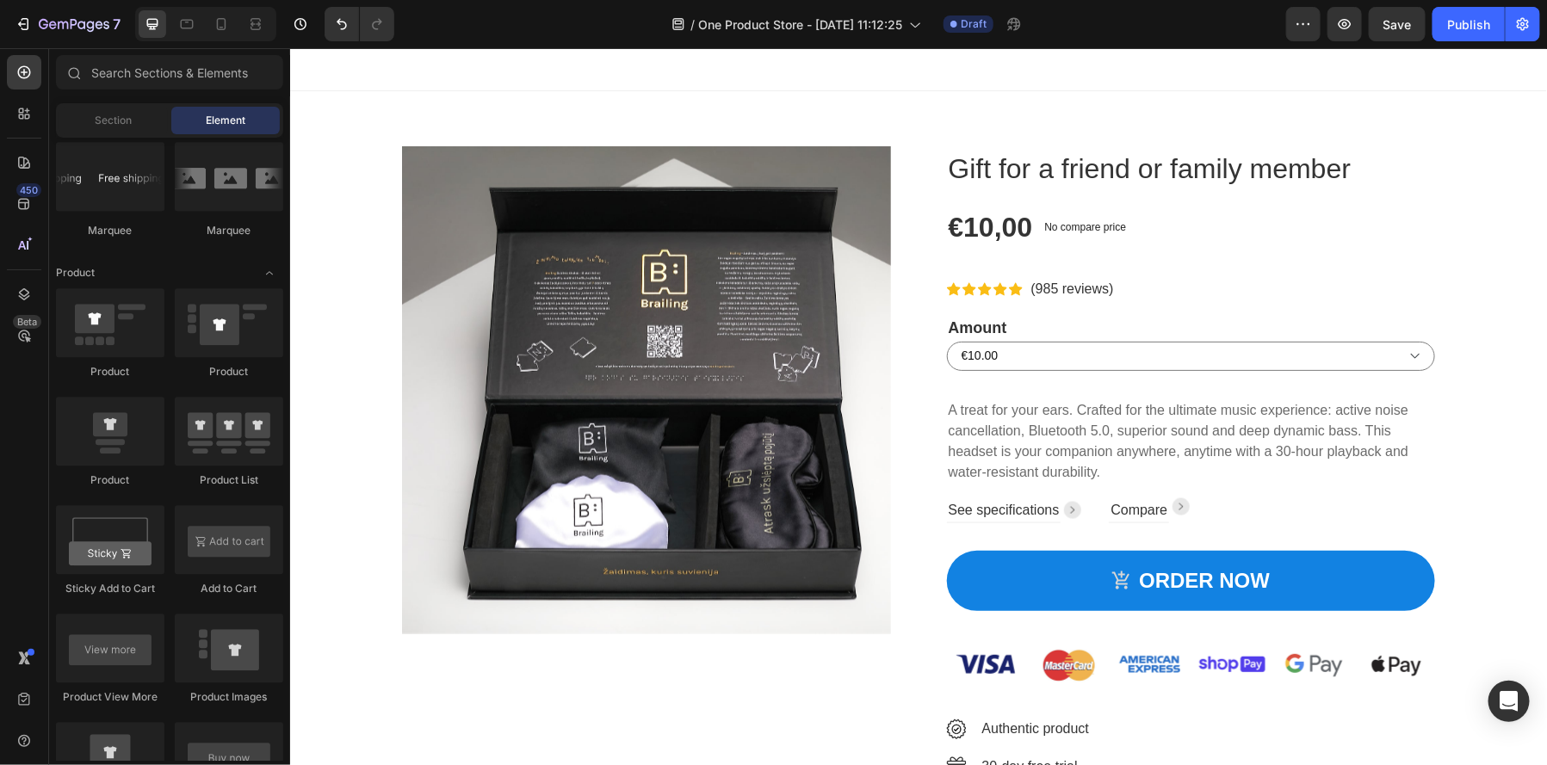
scroll to position [927, 0]
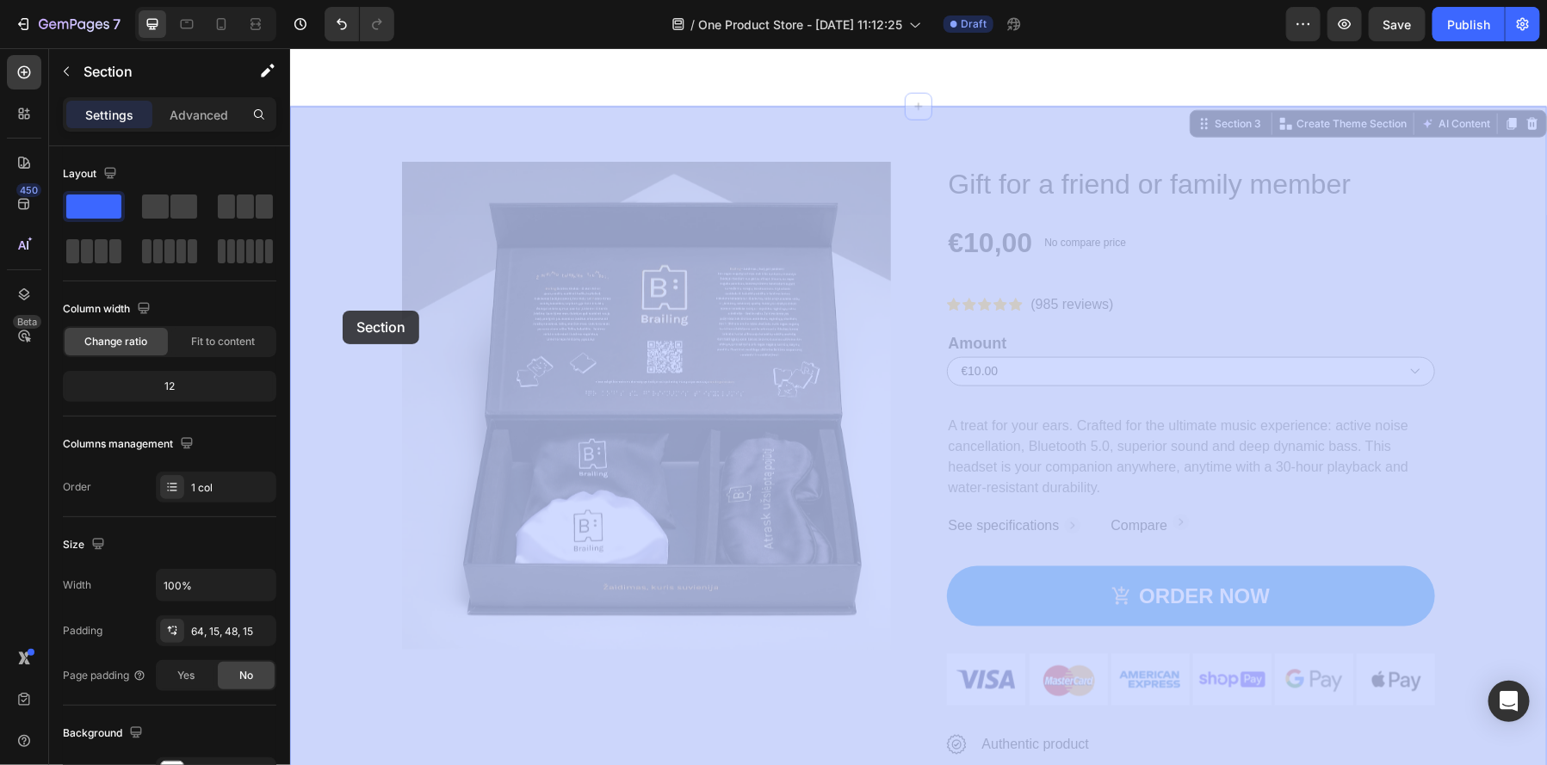
drag, startPoint x: 333, startPoint y: 352, endPoint x: 343, endPoint y: 319, distance: 34.9
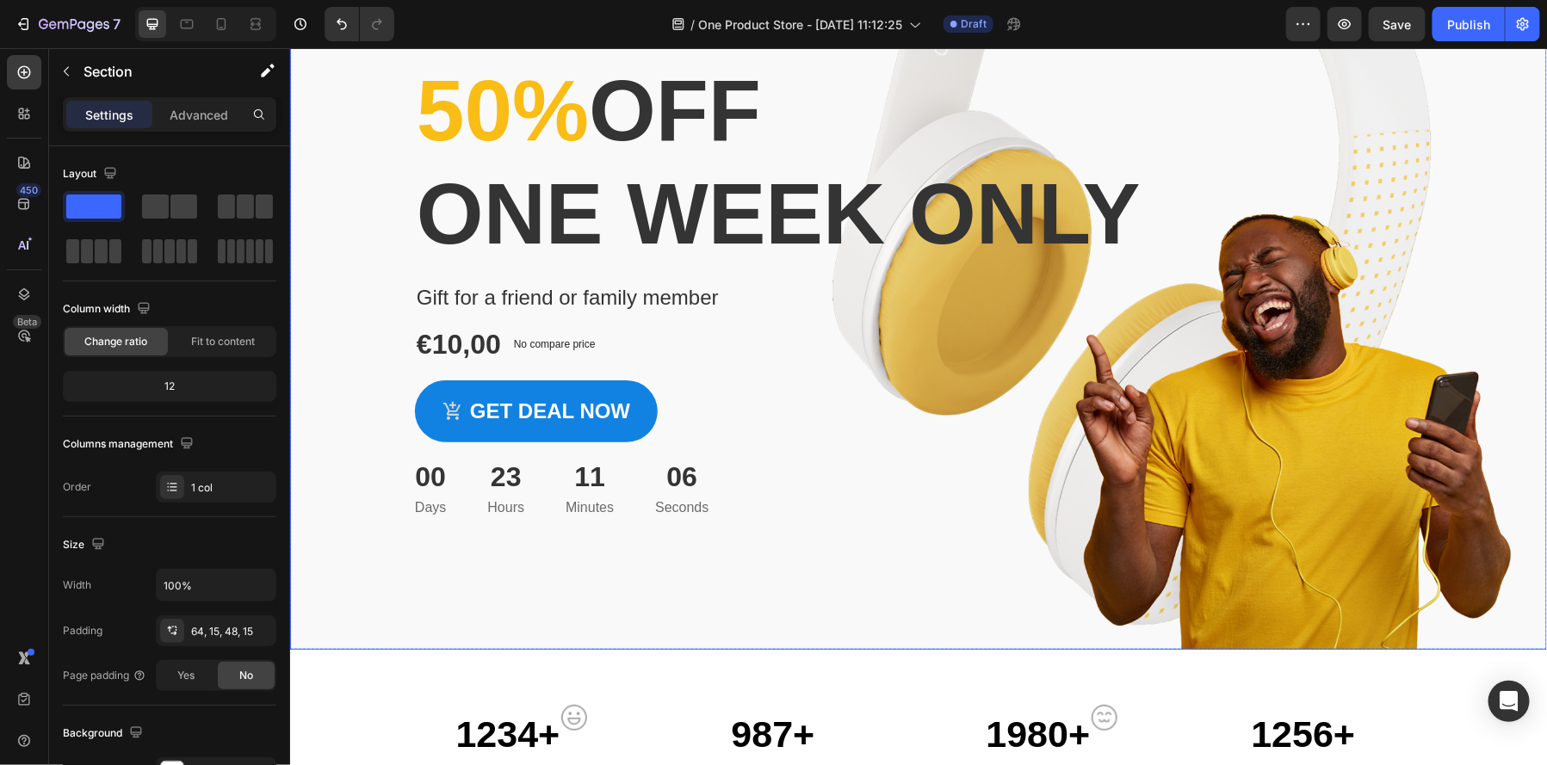
scroll to position [155, 0]
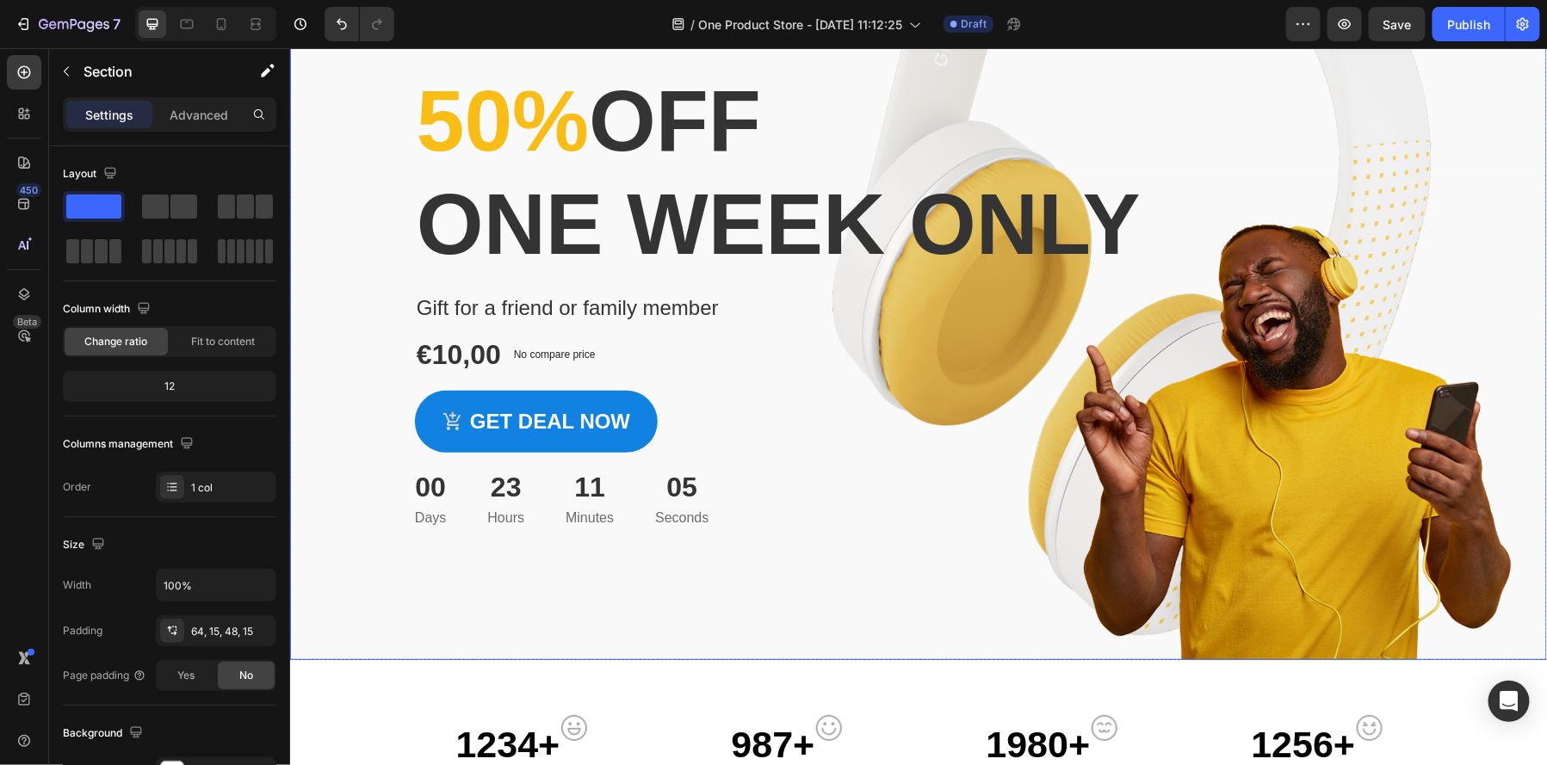
click at [330, 469] on div "Overlay" at bounding box center [917, 294] width 1257 height 732
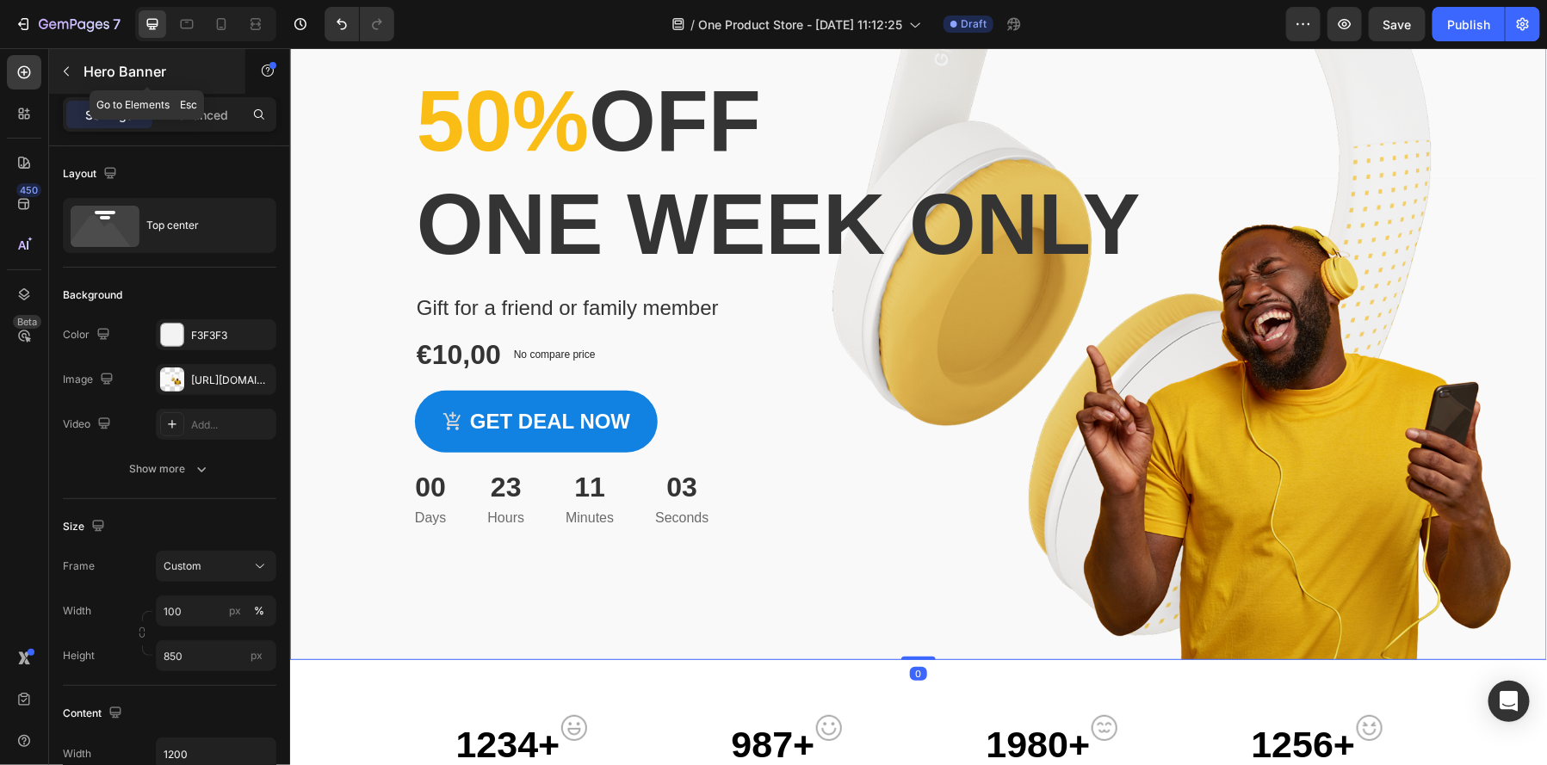
click at [71, 78] on button "button" at bounding box center [67, 72] width 28 height 28
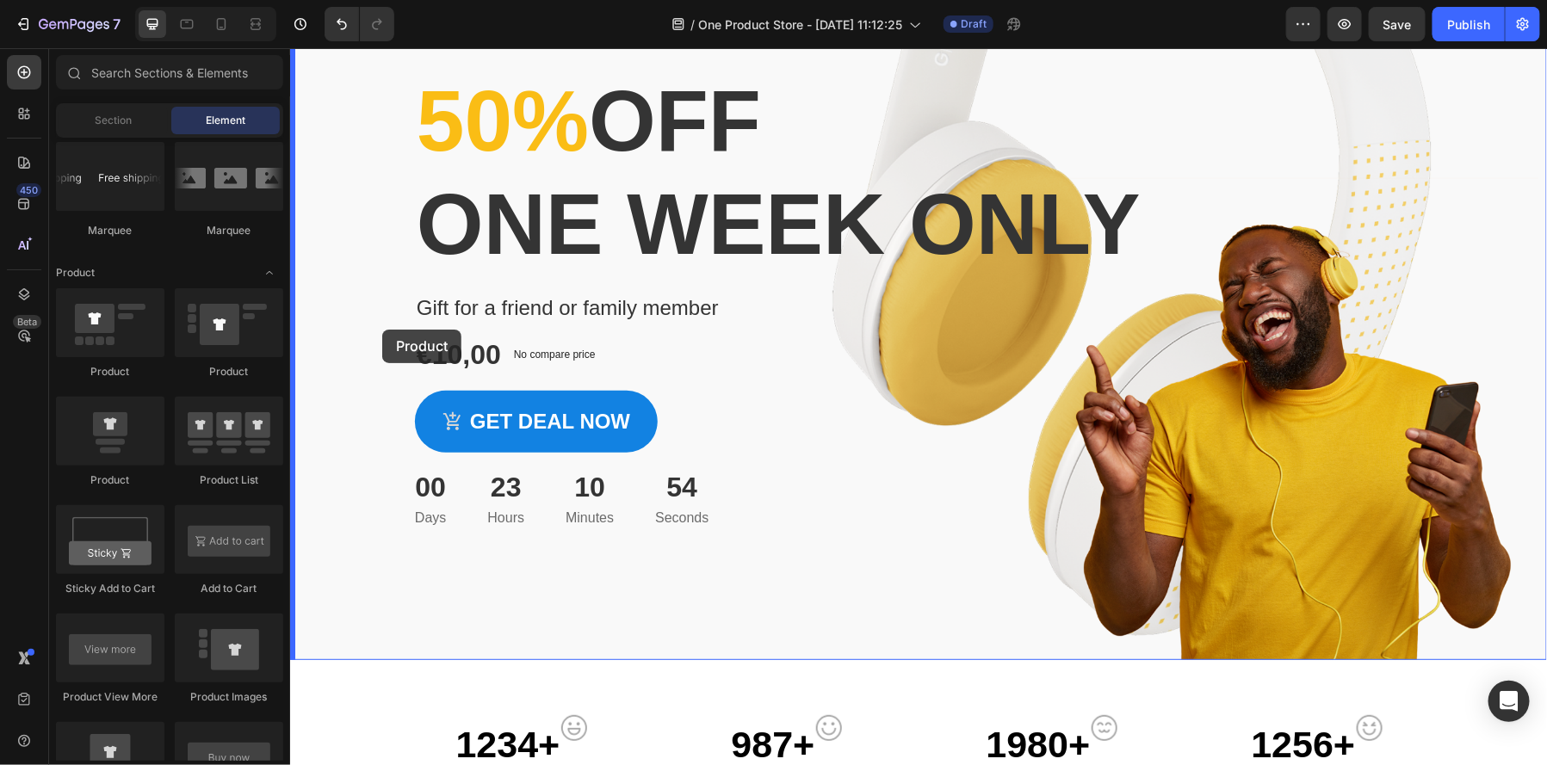
drag, startPoint x: 415, startPoint y: 406, endPoint x: 387, endPoint y: 329, distance: 81.4
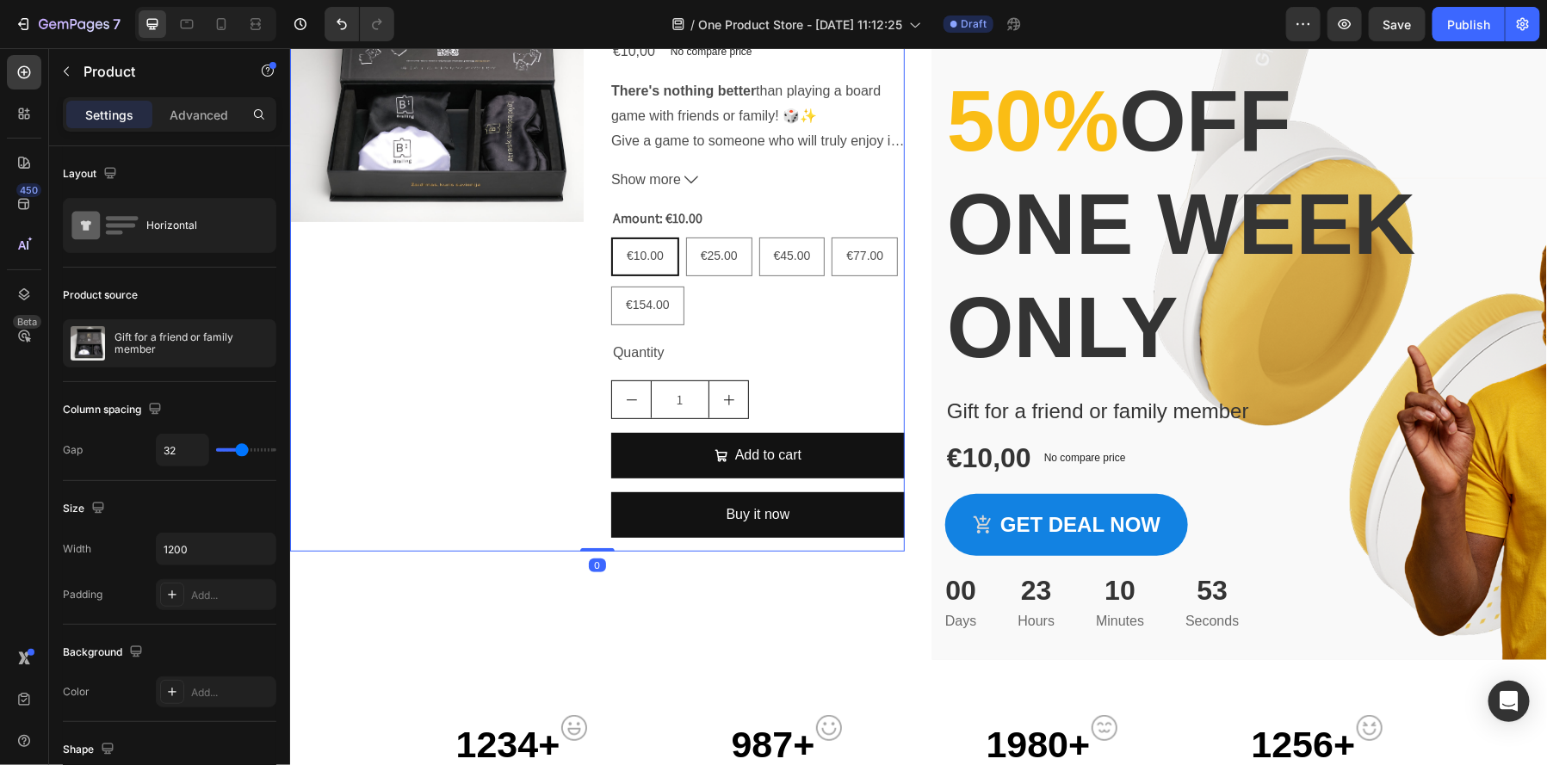
scroll to position [0, 0]
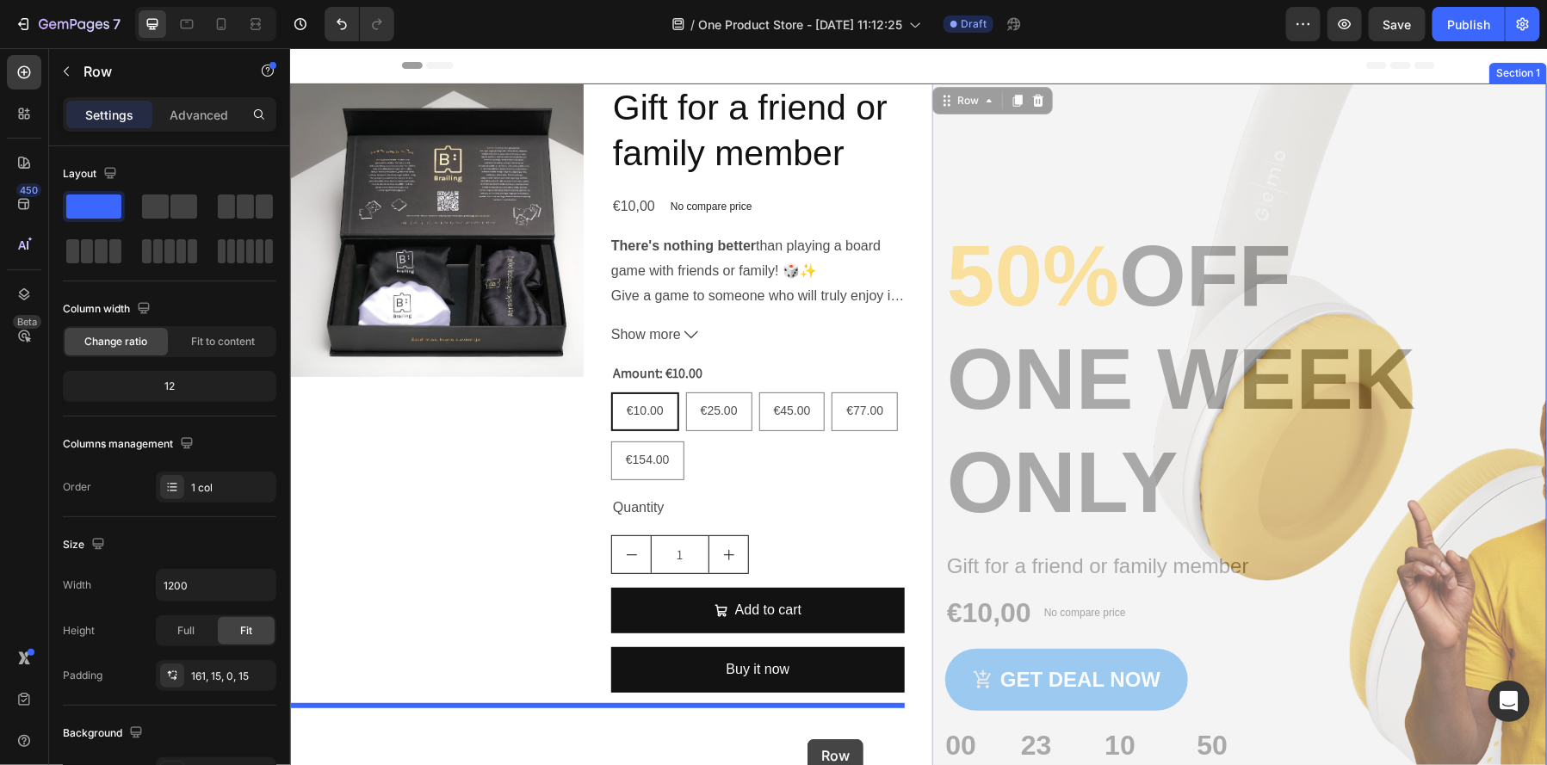
drag, startPoint x: 957, startPoint y: 135, endPoint x: 807, endPoint y: 739, distance: 621.8
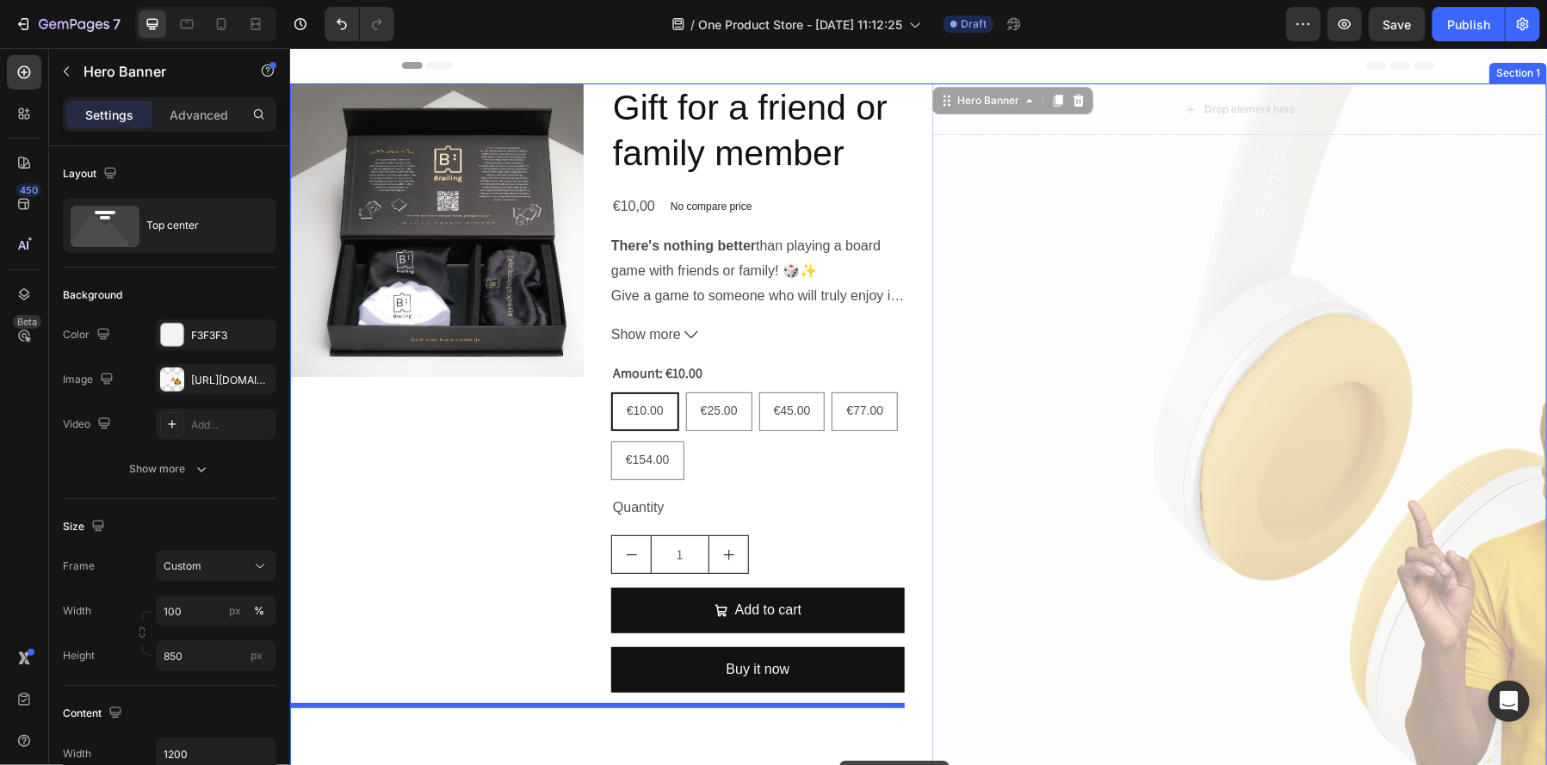
drag, startPoint x: 1144, startPoint y: 228, endPoint x: 839, endPoint y: 760, distance: 613.6
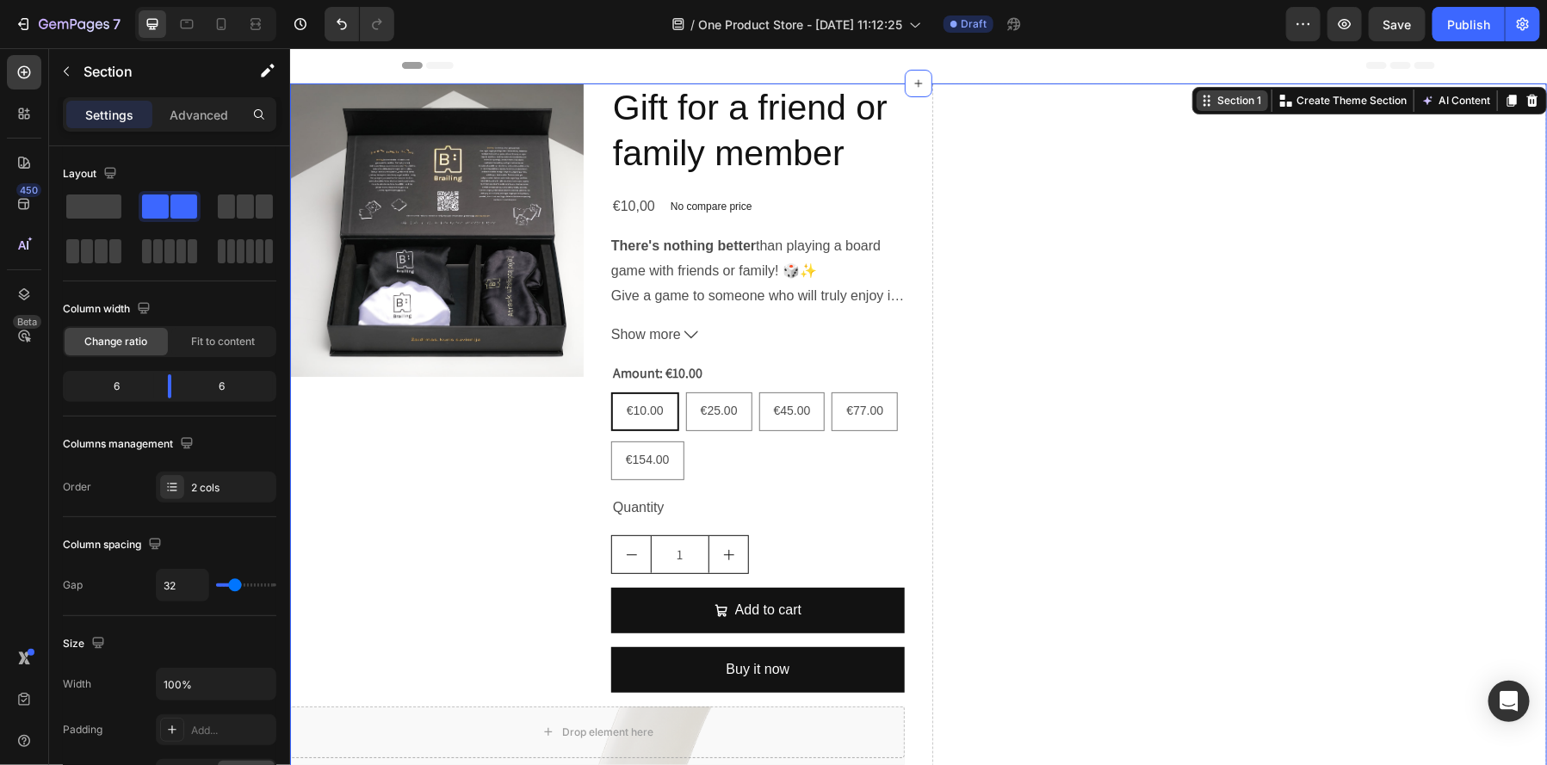
click at [1247, 103] on div "Section 1" at bounding box center [1238, 99] width 51 height 15
click at [1529, 103] on icon at bounding box center [1531, 100] width 11 height 12
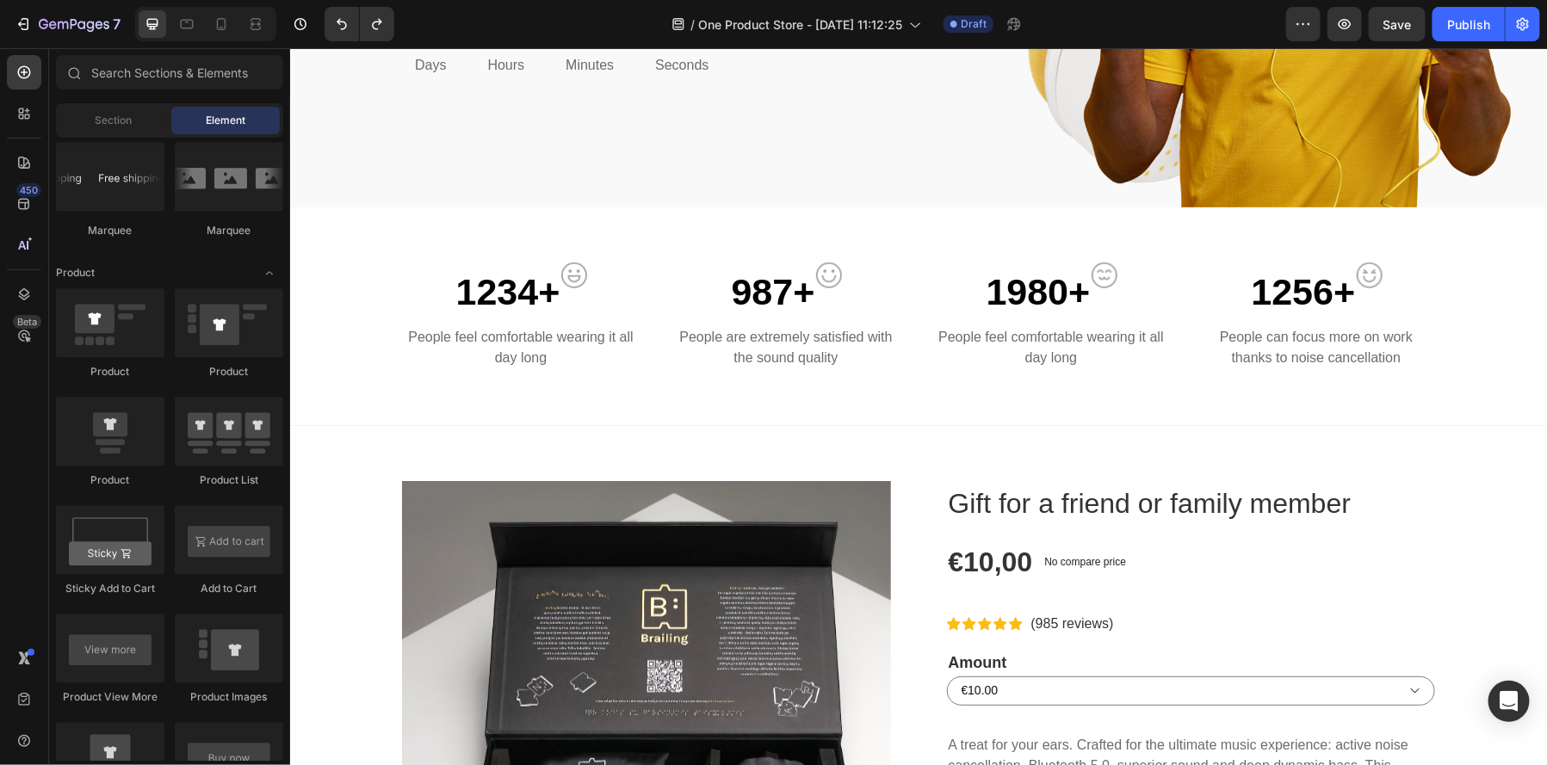
scroll to position [611, 0]
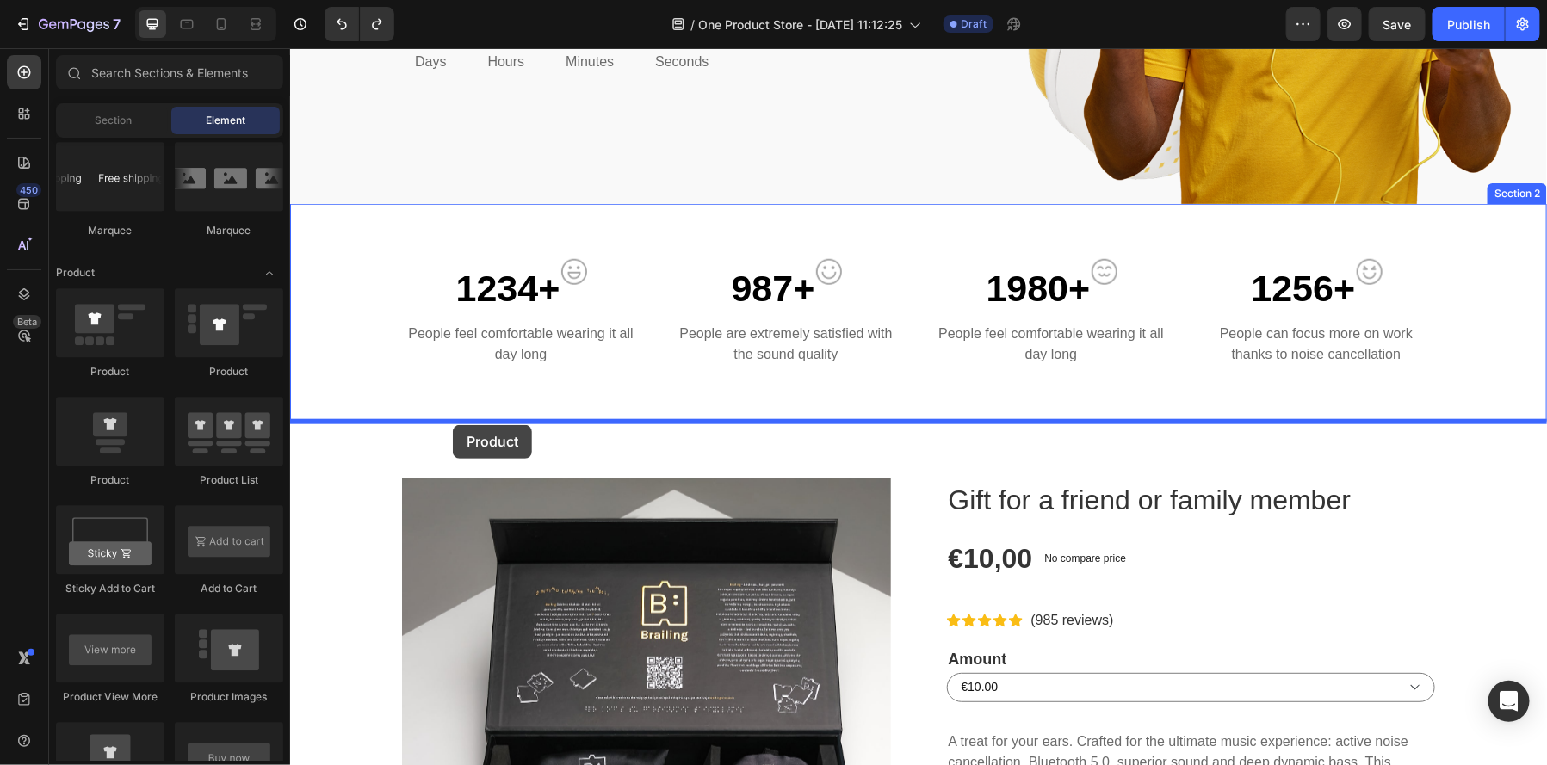
drag, startPoint x: 412, startPoint y: 386, endPoint x: 452, endPoint y: 424, distance: 55.4
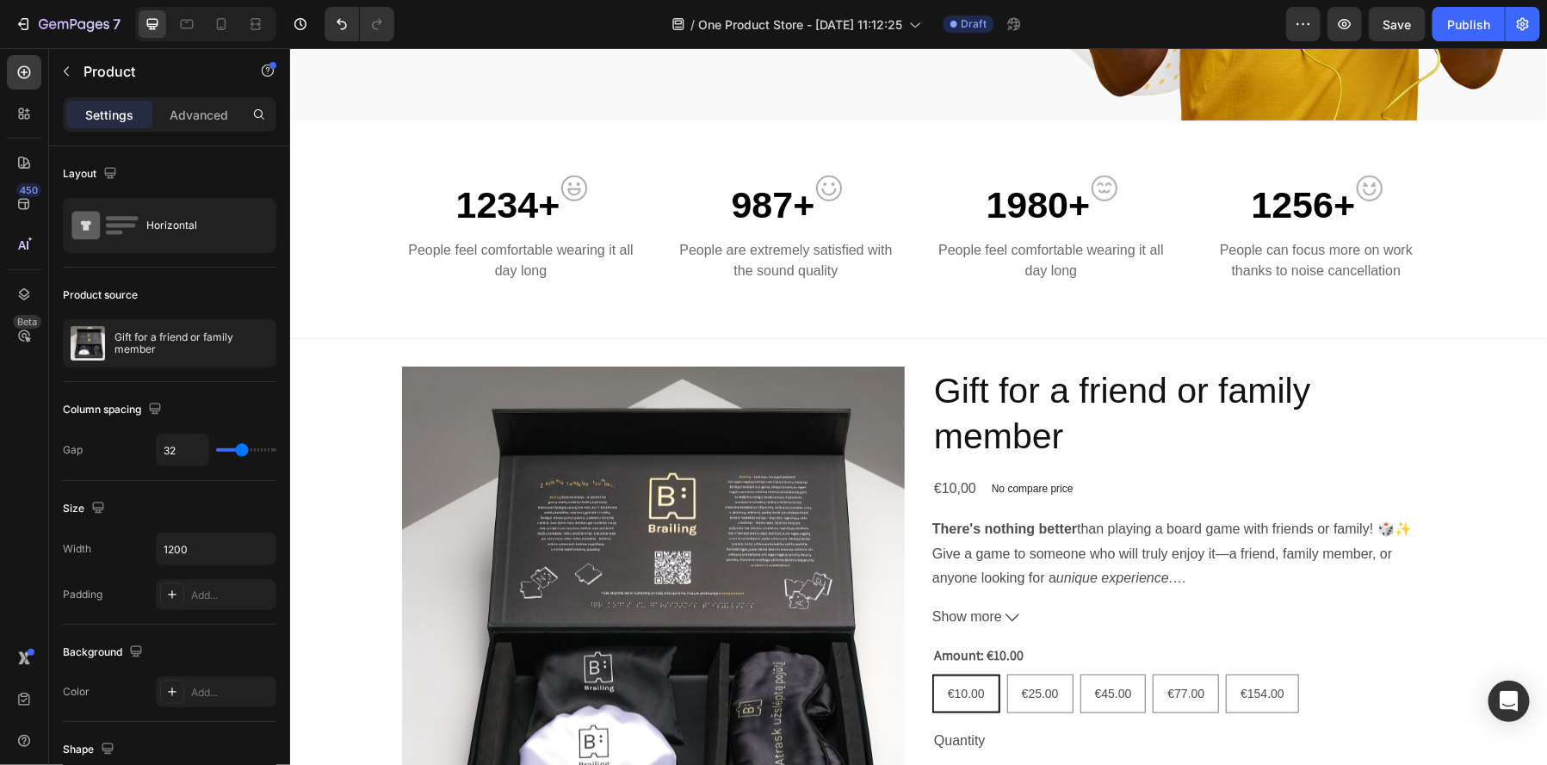
scroll to position [676, 0]
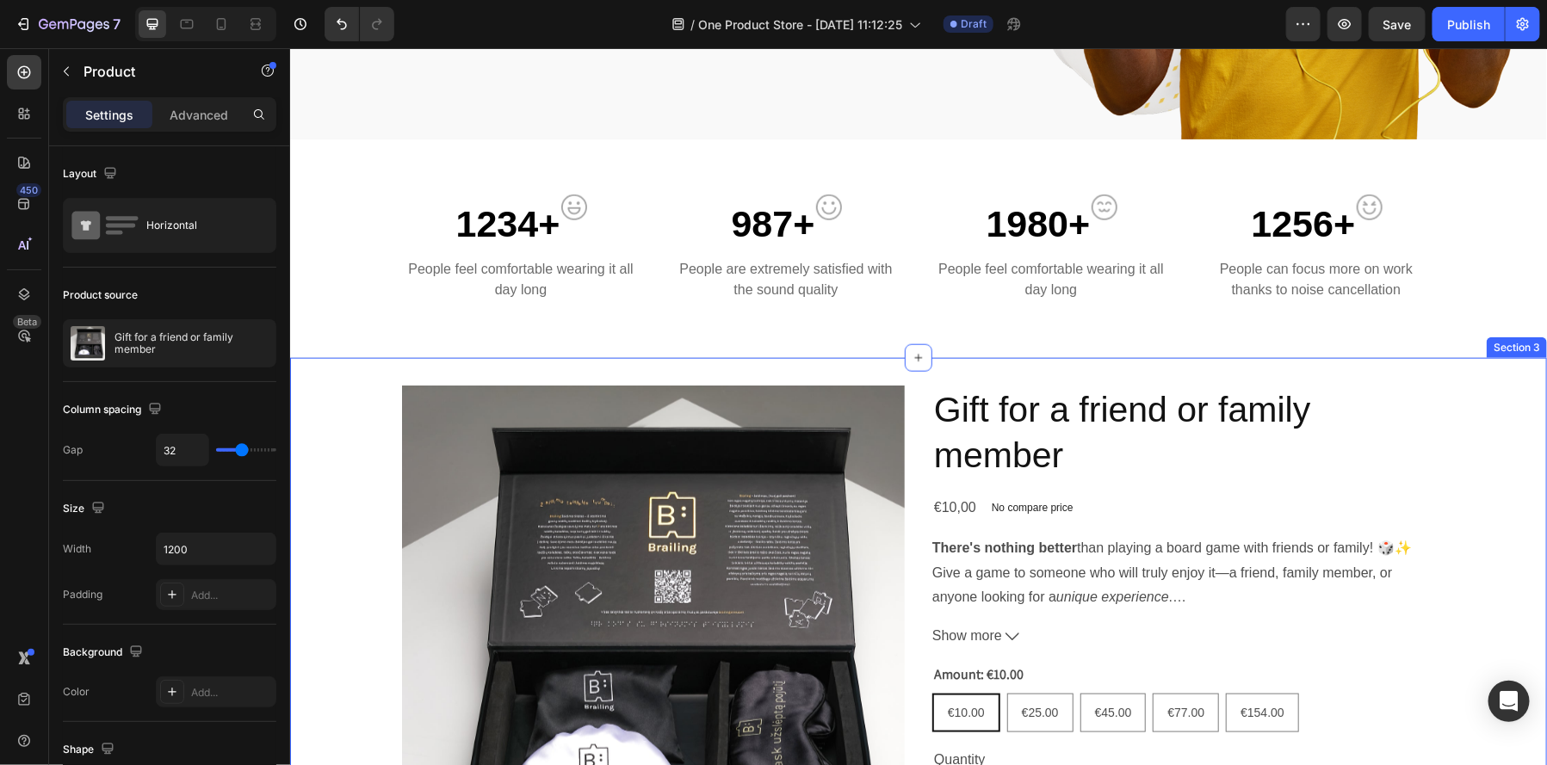
click at [361, 412] on div "Product Images Gift for a friend or family member Product Title €10,00 Product …" at bounding box center [917, 672] width 1257 height 574
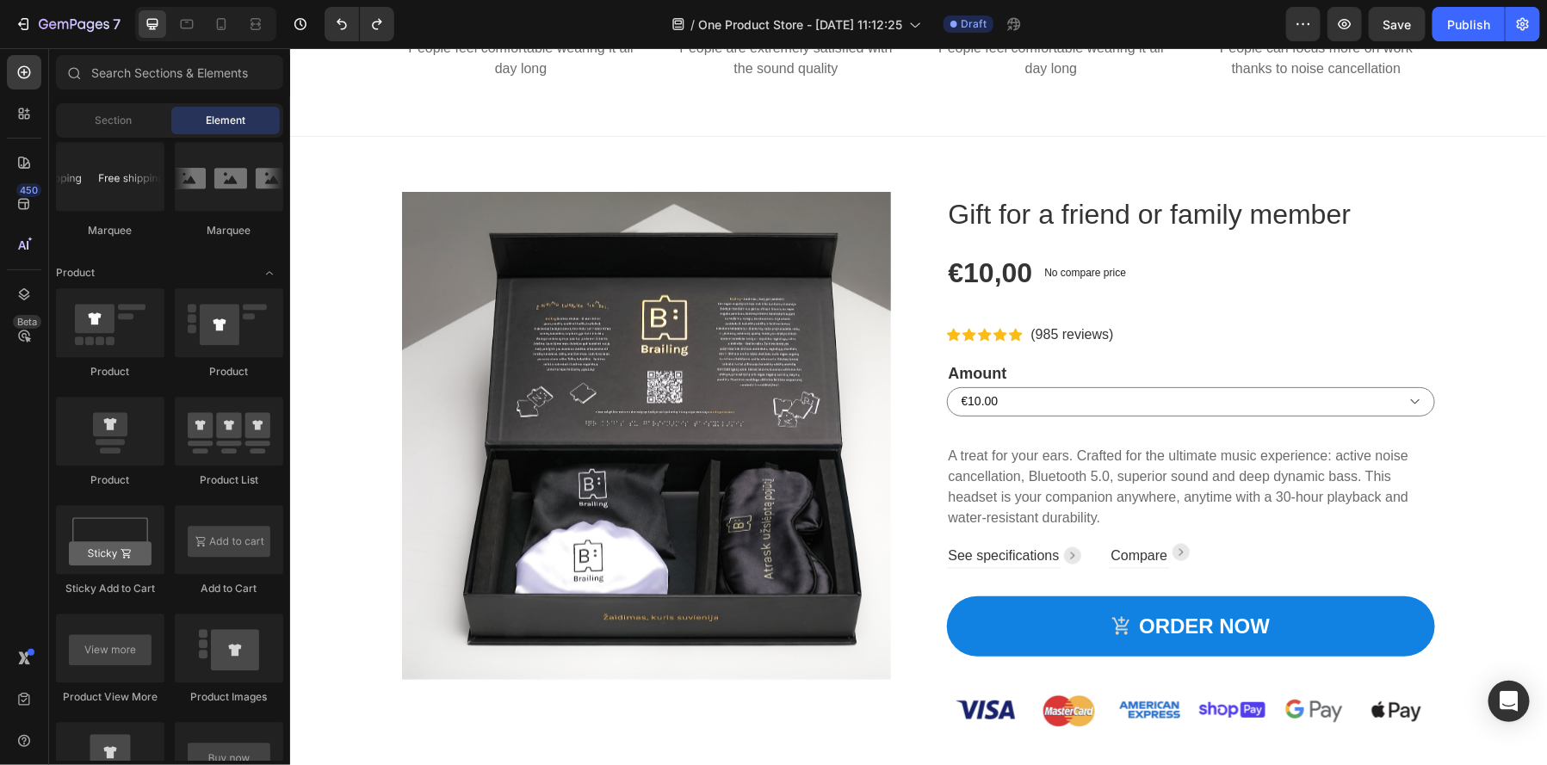
scroll to position [896, 0]
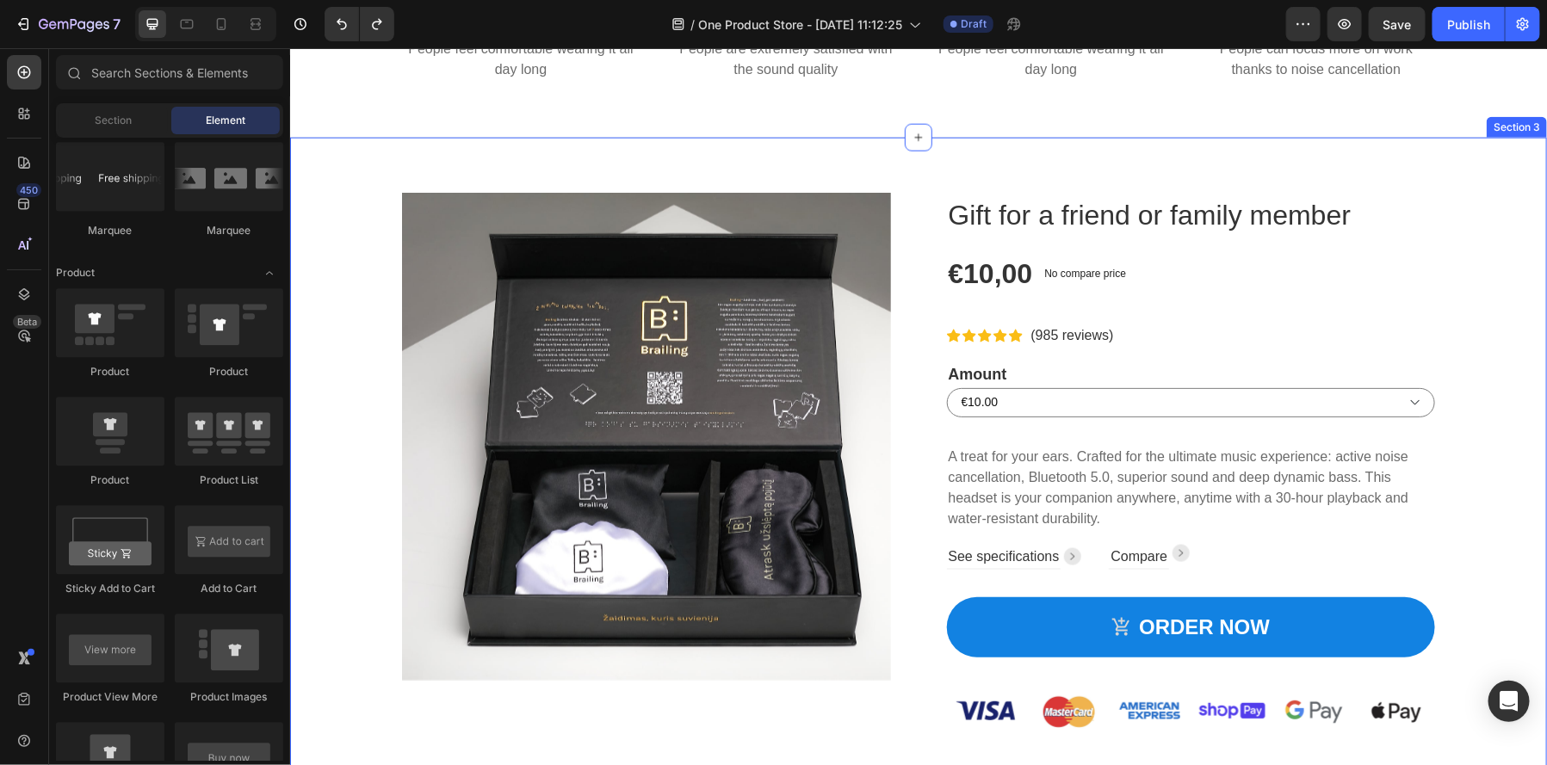
click at [522, 458] on img at bounding box center [645, 436] width 489 height 489
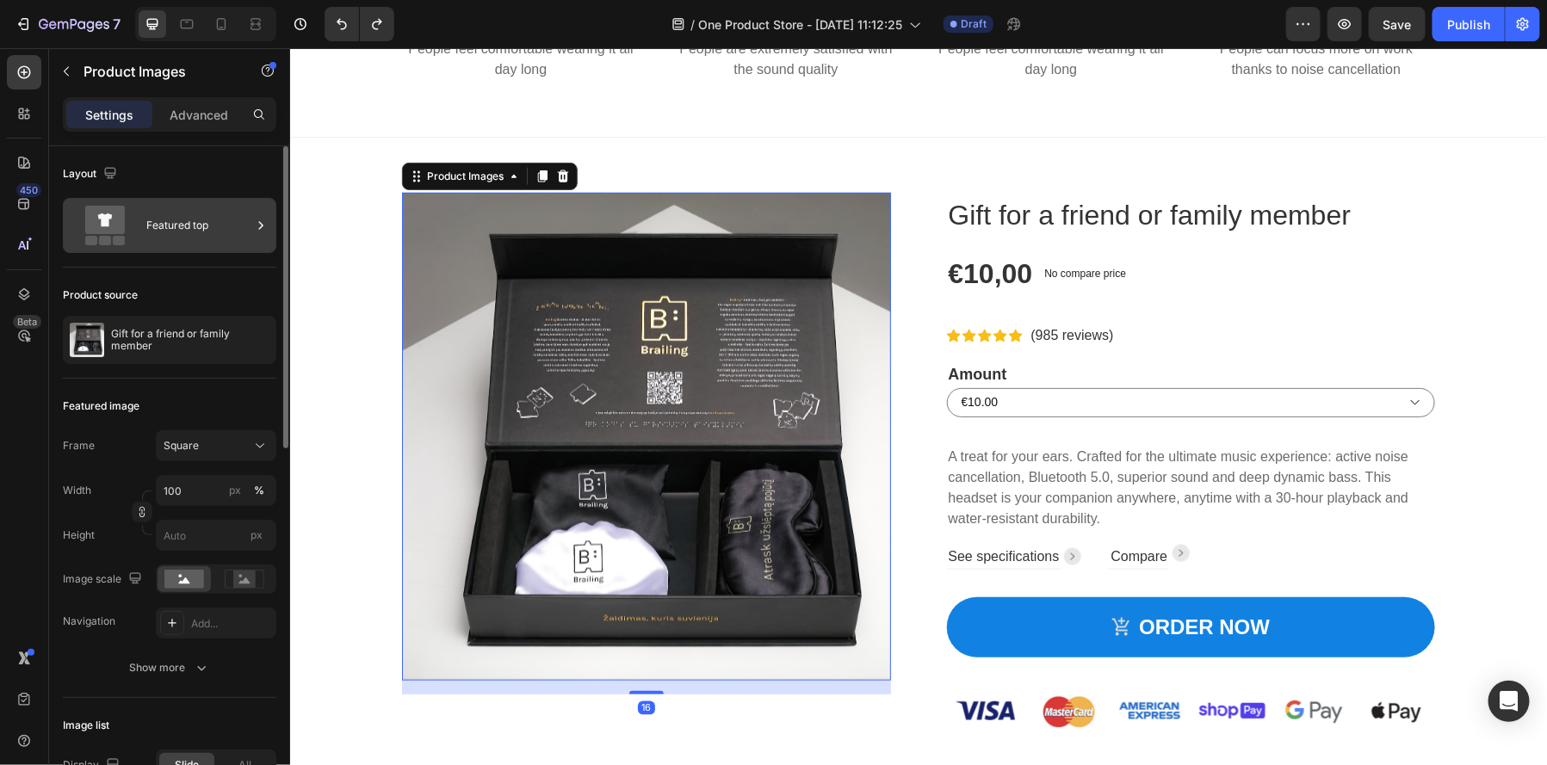
click at [209, 227] on div "Featured top" at bounding box center [198, 226] width 105 height 40
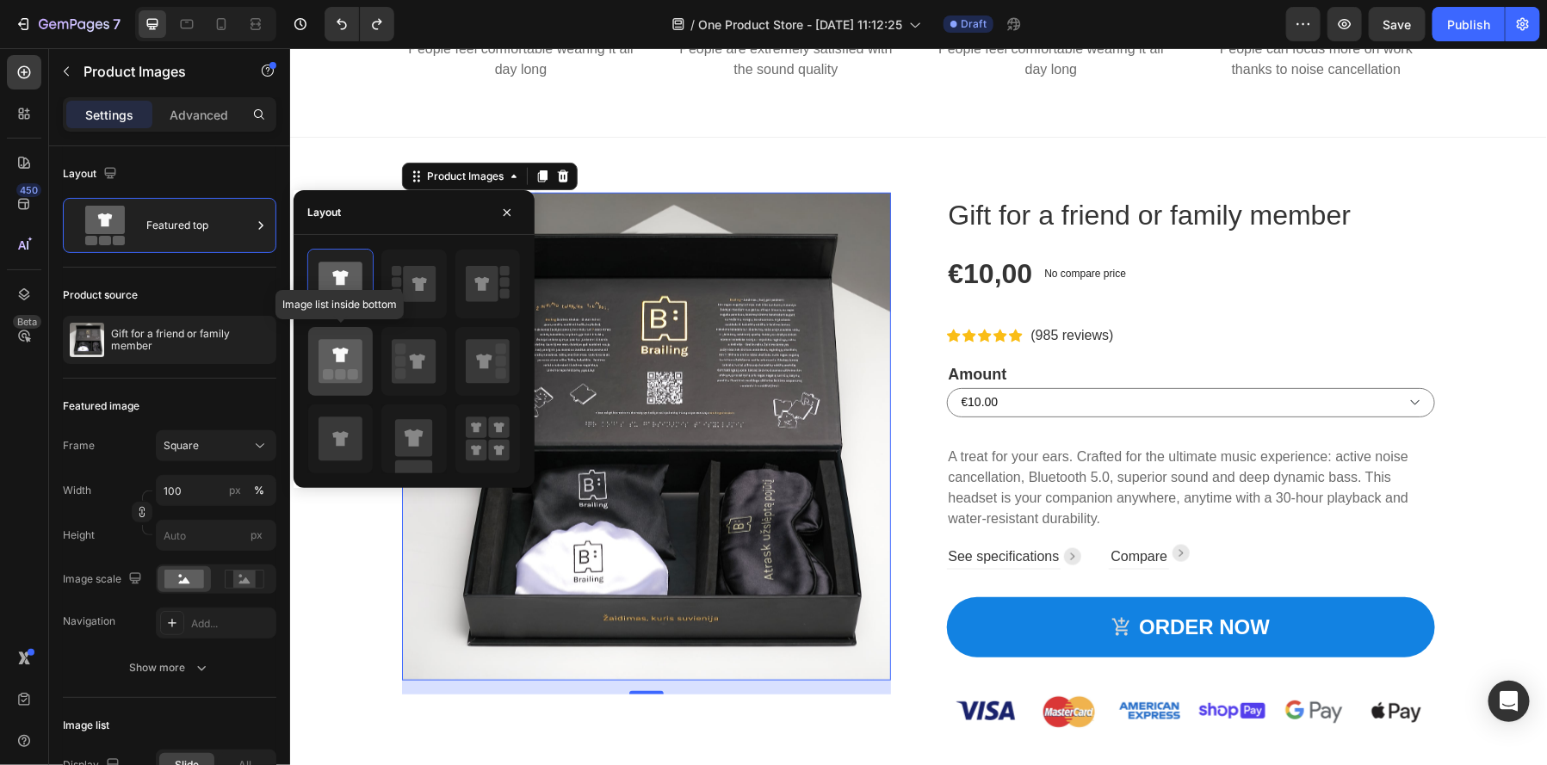
click at [339, 368] on icon at bounding box center [341, 362] width 44 height 44
type input "20"
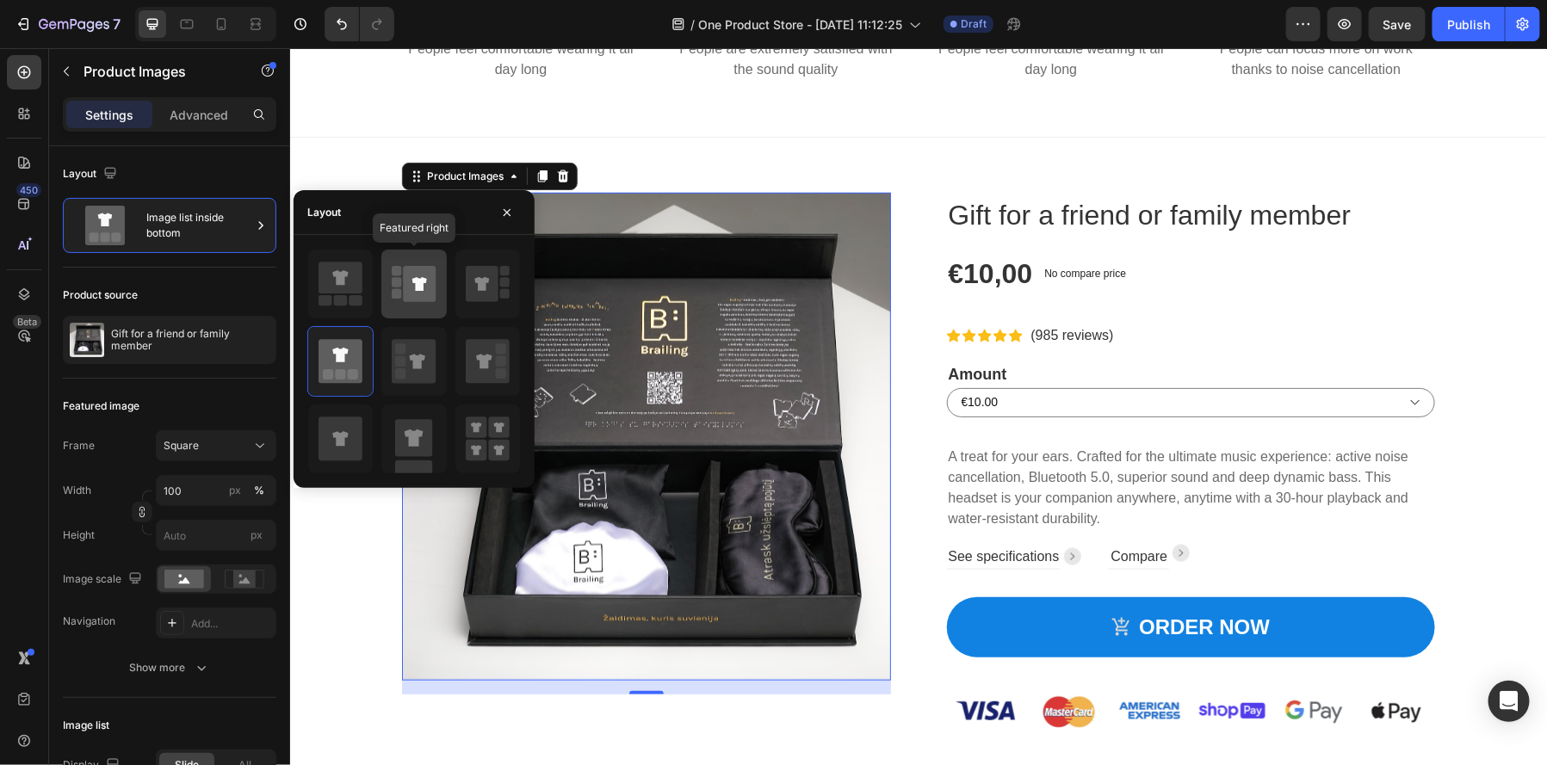
click at [417, 290] on icon at bounding box center [420, 284] width 33 height 36
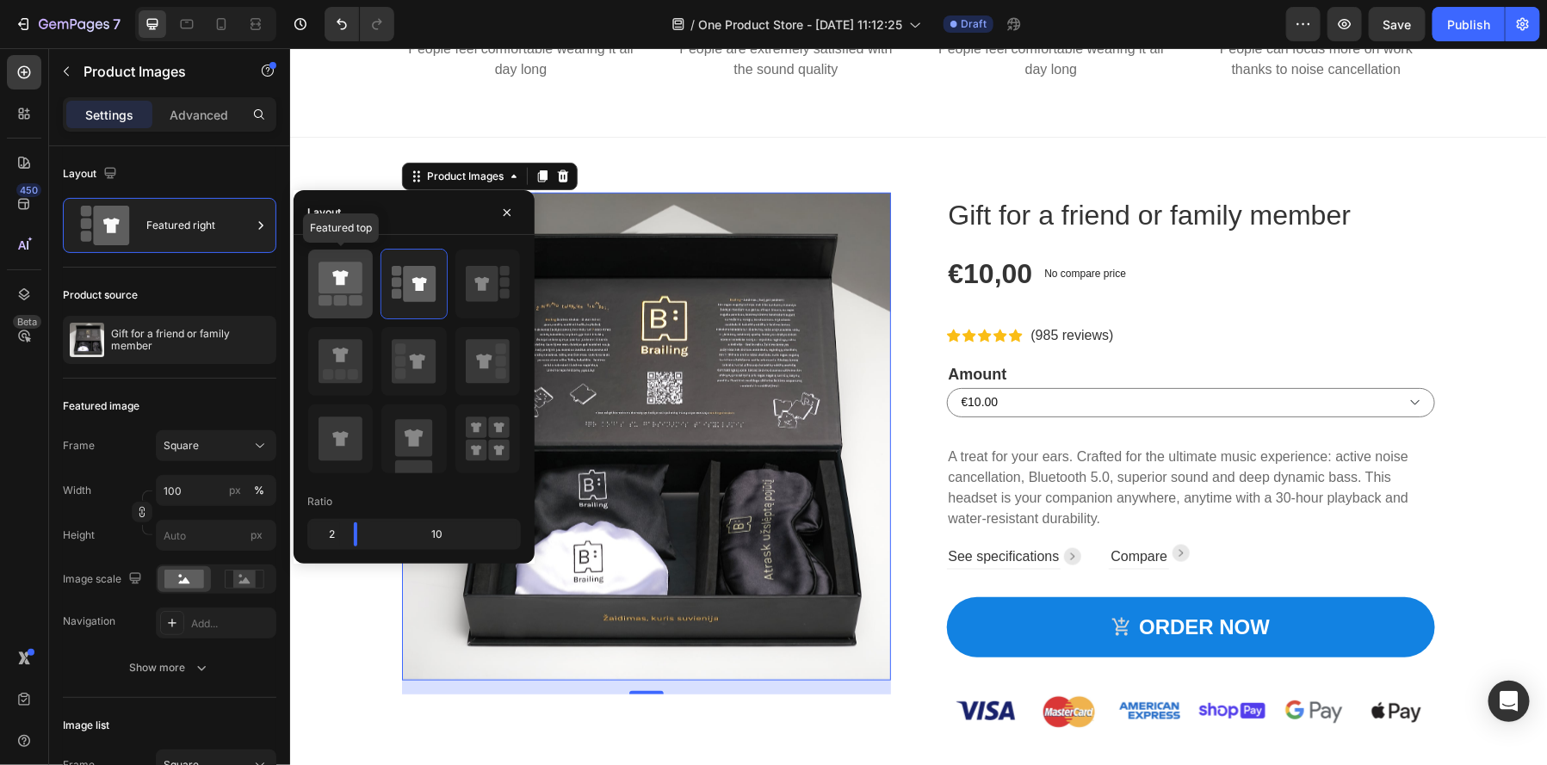
click at [350, 290] on icon at bounding box center [341, 279] width 44 height 32
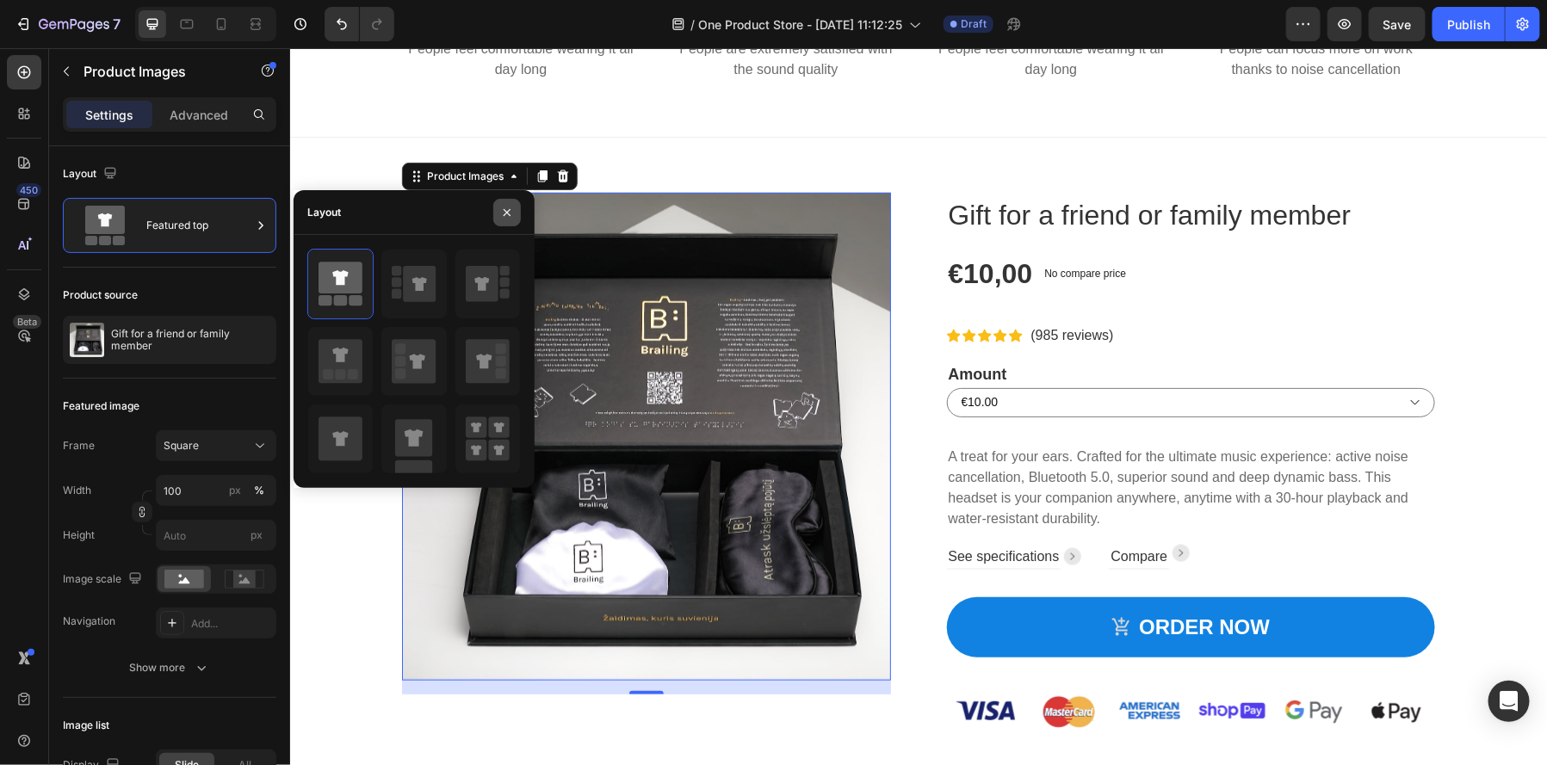
click at [513, 207] on icon "button" at bounding box center [507, 213] width 14 height 14
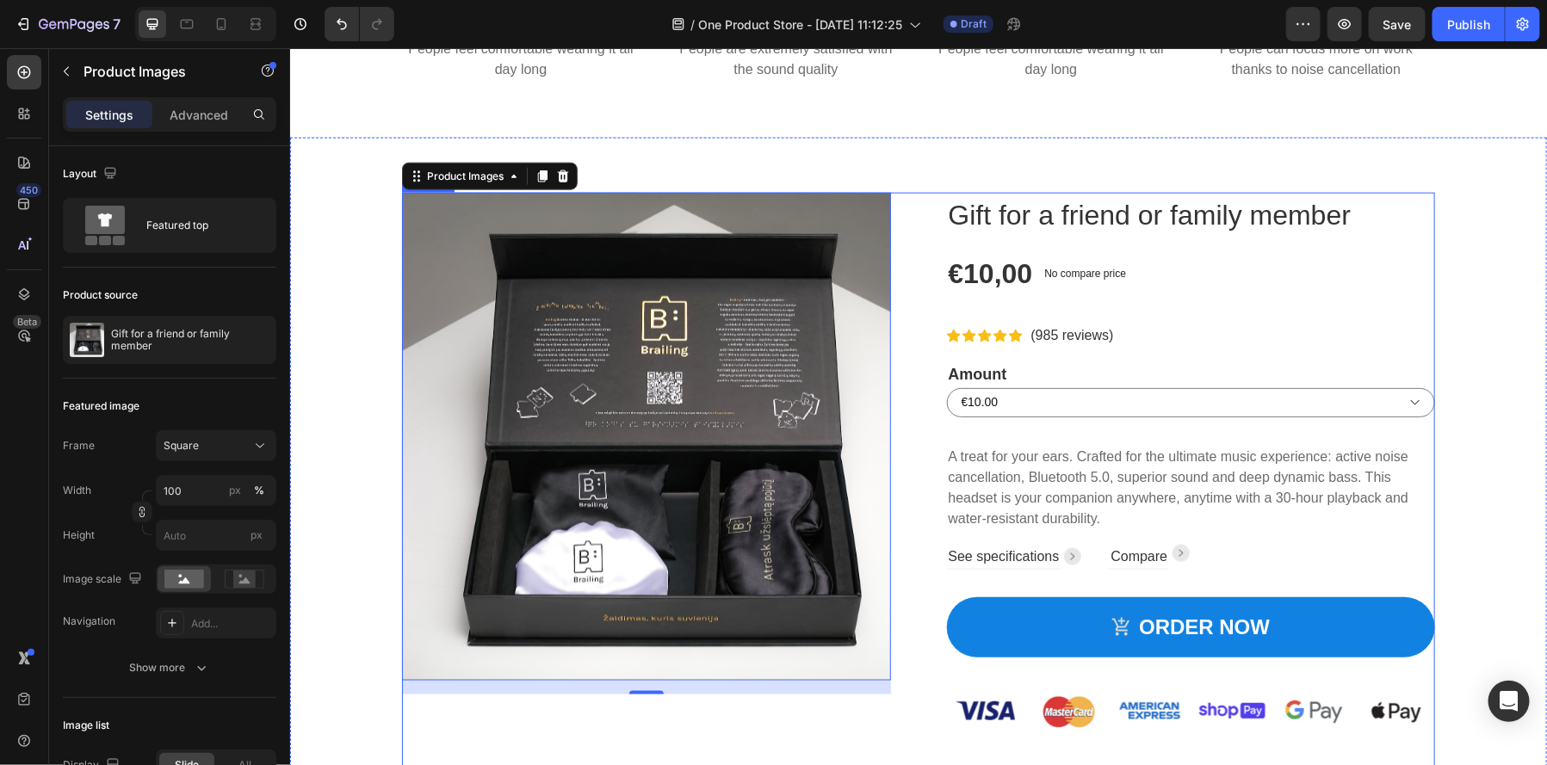
scroll to position [982, 0]
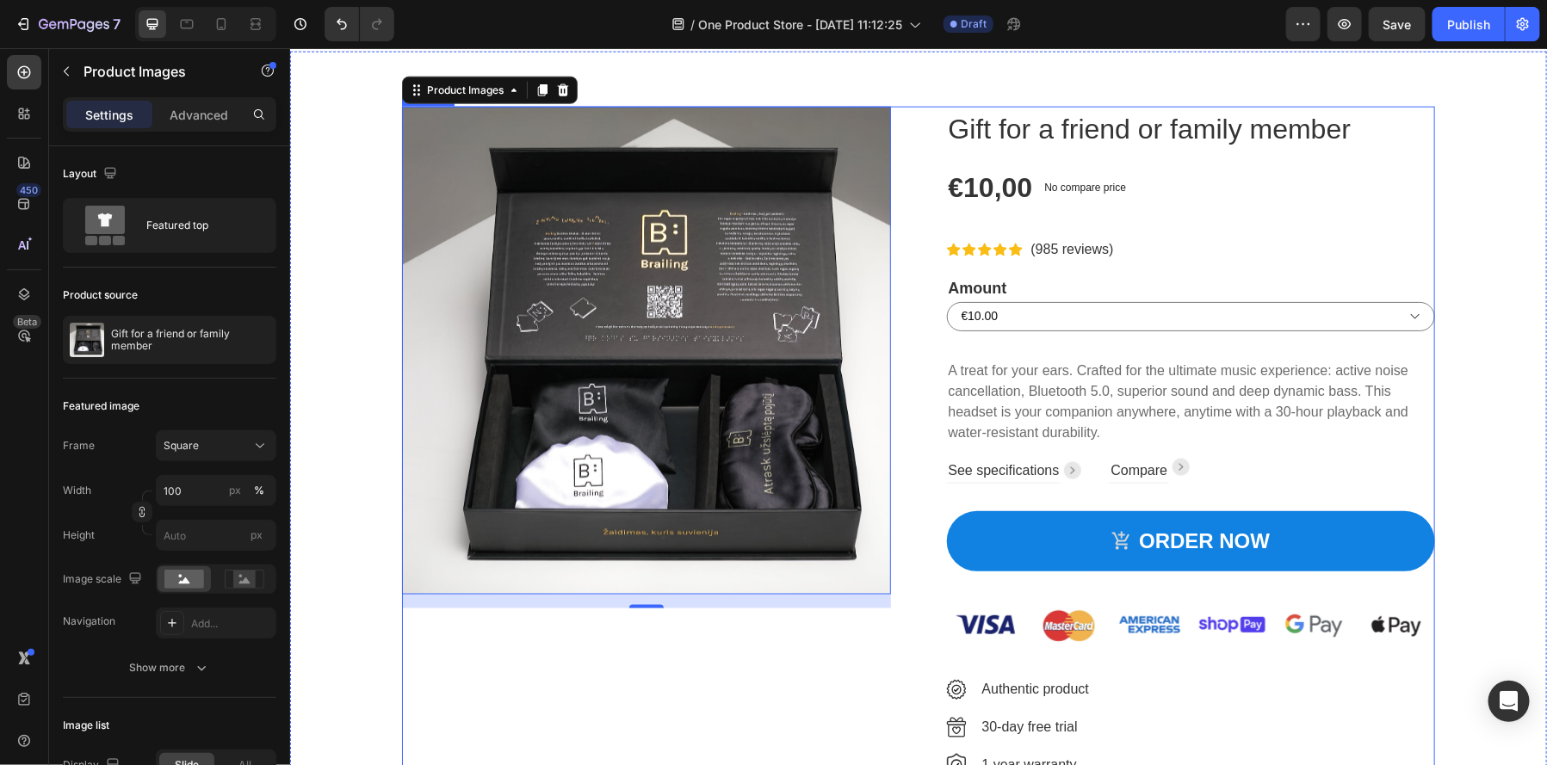
drag, startPoint x: 597, startPoint y: 603, endPoint x: 597, endPoint y: 619, distance: 16.4
click at [597, 619] on div "Product Images 16" at bounding box center [645, 486] width 489 height 761
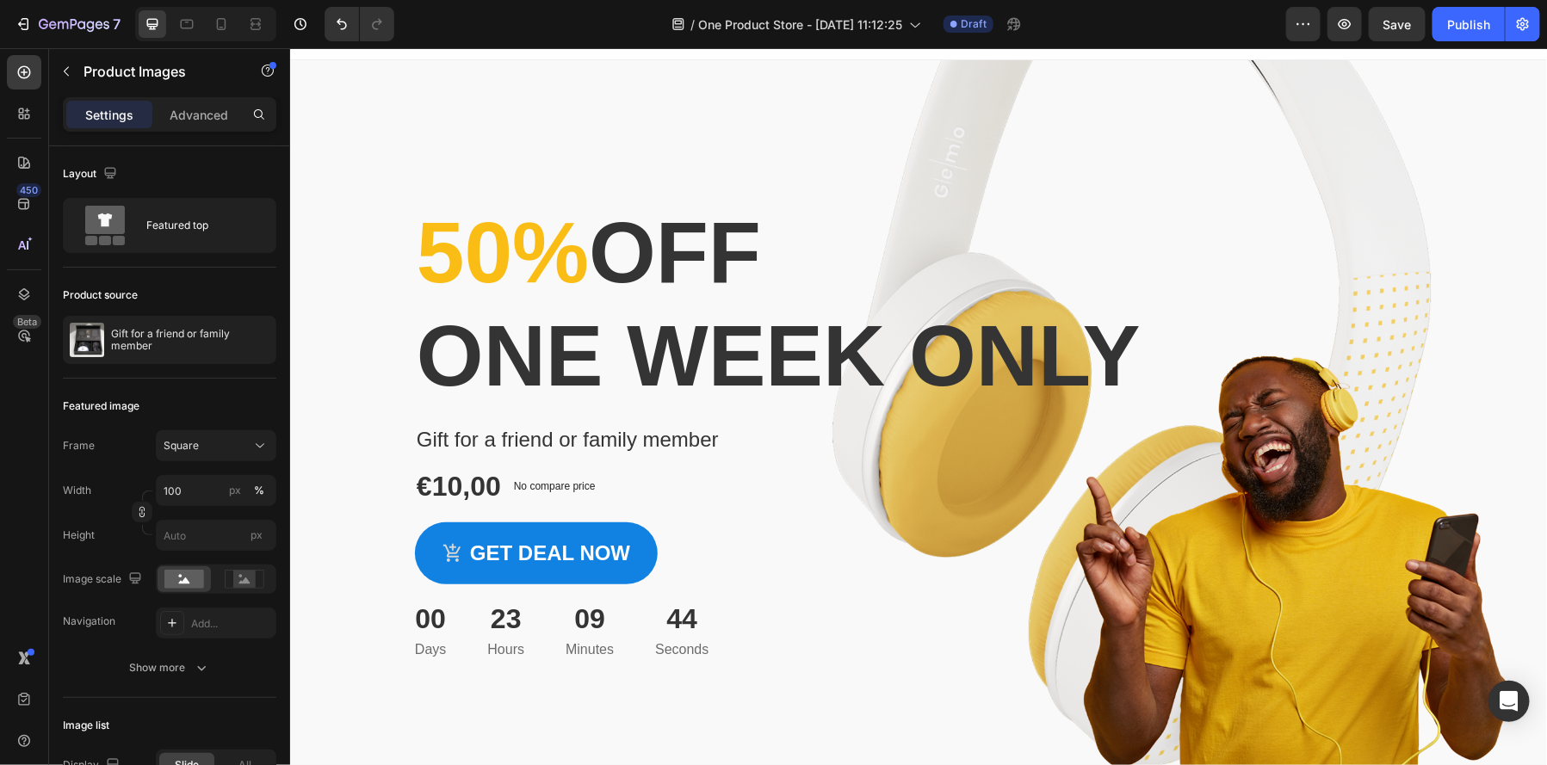
scroll to position [0, 0]
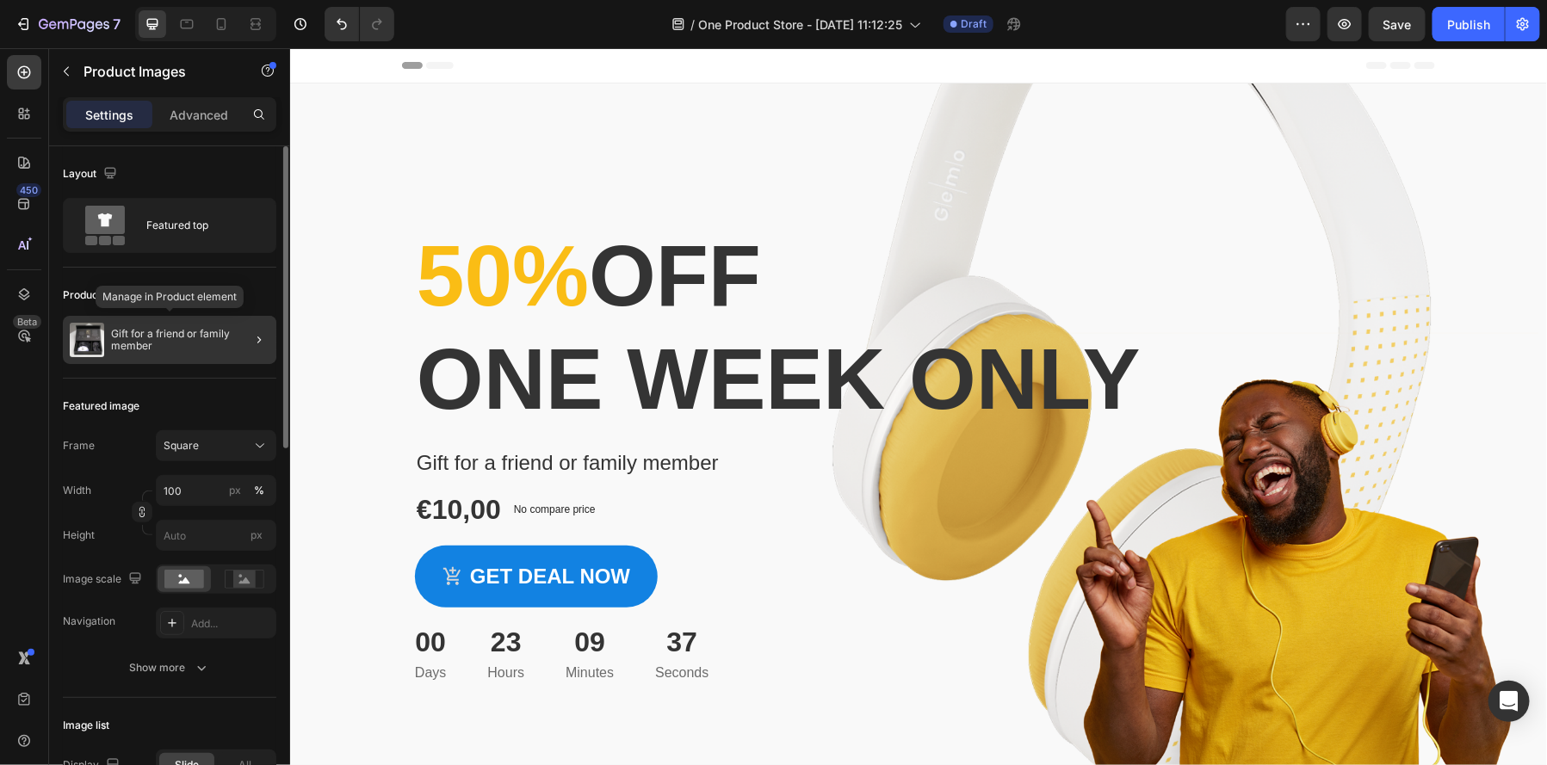
click at [211, 319] on div "Gift for a friend or family member" at bounding box center [170, 340] width 214 height 48
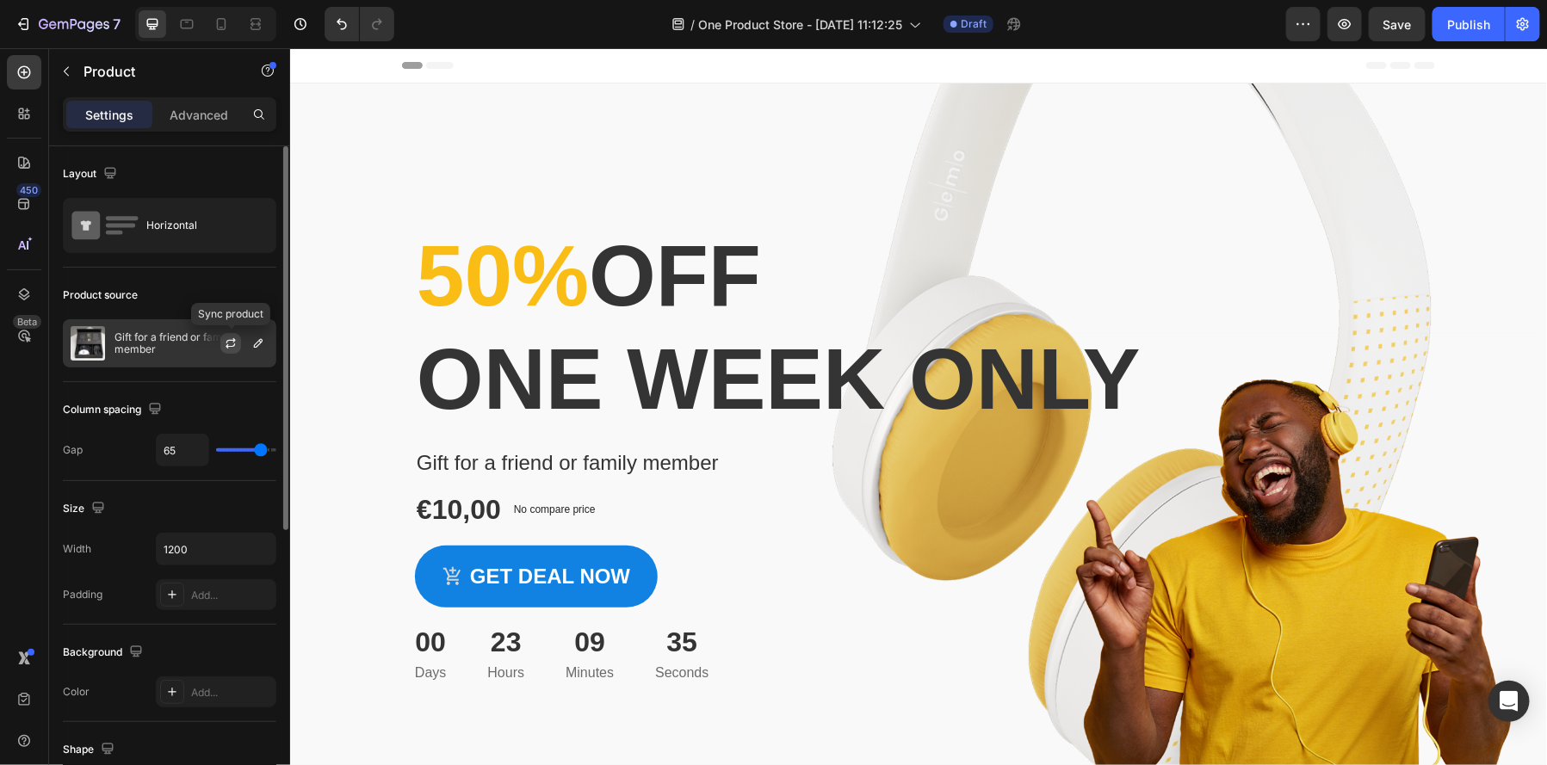
click at [232, 344] on icon "button" at bounding box center [231, 344] width 14 height 14
click at [258, 339] on icon "button" at bounding box center [258, 344] width 14 height 14
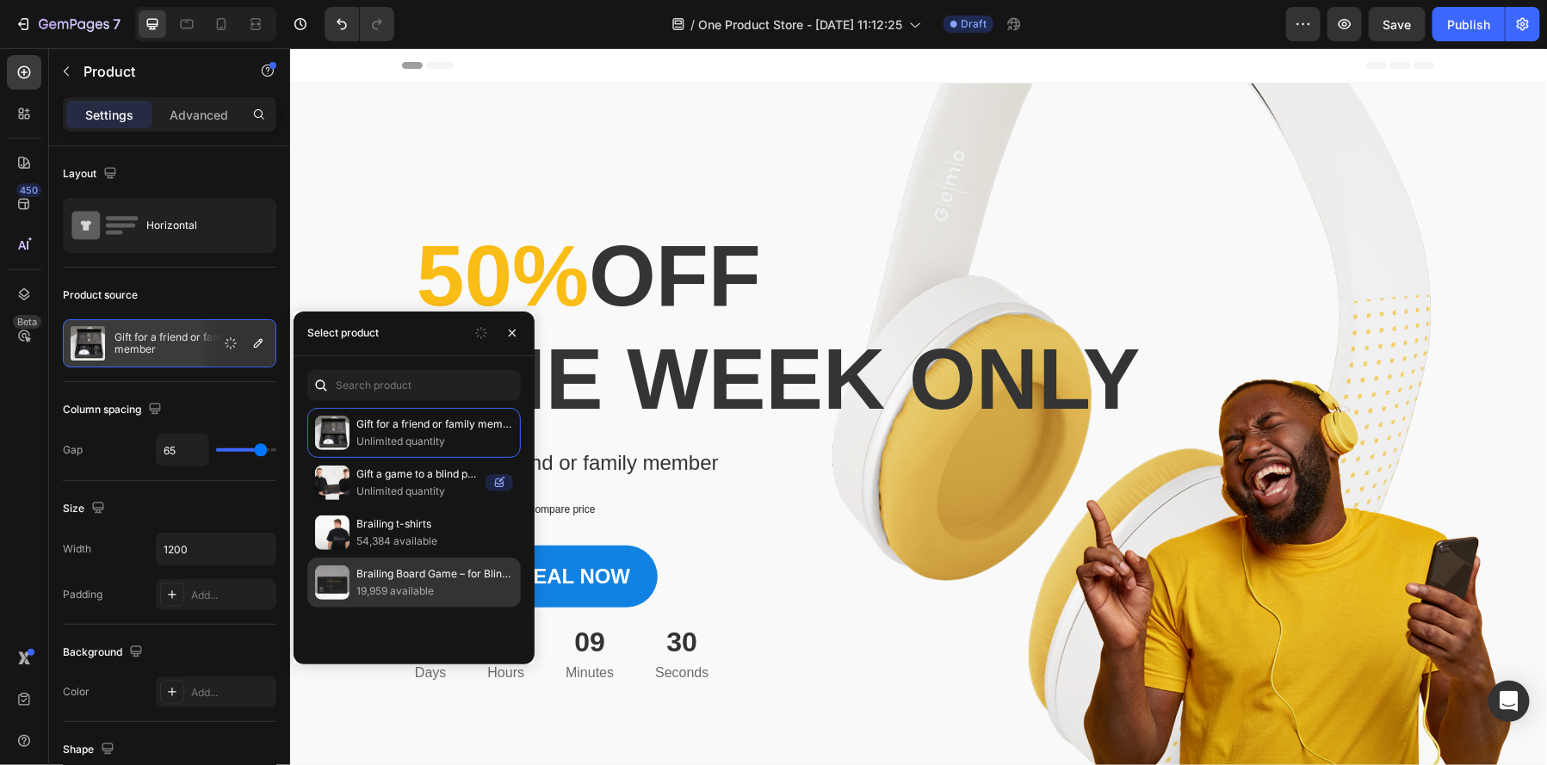
click at [406, 587] on p "19,959 available" at bounding box center [434, 591] width 157 height 17
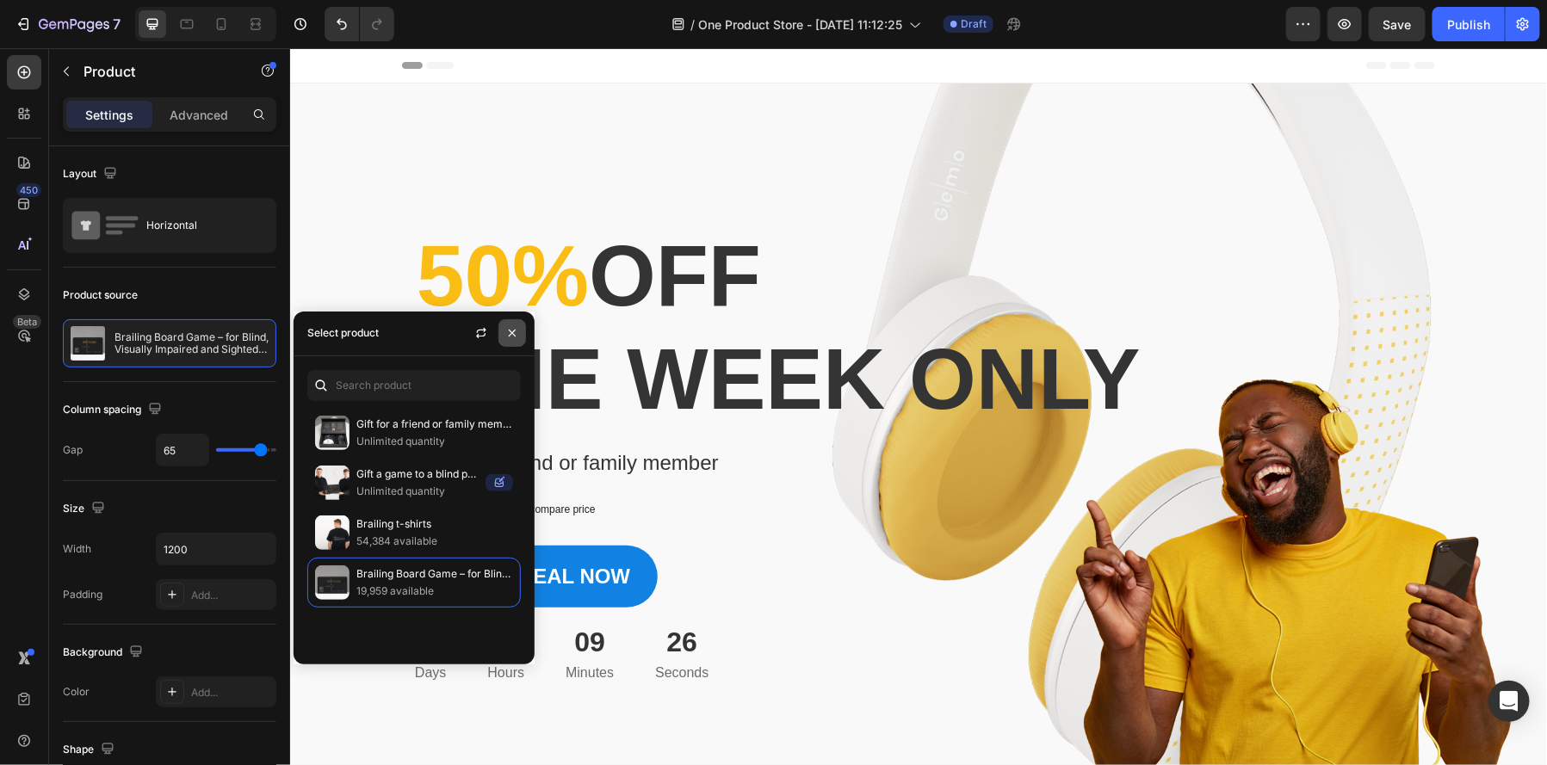
click at [517, 335] on icon "button" at bounding box center [512, 333] width 14 height 14
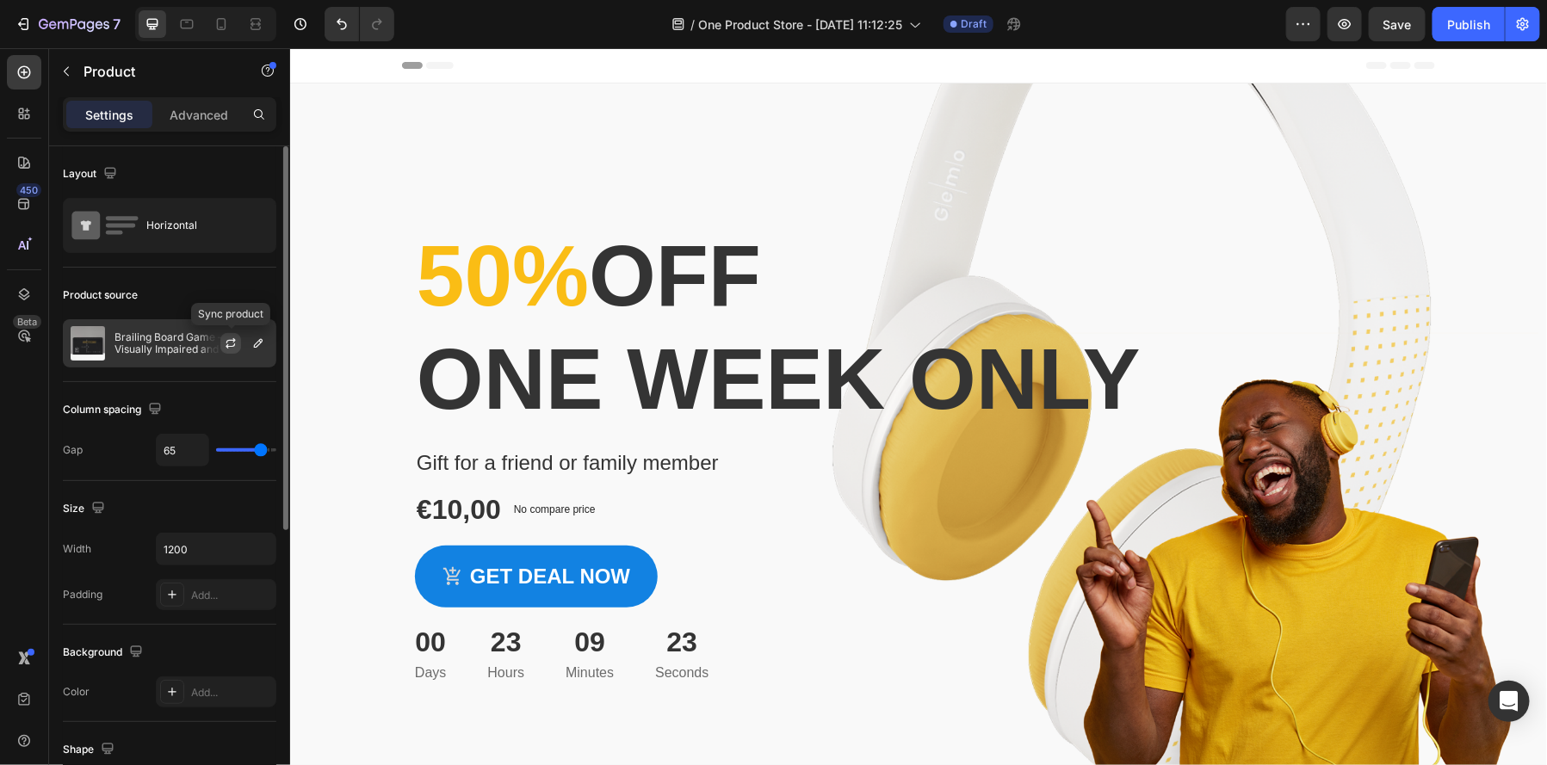
click at [232, 345] on icon "button" at bounding box center [230, 346] width 9 height 5
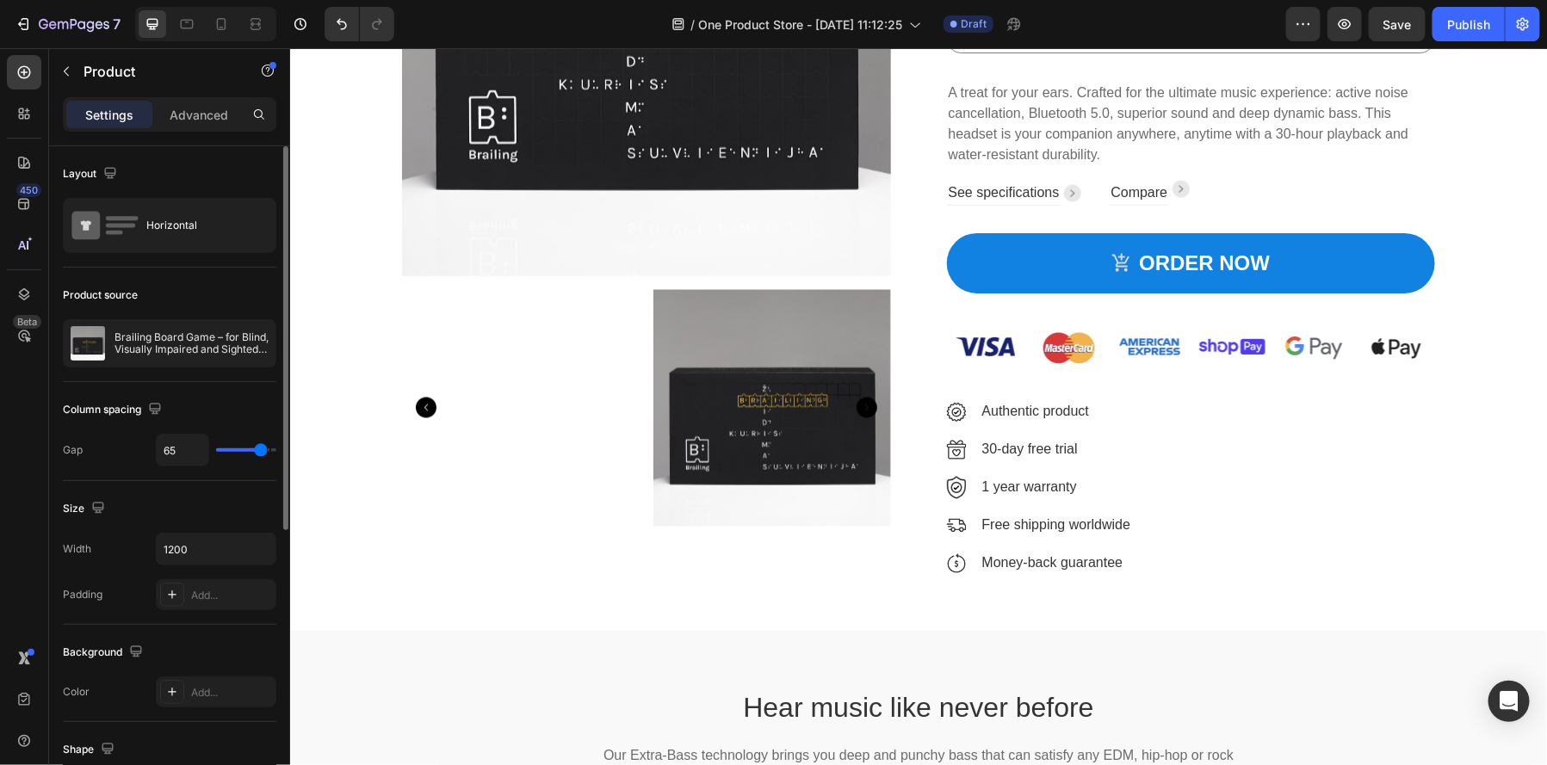
scroll to position [1266, 0]
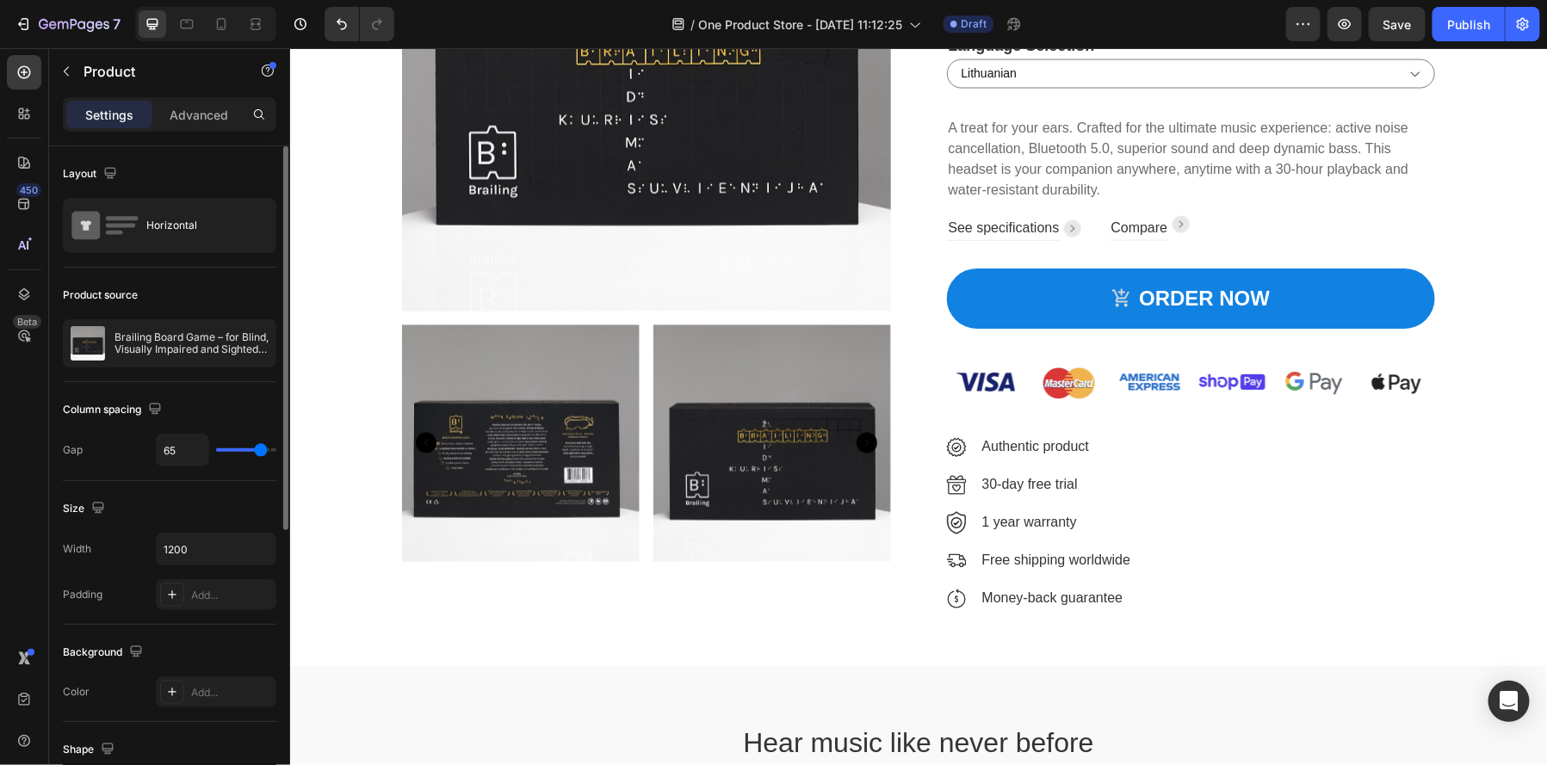
click at [369, 384] on div "Product Images Brailing Board Game – for Blind, Visually Impaired and Sighted P…" at bounding box center [917, 223] width 1231 height 802
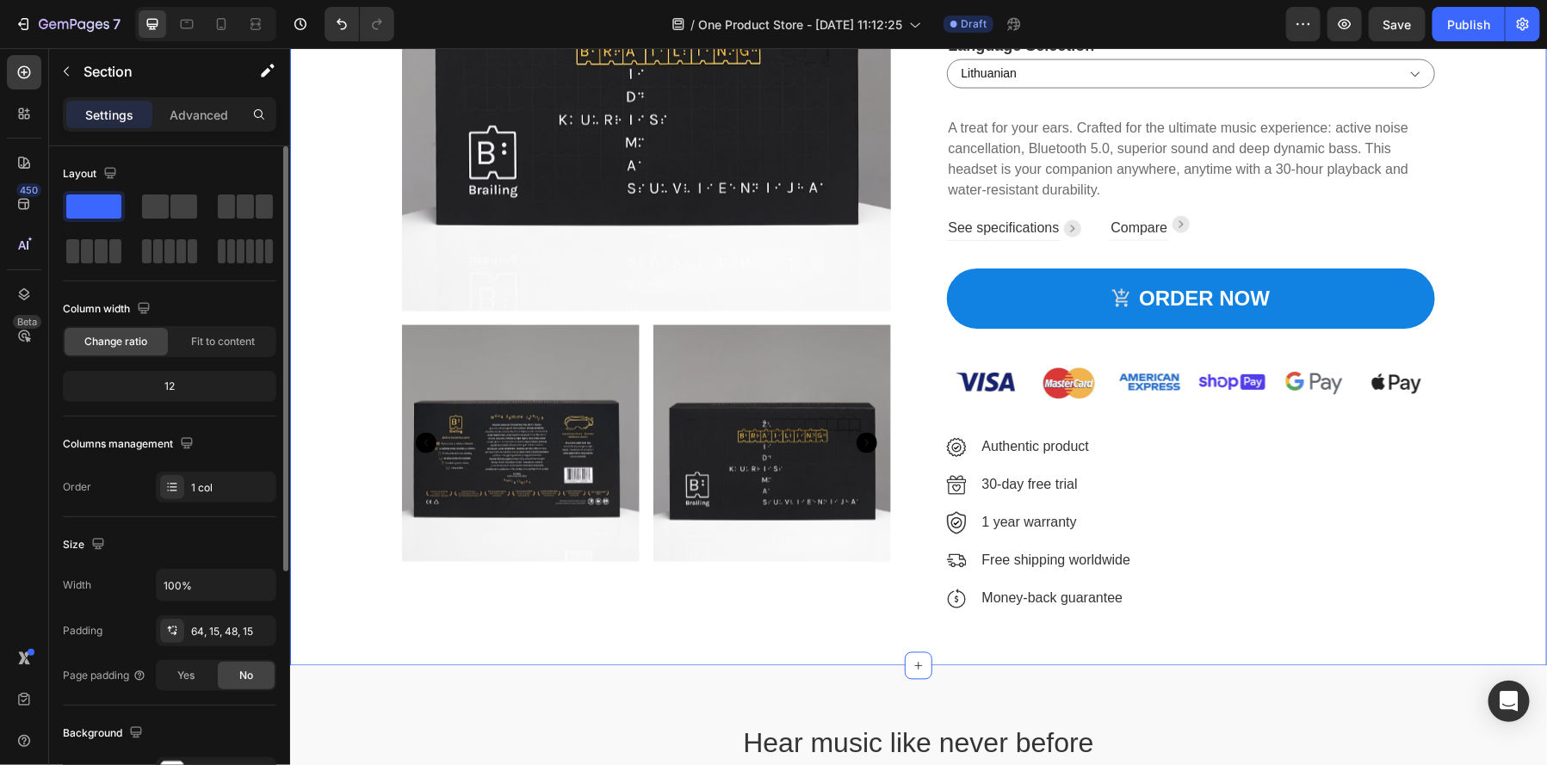
click at [545, 427] on img at bounding box center [520, 444] width 238 height 238
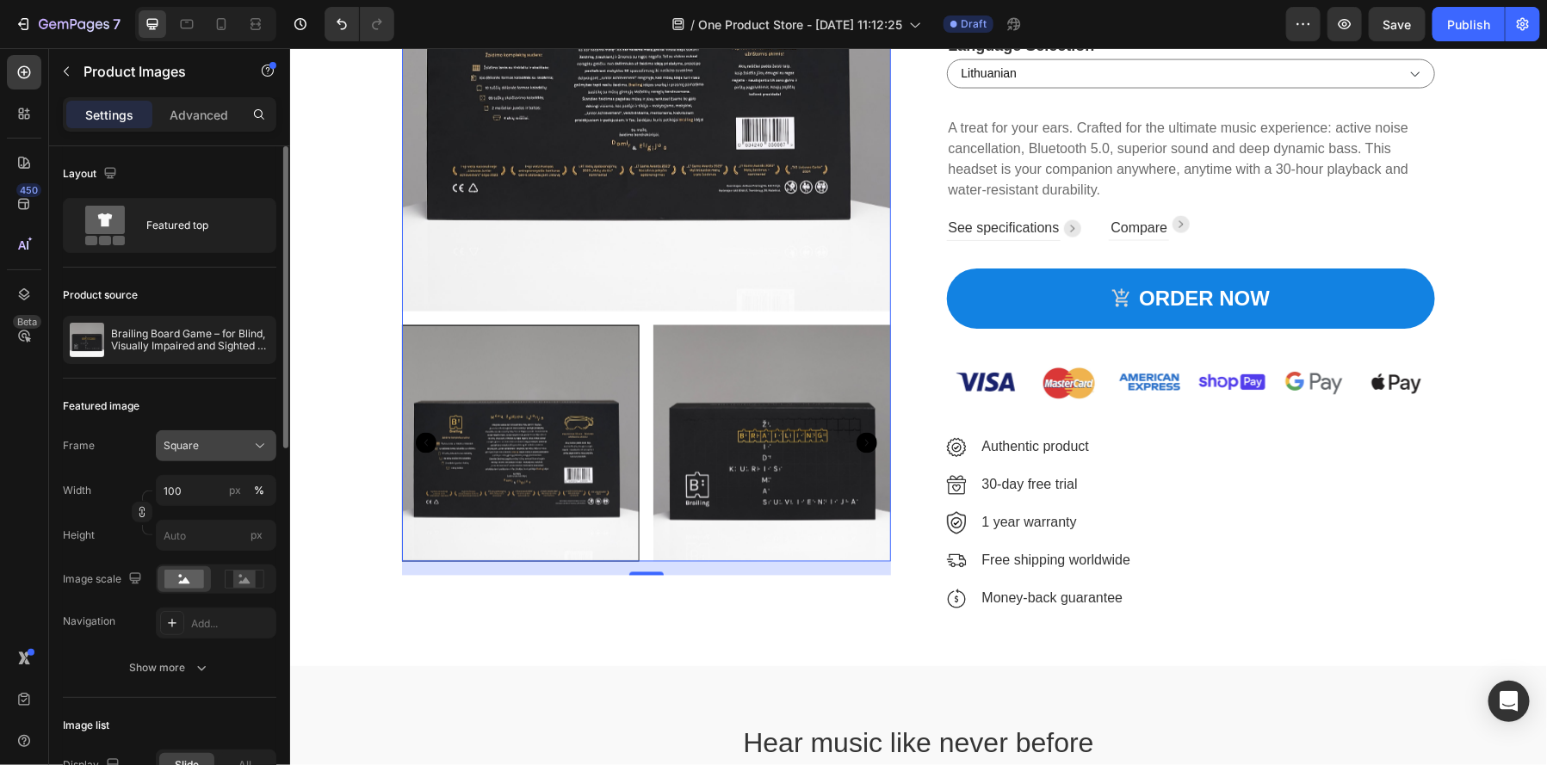
click at [248, 452] on div "Square" at bounding box center [216, 445] width 105 height 17
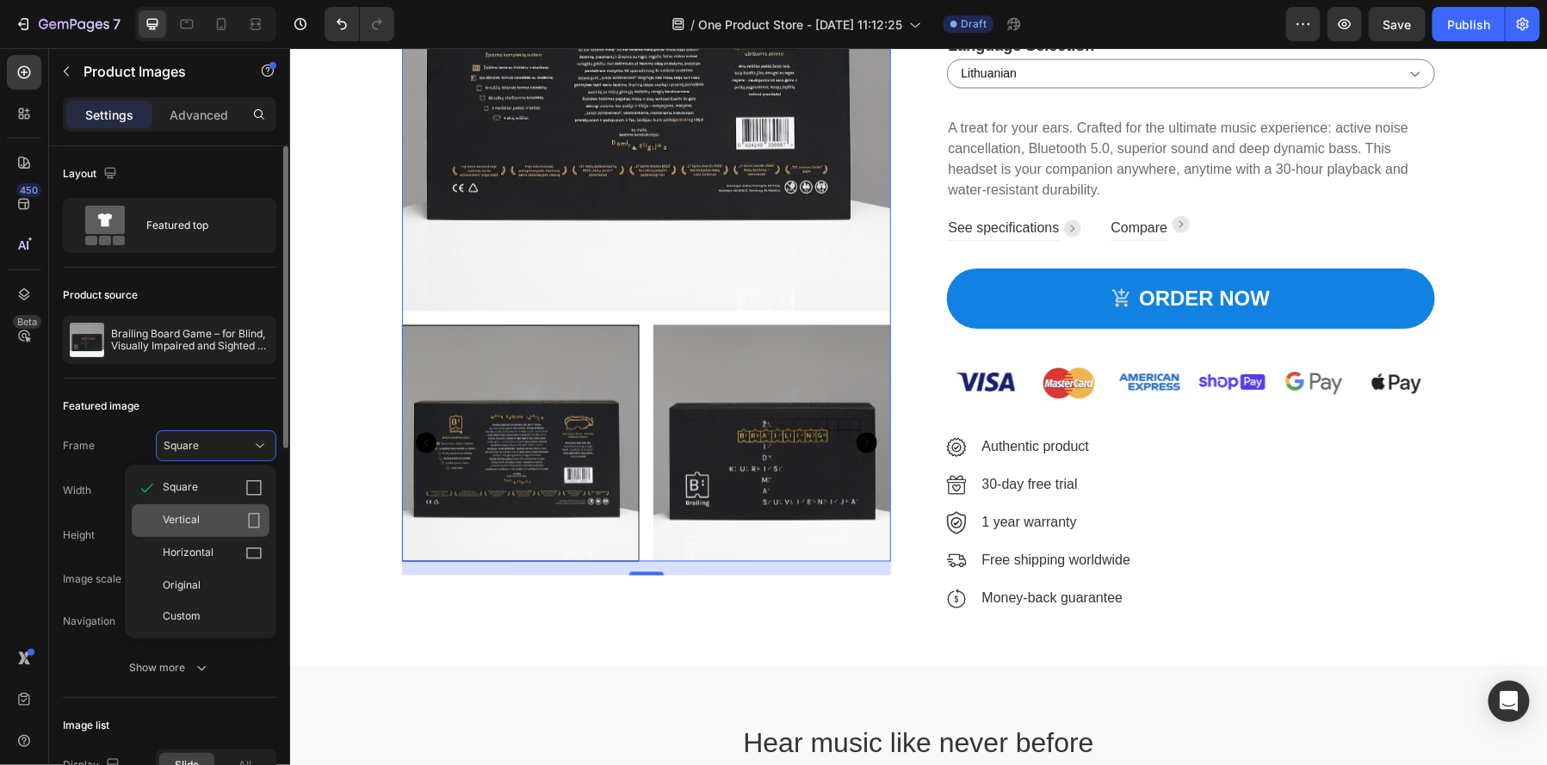
click at [218, 512] on div "Vertical" at bounding box center [213, 520] width 100 height 17
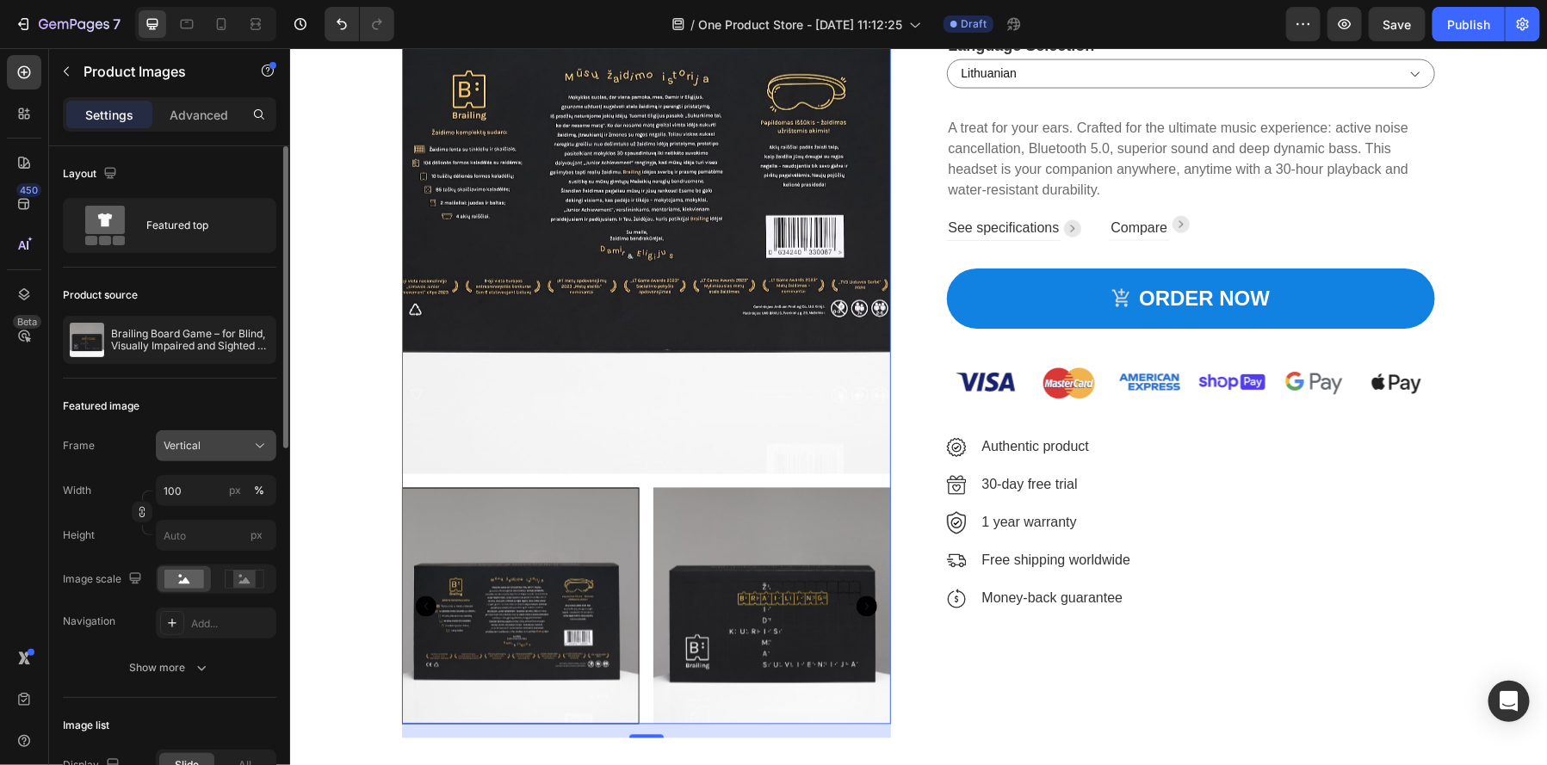
click at [245, 455] on button "Vertical" at bounding box center [216, 445] width 121 height 31
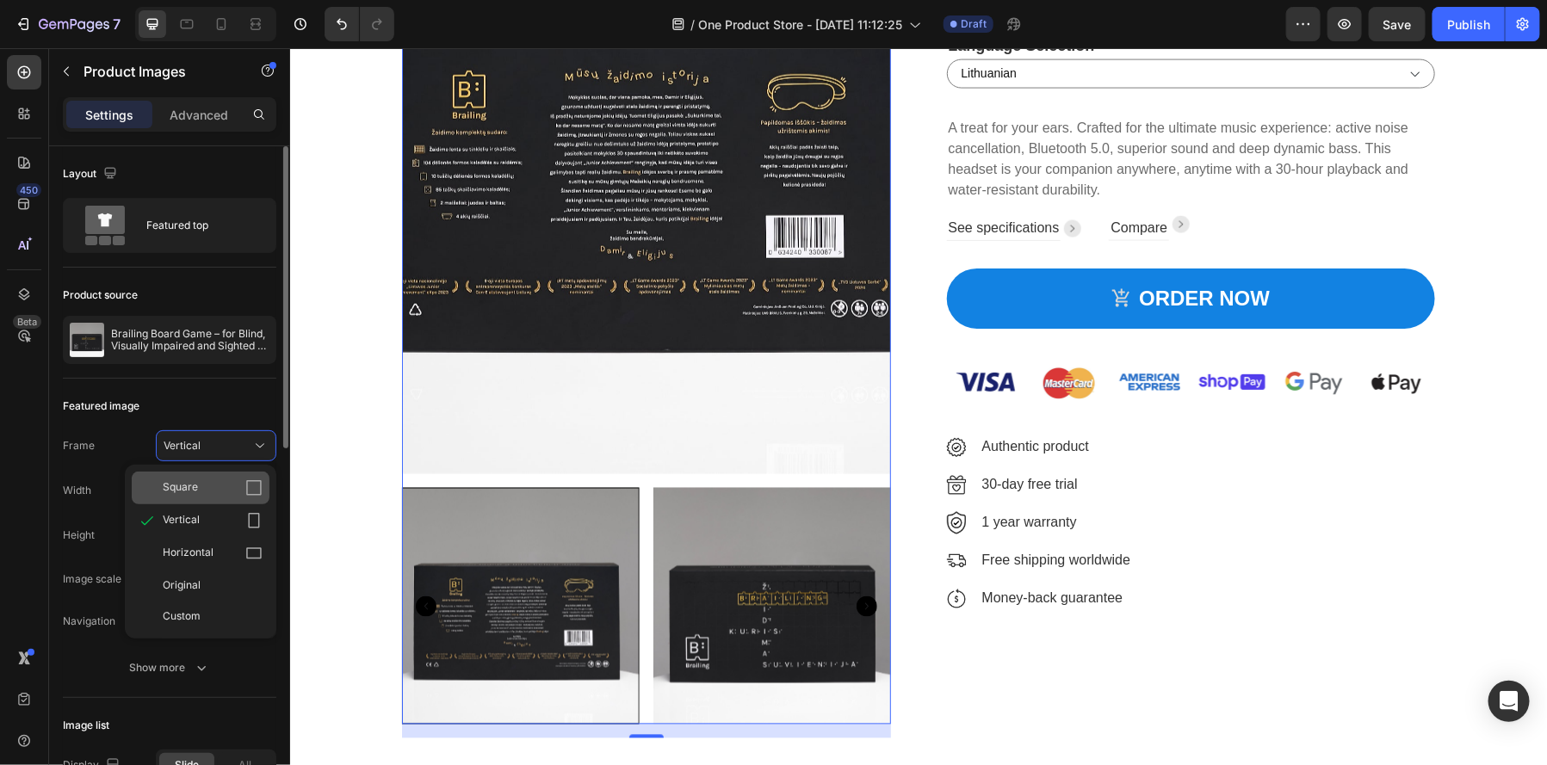
click at [214, 489] on div "Square" at bounding box center [213, 488] width 100 height 17
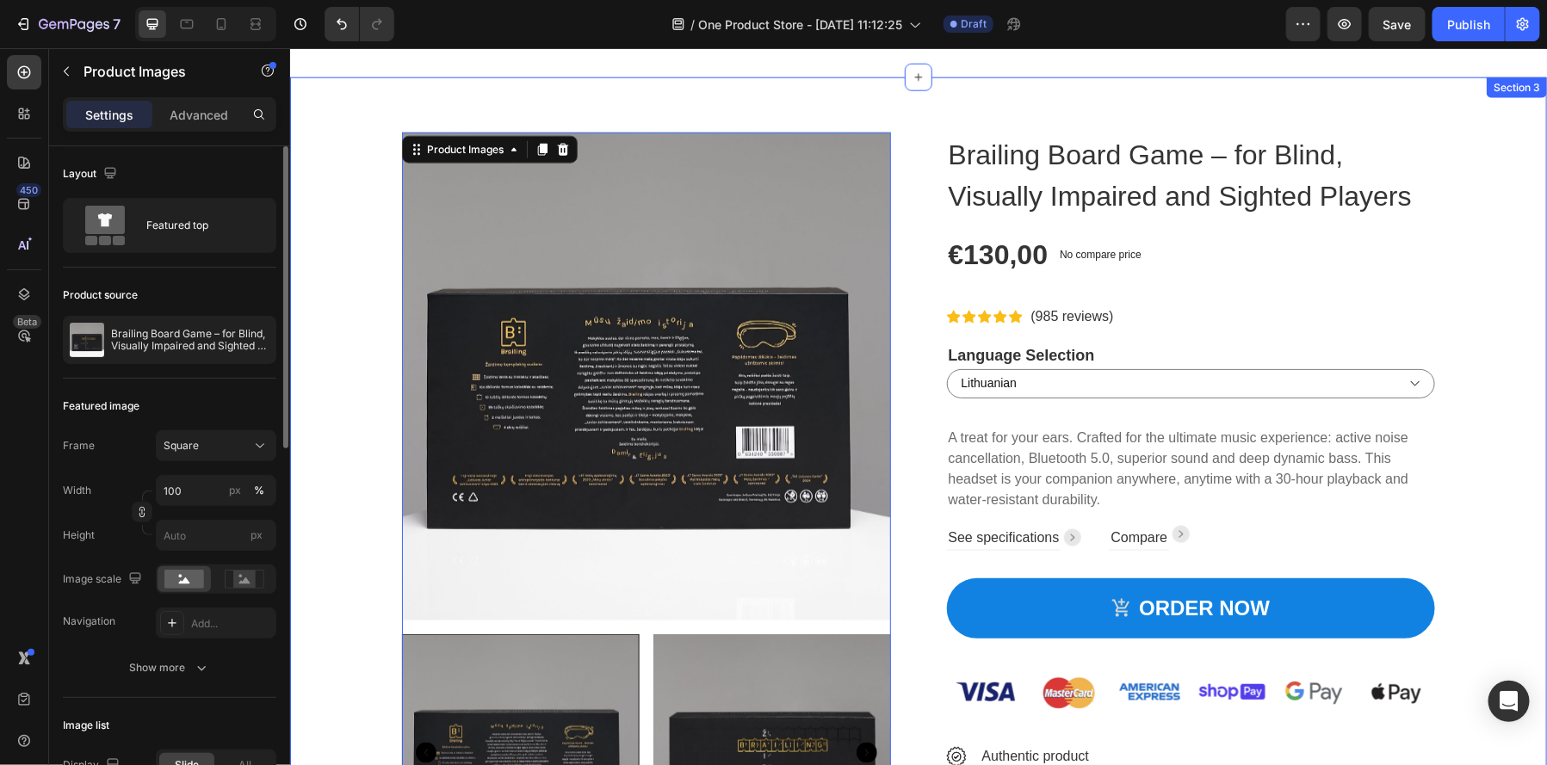
scroll to position [958, 0]
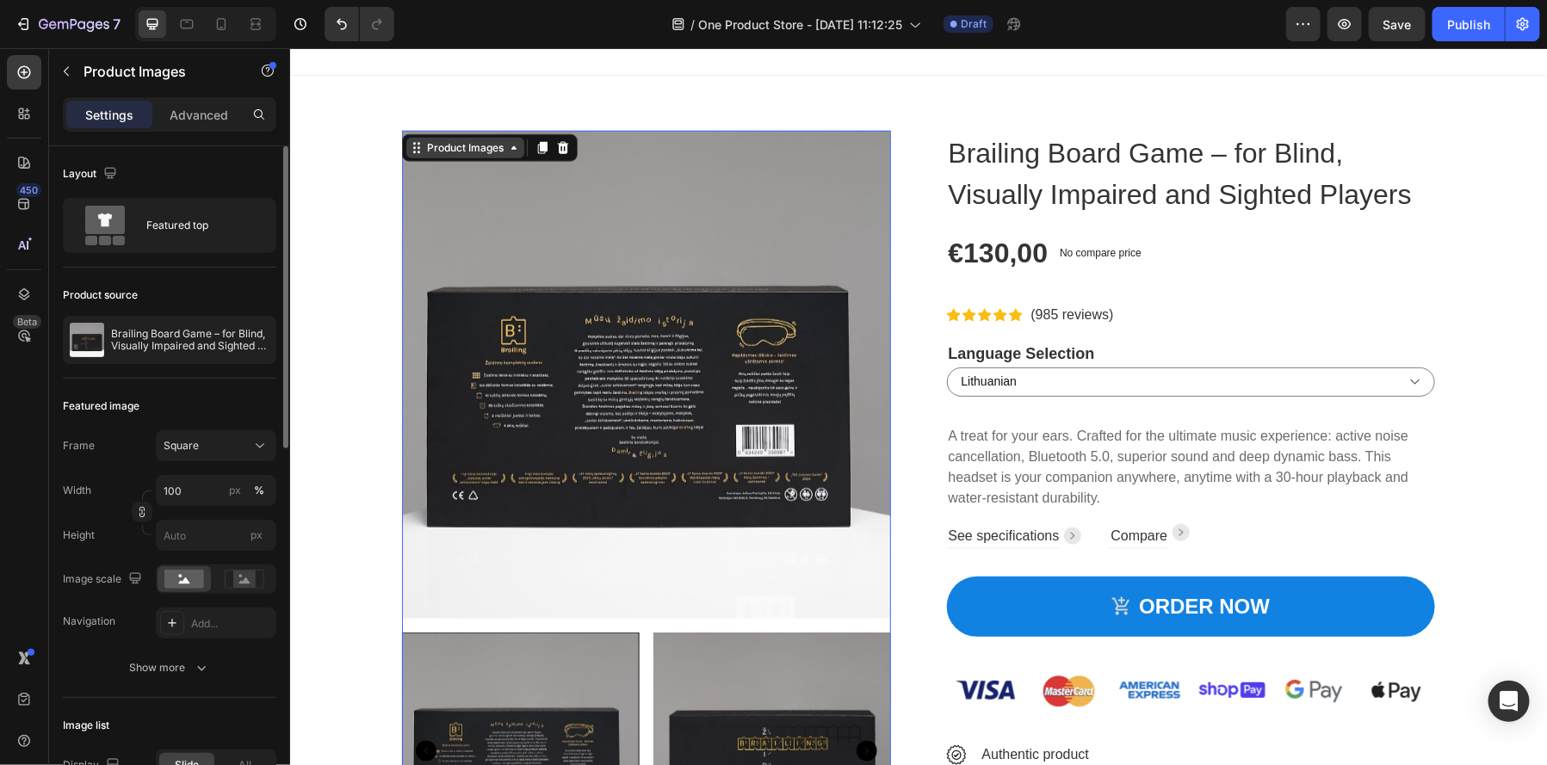
click at [482, 148] on div "Product Images" at bounding box center [465, 146] width 84 height 15
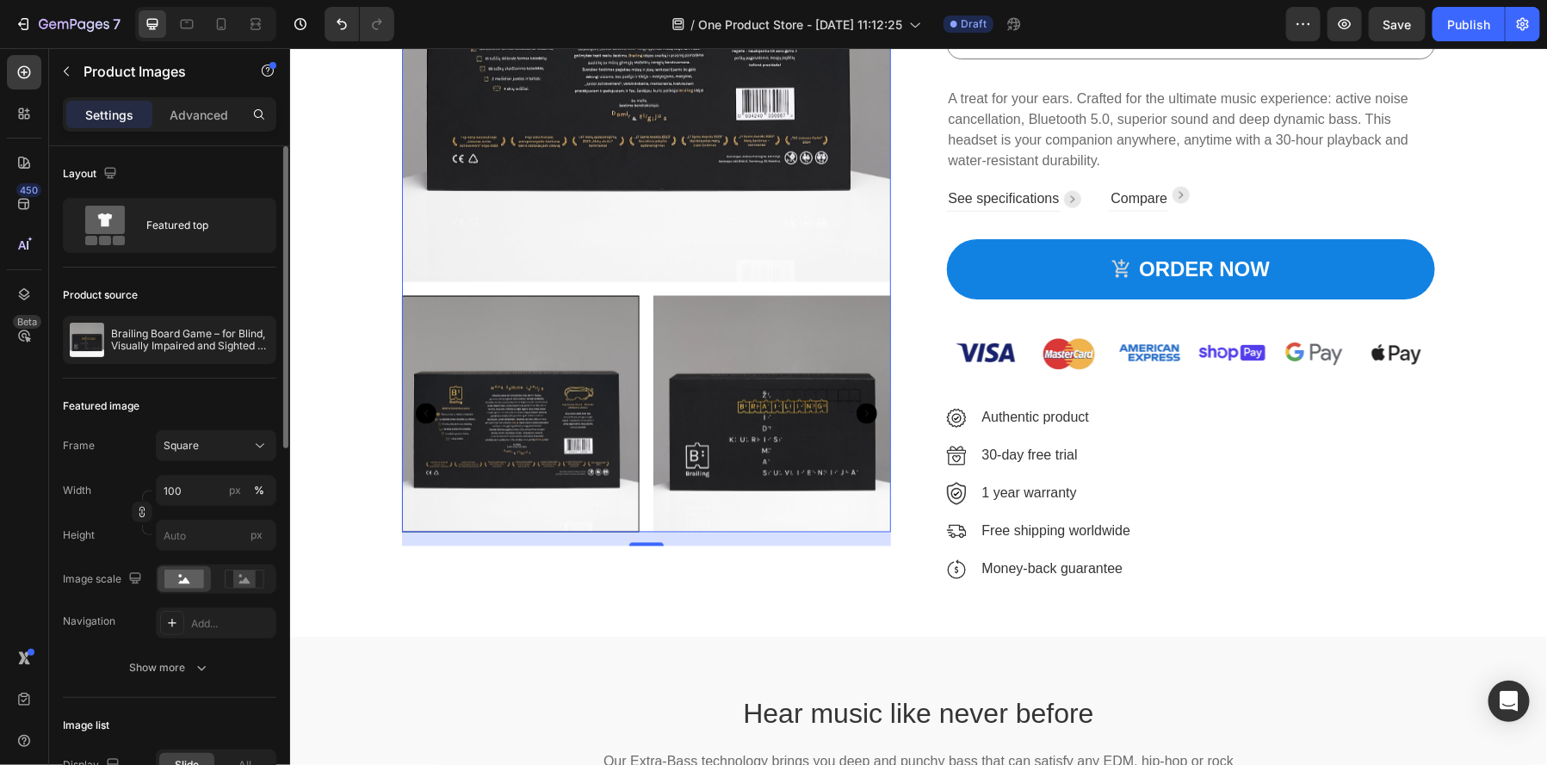
scroll to position [1313, 0]
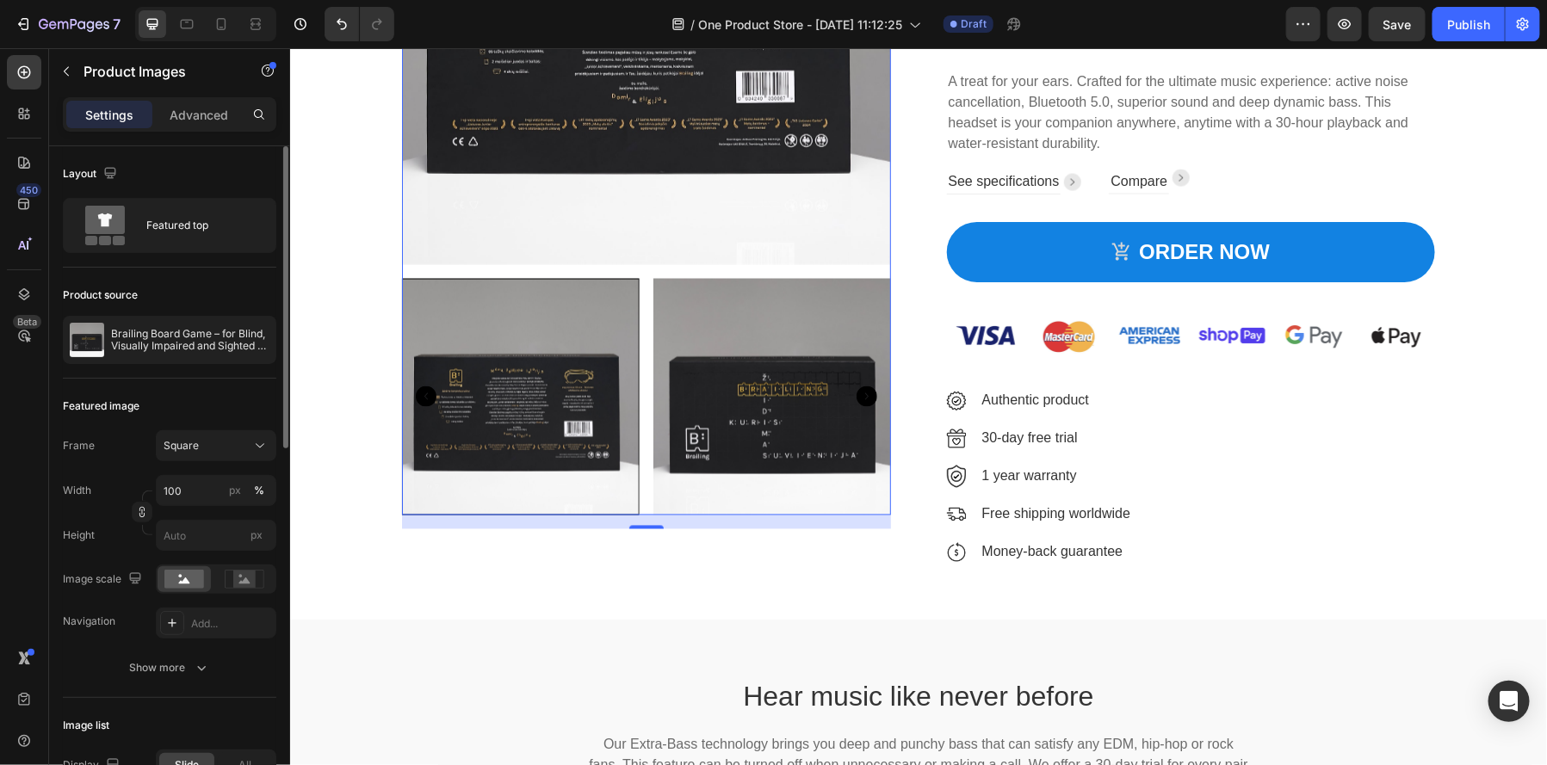
click at [865, 417] on img at bounding box center [772, 397] width 238 height 238
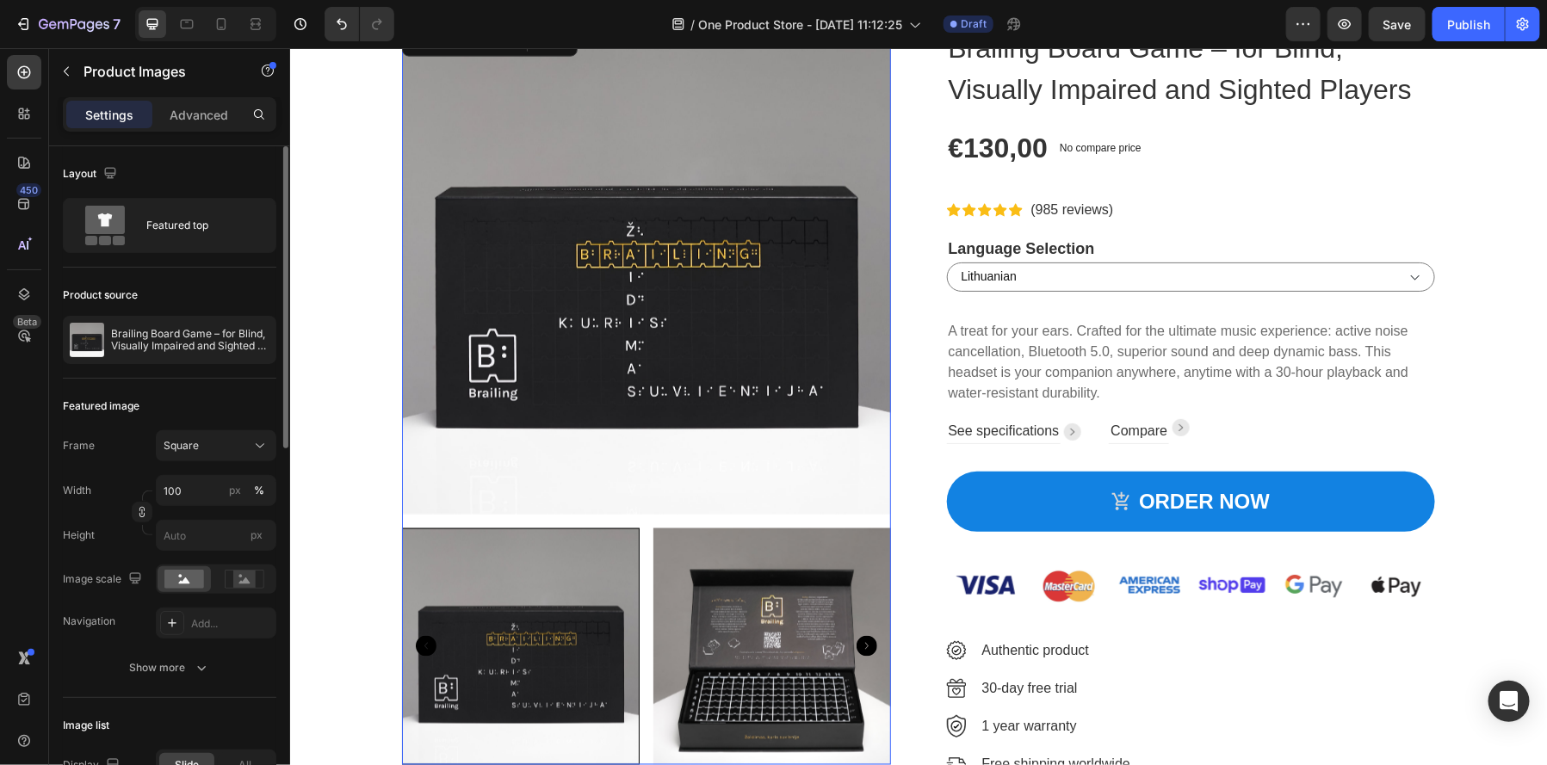
scroll to position [964, 0]
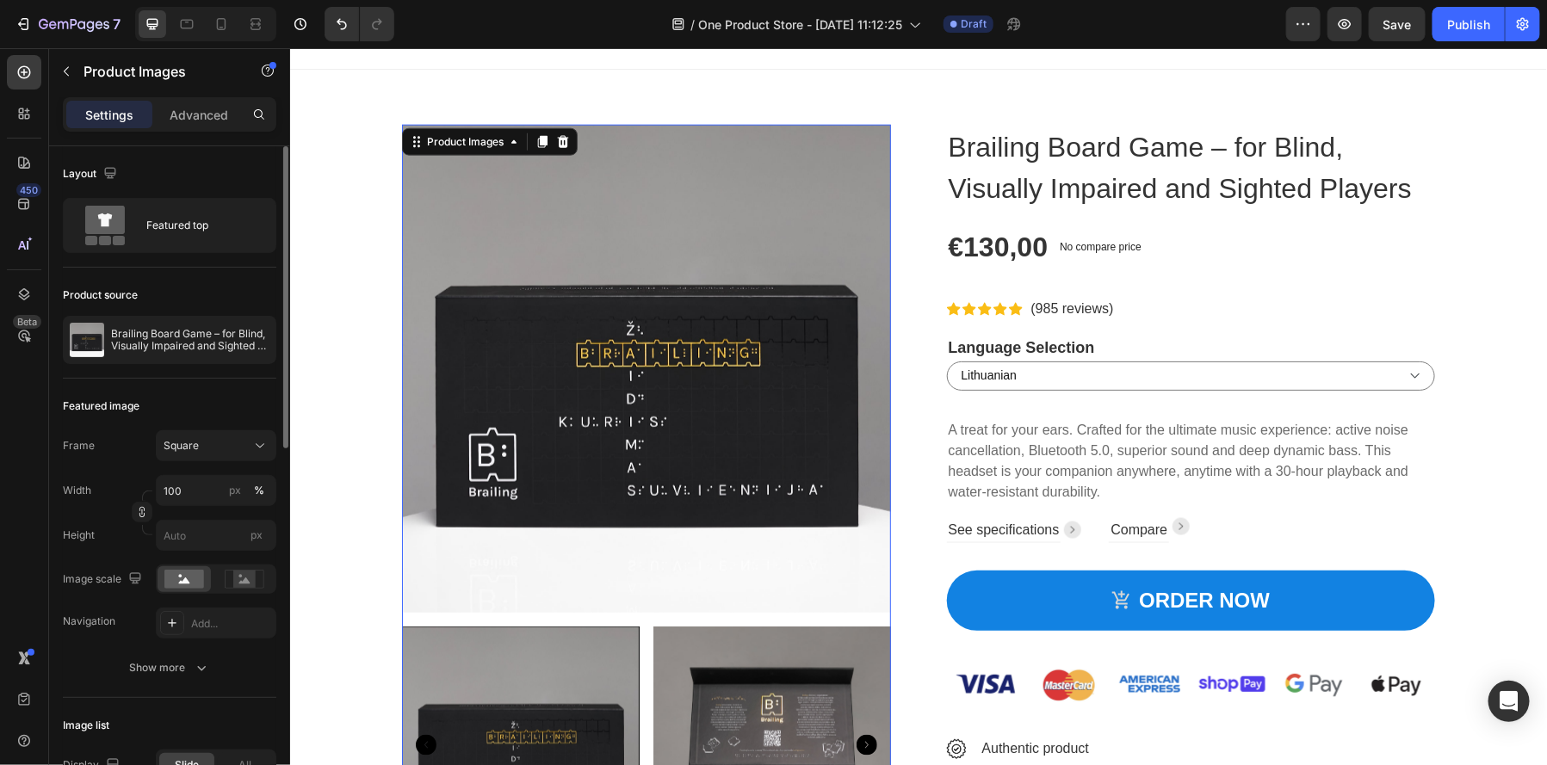
click at [520, 296] on img at bounding box center [645, 368] width 489 height 489
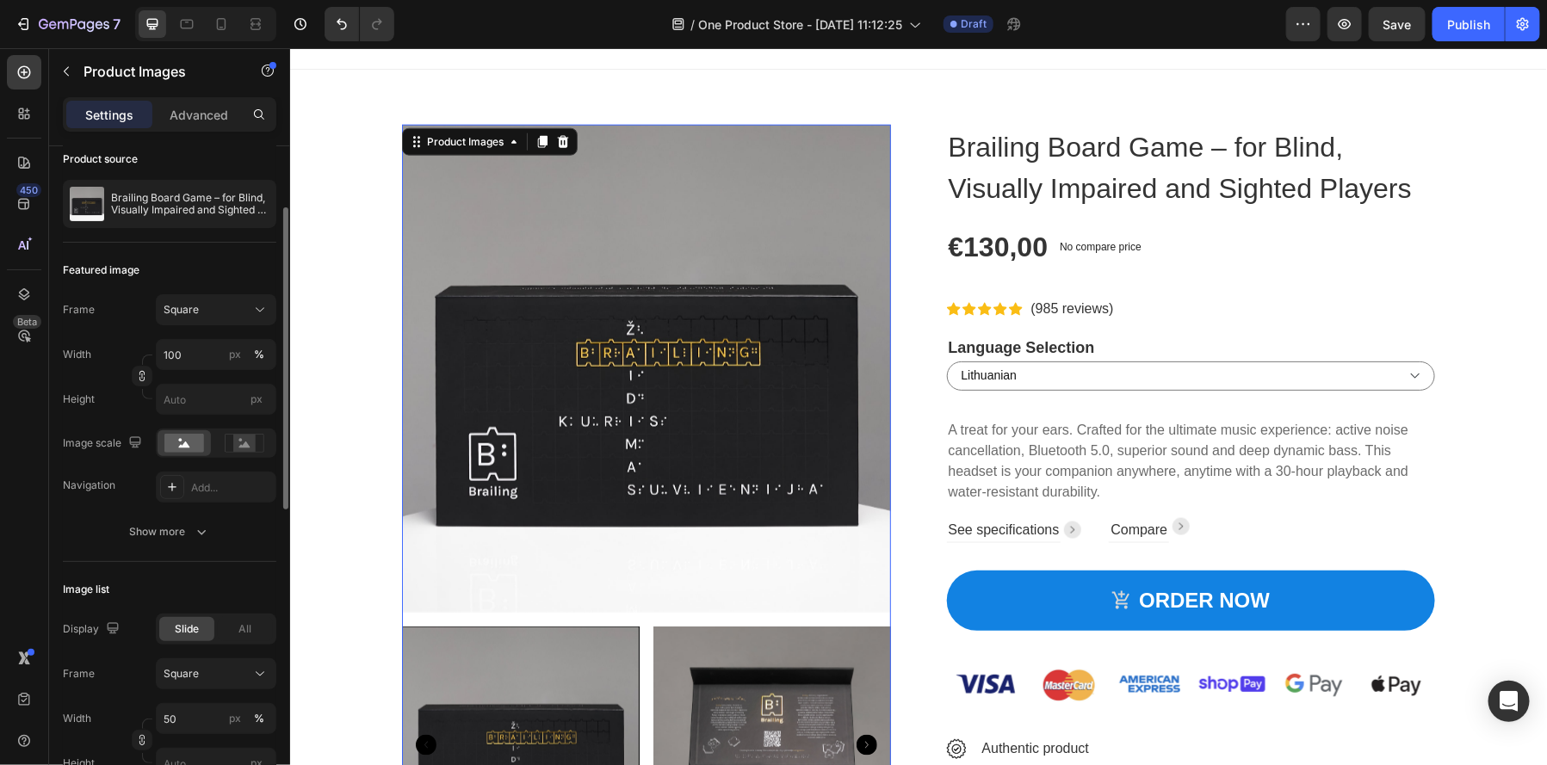
scroll to position [162, 0]
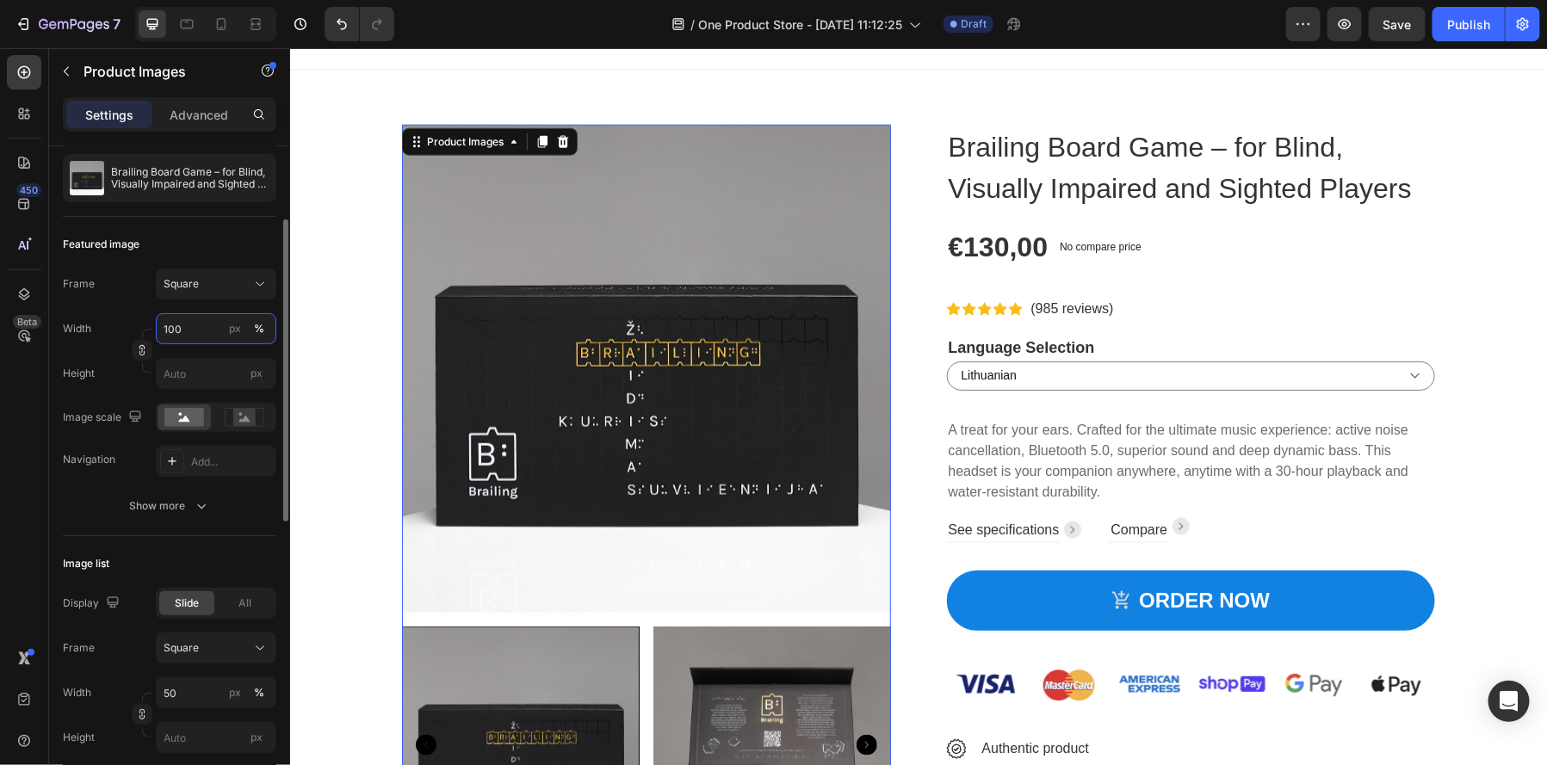
click at [187, 326] on input "100" at bounding box center [216, 328] width 121 height 31
click at [196, 326] on input "100" at bounding box center [216, 328] width 121 height 31
click at [116, 344] on div "Width 100 px % Height px" at bounding box center [170, 351] width 214 height 76
click at [205, 371] on input "px" at bounding box center [216, 373] width 121 height 31
click at [77, 398] on div "Frame Square Width 100 px % Height px Image scale Navigation Add..." at bounding box center [170, 373] width 214 height 208
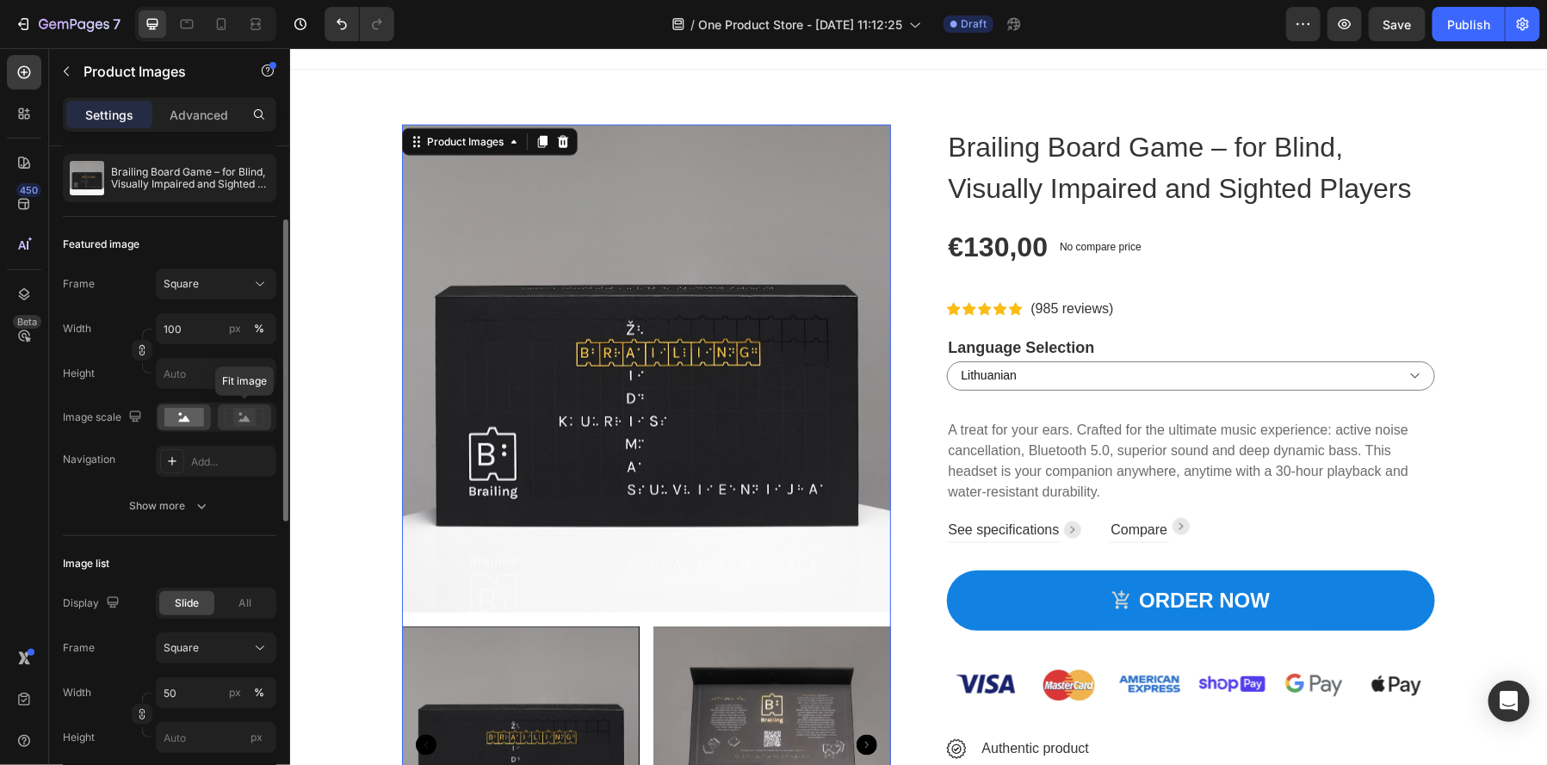
click at [238, 418] on rect at bounding box center [244, 417] width 22 height 17
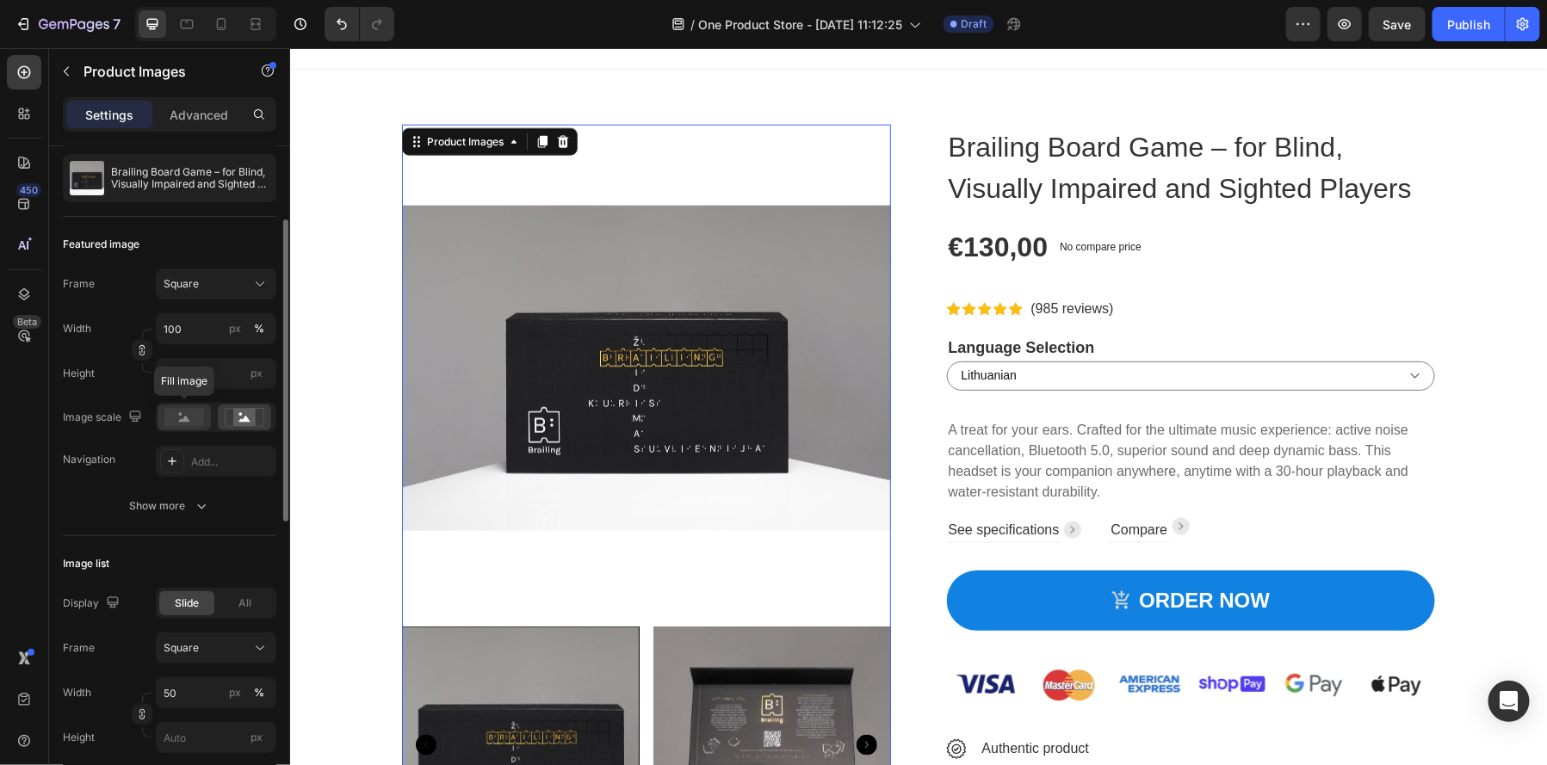
click at [165, 422] on rect at bounding box center [184, 417] width 40 height 19
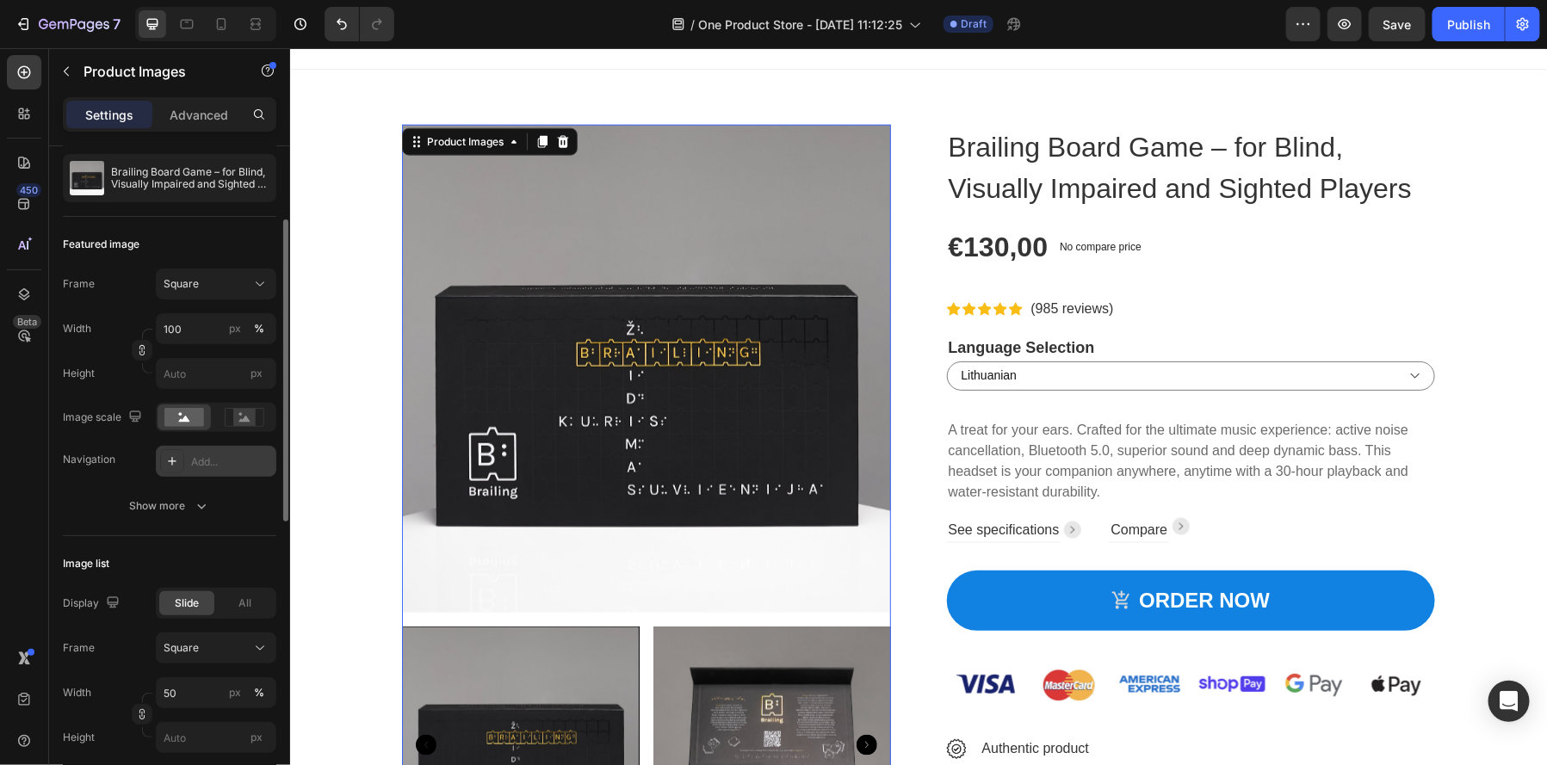
click at [210, 456] on div "Add..." at bounding box center [231, 462] width 81 height 15
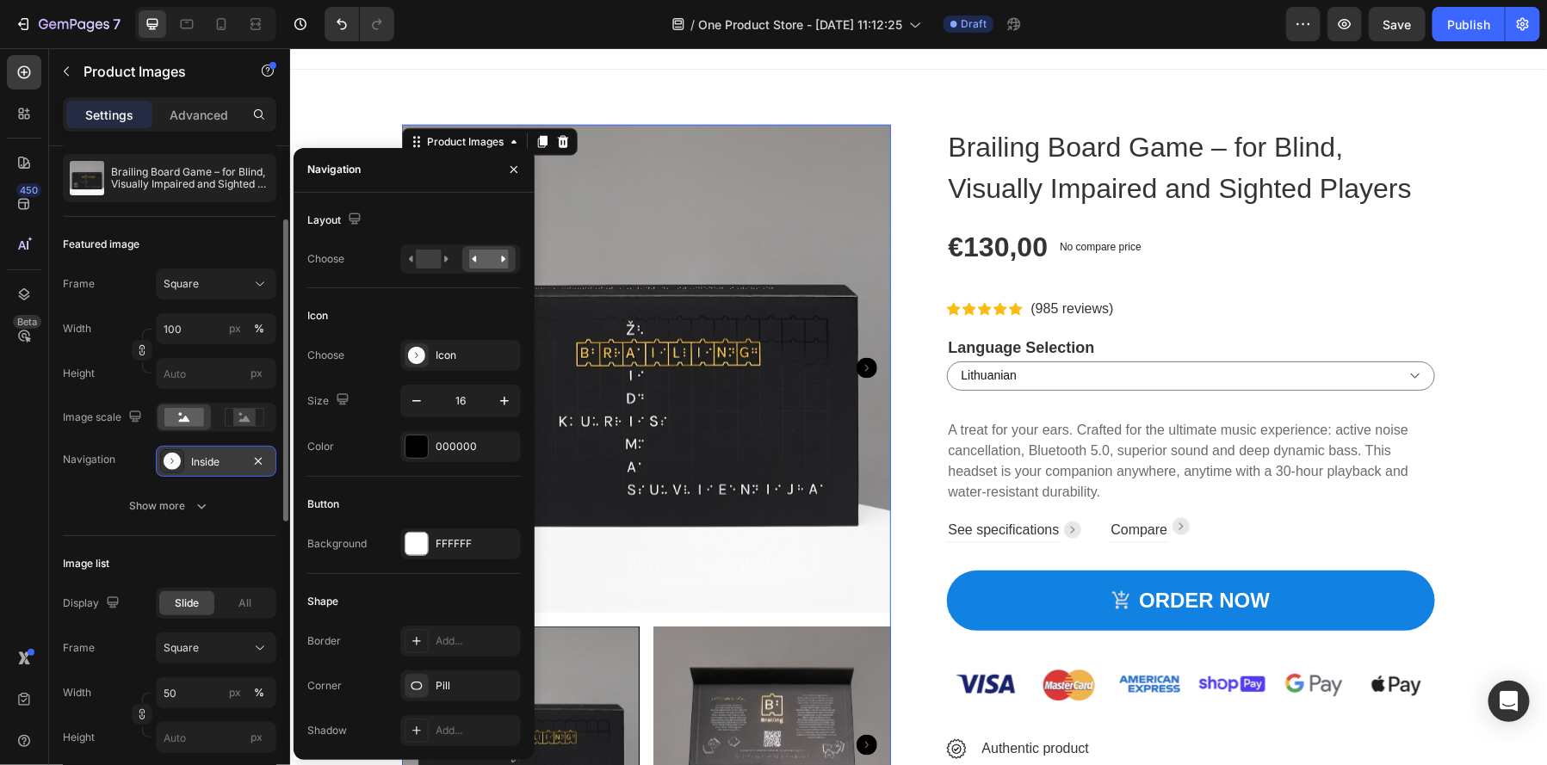
click at [104, 459] on div "Navigation" at bounding box center [89, 459] width 53 height 15
